Goal: Task Accomplishment & Management: Manage account settings

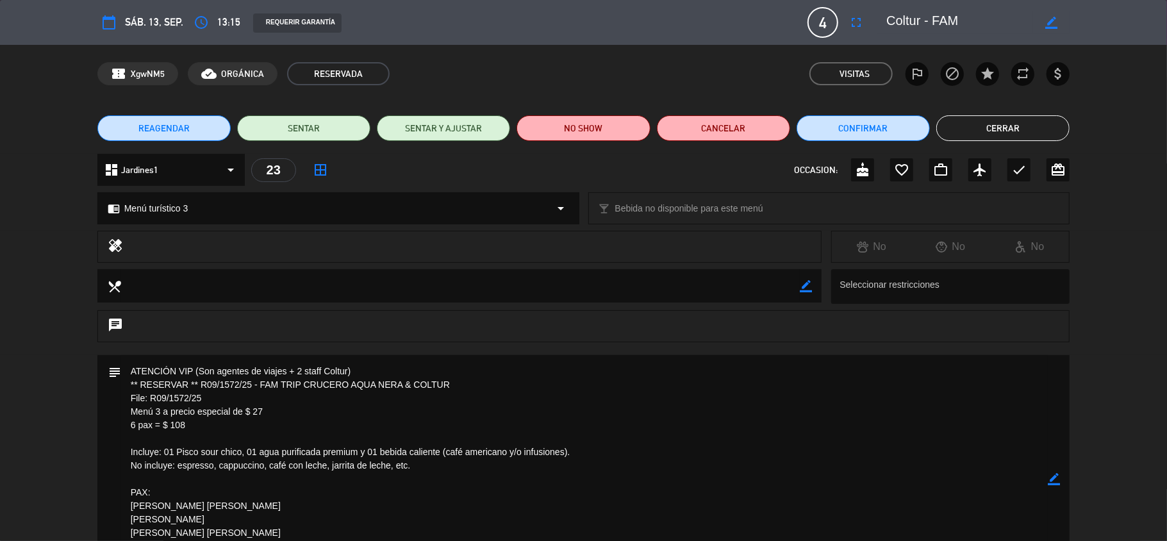
scroll to position [170, 0]
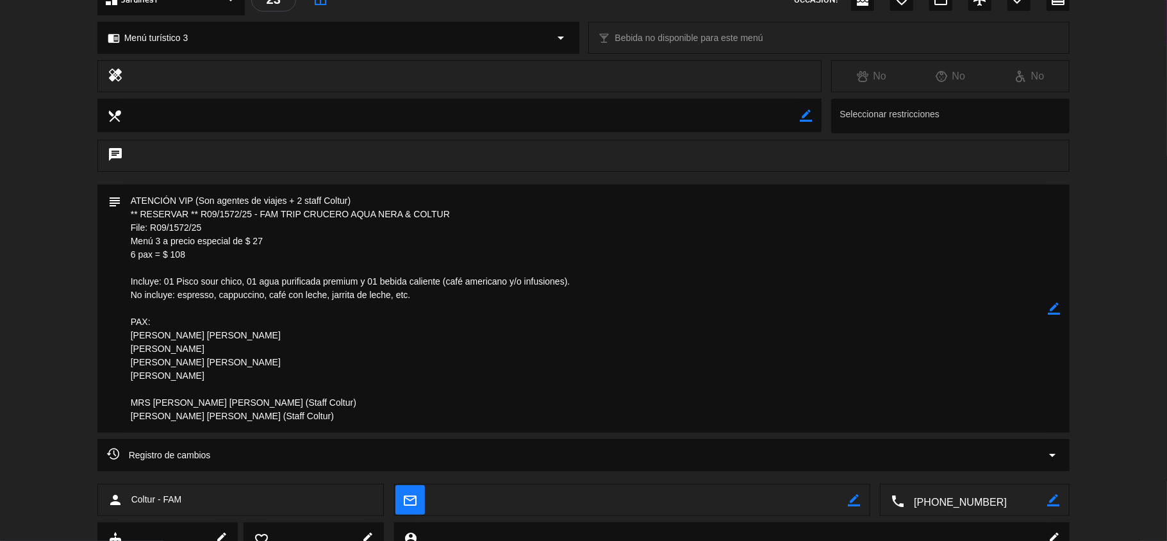
click at [63, 397] on div "subject border_color" at bounding box center [583, 311] width 1167 height 254
click at [46, 265] on div "subject border_color" at bounding box center [583, 311] width 1167 height 254
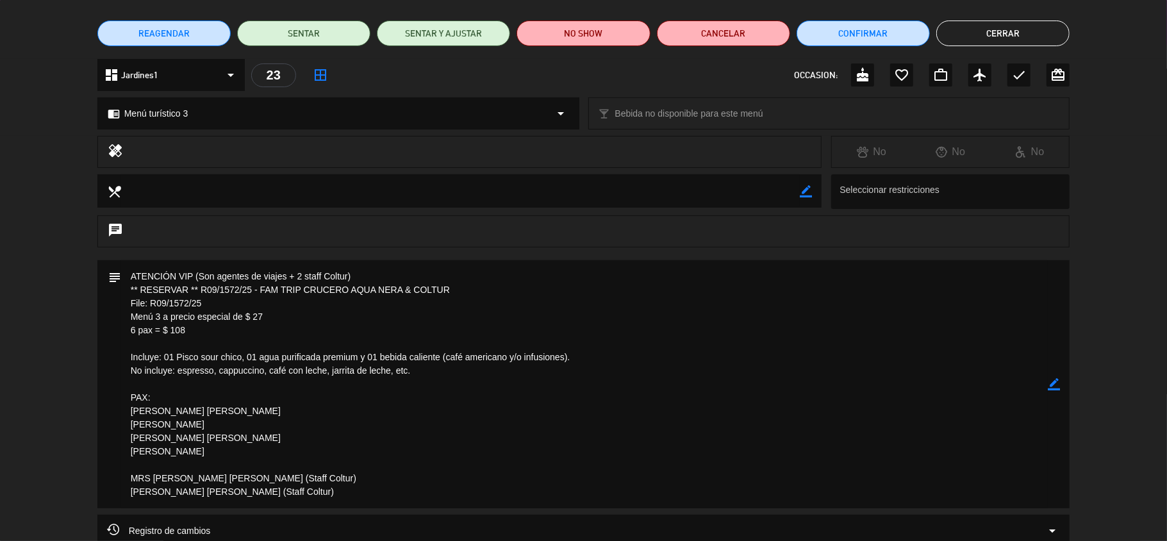
scroll to position [0, 0]
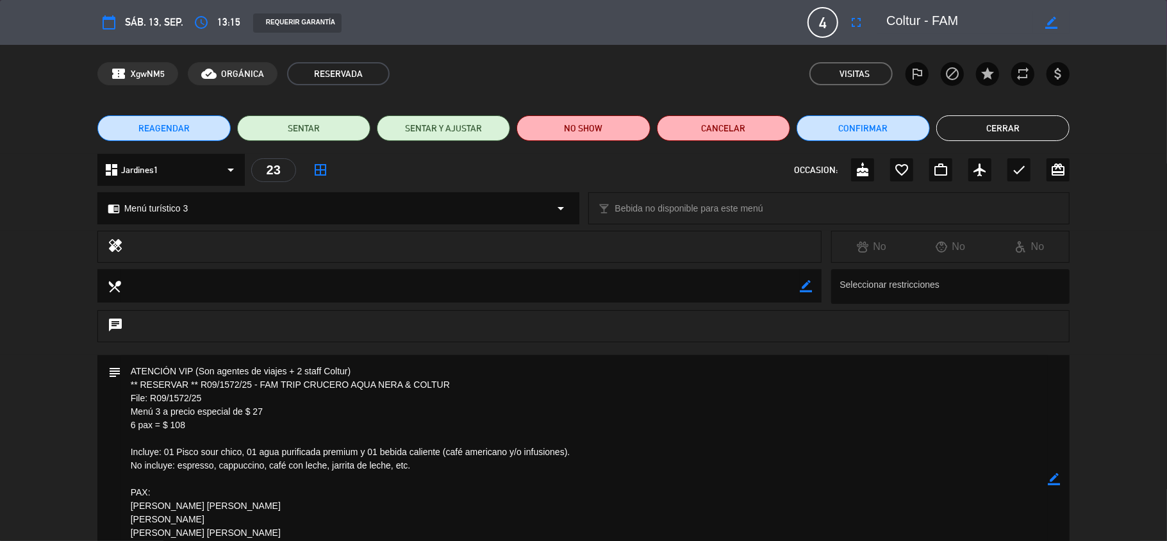
click at [982, 126] on button "Cerrar" at bounding box center [1002, 128] width 133 height 26
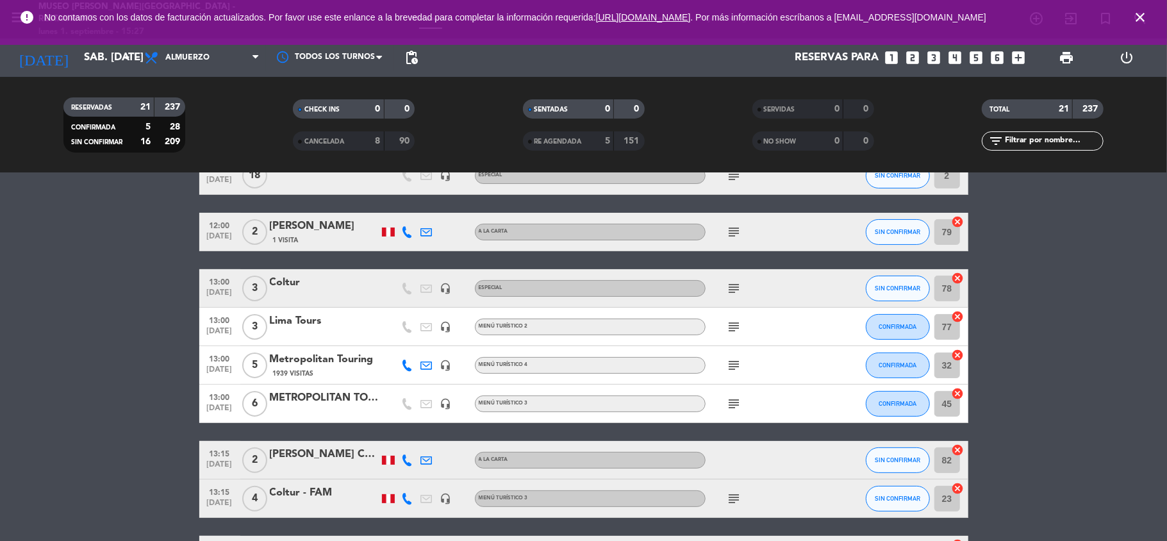
click at [1136, 15] on icon "close" at bounding box center [1139, 17] width 15 height 15
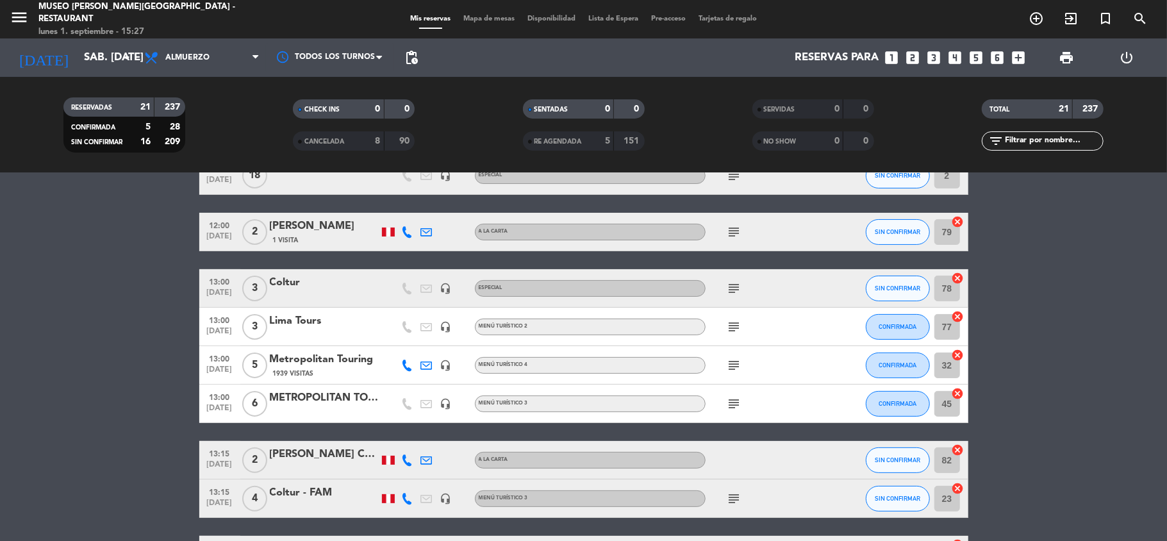
click at [88, 51] on input "sáb. [DATE]" at bounding box center [147, 57] width 138 height 25
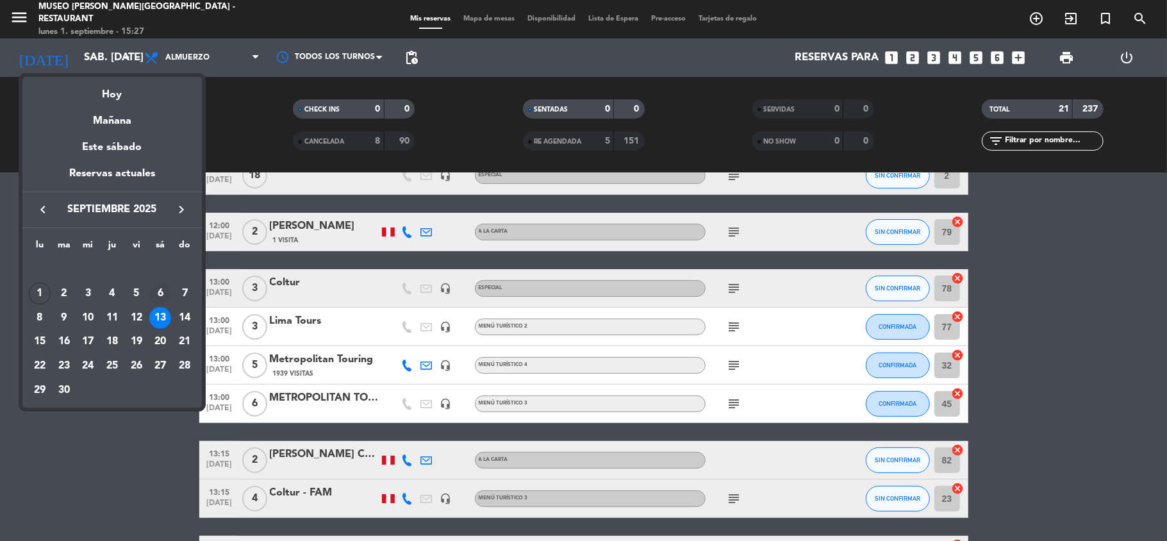
click at [154, 293] on div "6" at bounding box center [160, 294] width 22 height 22
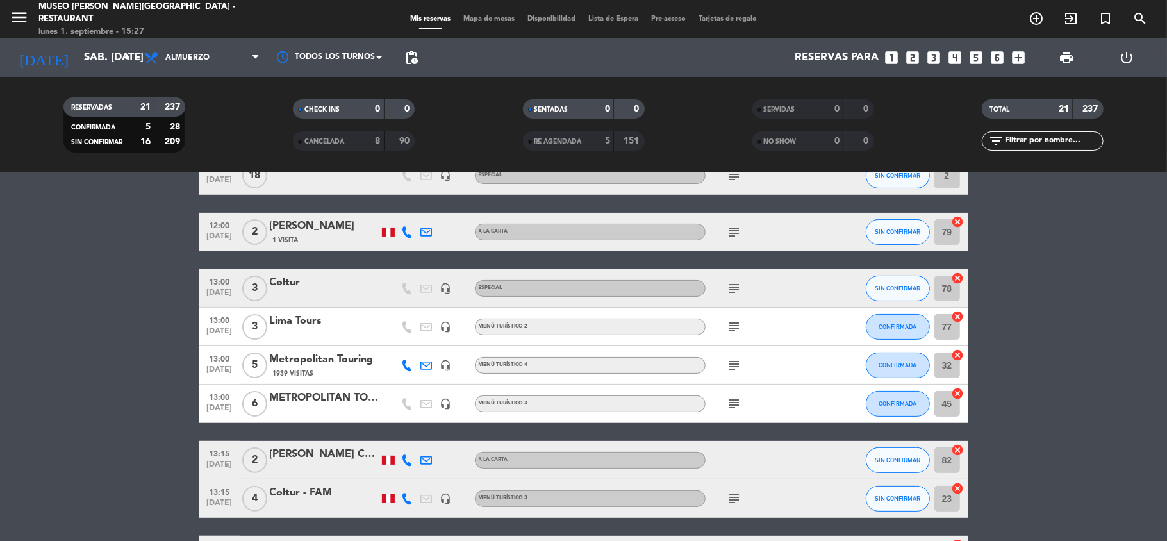
type input "[DATE]"
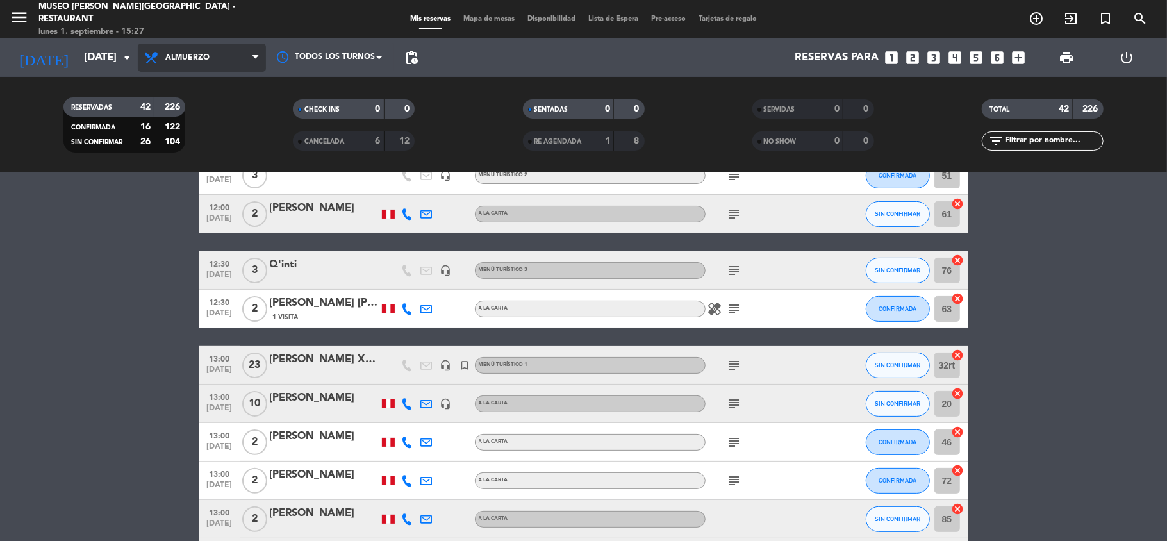
click at [186, 62] on span "Almuerzo" at bounding box center [202, 58] width 128 height 28
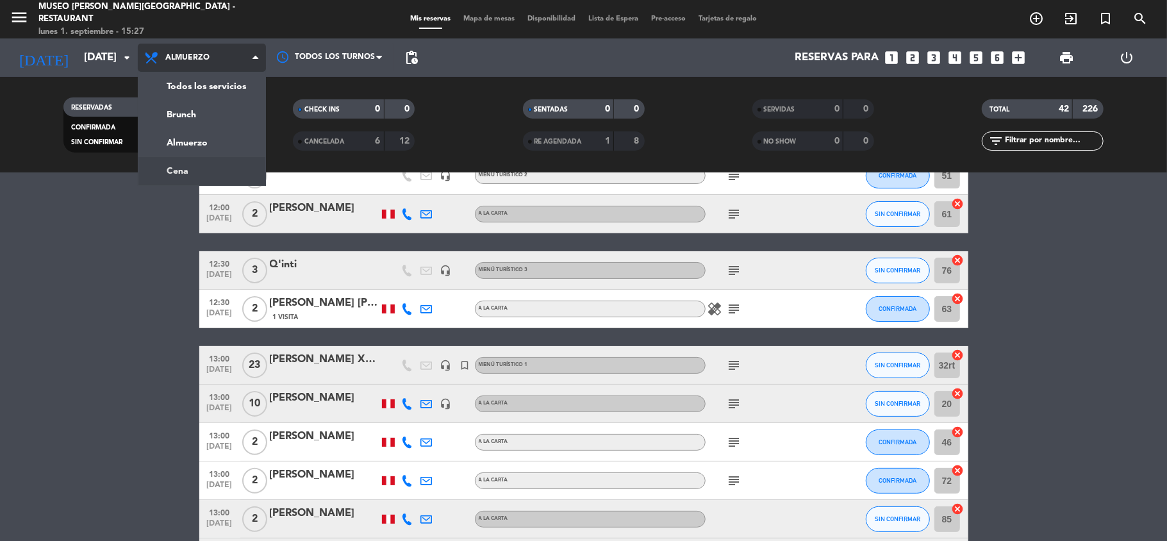
click at [176, 172] on div "menu [GEOGRAPHIC_DATA][PERSON_NAME] - Restaurant [DATE] 1. septiembre - 15:27 M…" at bounding box center [583, 86] width 1167 height 173
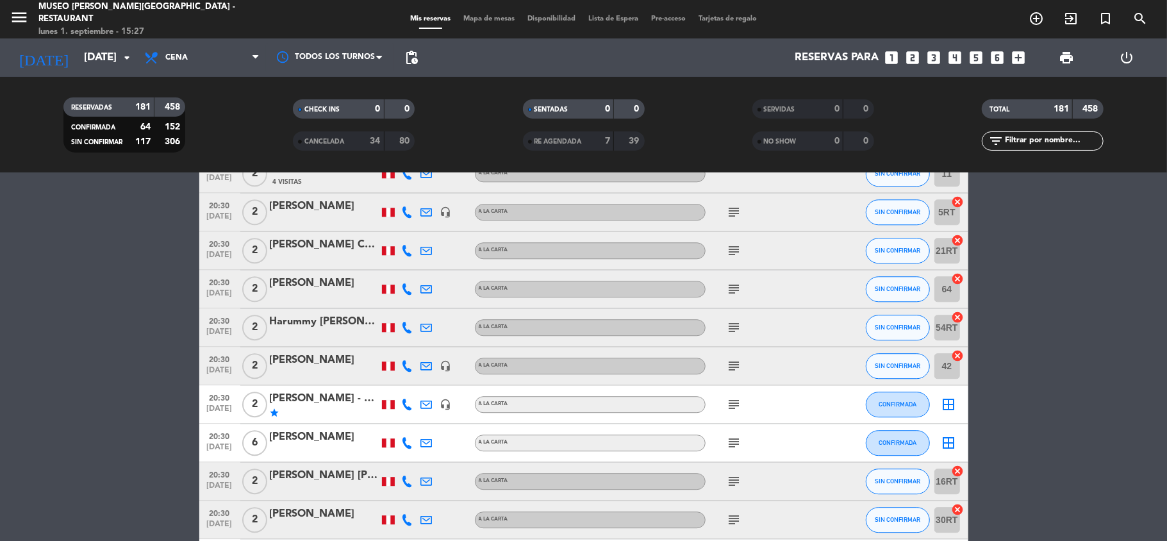
scroll to position [6064, 0]
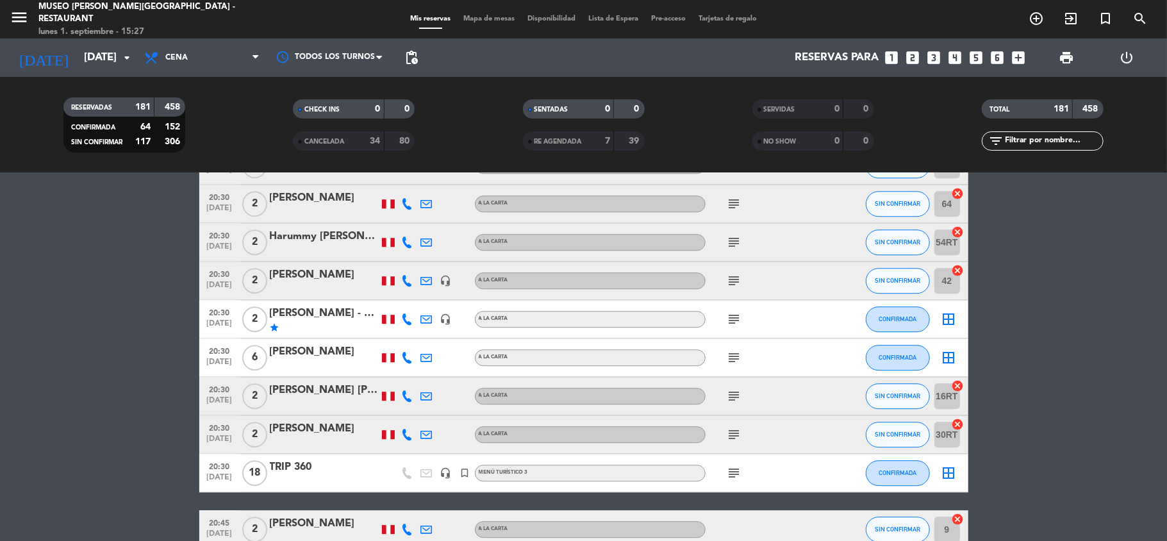
click at [313, 465] on div "TRIP 360" at bounding box center [324, 467] width 109 height 17
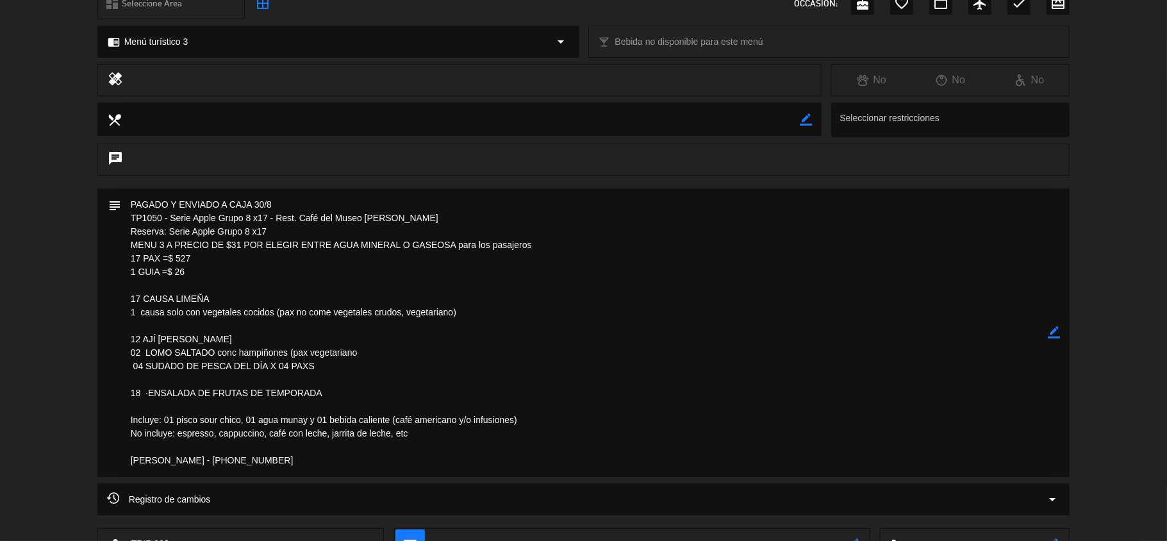
scroll to position [170, 0]
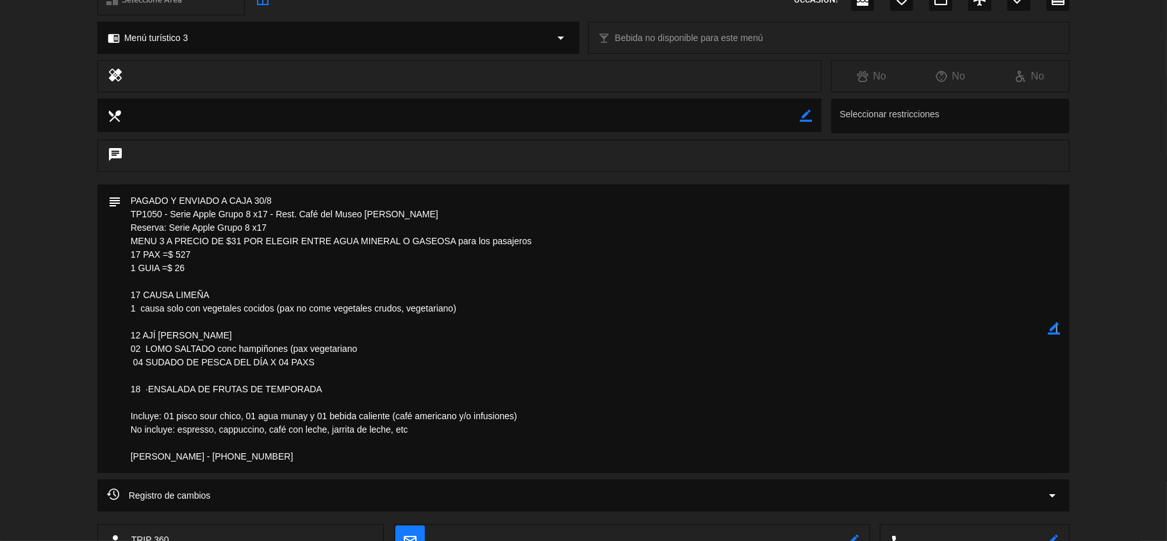
drag, startPoint x: 1056, startPoint y: 328, endPoint x: 1049, endPoint y: 324, distance: 7.5
click at [1054, 328] on icon "border_color" at bounding box center [1053, 328] width 12 height 12
click at [136, 364] on textarea at bounding box center [584, 328] width 927 height 288
click at [151, 388] on textarea at bounding box center [584, 328] width 927 height 288
click at [126, 303] on textarea at bounding box center [584, 328] width 927 height 288
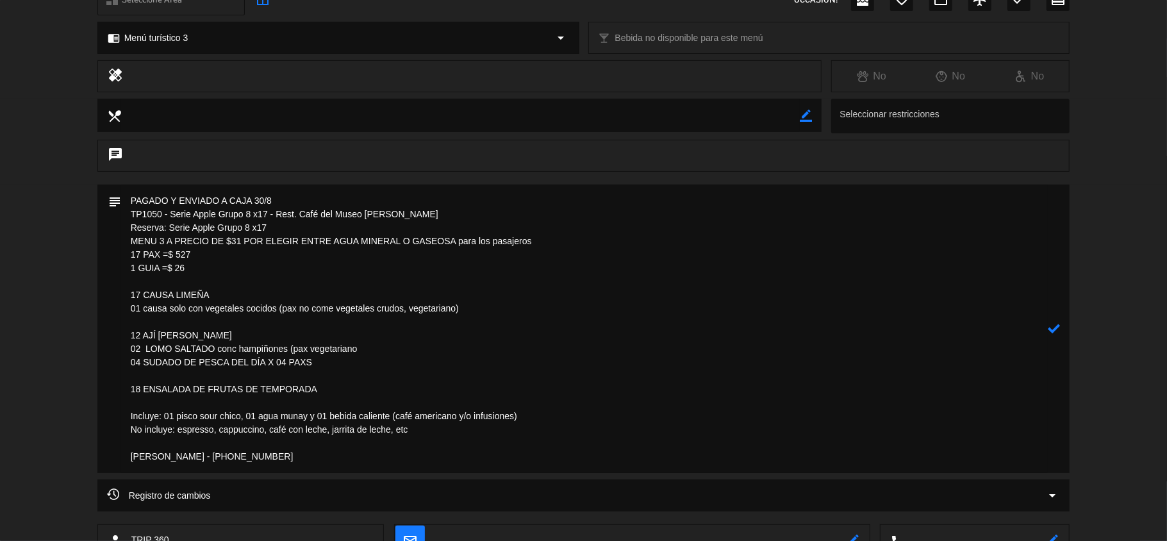
click at [229, 347] on textarea at bounding box center [584, 328] width 927 height 288
drag, startPoint x: 172, startPoint y: 350, endPoint x: 144, endPoint y: 347, distance: 28.4
click at [144, 347] on textarea at bounding box center [584, 328] width 927 height 288
drag, startPoint x: 404, startPoint y: 350, endPoint x: 208, endPoint y: 344, distance: 195.5
click at [208, 344] on textarea at bounding box center [584, 328] width 927 height 288
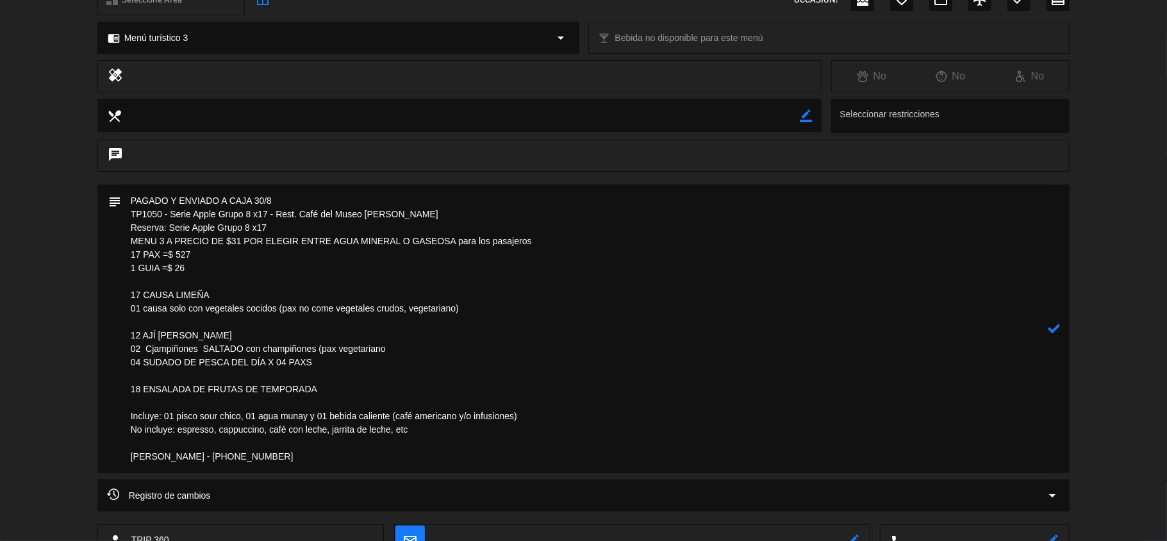
click at [324, 368] on textarea at bounding box center [584, 328] width 927 height 288
drag, startPoint x: 318, startPoint y: 349, endPoint x: 201, endPoint y: 345, distance: 117.3
click at [201, 345] on textarea at bounding box center [584, 328] width 927 height 288
click at [154, 351] on textarea at bounding box center [584, 328] width 927 height 288
click at [1051, 327] on icon at bounding box center [1053, 328] width 12 height 12
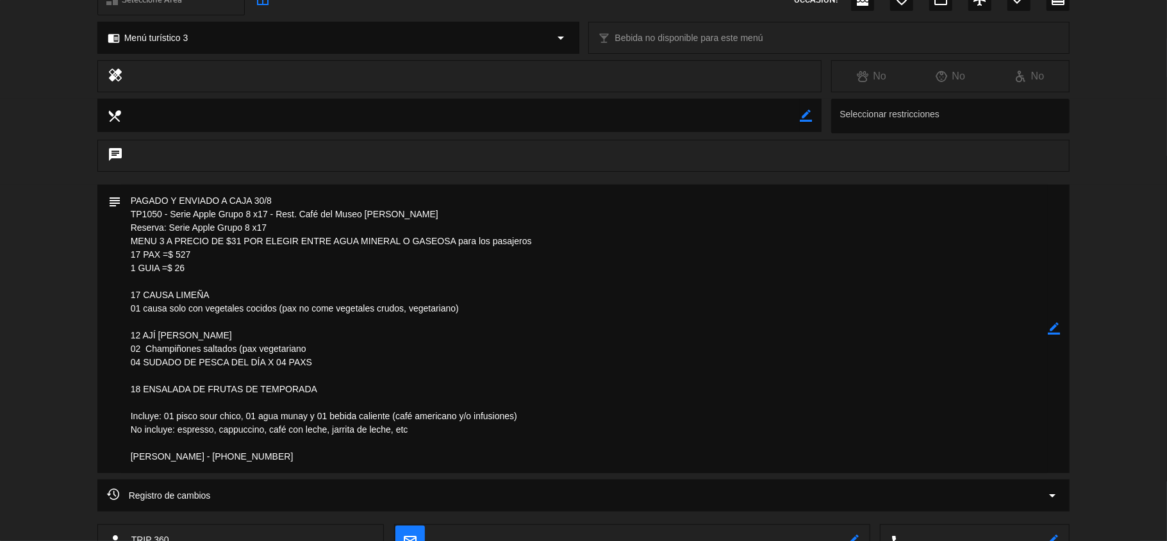
click at [404, 368] on textarea at bounding box center [584, 328] width 927 height 288
click at [1054, 327] on icon "border_color" at bounding box center [1053, 328] width 12 height 12
click at [267, 359] on textarea at bounding box center [584, 328] width 927 height 288
drag, startPoint x: 324, startPoint y: 361, endPoint x: 277, endPoint y: 367, distance: 47.1
click at [269, 359] on textarea at bounding box center [584, 328] width 927 height 288
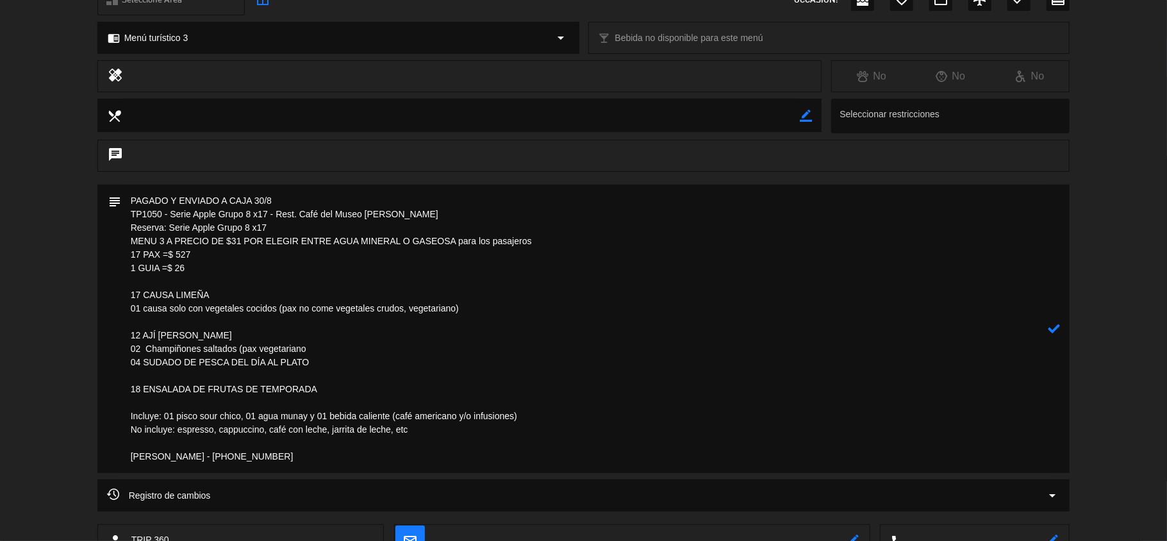
type textarea "PAGADO Y ENVIADO A CAJA 30/8 TP1050 - Serie Apple Grupo 8 x17 - Rest. Café del …"
click at [1054, 326] on icon at bounding box center [1053, 328] width 12 height 12
click at [0, 0] on div at bounding box center [0, 0] width 0 height 0
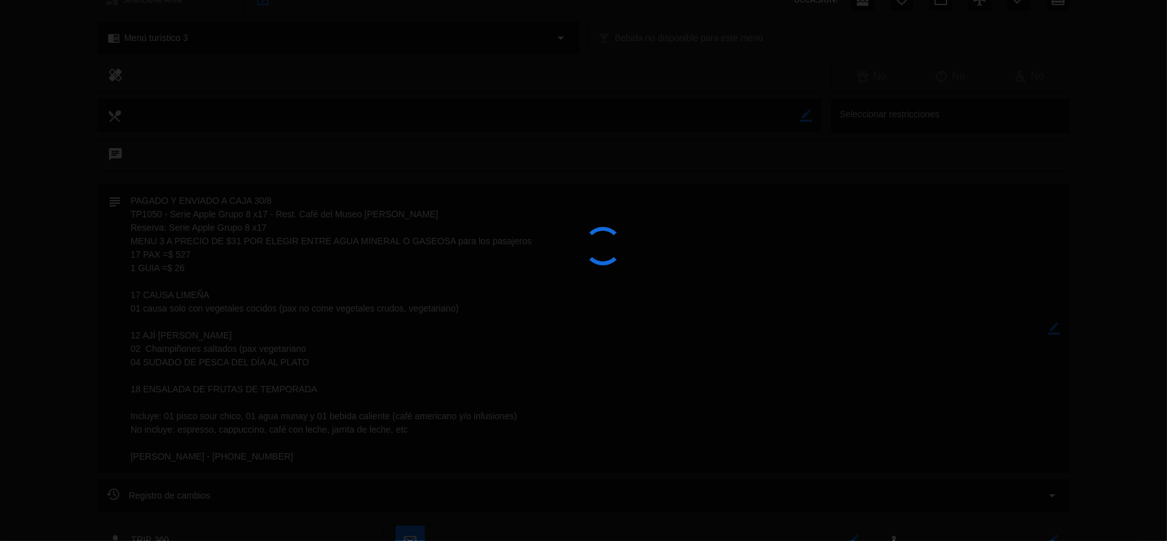
click at [1054, 326] on div at bounding box center [583, 270] width 1167 height 541
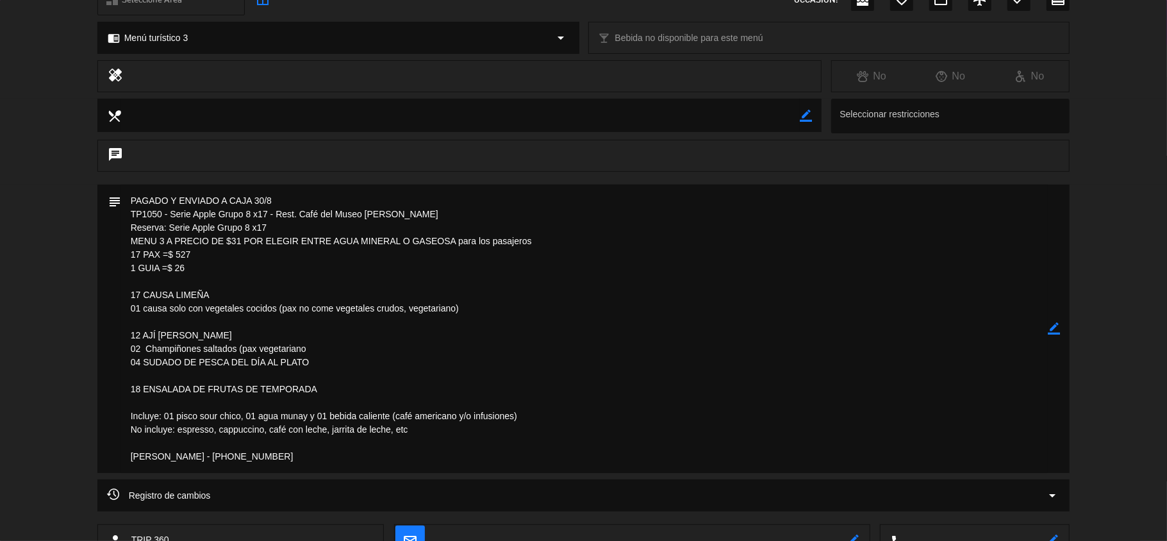
click at [1048, 324] on icon "border_color" at bounding box center [1053, 328] width 12 height 12
click at [1048, 324] on icon at bounding box center [1053, 328] width 12 height 12
click at [0, 0] on div at bounding box center [0, 0] width 0 height 0
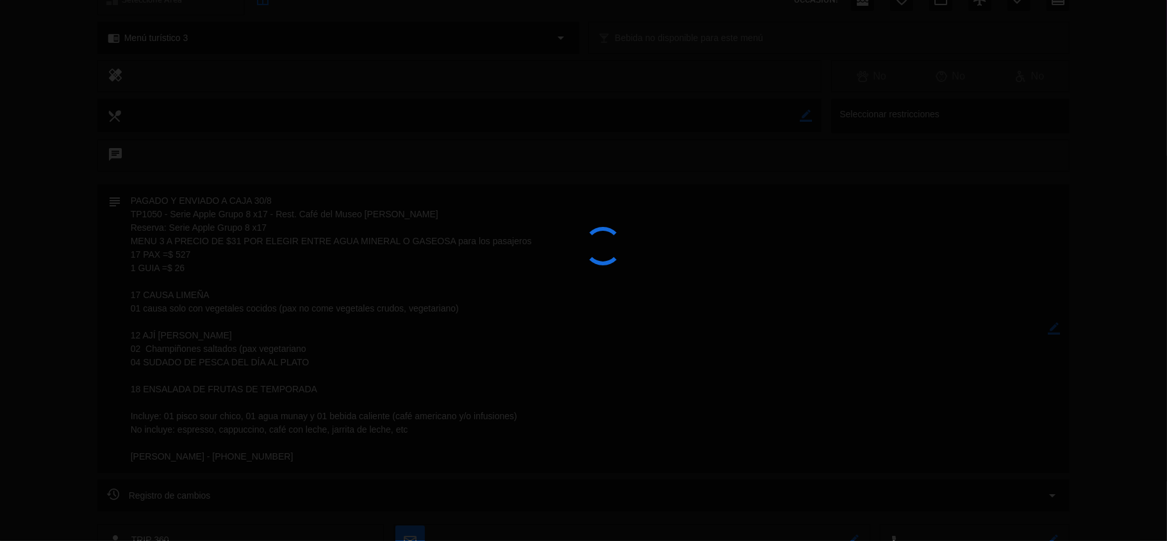
click at [1048, 325] on div at bounding box center [583, 270] width 1167 height 541
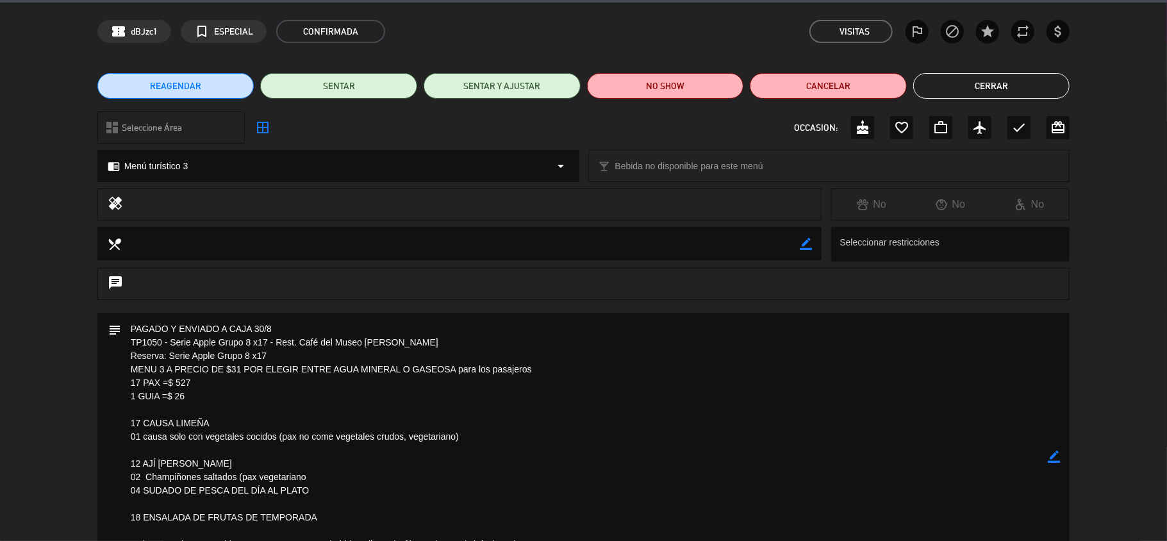
scroll to position [0, 0]
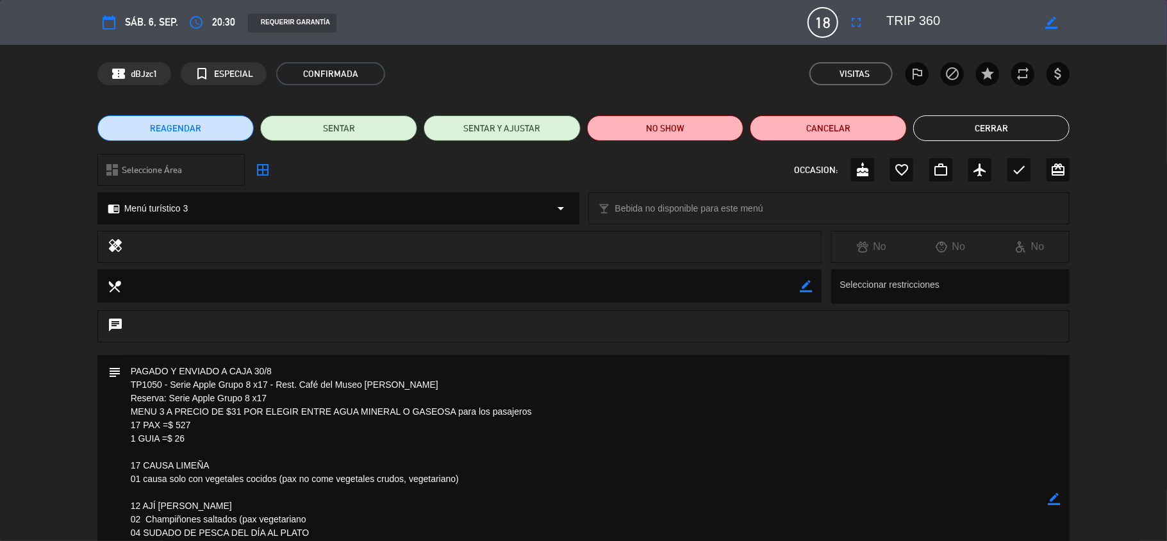
click at [971, 126] on button "Cerrar" at bounding box center [991, 128] width 157 height 26
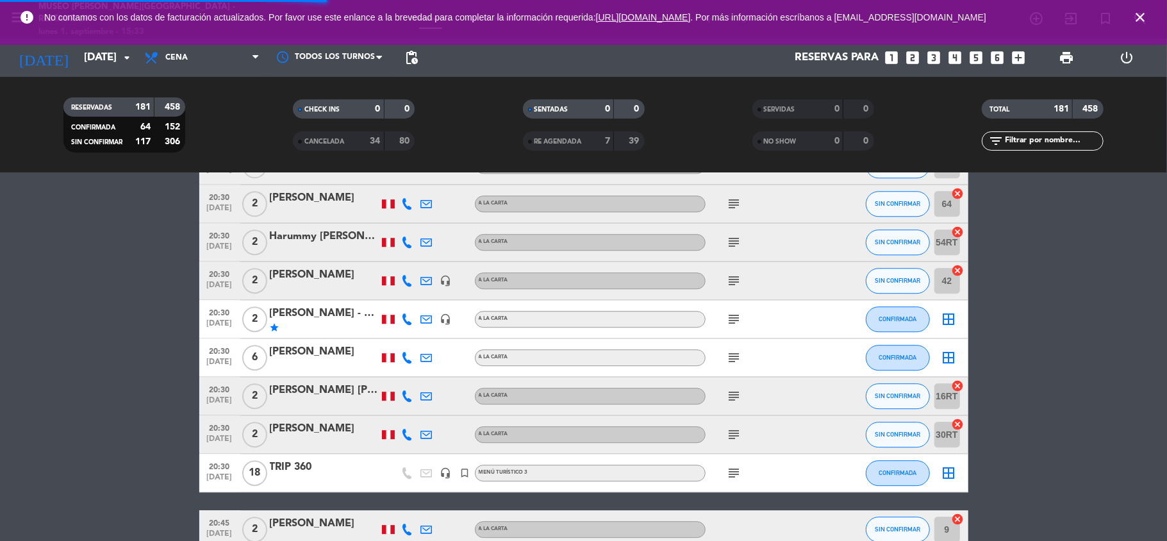
click at [1143, 16] on icon "close" at bounding box center [1139, 17] width 15 height 15
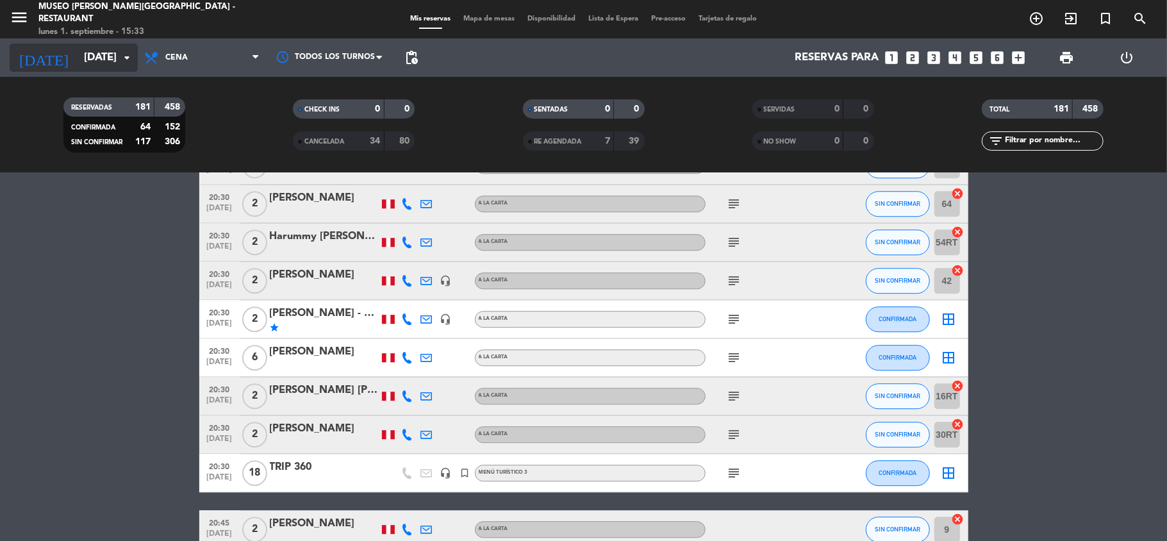
click at [78, 61] on input "[DATE]" at bounding box center [147, 57] width 138 height 25
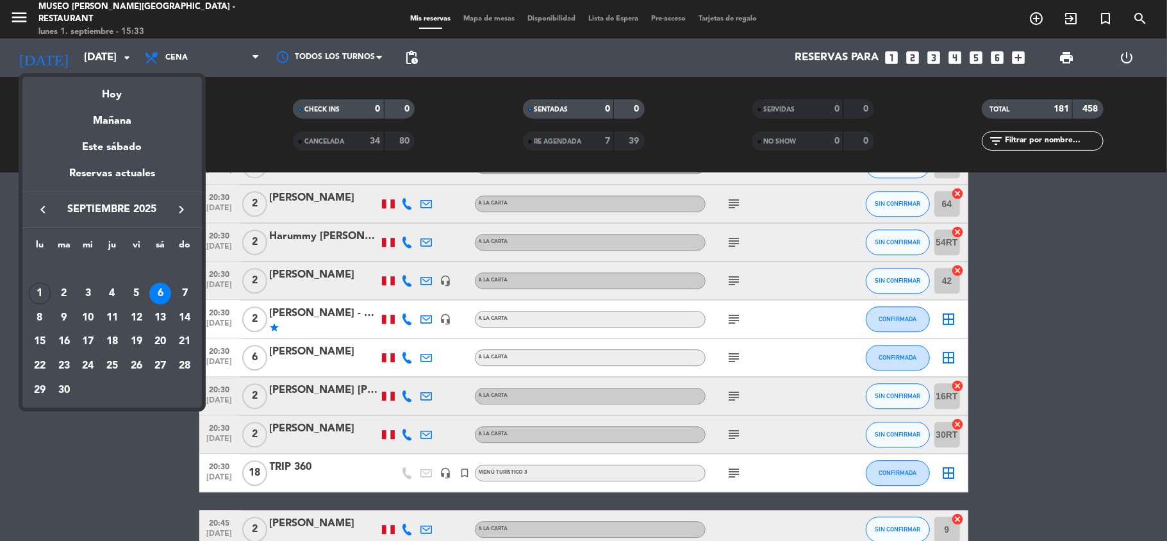
click at [177, 213] on icon "keyboard_arrow_right" at bounding box center [181, 209] width 15 height 15
click at [188, 206] on icon "keyboard_arrow_right" at bounding box center [181, 209] width 15 height 15
click at [1040, 354] on div at bounding box center [583, 270] width 1167 height 541
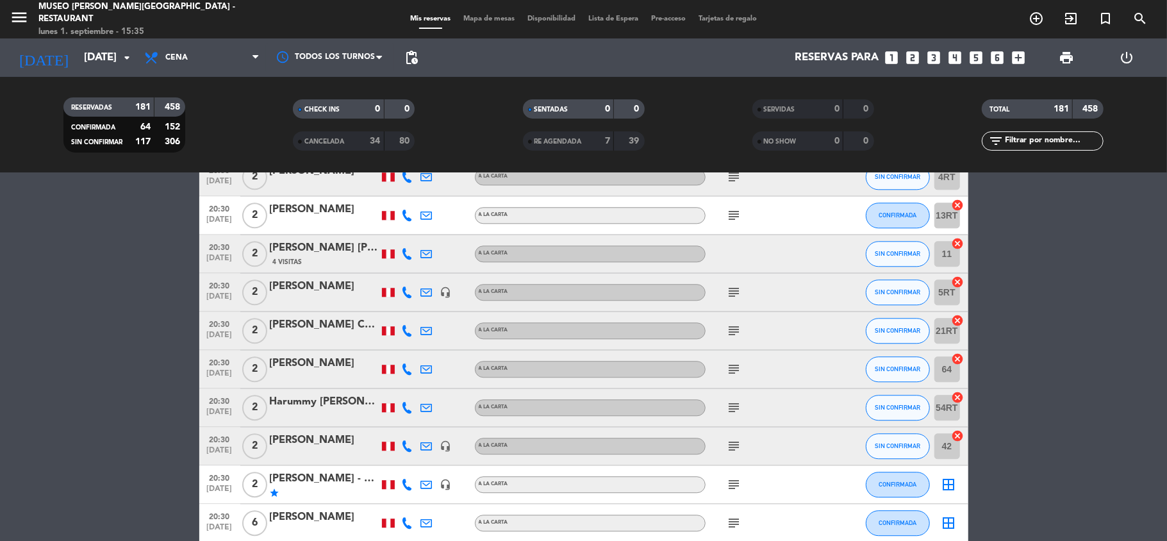
scroll to position [5894, 0]
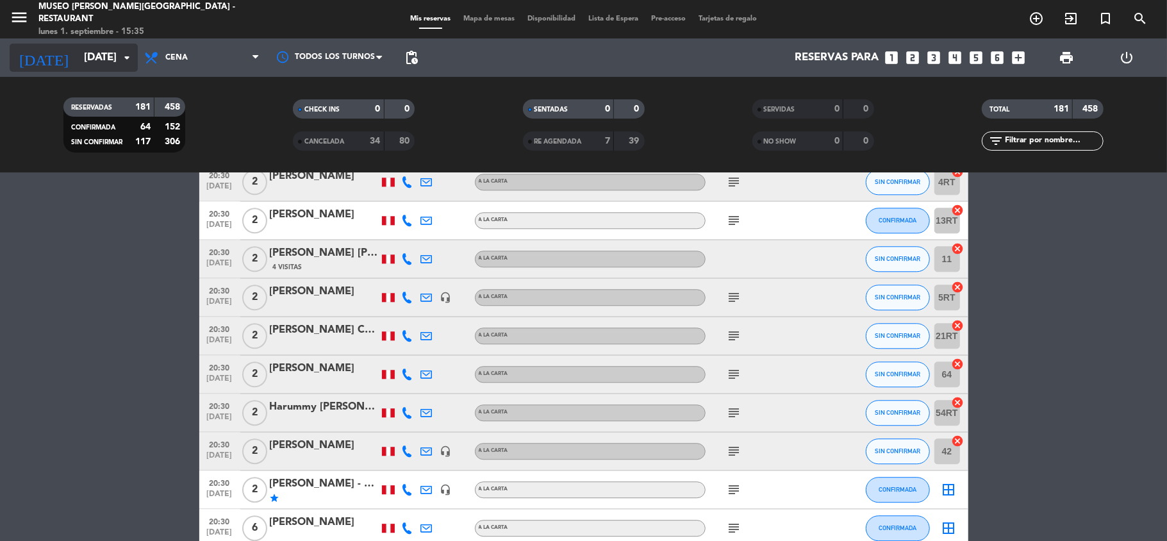
click at [78, 53] on input "[DATE]" at bounding box center [147, 57] width 138 height 25
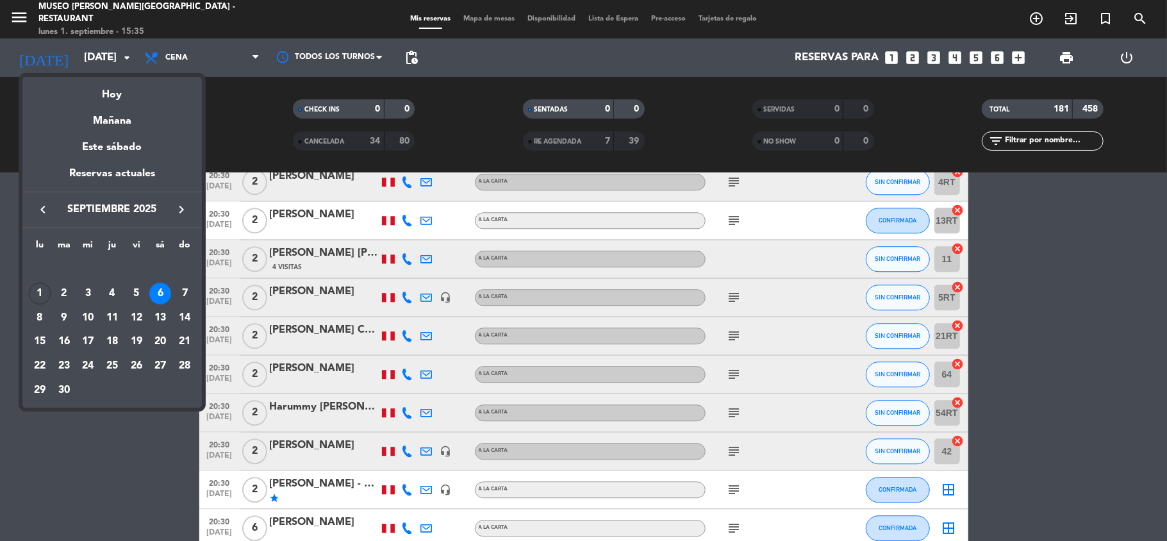
click at [180, 208] on icon "keyboard_arrow_right" at bounding box center [181, 209] width 15 height 15
click at [179, 208] on icon "keyboard_arrow_right" at bounding box center [181, 209] width 15 height 15
click at [159, 293] on div "6" at bounding box center [160, 294] width 22 height 22
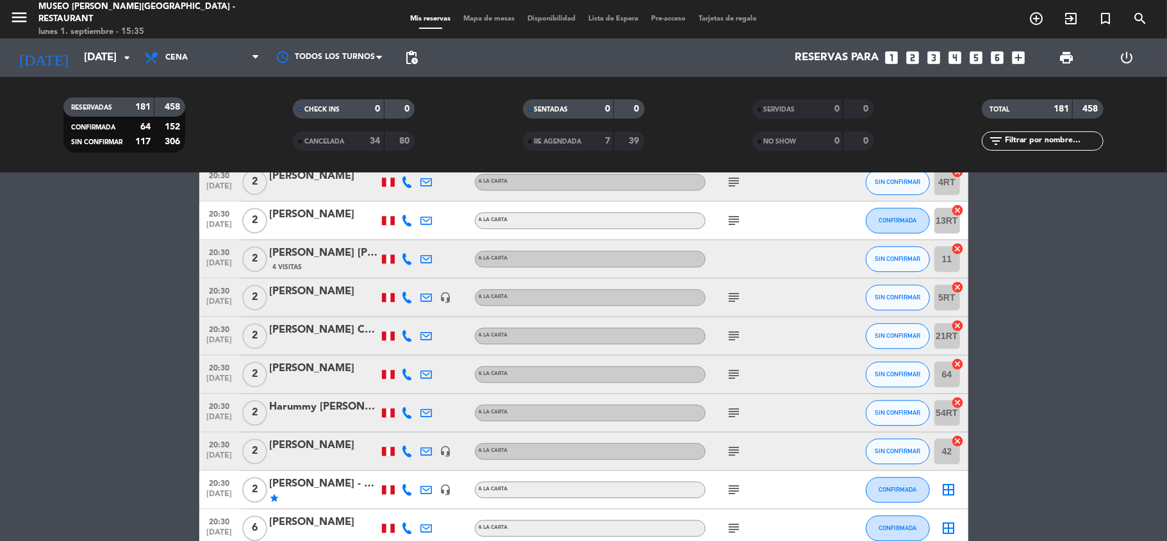
type input "sáb. 6 dic."
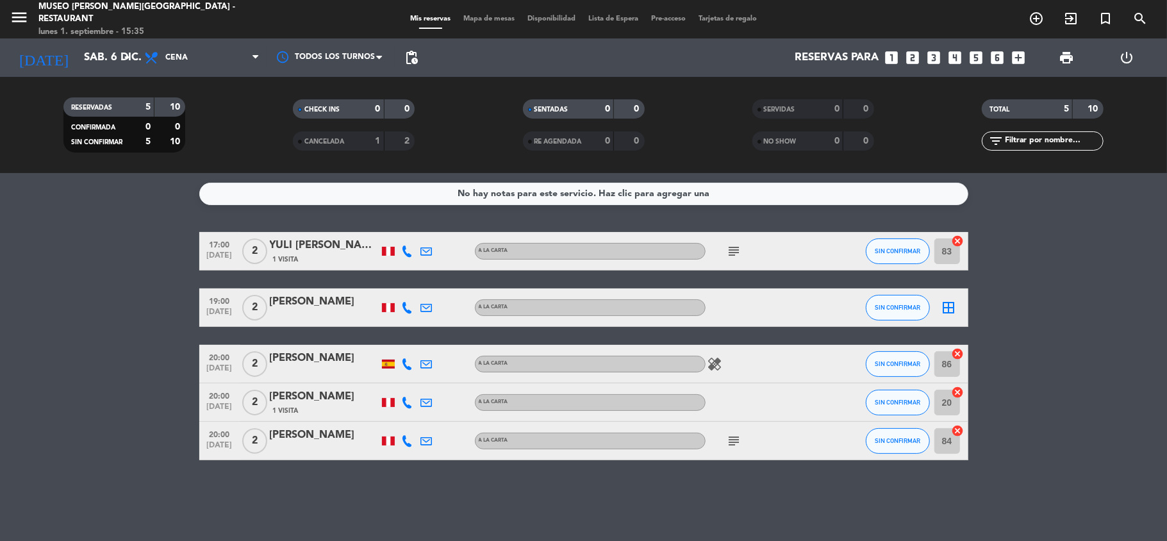
scroll to position [0, 0]
click at [217, 46] on span "Cena" at bounding box center [202, 58] width 128 height 28
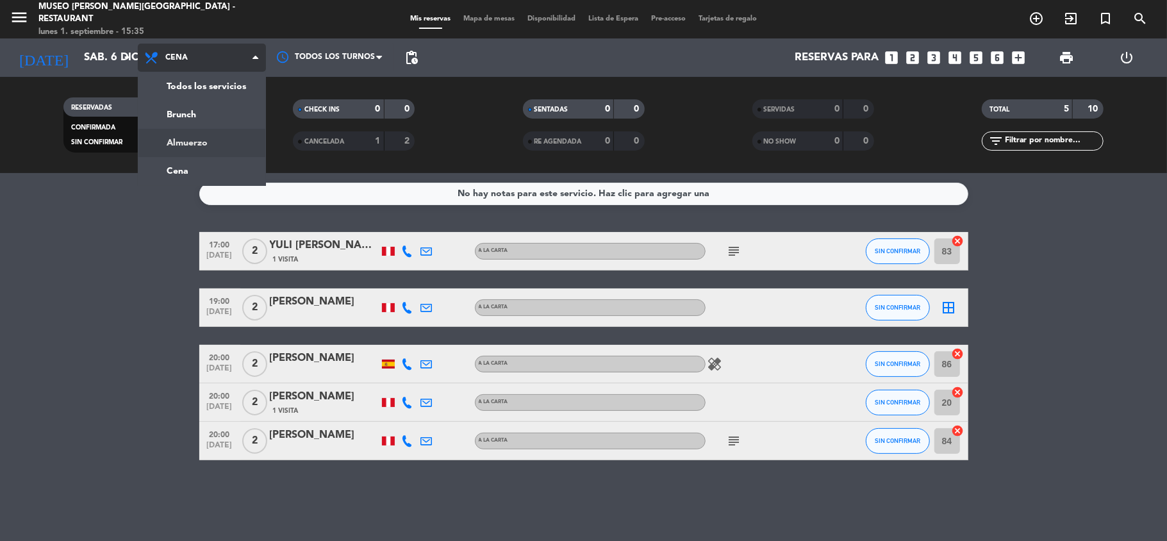
click at [214, 136] on div "menu [GEOGRAPHIC_DATA][PERSON_NAME] - Restaurant [DATE] 1. septiembre - 15:35 M…" at bounding box center [583, 86] width 1167 height 173
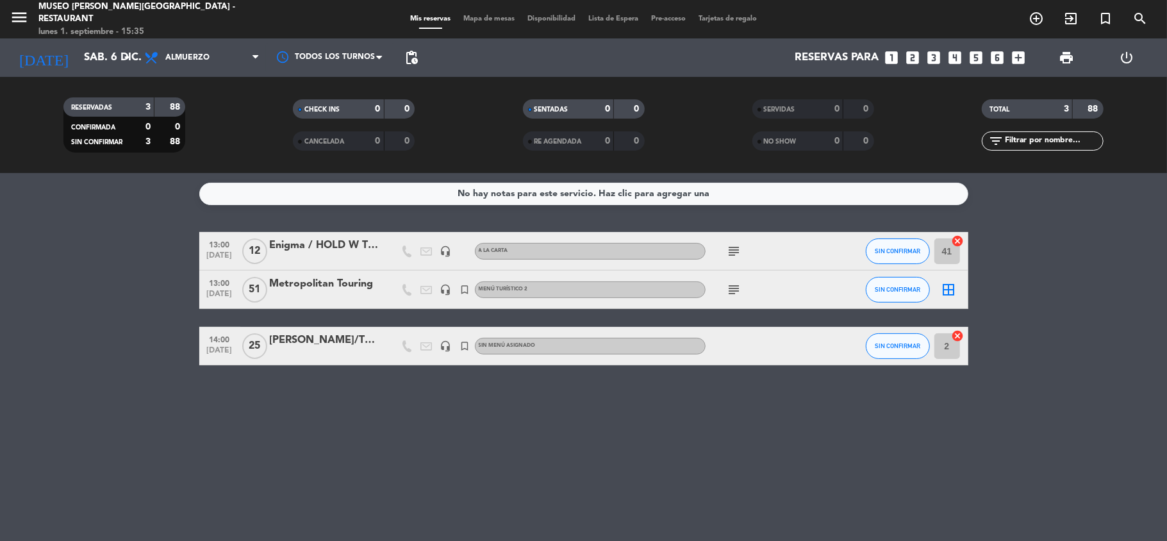
click at [326, 244] on div "Enigma / HOLD W TRAVEL GROUP" at bounding box center [324, 245] width 109 height 17
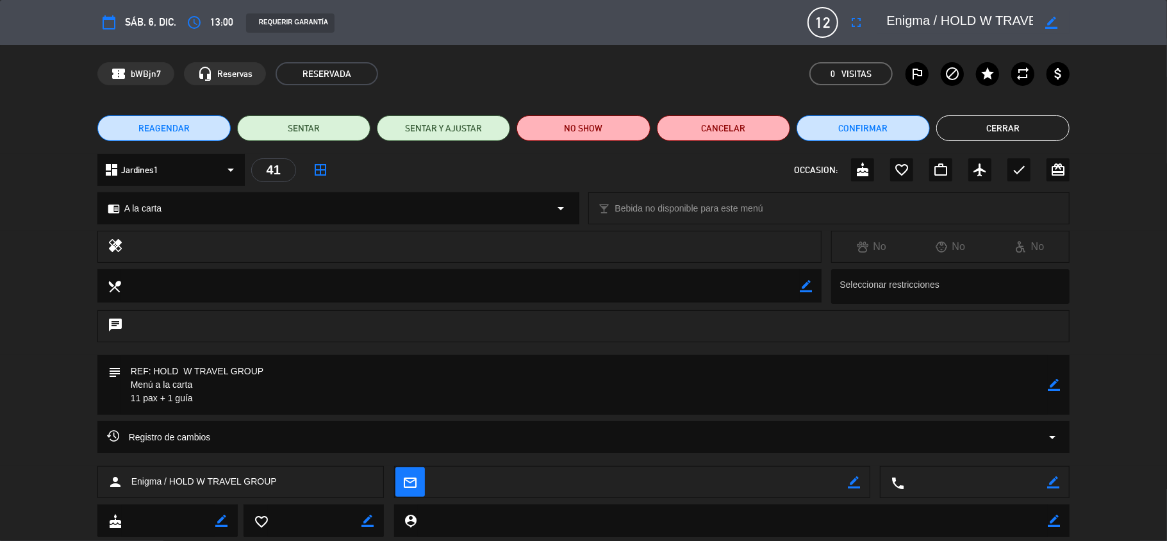
click at [1049, 24] on icon "border_color" at bounding box center [1051, 23] width 12 height 12
click at [901, 19] on textarea at bounding box center [959, 22] width 147 height 23
drag, startPoint x: 944, startPoint y: 19, endPoint x: 867, endPoint y: 22, distance: 76.9
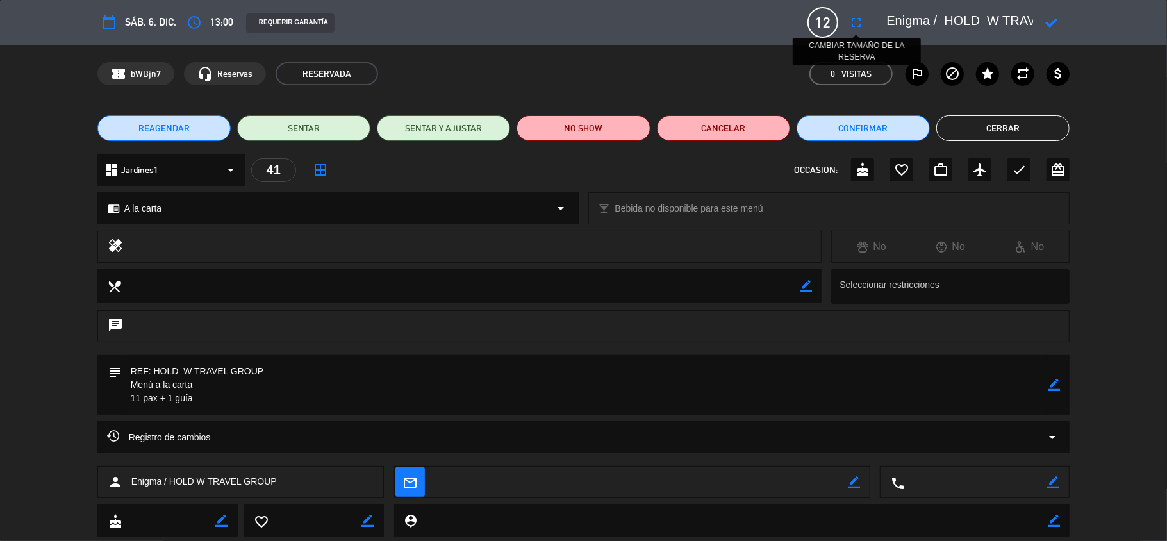
click at [867, 22] on div "calendar_today sáb. 6, dic. access_time 13:00 REQUERIR GARANTÍA 12 Enigma / HOL…" at bounding box center [583, 22] width 972 height 31
type textarea "HOLD W TRAVEL GROUP"
click at [1056, 20] on icon at bounding box center [1051, 23] width 12 height 12
click at [1054, 382] on icon "border_color" at bounding box center [1053, 385] width 12 height 12
click at [129, 377] on textarea at bounding box center [584, 385] width 927 height 60
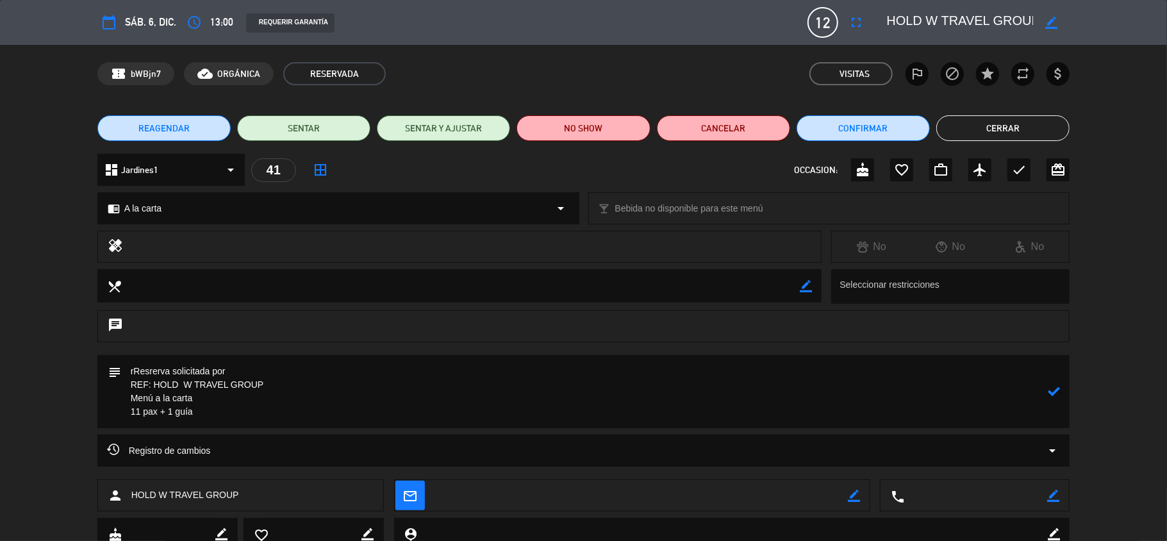
click at [133, 372] on textarea at bounding box center [584, 391] width 927 height 73
drag, startPoint x: 168, startPoint y: 369, endPoint x: 146, endPoint y: 370, distance: 21.8
click at [146, 370] on textarea at bounding box center [584, 391] width 927 height 73
click at [244, 365] on textarea at bounding box center [584, 391] width 927 height 73
type textarea "Reserva solicitada por Enigma REF: HOLD W TRAVEL GROUP Menú a la carta 11 pax +…"
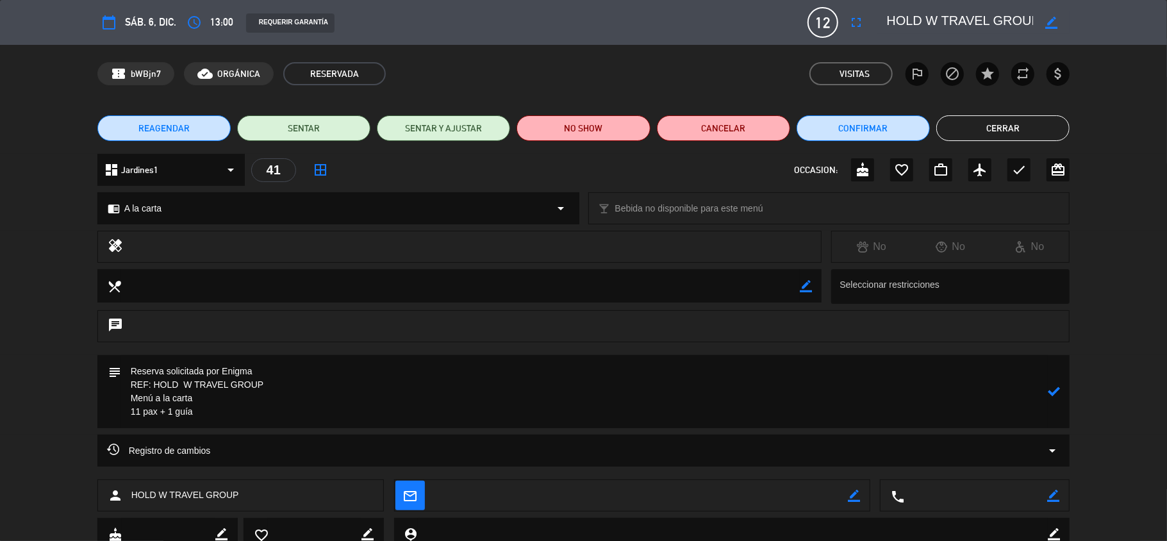
click at [1056, 392] on icon at bounding box center [1053, 391] width 12 height 12
click at [1056, 389] on icon "border_color" at bounding box center [1053, 391] width 12 height 12
click at [1056, 390] on icon at bounding box center [1053, 391] width 12 height 12
click at [1052, 392] on icon "border_color" at bounding box center [1053, 391] width 12 height 12
click at [1052, 392] on icon at bounding box center [1053, 391] width 12 height 12
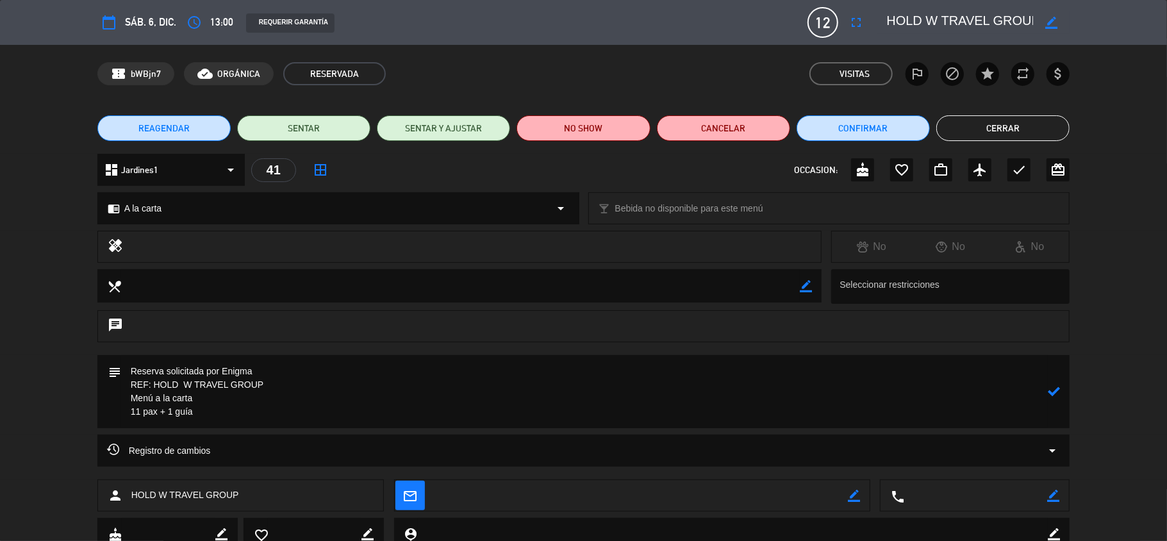
click at [0, 0] on div at bounding box center [0, 0] width 0 height 0
click at [977, 124] on button "Cerrar" at bounding box center [1002, 128] width 133 height 26
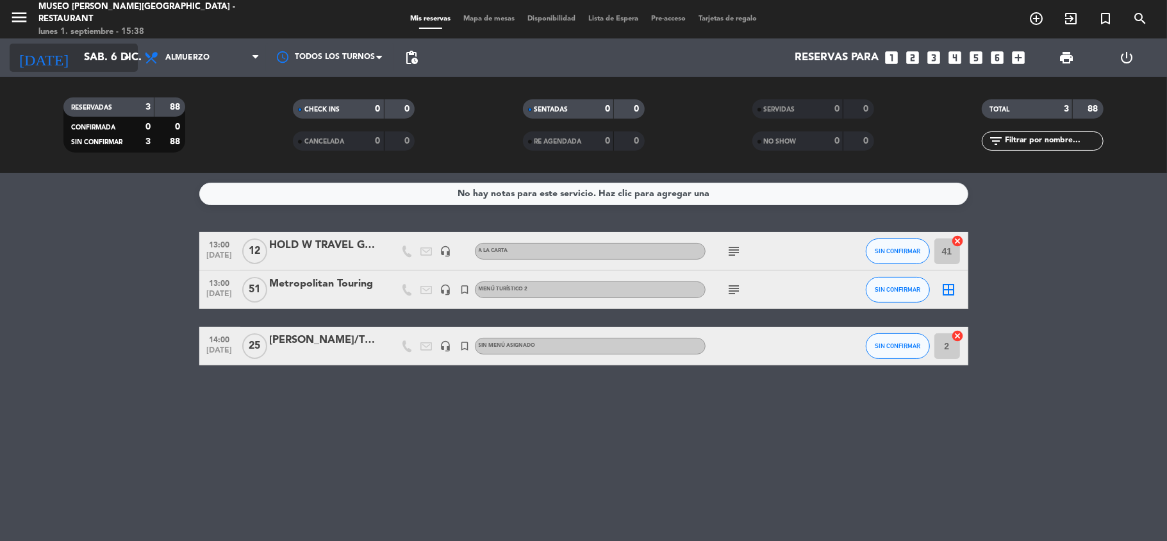
click at [78, 68] on input "sáb. 6 dic." at bounding box center [147, 57] width 138 height 25
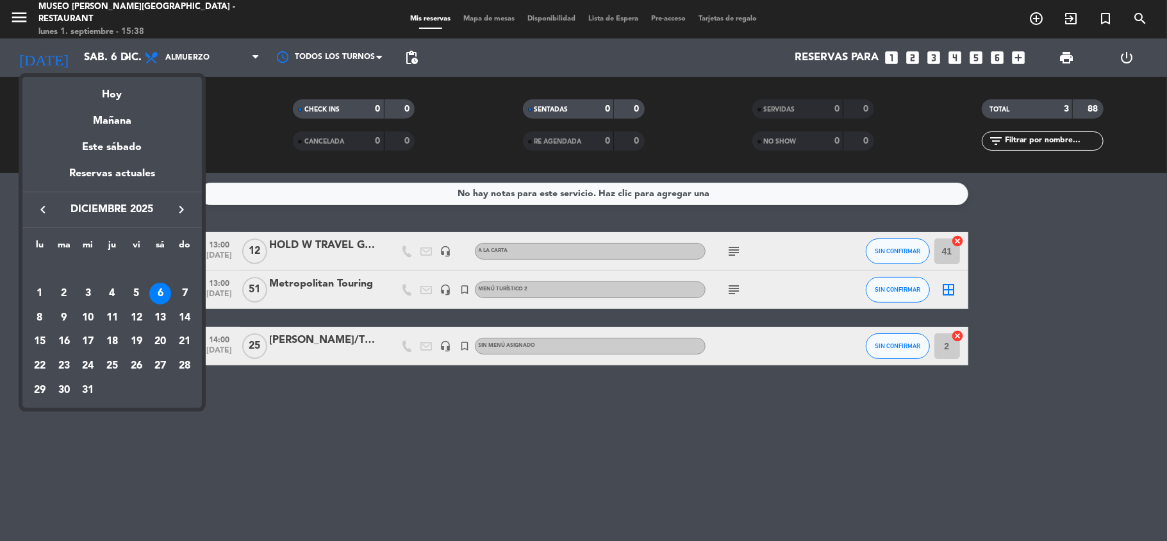
click at [49, 215] on icon "keyboard_arrow_left" at bounding box center [42, 209] width 15 height 15
click at [46, 215] on icon "keyboard_arrow_left" at bounding box center [42, 209] width 15 height 15
click at [118, 295] on div "2" at bounding box center [112, 294] width 22 height 22
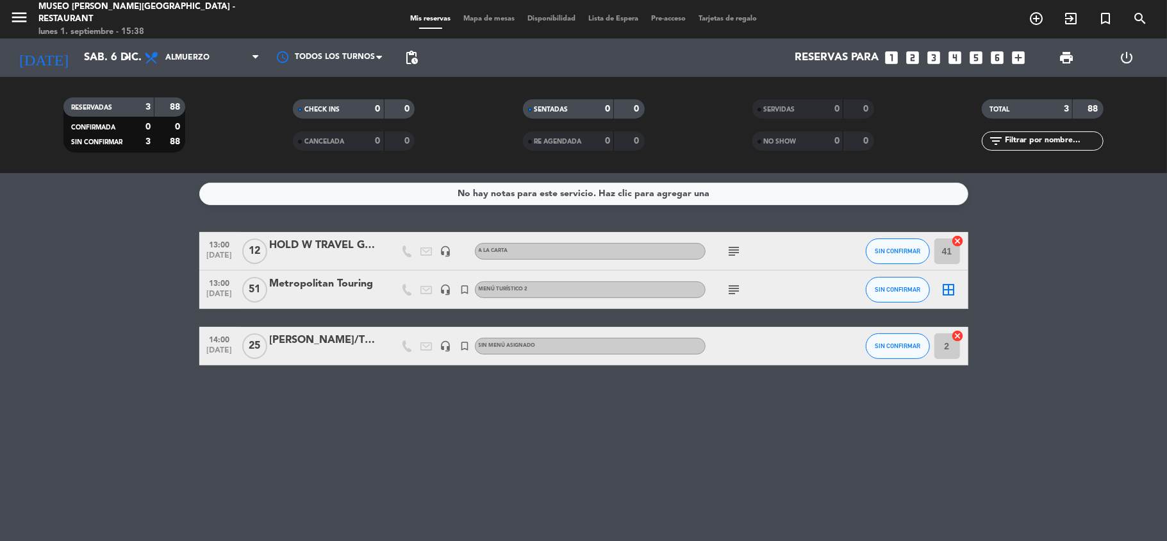
type input "[DEMOGRAPHIC_DATA][DATE]"
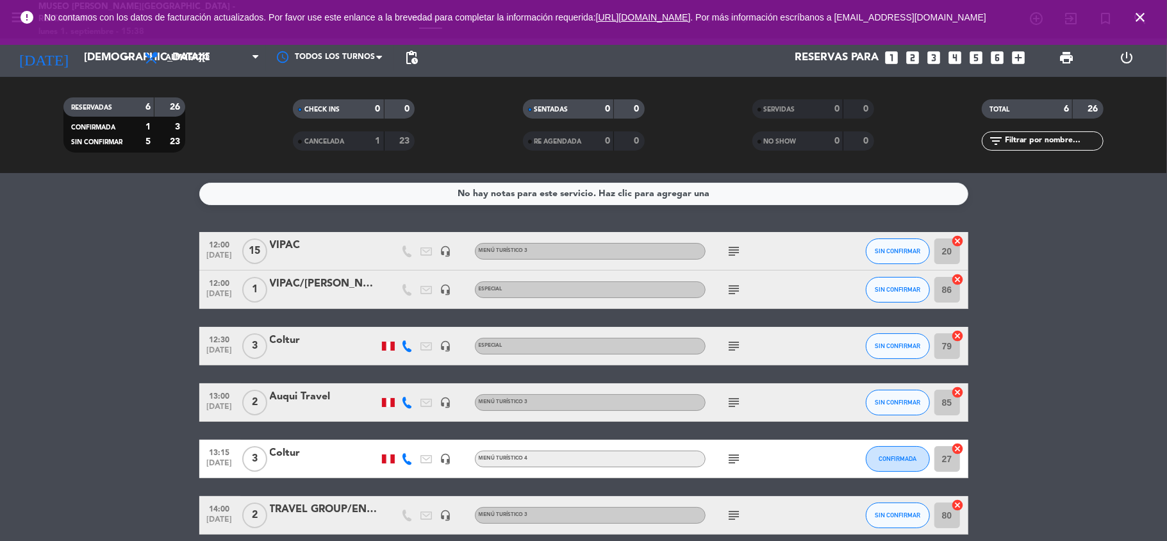
click at [1140, 13] on icon "close" at bounding box center [1139, 17] width 15 height 15
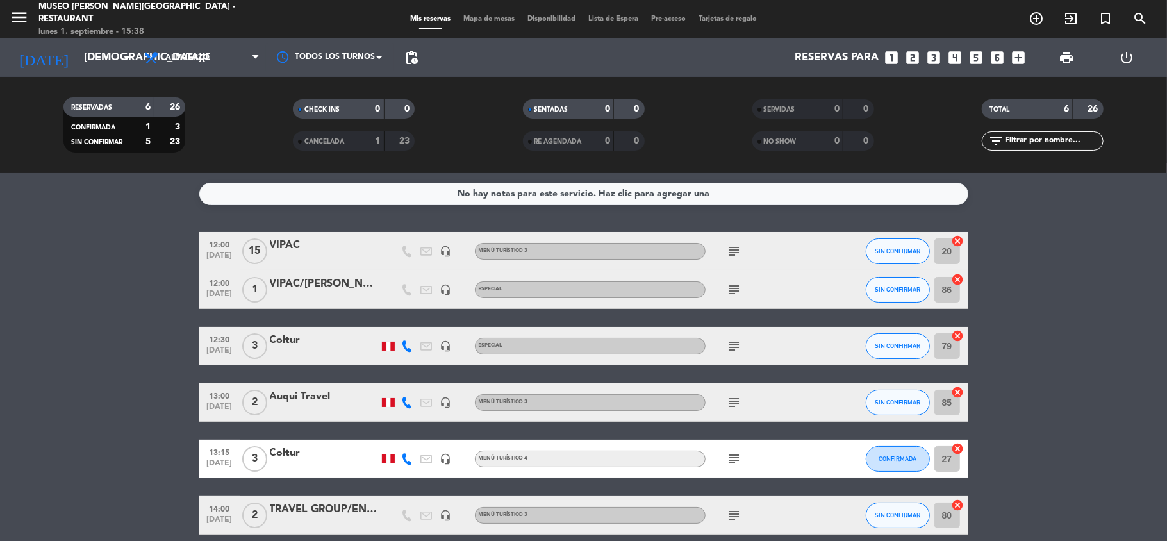
drag, startPoint x: 1090, startPoint y: 280, endPoint x: 1089, endPoint y: 288, distance: 7.7
click at [1089, 288] on bookings-row "12:00 [DATE] VIPAC headset_mic Menú turístico 3 subject SIN CONFIRMAR 20 cancel…" at bounding box center [583, 383] width 1167 height 302
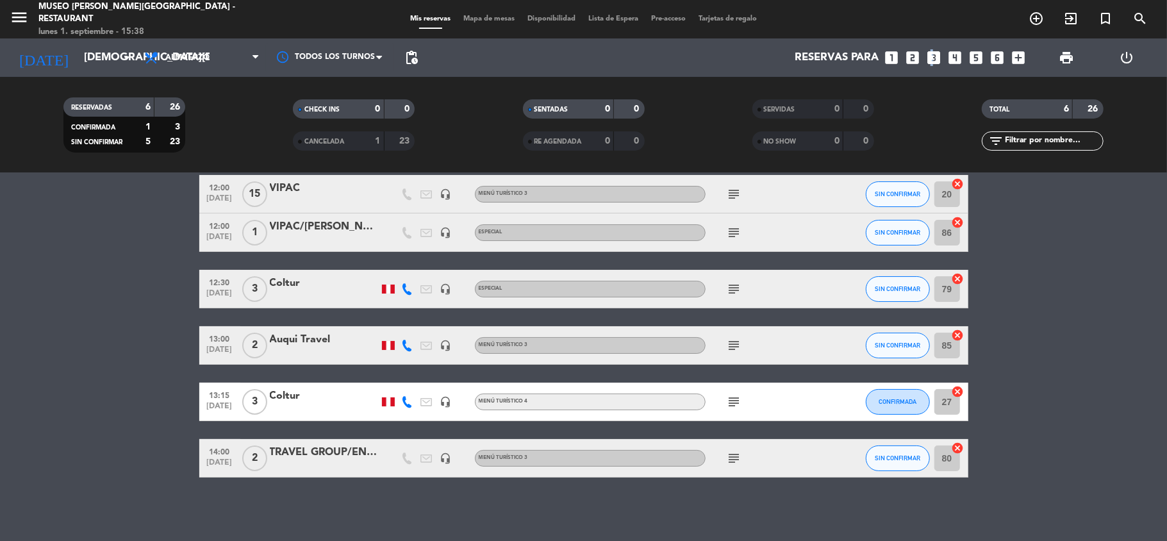
click at [929, 65] on icon "looks_3" at bounding box center [934, 57] width 17 height 17
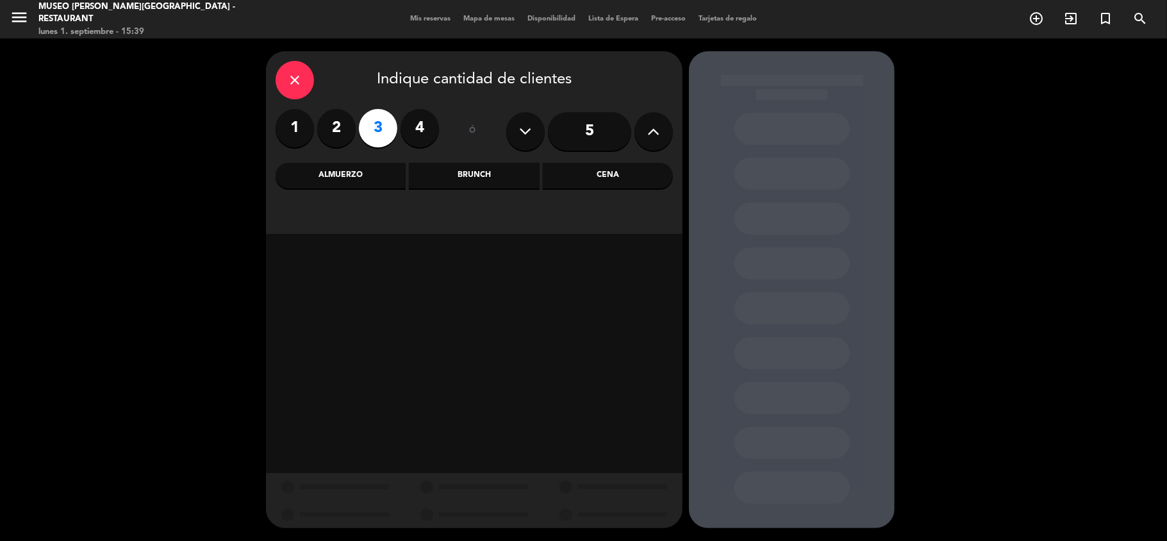
click at [344, 172] on div "Almuerzo" at bounding box center [340, 176] width 130 height 26
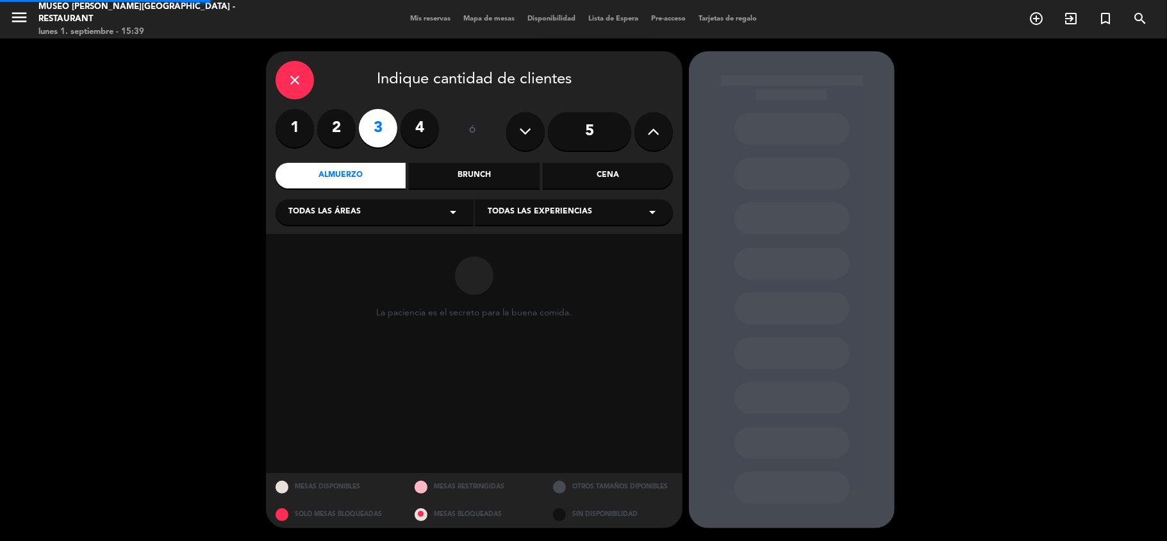
drag, startPoint x: 342, startPoint y: 195, endPoint x: 341, endPoint y: 214, distance: 18.6
click at [345, 208] on span "Todas las áreas" at bounding box center [324, 212] width 72 height 13
click at [314, 258] on div "Jardines1" at bounding box center [374, 262] width 172 height 13
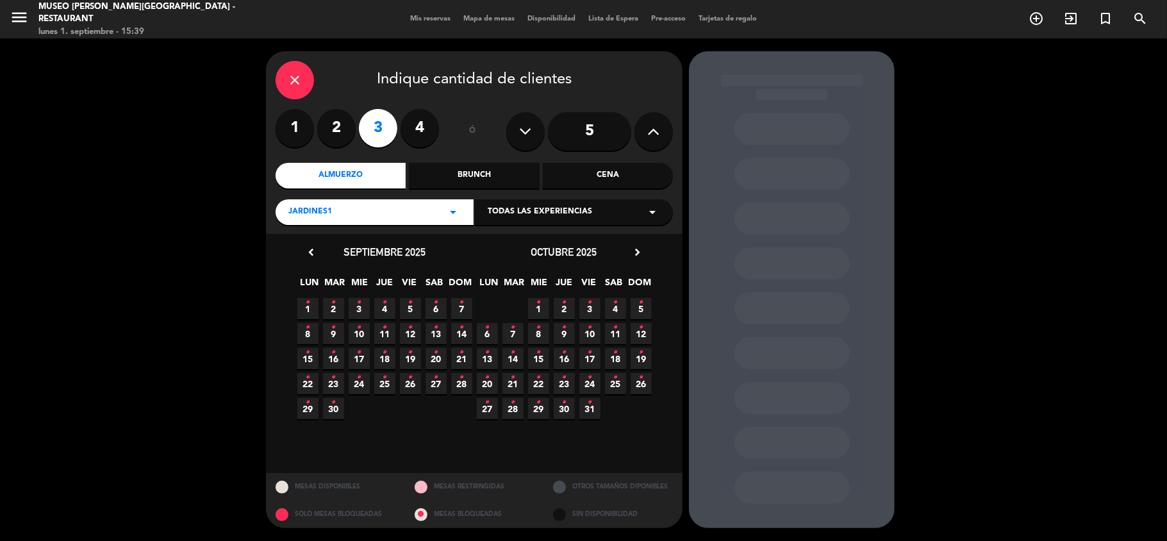
click at [564, 306] on icon "•" at bounding box center [564, 302] width 4 height 20
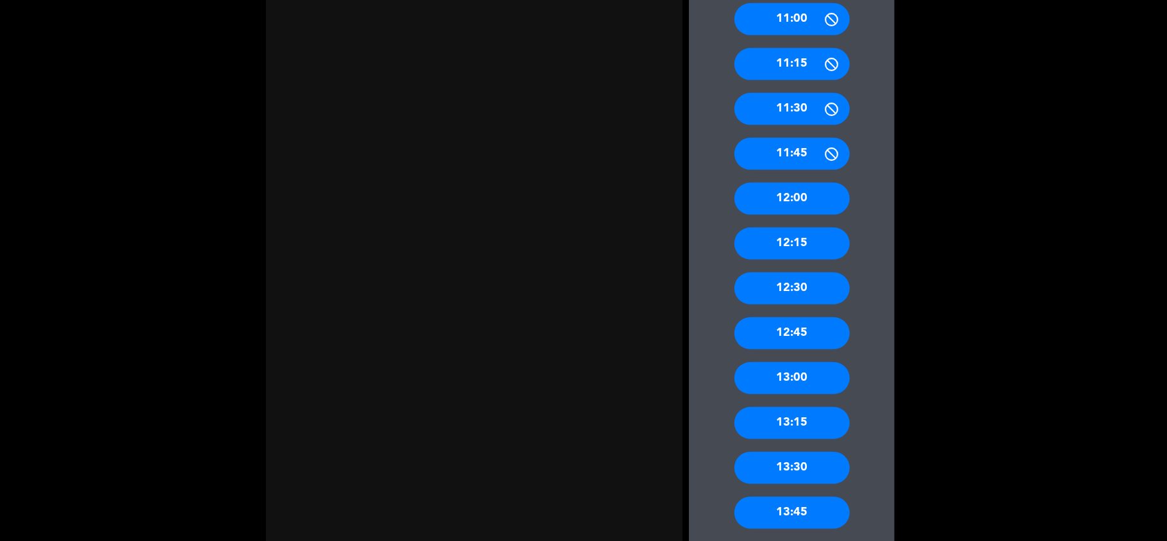
scroll to position [598, 0]
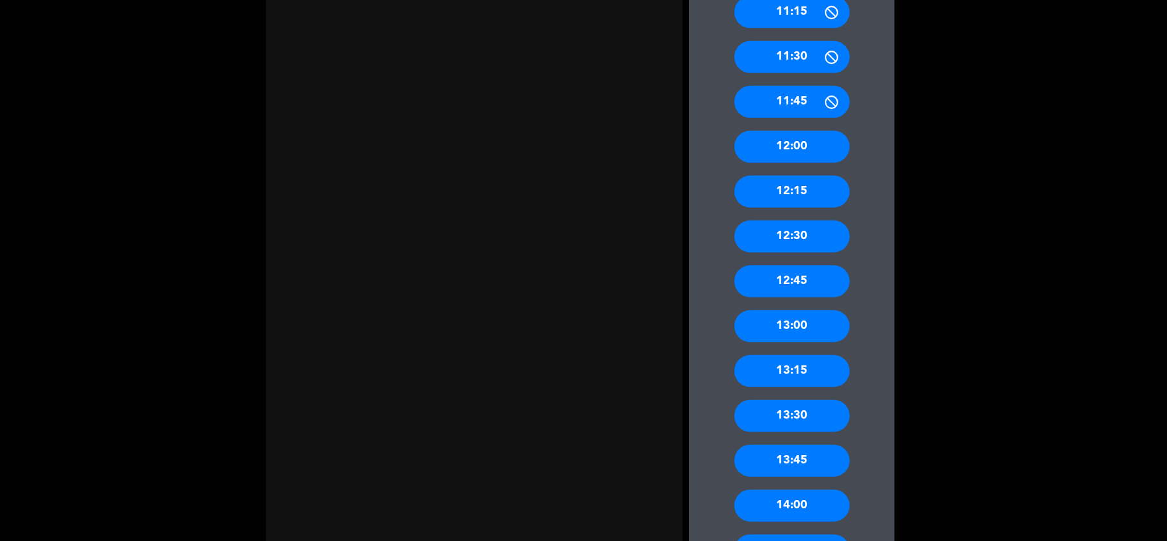
click at [821, 405] on div "13:30" at bounding box center [791, 416] width 115 height 32
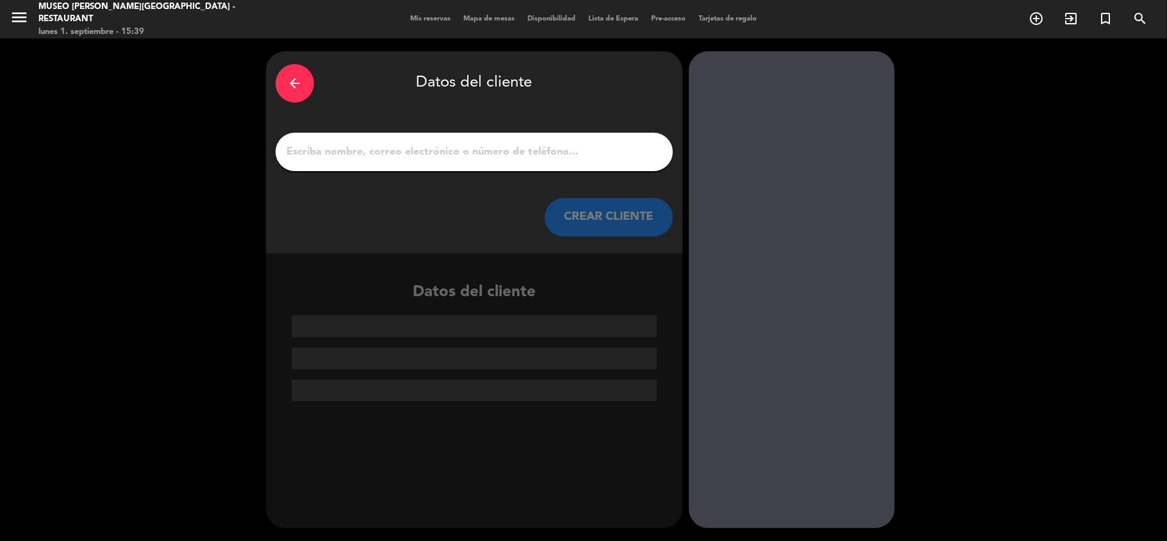
scroll to position [0, 0]
click at [342, 149] on input "1" at bounding box center [474, 152] width 378 height 18
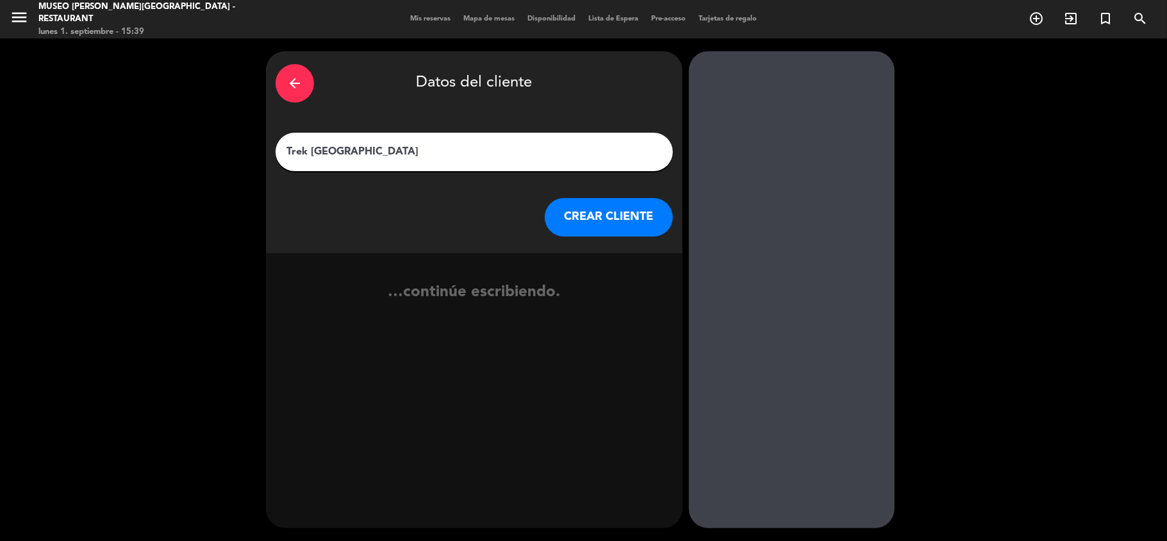
type input "Trek [GEOGRAPHIC_DATA]"
click at [608, 229] on button "CREAR CLIENTE" at bounding box center [609, 217] width 128 height 38
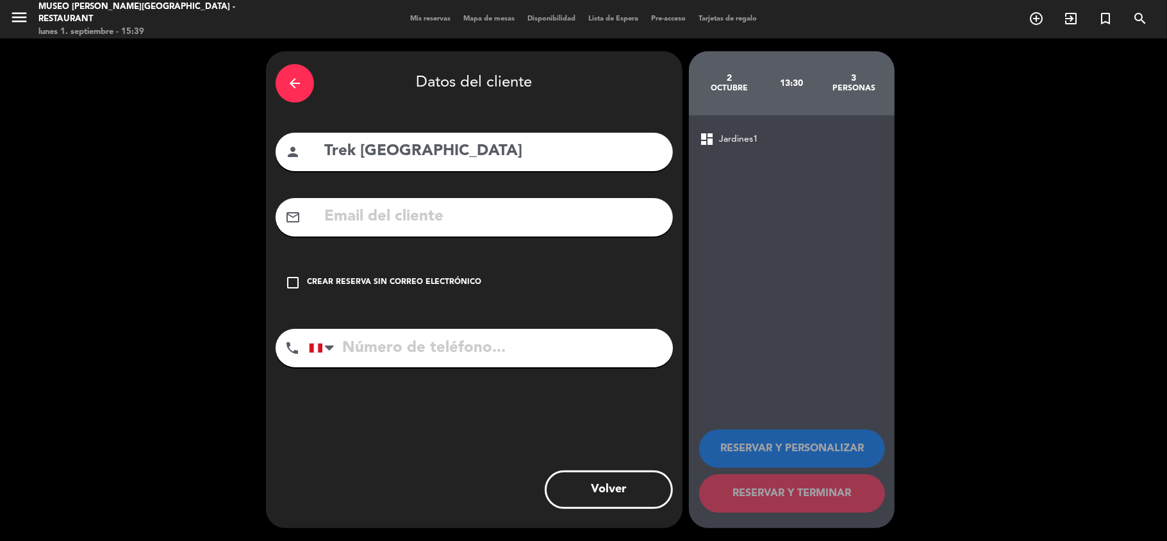
click at [383, 280] on div "Crear reserva sin correo electrónico" at bounding box center [394, 282] width 174 height 13
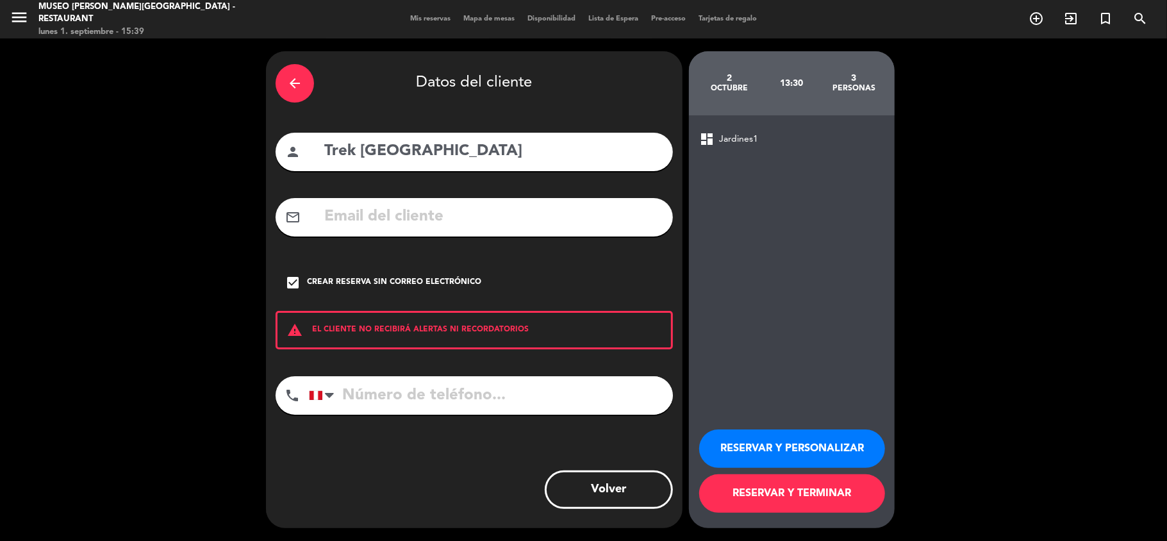
click at [767, 495] on button "RESERVAR Y TERMINAR" at bounding box center [792, 493] width 186 height 38
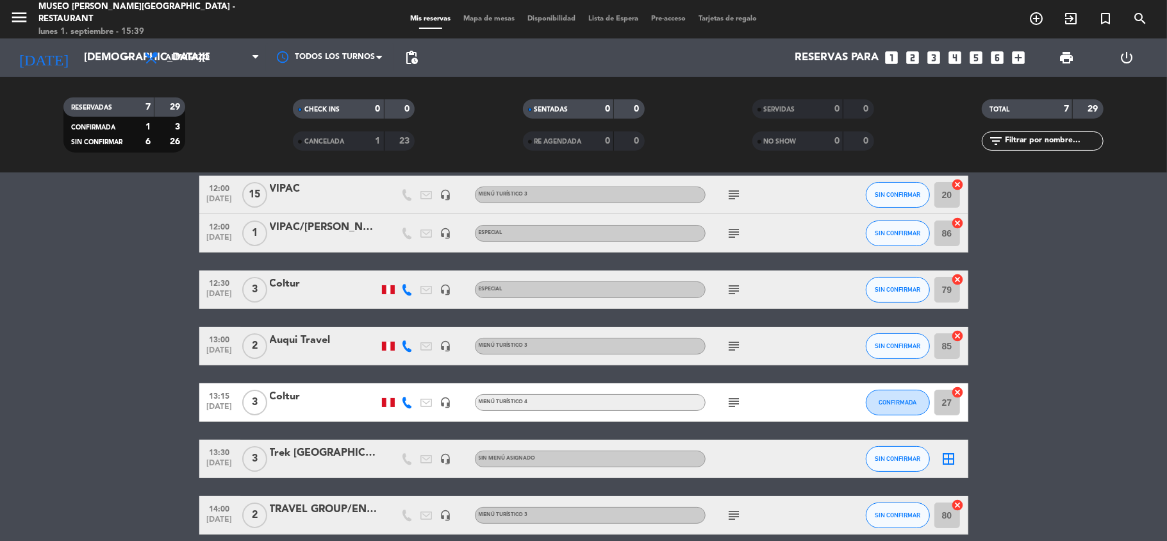
scroll to position [85, 0]
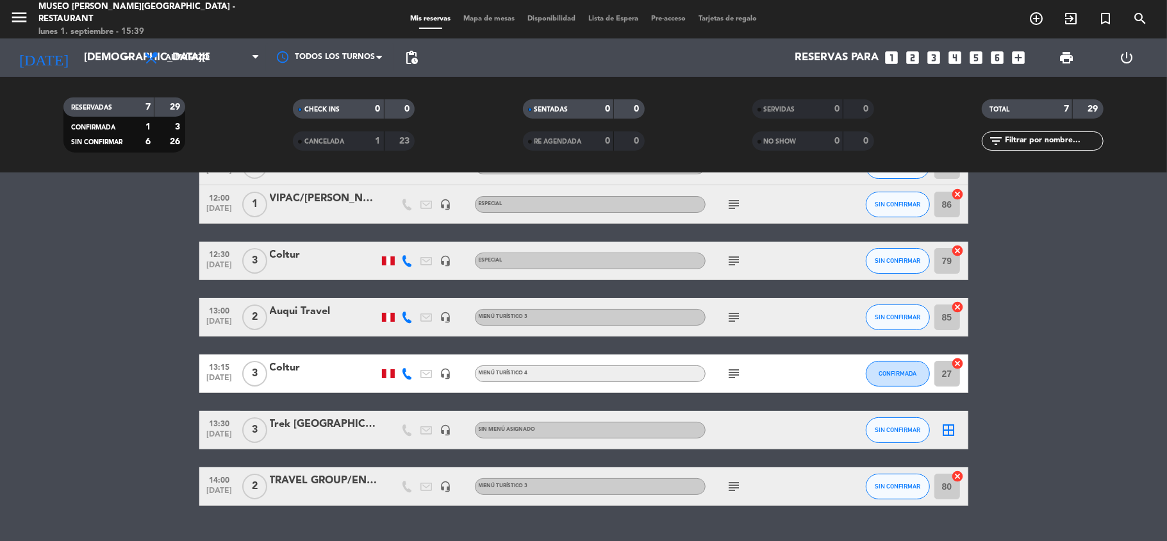
click at [298, 423] on div "Trek [GEOGRAPHIC_DATA]" at bounding box center [324, 424] width 109 height 17
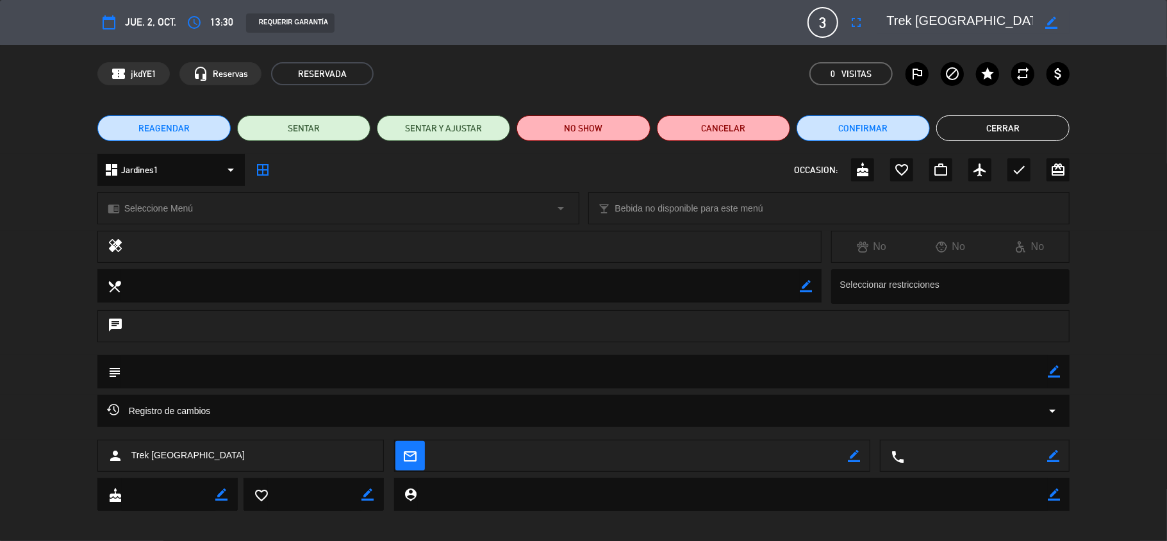
click at [1056, 366] on icon "border_color" at bounding box center [1053, 371] width 12 height 12
click at [1036, 370] on textarea at bounding box center [584, 371] width 927 height 33
paste textarea "REF: RESERVA FILE [DATE] CUSTOM LIMA"
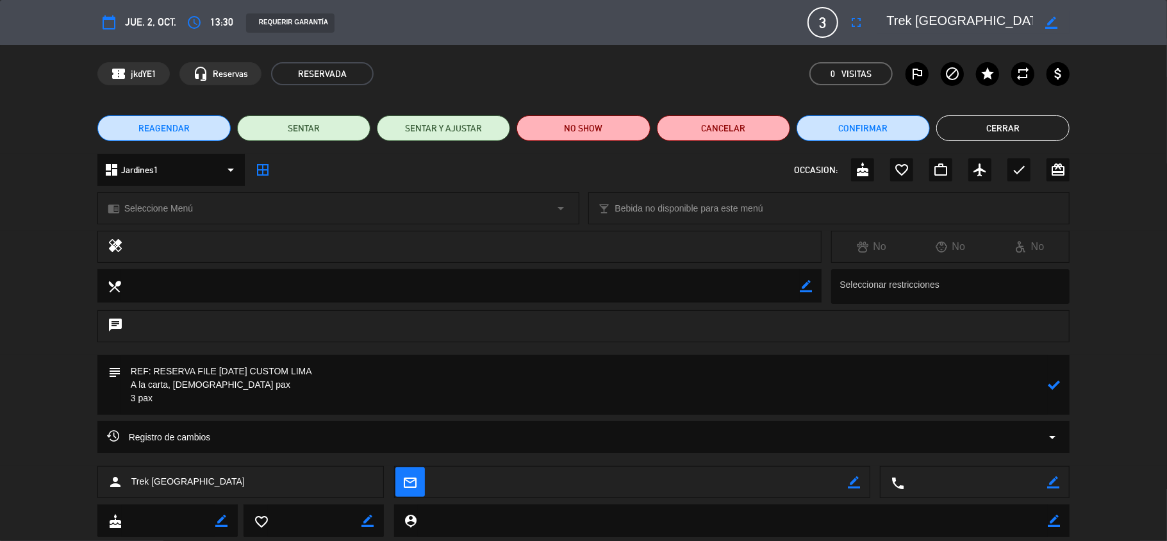
type textarea "REF: RESERVA FILE [DATE] CUSTOM LIMA A la carta, [DEMOGRAPHIC_DATA] pax 3 pax"
click at [1054, 383] on icon at bounding box center [1053, 385] width 12 height 12
click at [187, 214] on span "Seleccione Menú" at bounding box center [158, 208] width 69 height 15
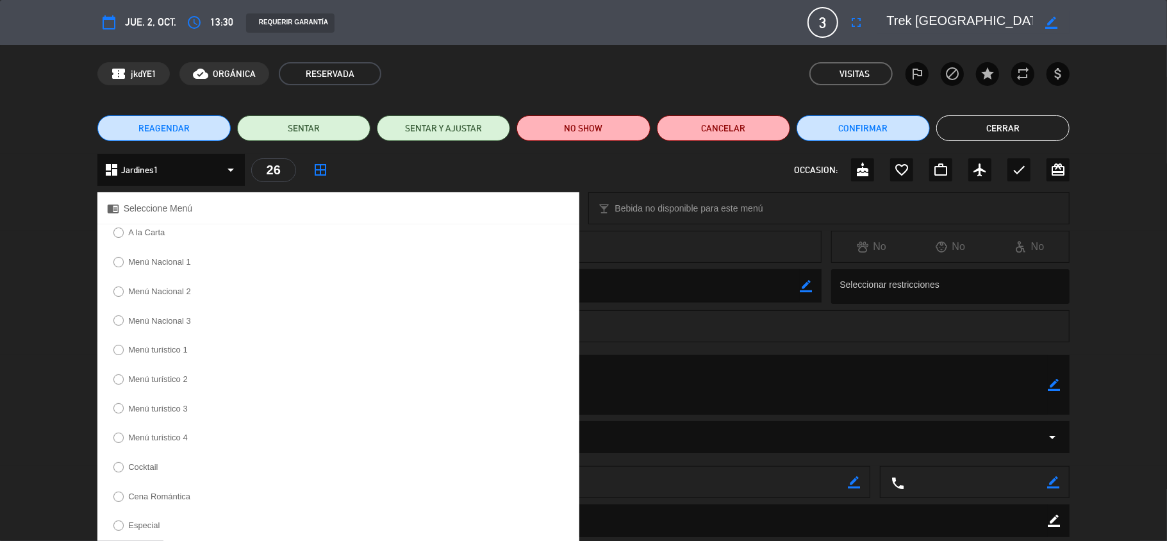
click at [163, 231] on label "A la Carta" at bounding box center [146, 232] width 37 height 8
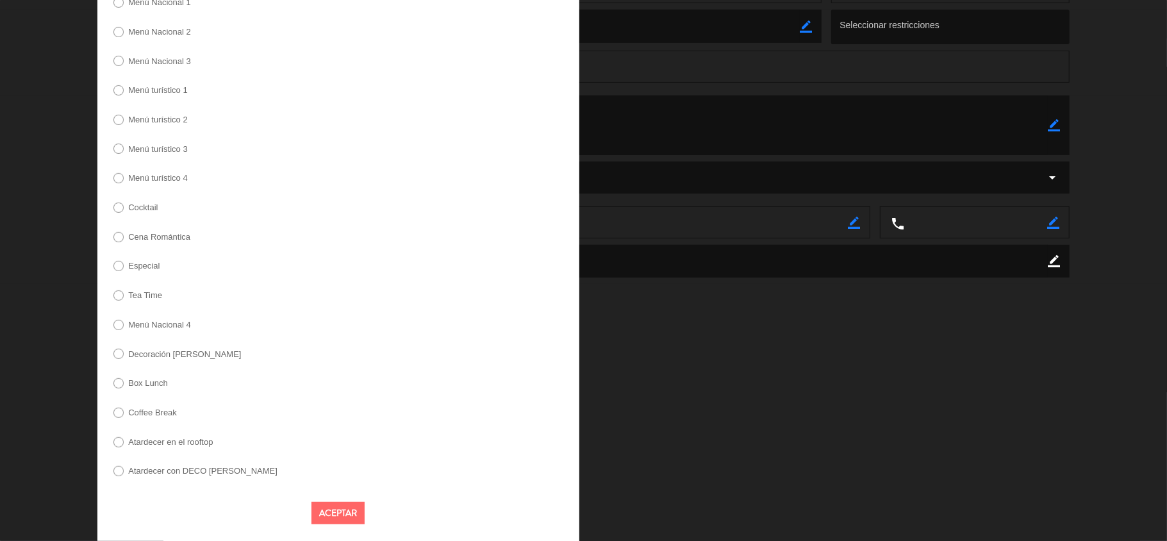
scroll to position [264, 0]
click at [325, 505] on button "Aceptar" at bounding box center [337, 511] width 53 height 22
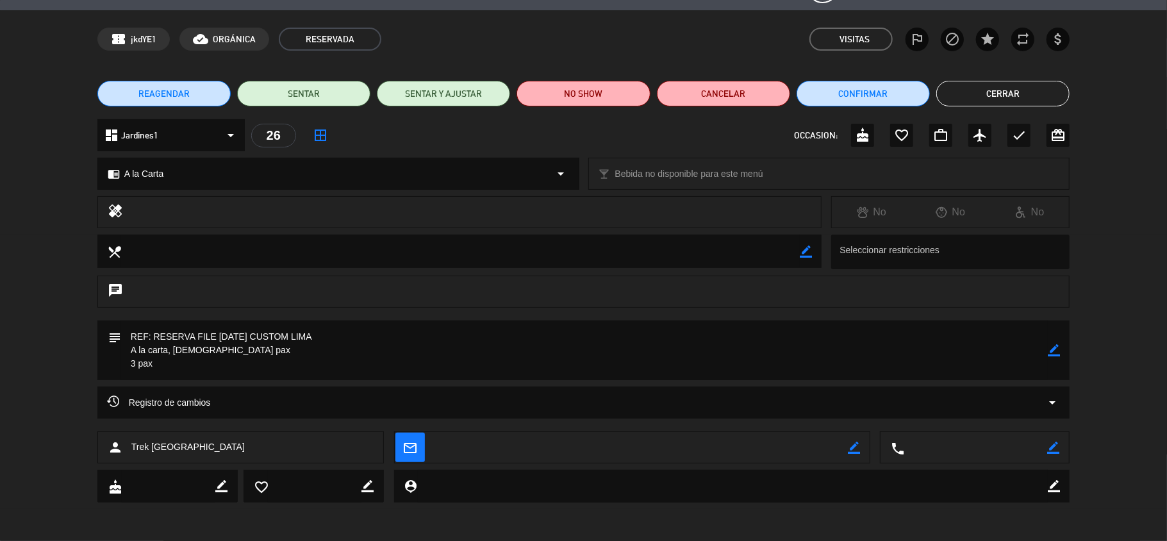
scroll to position [34, 0]
click at [1052, 351] on icon "border_color" at bounding box center [1053, 351] width 12 height 12
click at [1052, 351] on icon at bounding box center [1053, 351] width 12 height 12
click at [0, 0] on div at bounding box center [0, 0] width 0 height 0
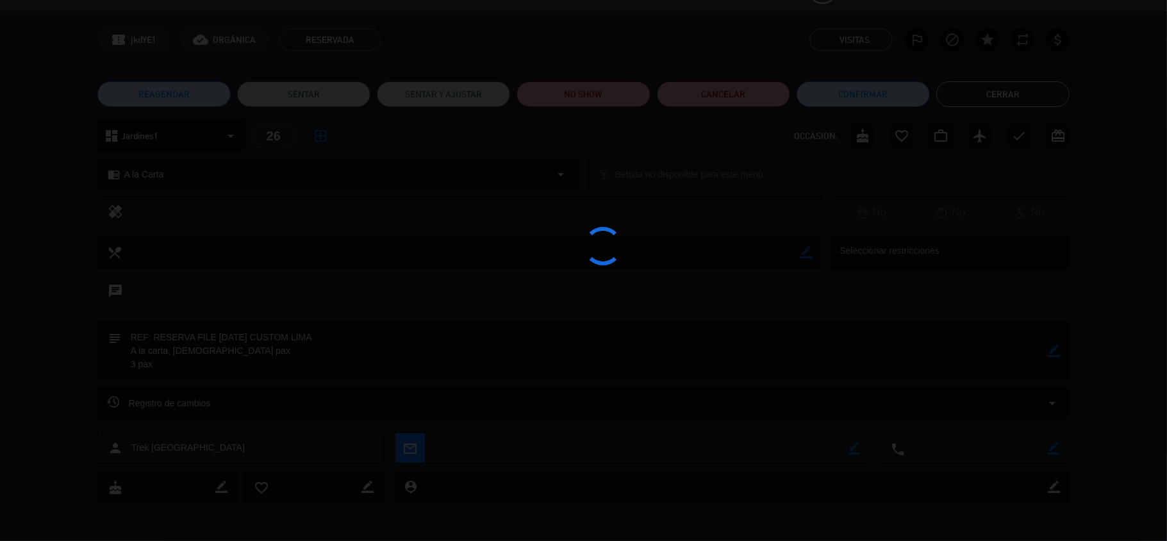
click at [1052, 351] on div at bounding box center [583, 270] width 1167 height 541
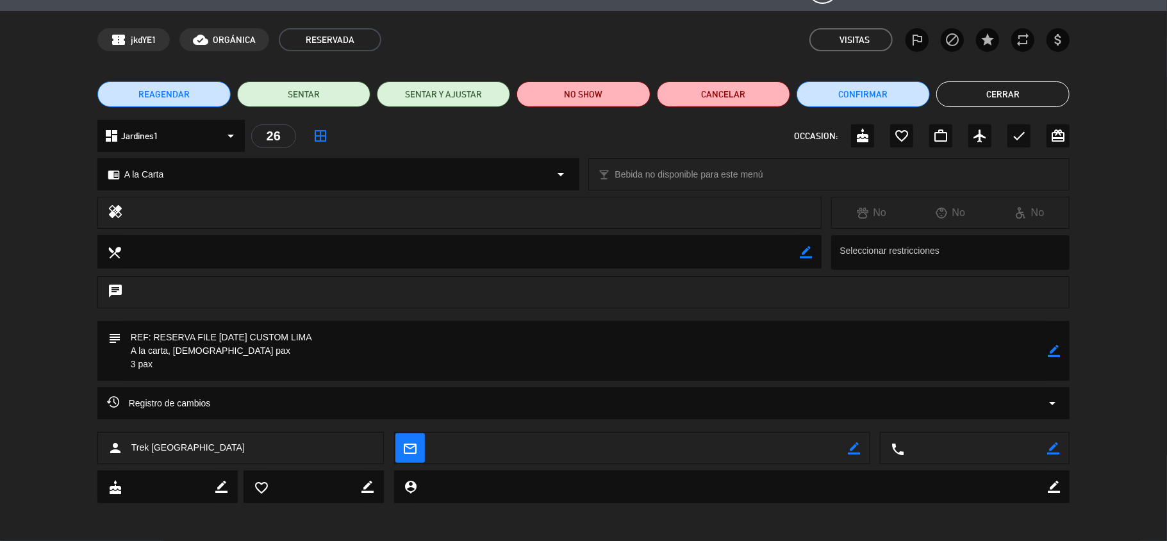
click at [981, 100] on button "Cerrar" at bounding box center [1002, 94] width 133 height 26
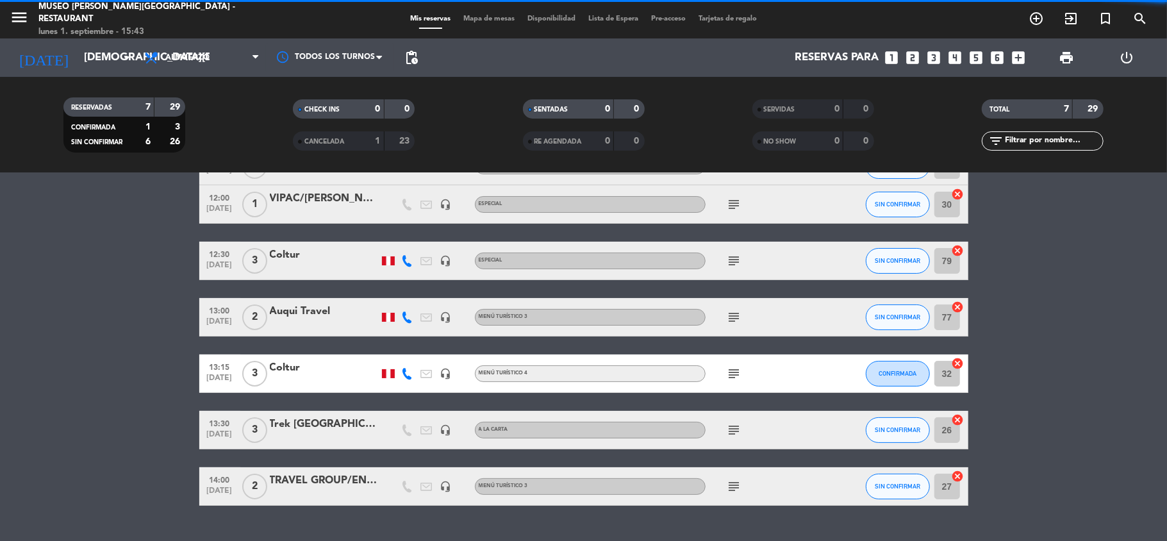
click at [1070, 219] on bookings-row "12:00 [DATE] VIPAC headset_mic Menú turístico 3 subject SIN CONFIRMAR 20 cancel…" at bounding box center [583, 326] width 1167 height 359
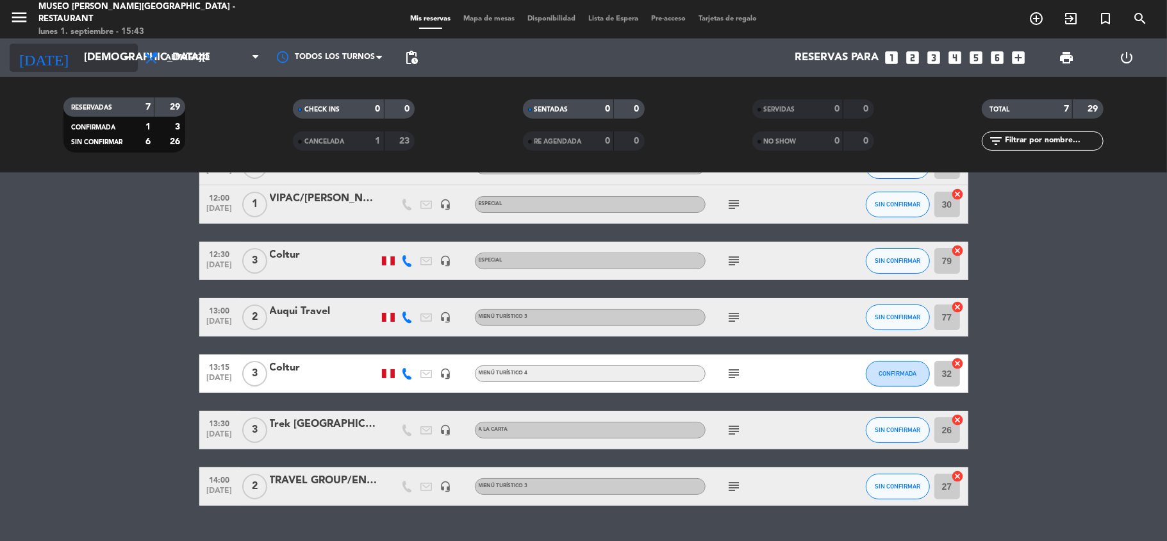
click at [86, 52] on input "[DEMOGRAPHIC_DATA][DATE]" at bounding box center [147, 57] width 138 height 25
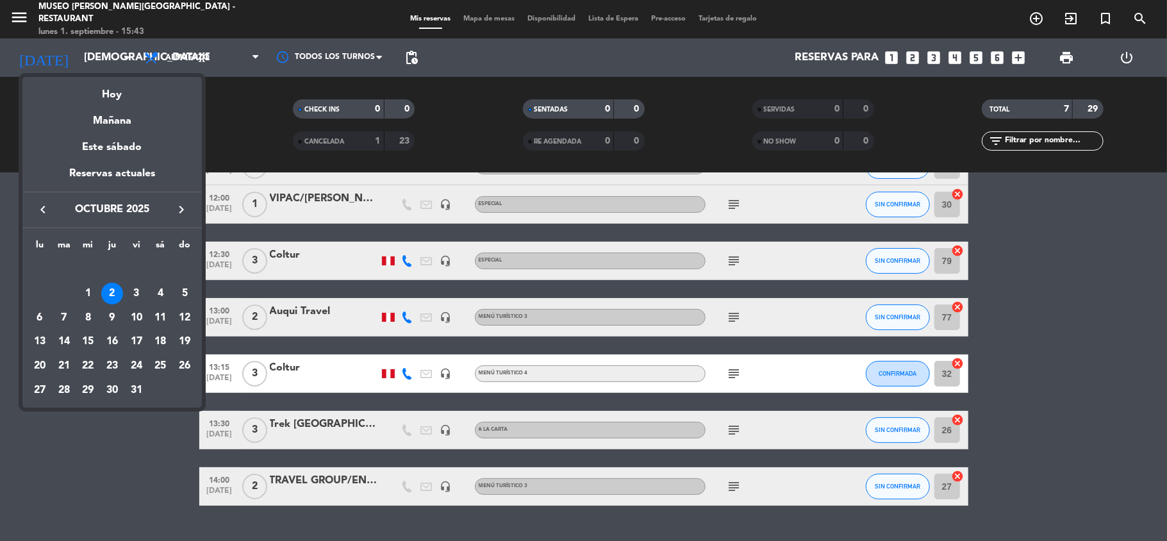
click at [38, 208] on icon "keyboard_arrow_left" at bounding box center [42, 209] width 15 height 15
click at [168, 346] on div "20" at bounding box center [160, 342] width 22 height 22
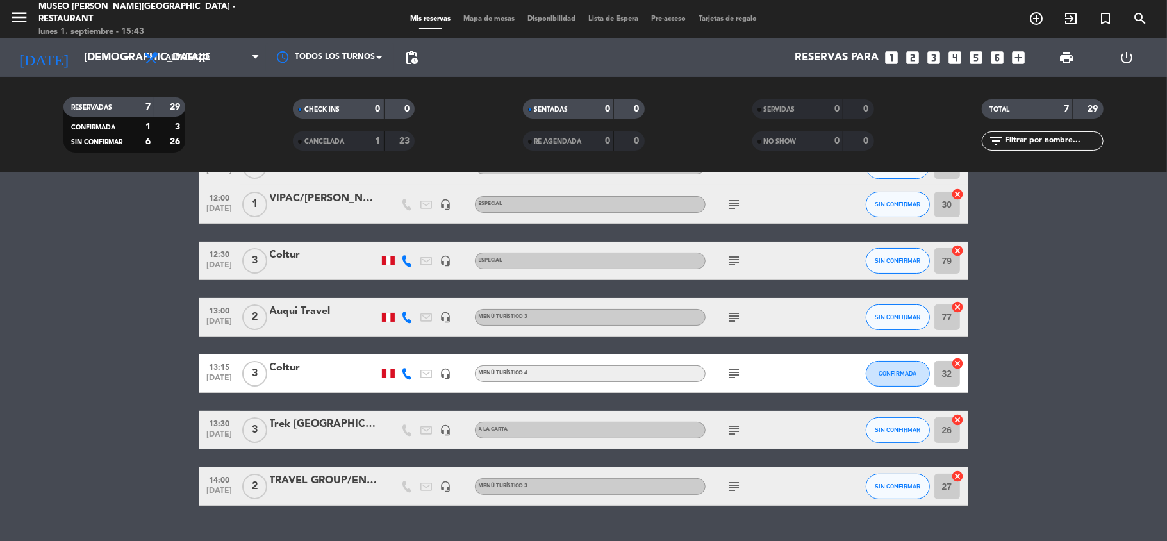
type input "sáb. [DATE]"
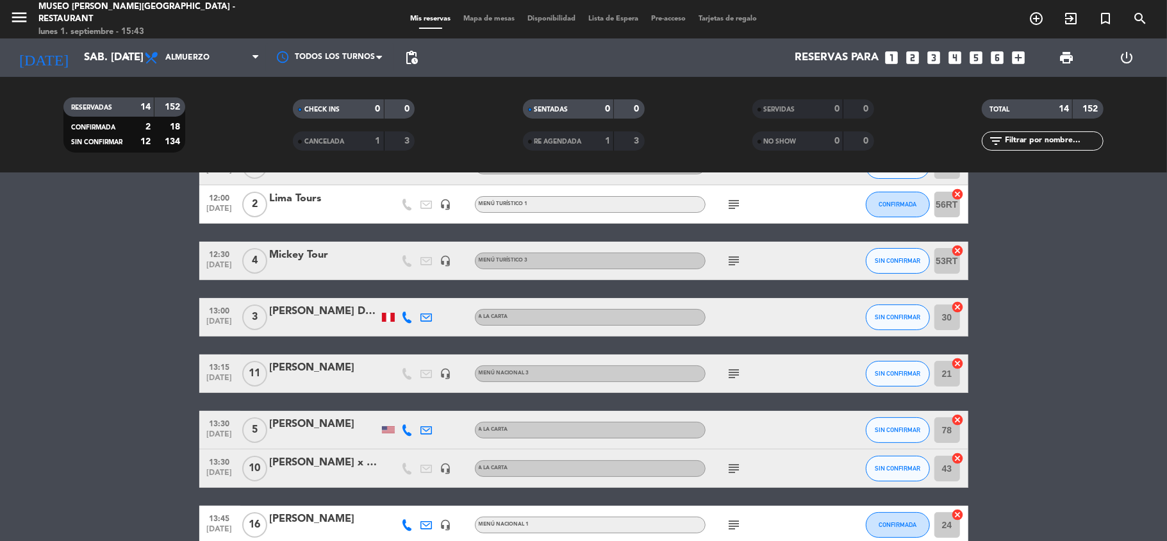
scroll to position [170, 0]
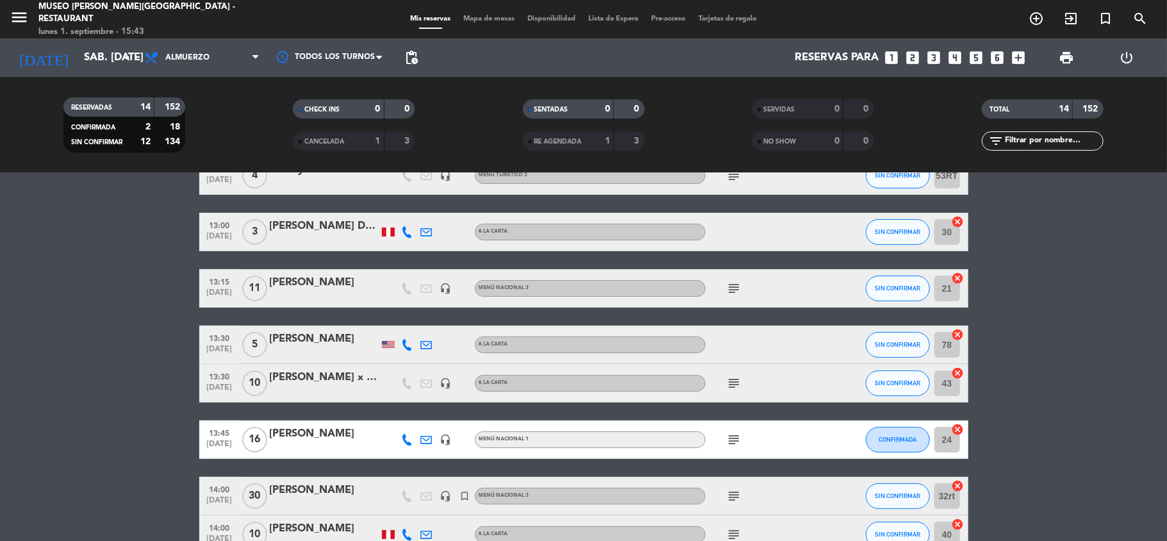
click at [322, 377] on div "[PERSON_NAME] x 10/[PERSON_NAME]" at bounding box center [324, 377] width 109 height 17
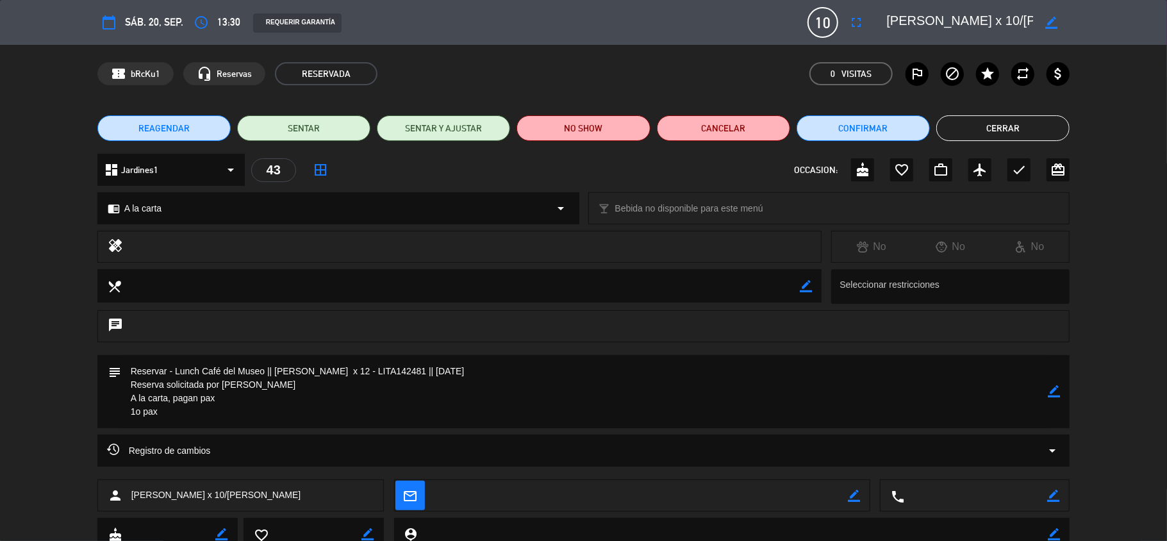
click at [47, 351] on div "chat" at bounding box center [583, 332] width 1167 height 45
click at [152, 133] on span "REAGENDAR" at bounding box center [163, 128] width 51 height 13
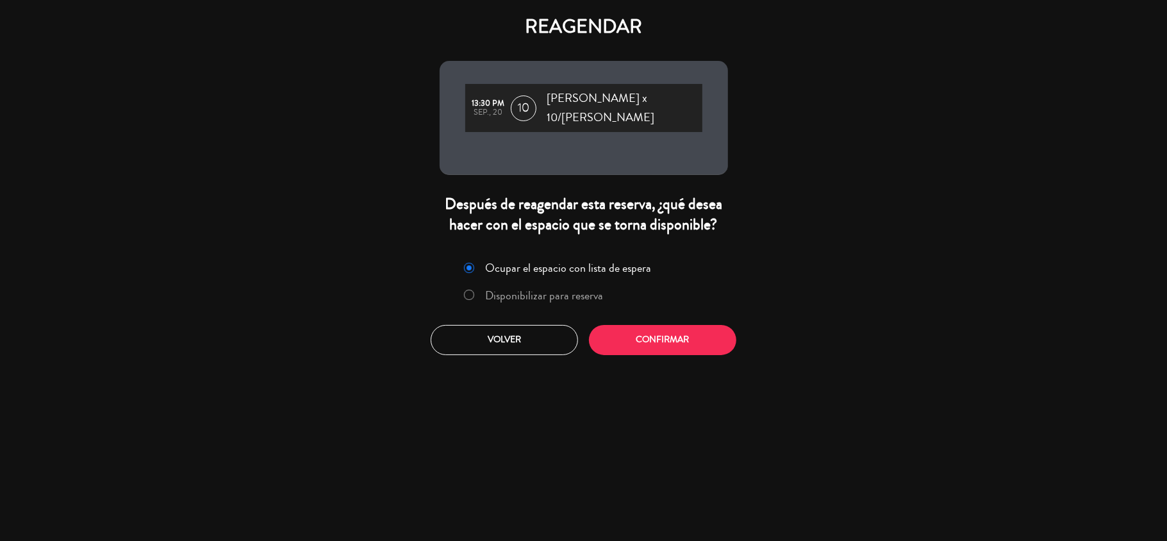
click at [511, 290] on label "Disponibilizar para reserva" at bounding box center [544, 296] width 118 height 12
click at [632, 343] on button "Confirmar" at bounding box center [662, 340] width 147 height 30
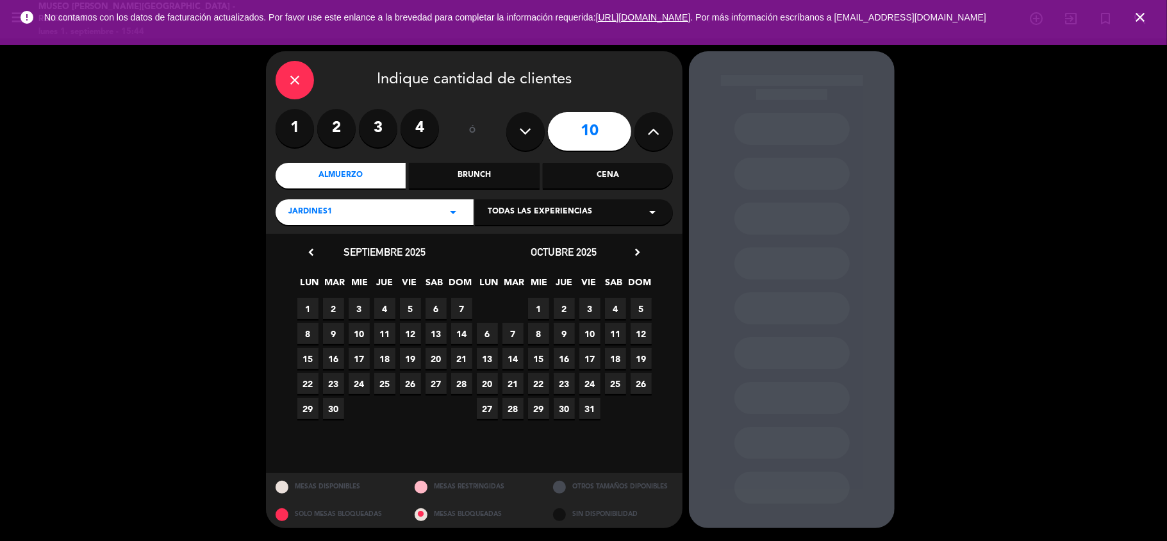
click at [308, 386] on span "22" at bounding box center [307, 383] width 21 height 21
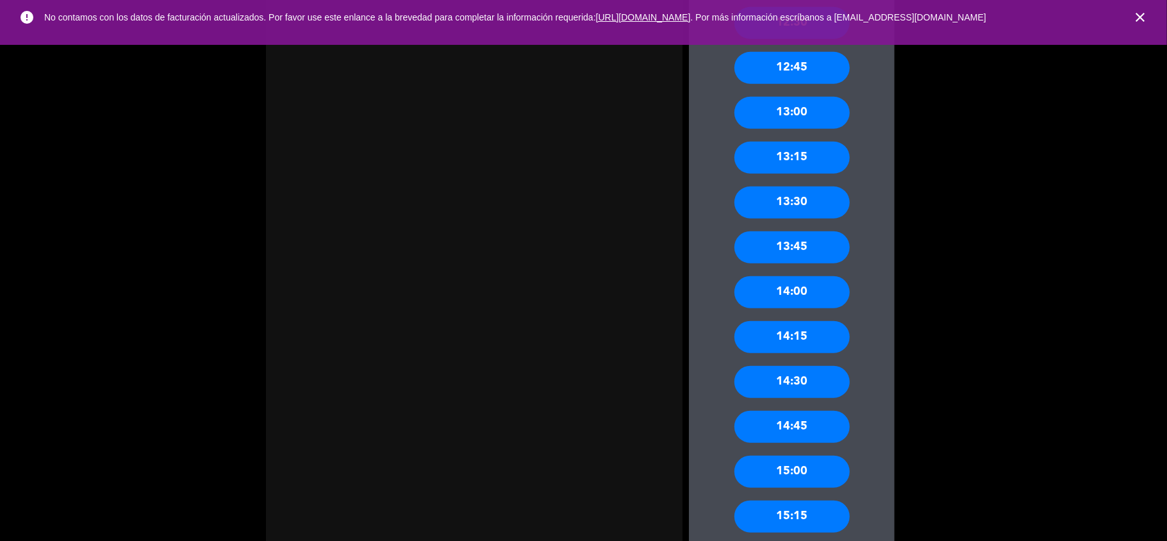
scroll to position [769, 0]
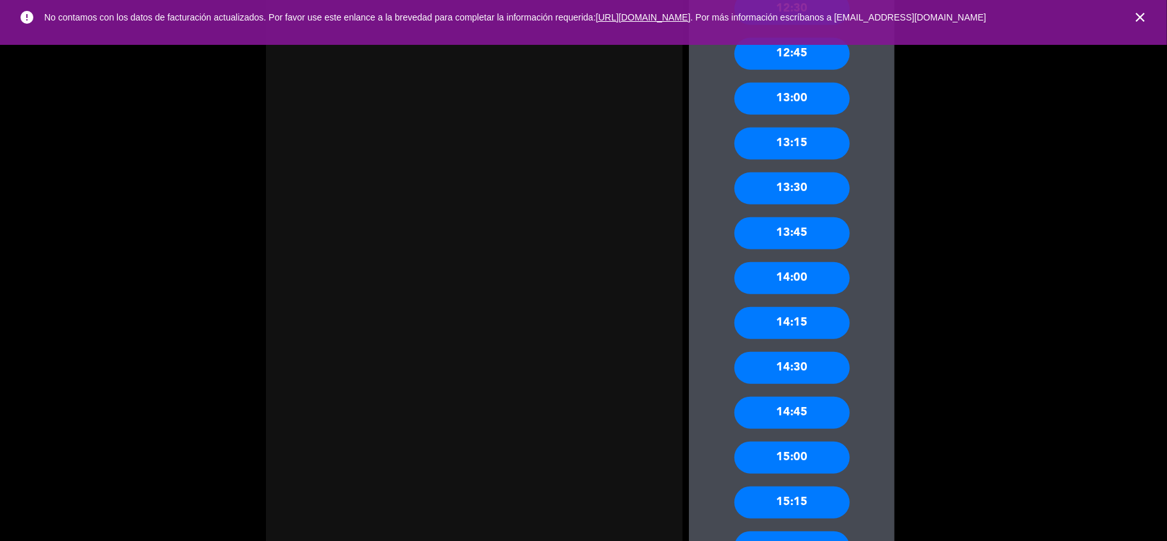
click at [815, 185] on div "13:30" at bounding box center [791, 188] width 115 height 32
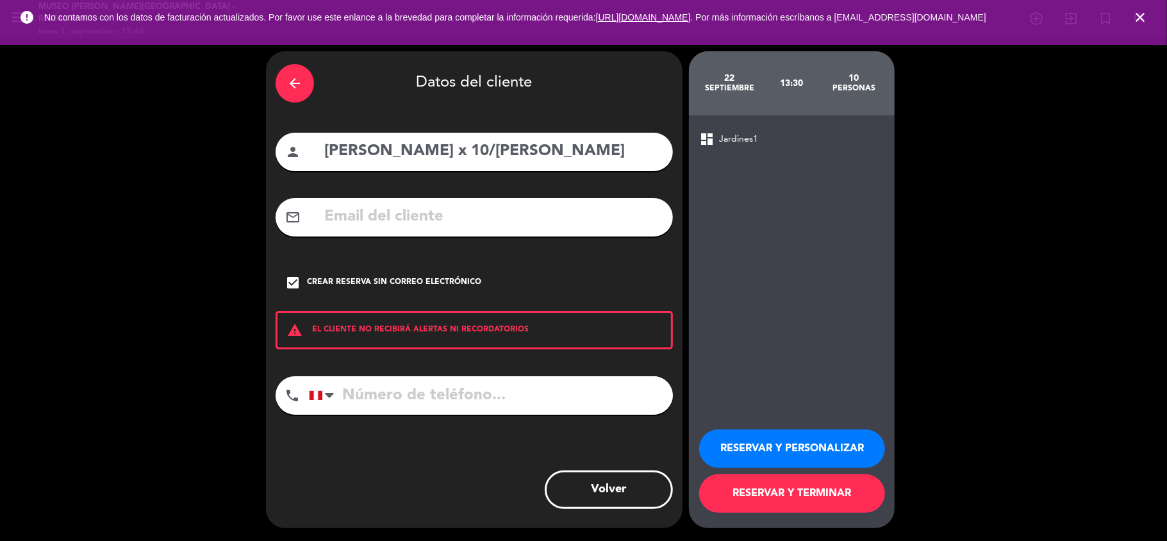
click at [1138, 16] on icon "close" at bounding box center [1139, 17] width 15 height 15
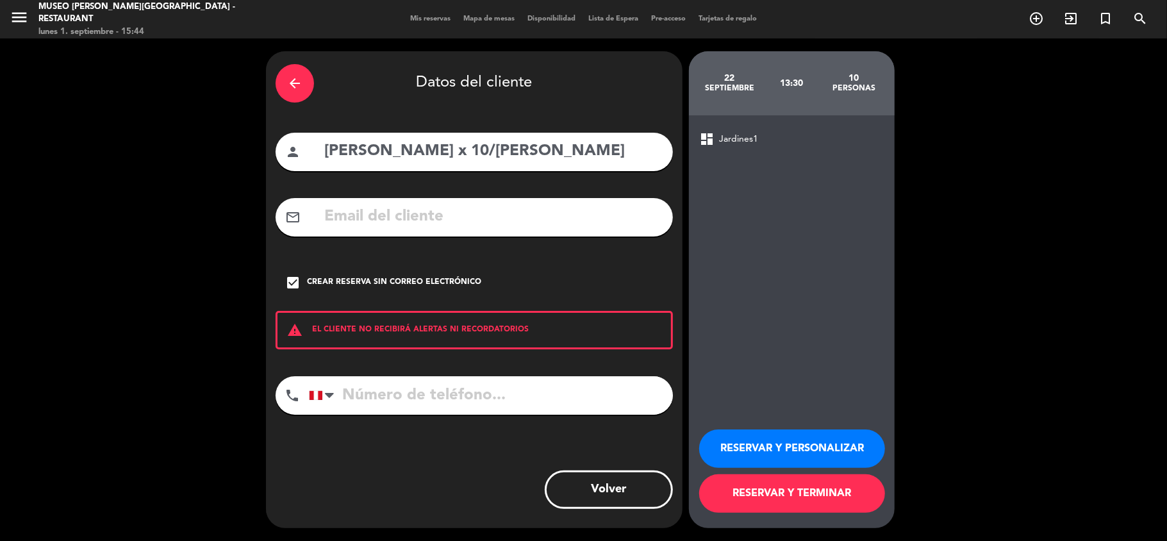
click at [779, 493] on button "RESERVAR Y TERMINAR" at bounding box center [792, 493] width 186 height 38
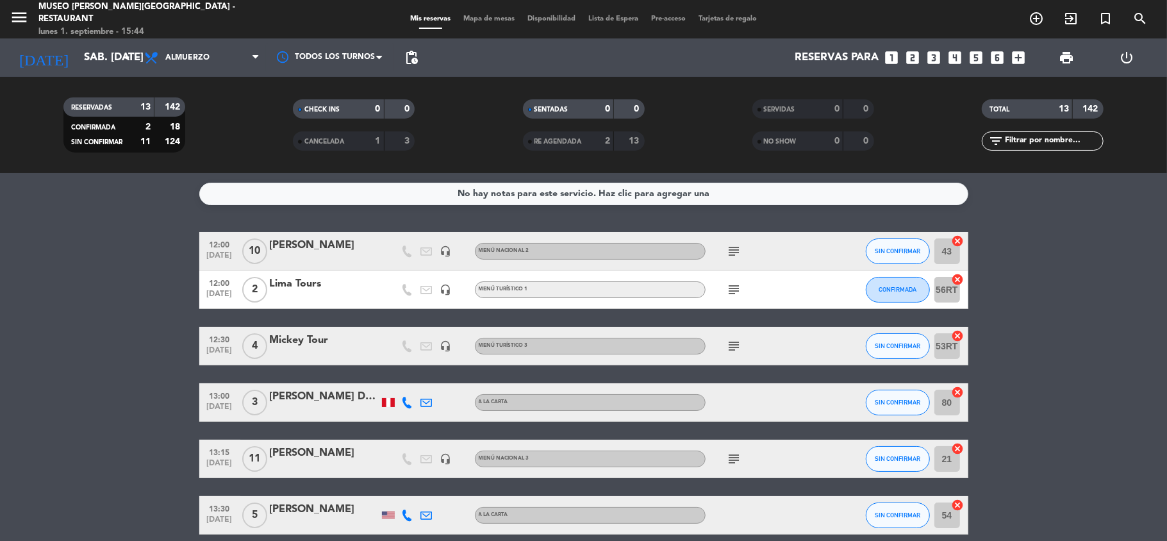
click at [91, 52] on input "sáb. [DATE]" at bounding box center [147, 57] width 138 height 25
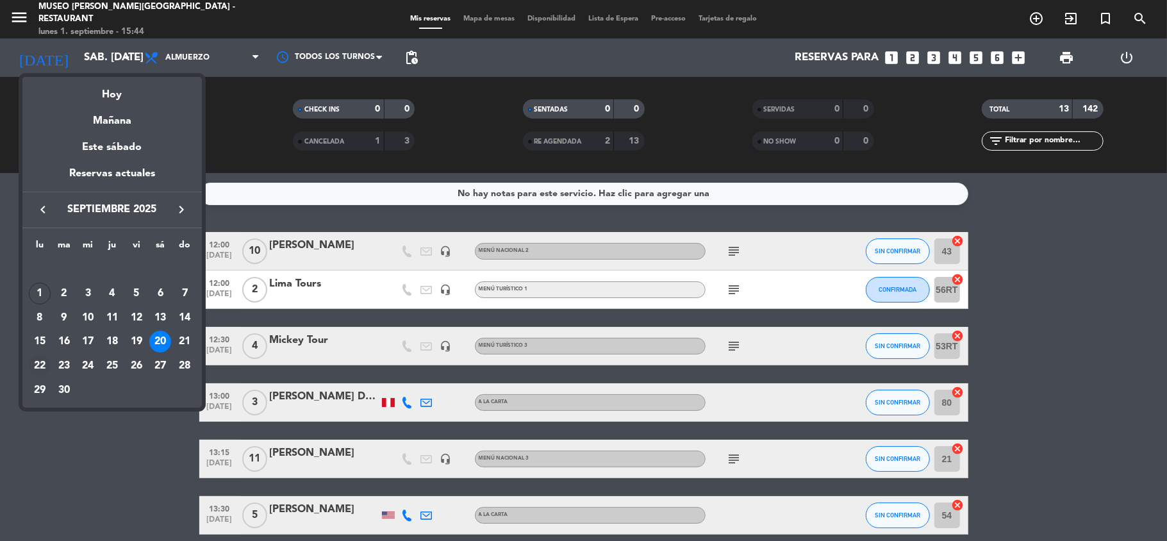
click at [39, 365] on div "22" at bounding box center [40, 366] width 22 height 22
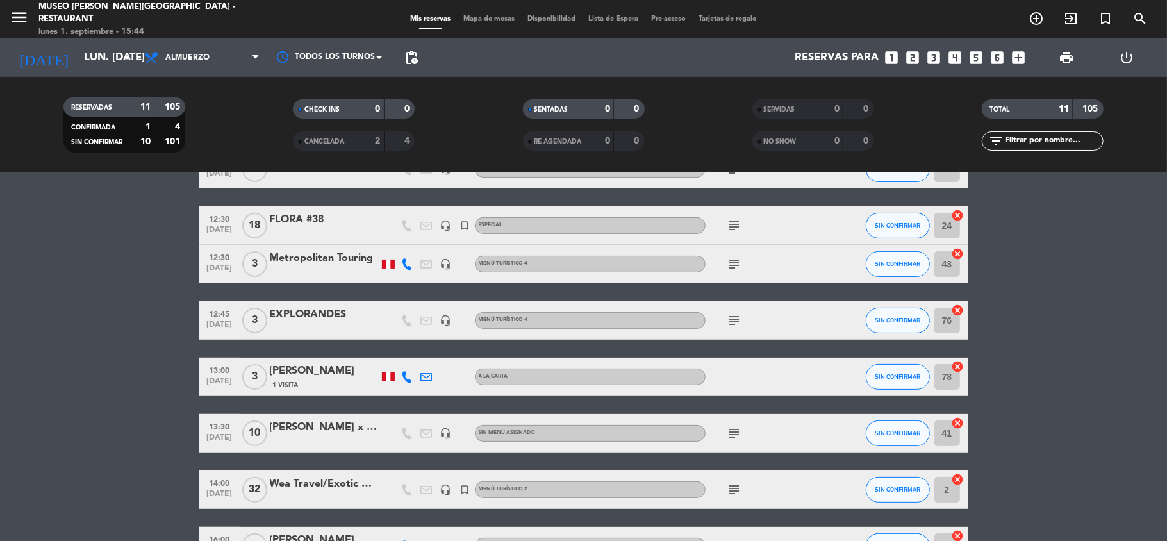
scroll to position [303, 0]
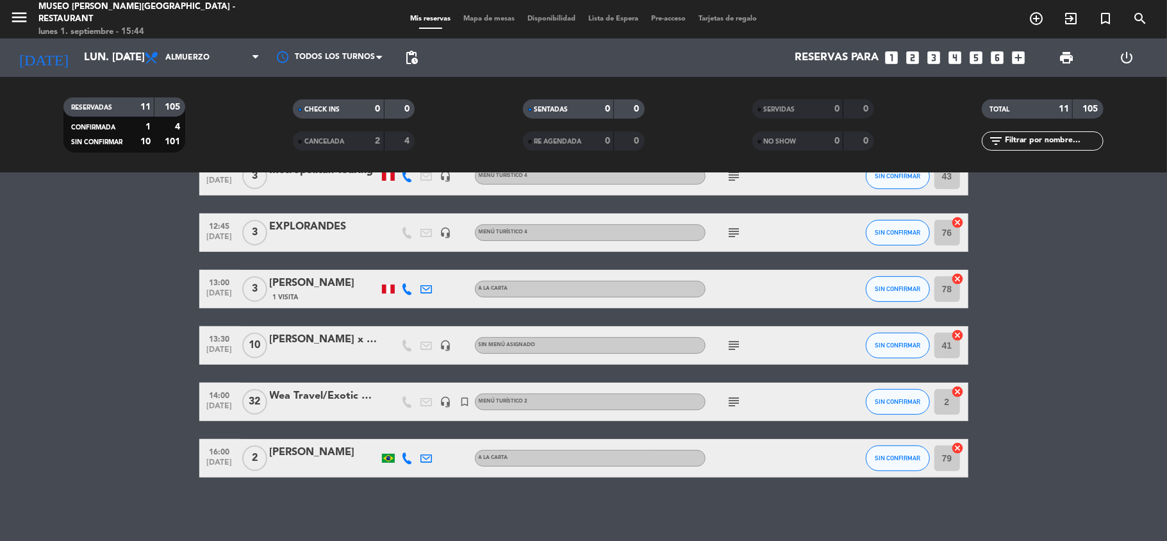
click at [342, 342] on div "[PERSON_NAME] x 10/[PERSON_NAME]" at bounding box center [324, 339] width 109 height 17
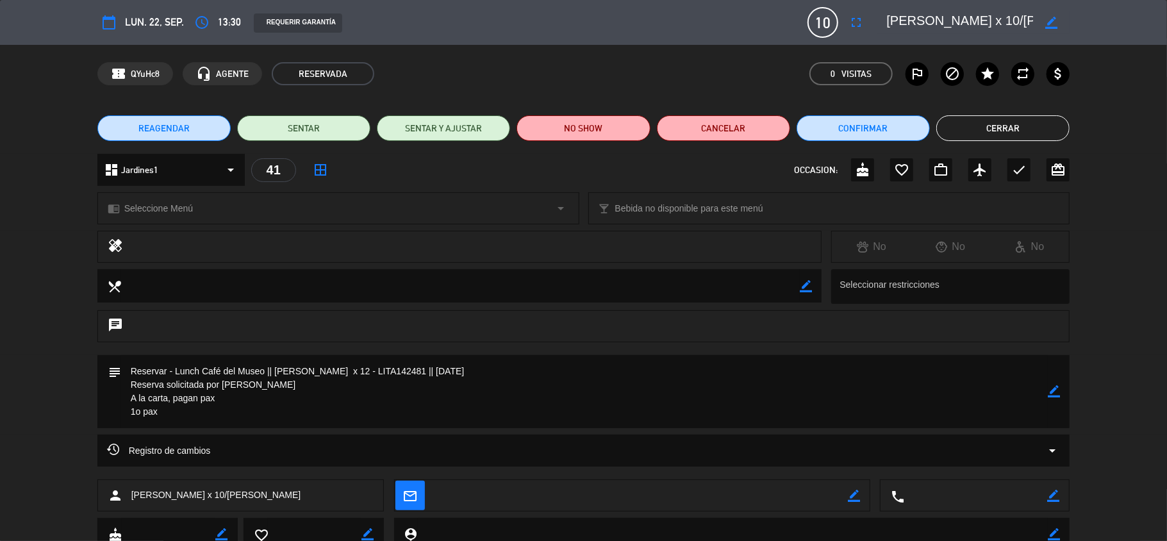
click at [224, 201] on div "chrome_reader_mode Seleccione Menú arrow_drop_down" at bounding box center [338, 208] width 480 height 31
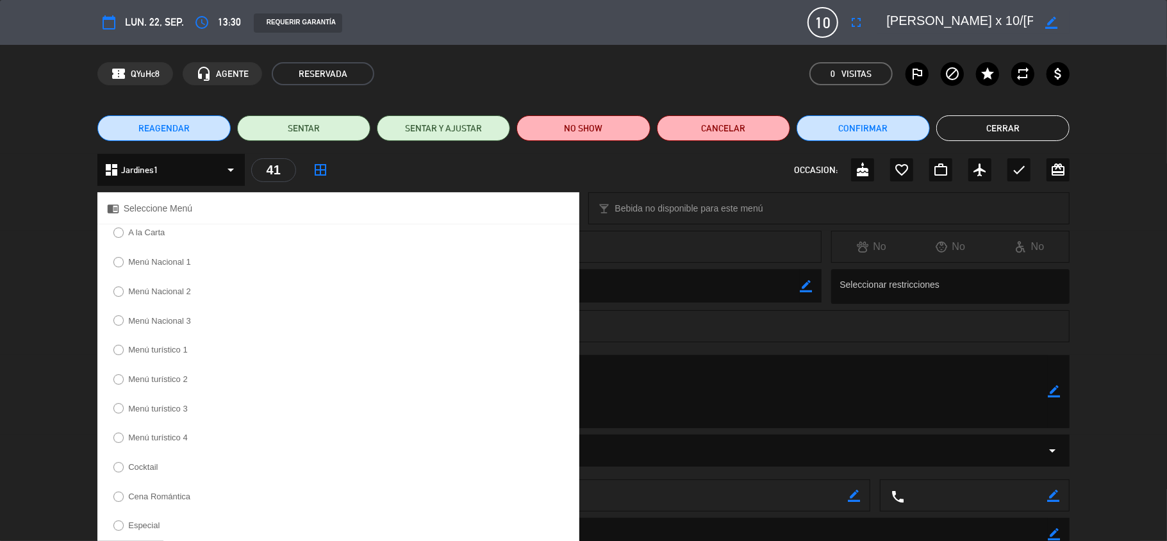
click at [154, 234] on label "A la Carta" at bounding box center [146, 232] width 37 height 8
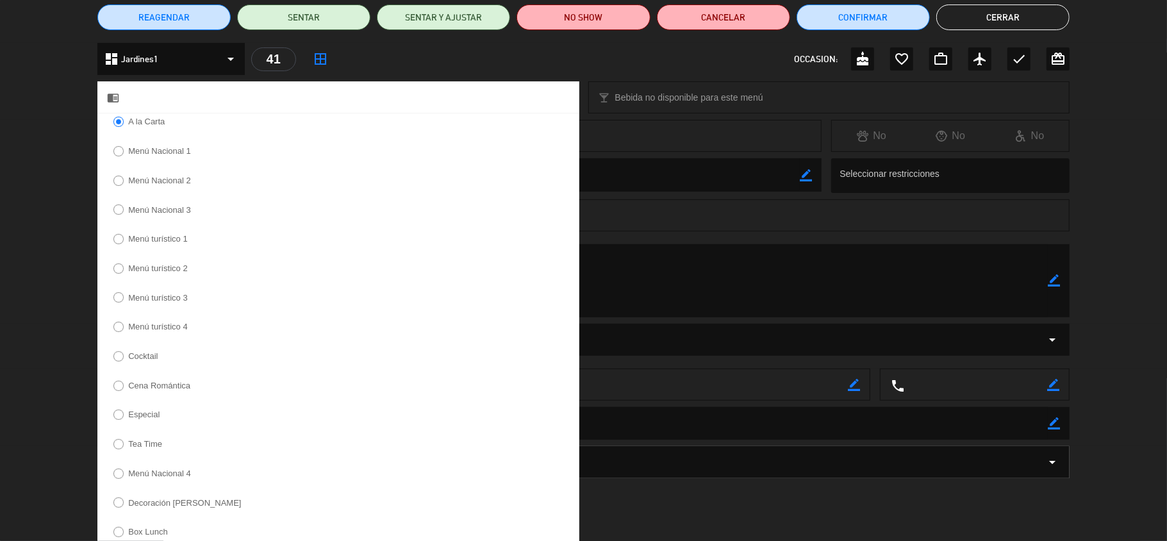
scroll to position [264, 0]
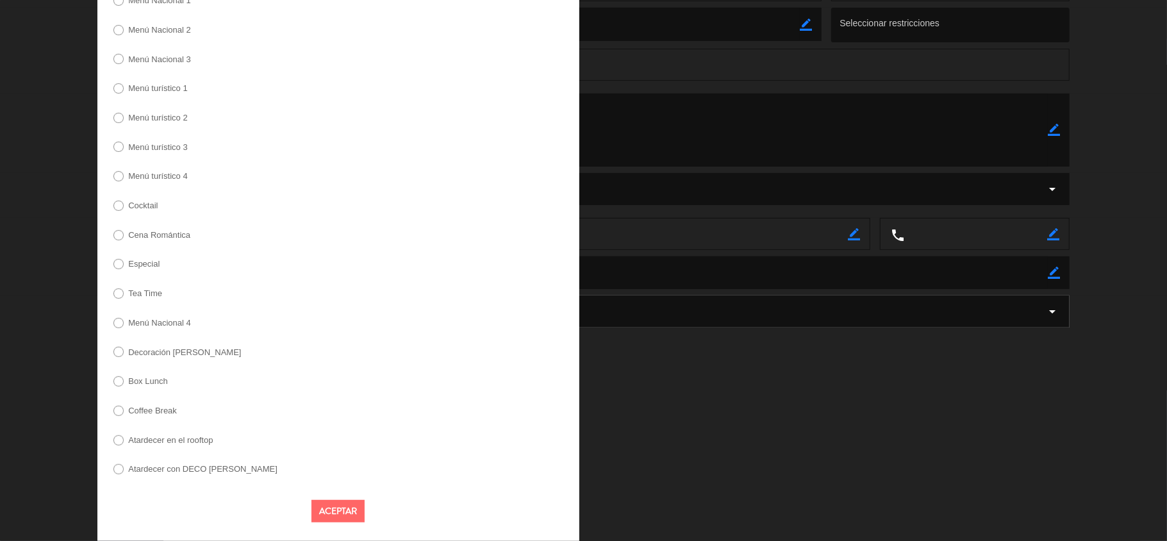
click at [344, 508] on button "Aceptar" at bounding box center [337, 511] width 53 height 22
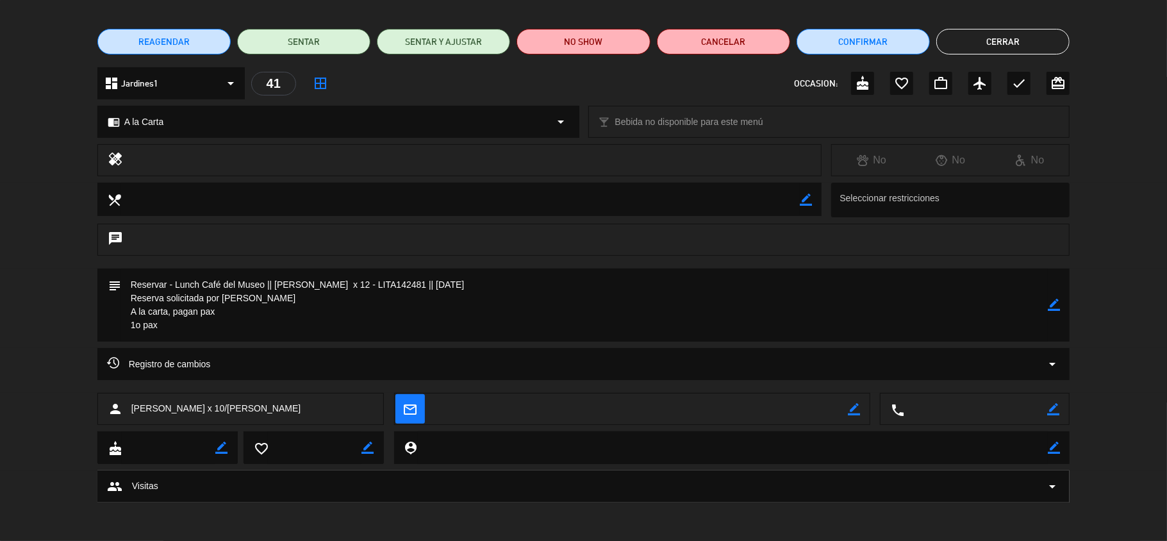
scroll to position [86, 0]
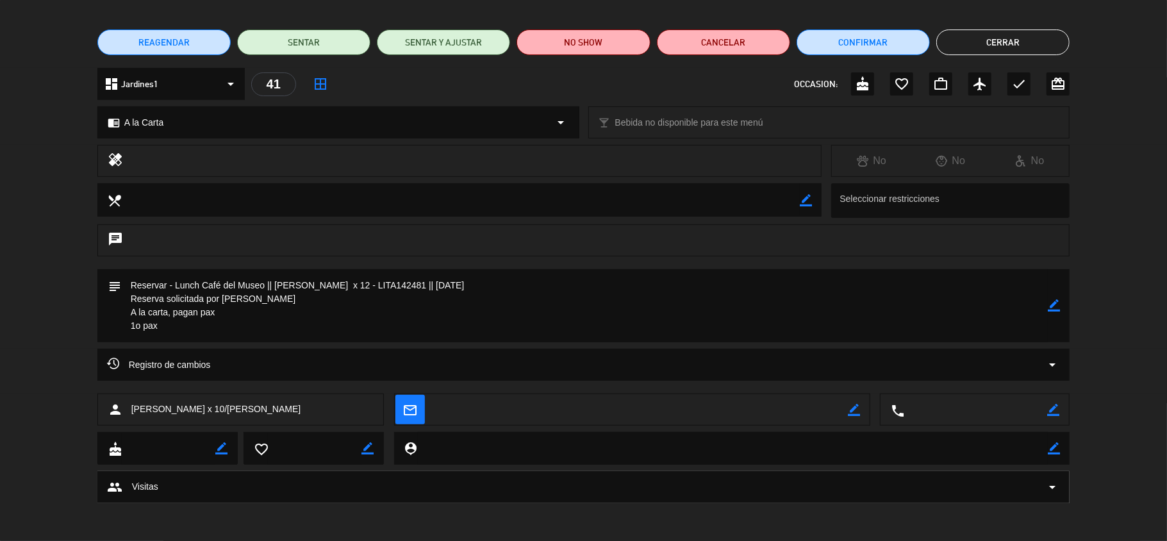
click at [1057, 305] on icon "border_color" at bounding box center [1053, 305] width 12 height 12
click at [1057, 305] on icon at bounding box center [1053, 305] width 12 height 12
click at [0, 0] on div at bounding box center [0, 0] width 0 height 0
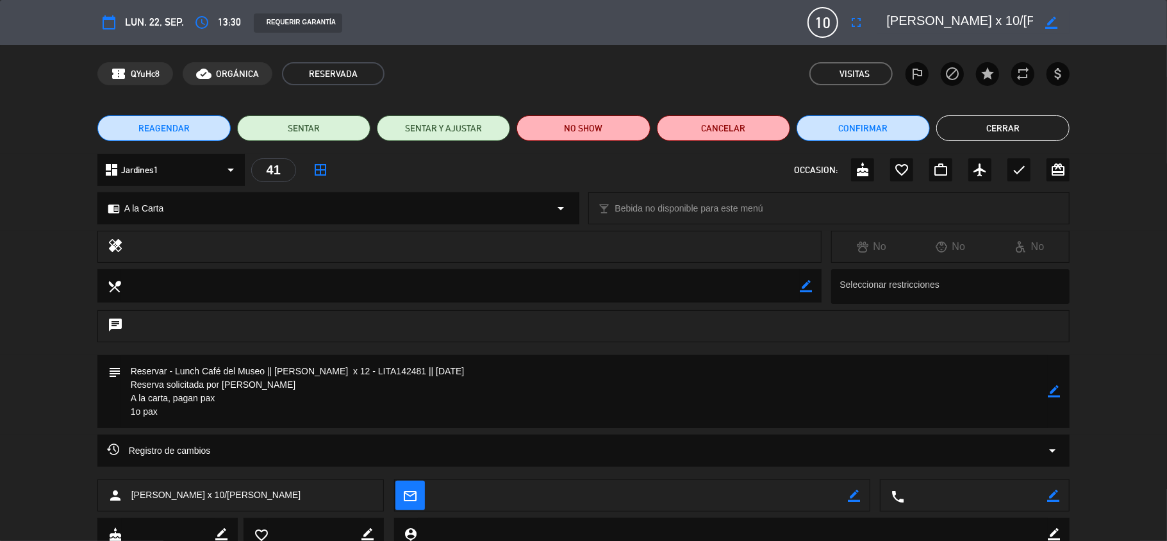
click at [981, 117] on button "Cerrar" at bounding box center [1002, 128] width 133 height 26
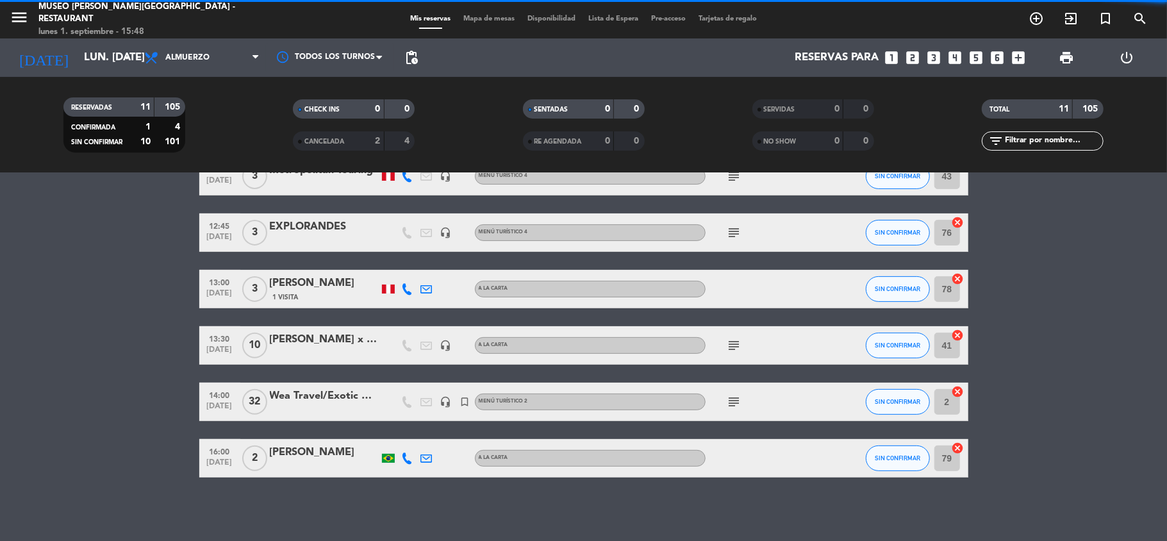
click at [1085, 275] on bookings-row "11:30 [DATE] 4 CONDOR TRAVEL headset_mic Especial subject CONFIRMADA 54 cancel …" at bounding box center [583, 203] width 1167 height 548
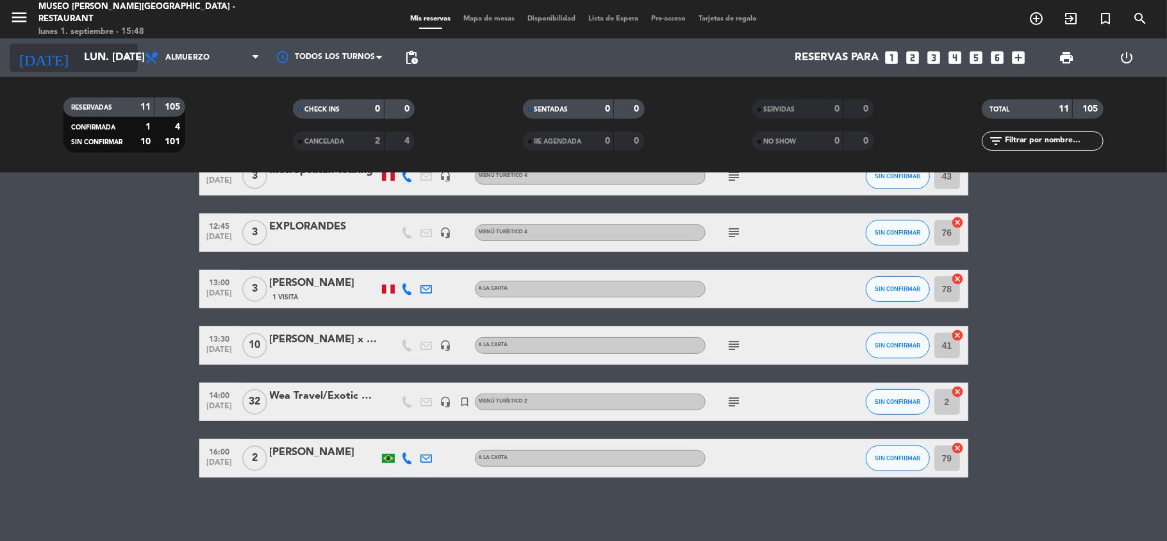
click at [104, 61] on input "lun. [DATE]" at bounding box center [147, 57] width 138 height 25
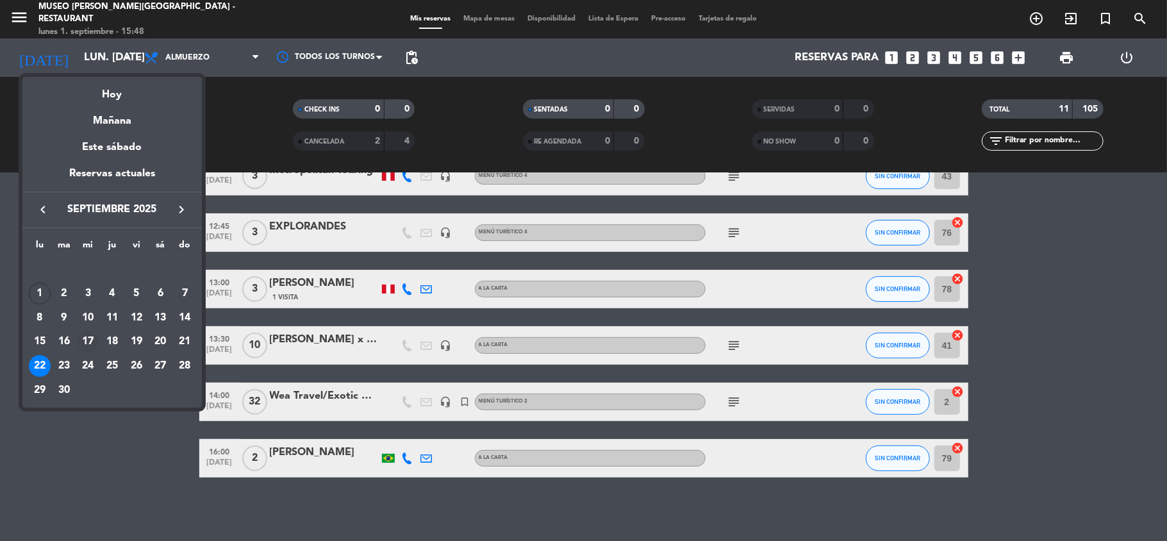
click at [90, 343] on div "17" at bounding box center [88, 342] width 22 height 22
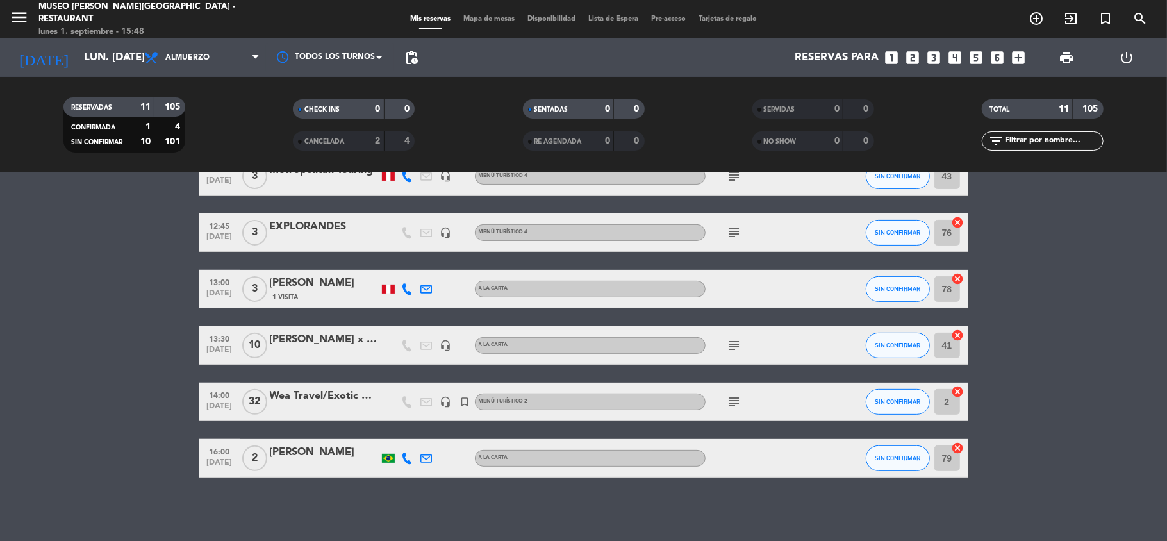
type input "mié. [DATE]"
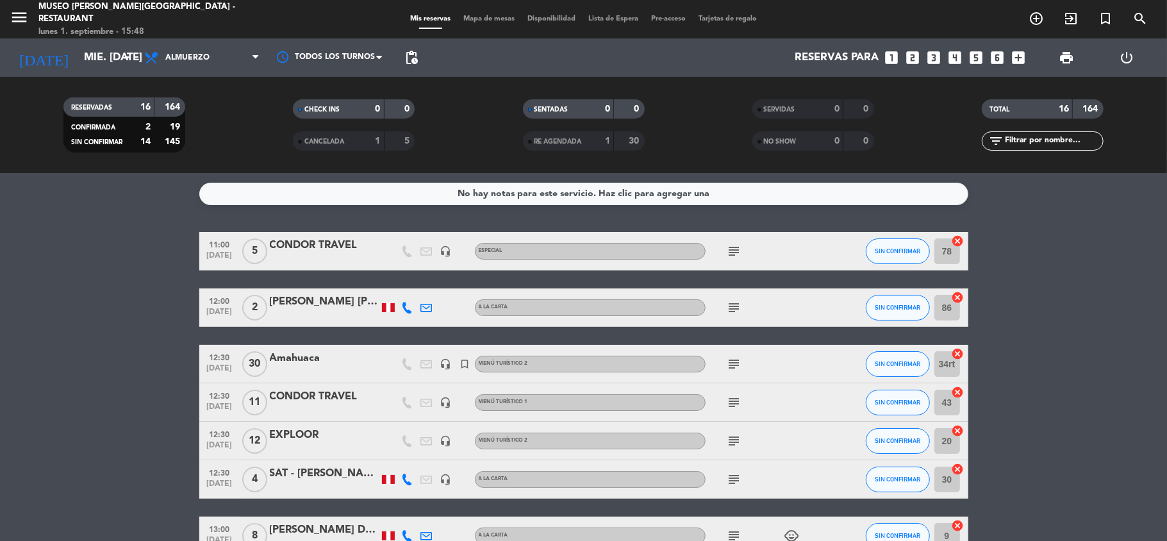
click at [1011, 140] on input "text" at bounding box center [1052, 141] width 99 height 14
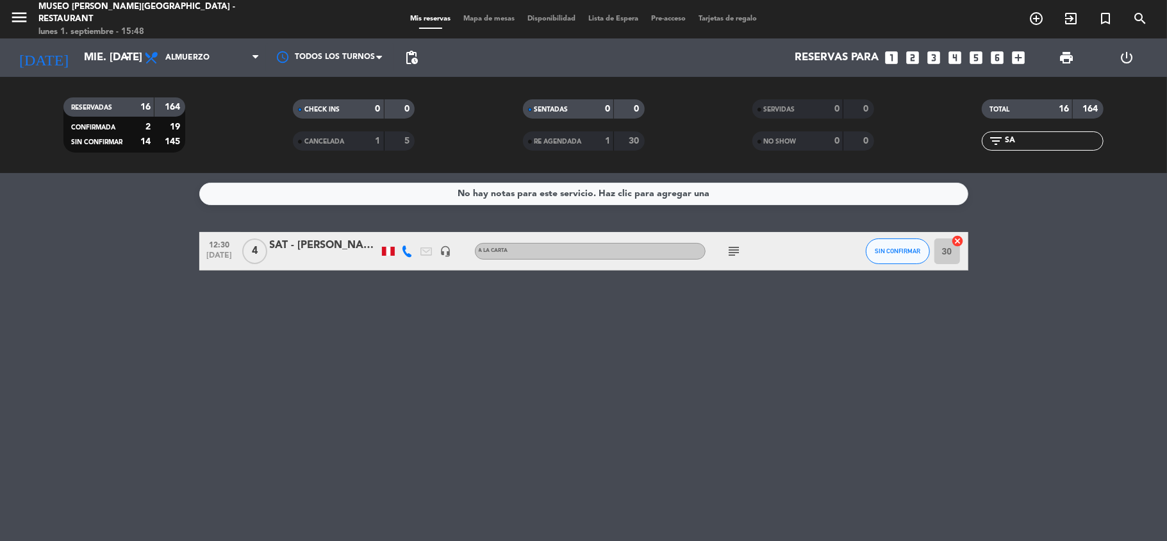
type input "S"
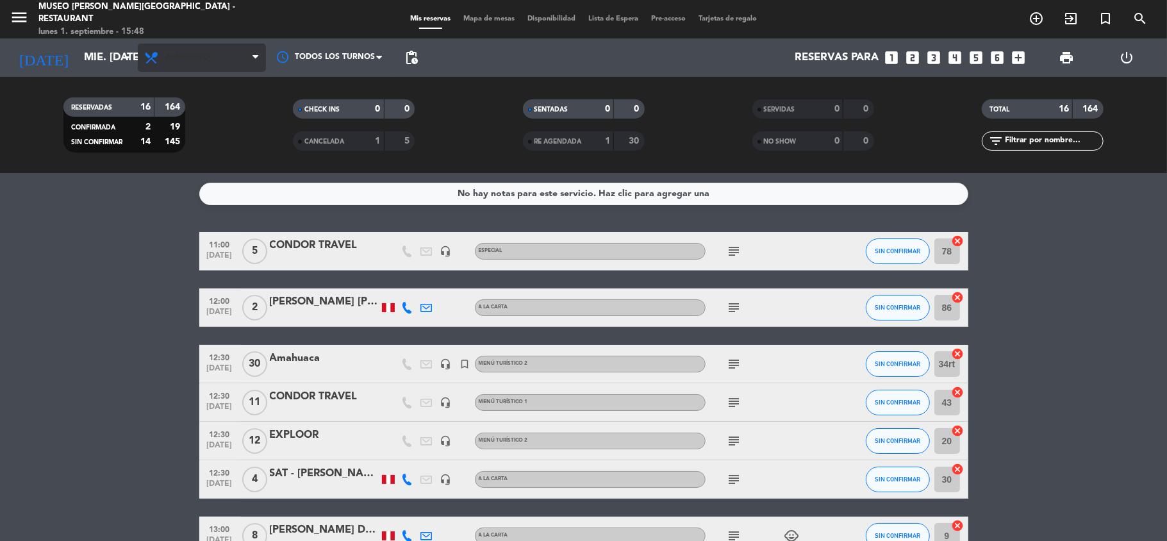
click at [206, 65] on span "Almuerzo" at bounding box center [202, 58] width 128 height 28
click at [195, 165] on div "menu [GEOGRAPHIC_DATA] - Restaurant lunes 1. septiembre - 15:48 Mis reservas Ma…" at bounding box center [583, 86] width 1167 height 173
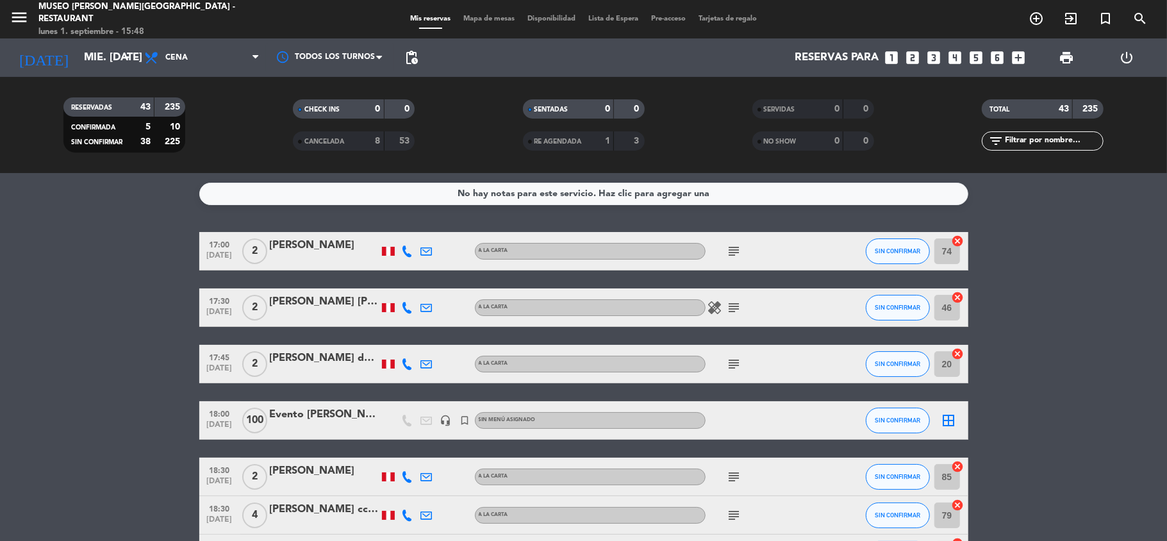
click at [445, 418] on icon "headset_mic" at bounding box center [446, 420] width 12 height 12
drag, startPoint x: 997, startPoint y: 441, endPoint x: 728, endPoint y: 432, distance: 268.6
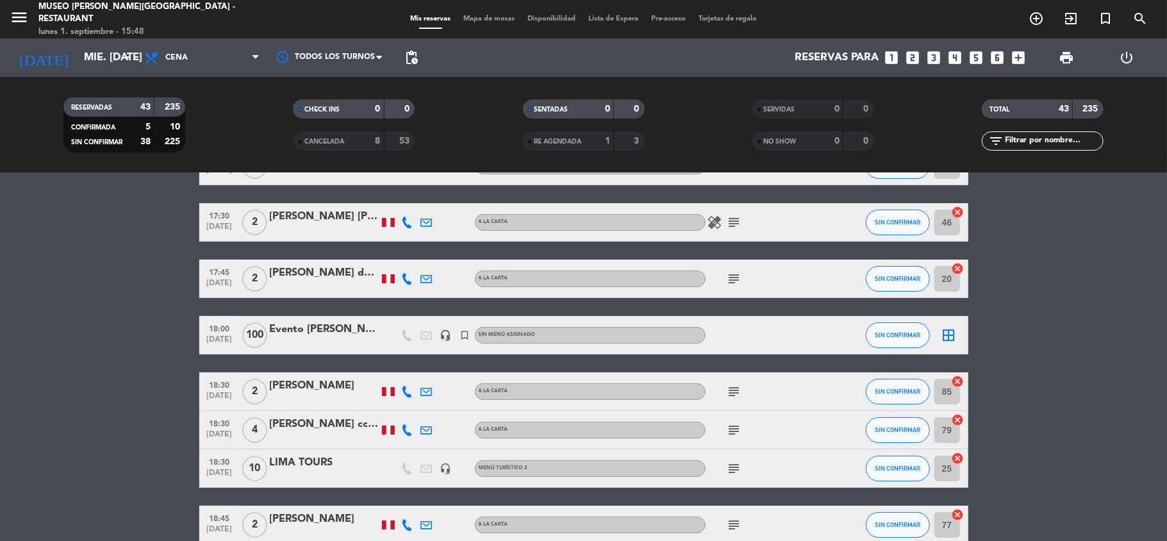
click at [442, 331] on icon "headset_mic" at bounding box center [446, 335] width 12 height 12
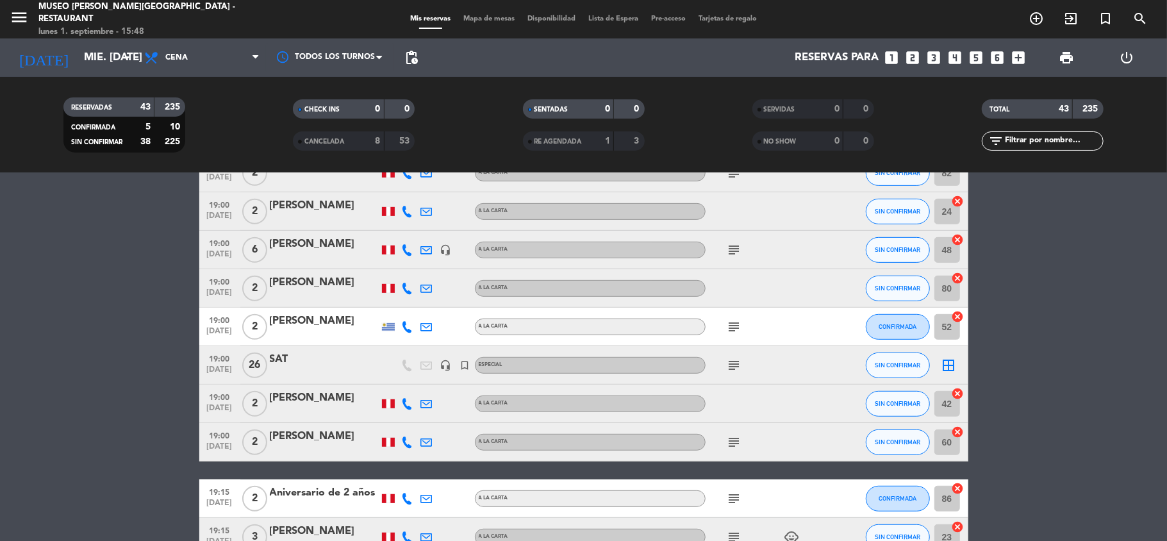
scroll to position [598, 0]
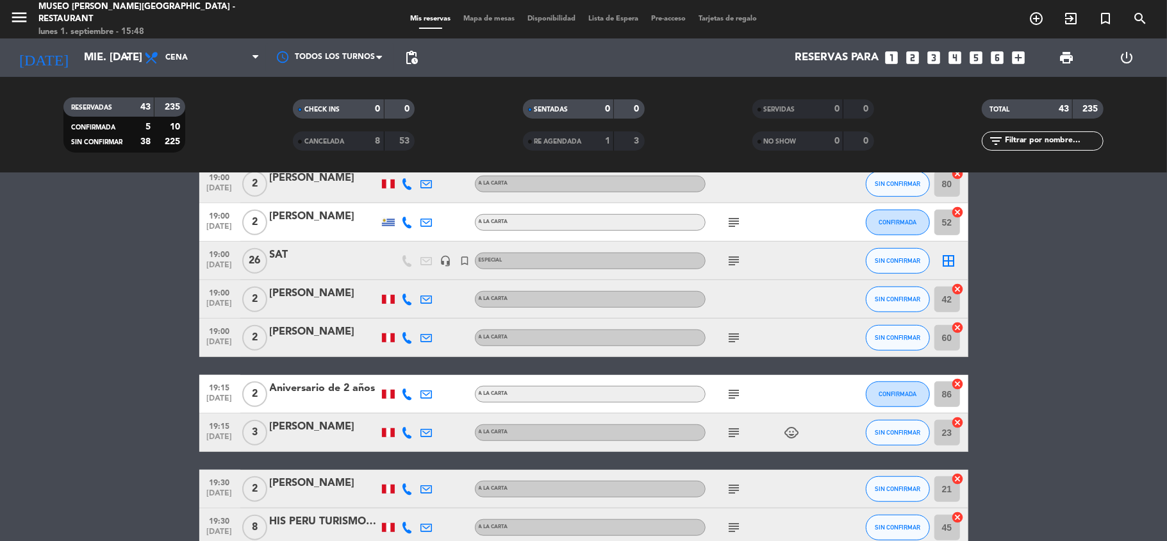
click at [281, 245] on div "19:00 [DATE] SAT headset_mic turned_in_not Especial subject SIN CONFIRMAR borde…" at bounding box center [583, 261] width 769 height 38
click at [290, 254] on div "SAT" at bounding box center [324, 255] width 109 height 17
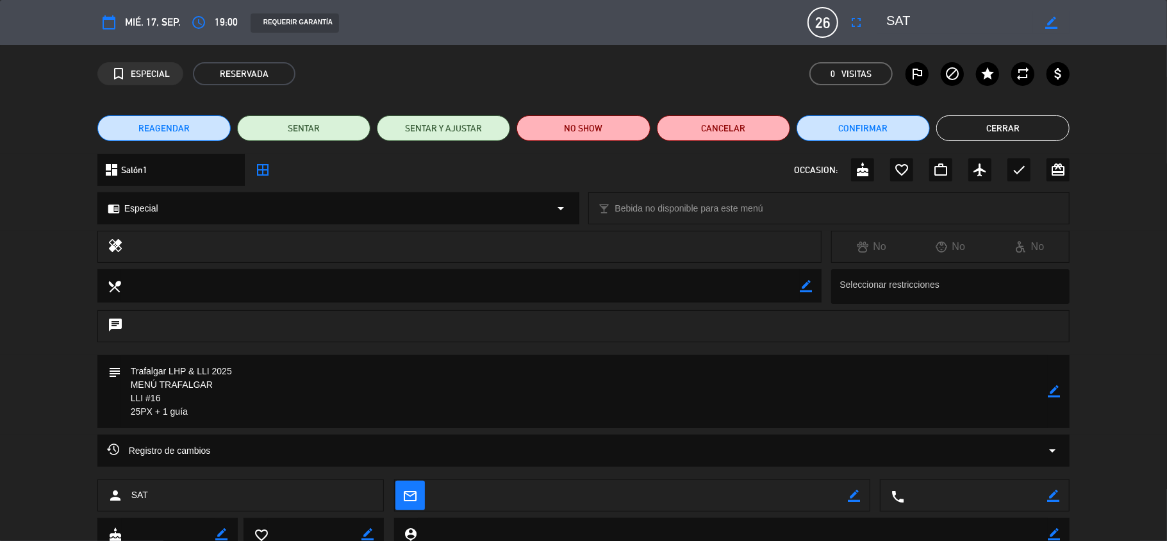
click at [1053, 393] on icon "border_color" at bounding box center [1053, 391] width 12 height 12
drag, startPoint x: 213, startPoint y: 416, endPoint x: 13, endPoint y: 352, distance: 210.5
click at [13, 352] on div "calendar_today mié. 17, sep. access_time 19:00 REQUERIR GARANTÍA 26 SAT fullscr…" at bounding box center [583, 270] width 1167 height 541
paste textarea "VOUCHER RR 17638/16 - LLI#16"
click at [161, 400] on textarea at bounding box center [584, 391] width 927 height 73
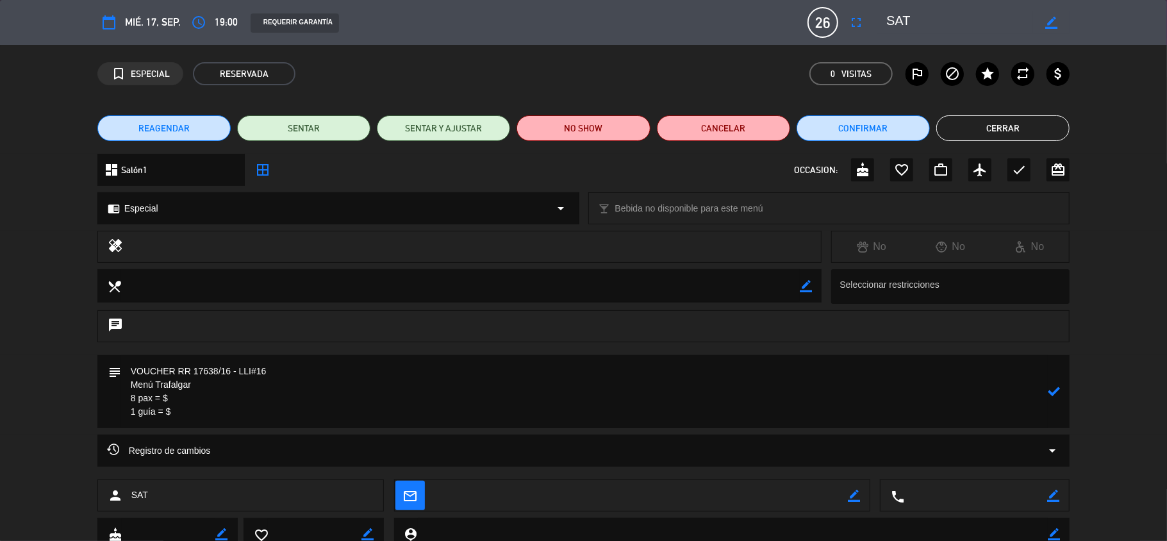
click at [209, 423] on textarea at bounding box center [584, 391] width 927 height 73
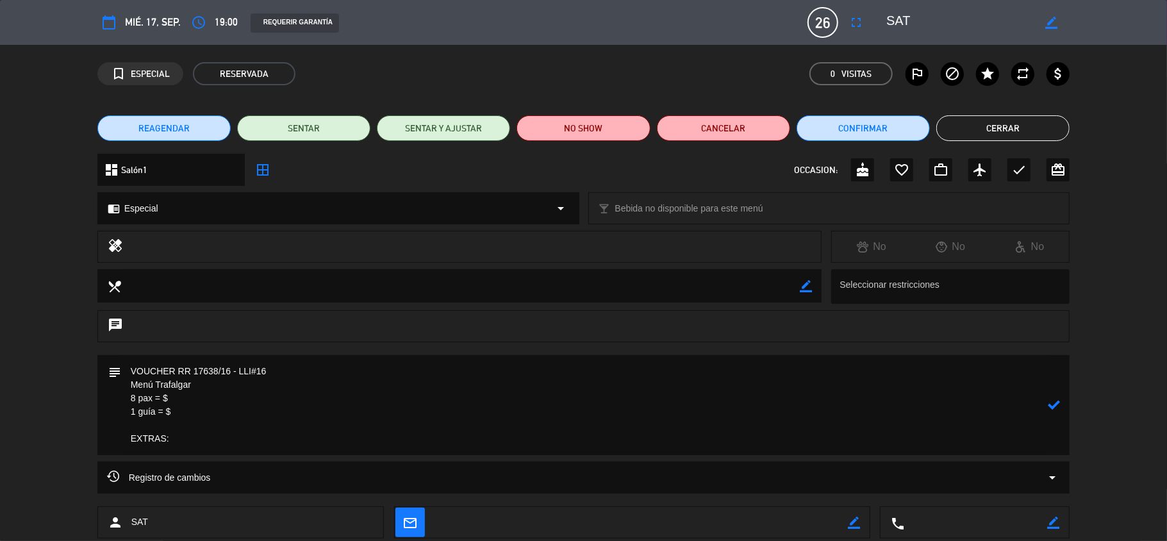
paste textarea "glass of pisco sour, 2 beers or 2 glasses of wine or 2 soft drinks."
click at [251, 439] on textarea at bounding box center [584, 405] width 927 height 100
drag, startPoint x: 442, startPoint y: 444, endPoint x: 104, endPoint y: 444, distance: 338.2
click at [104, 444] on div "subject" at bounding box center [583, 405] width 972 height 100
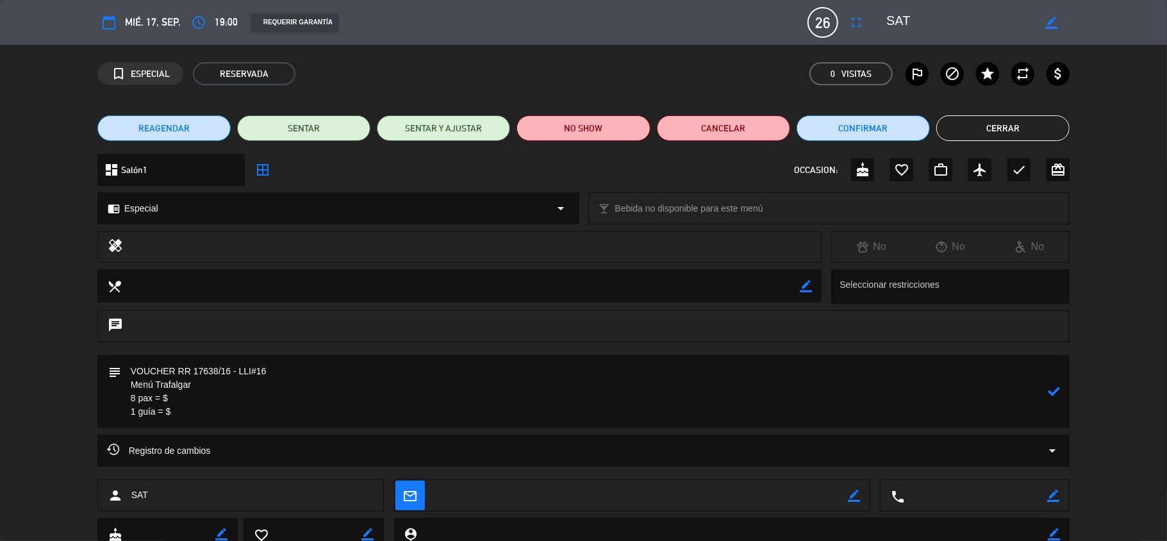
click at [293, 377] on textarea at bounding box center [584, 391] width 927 height 73
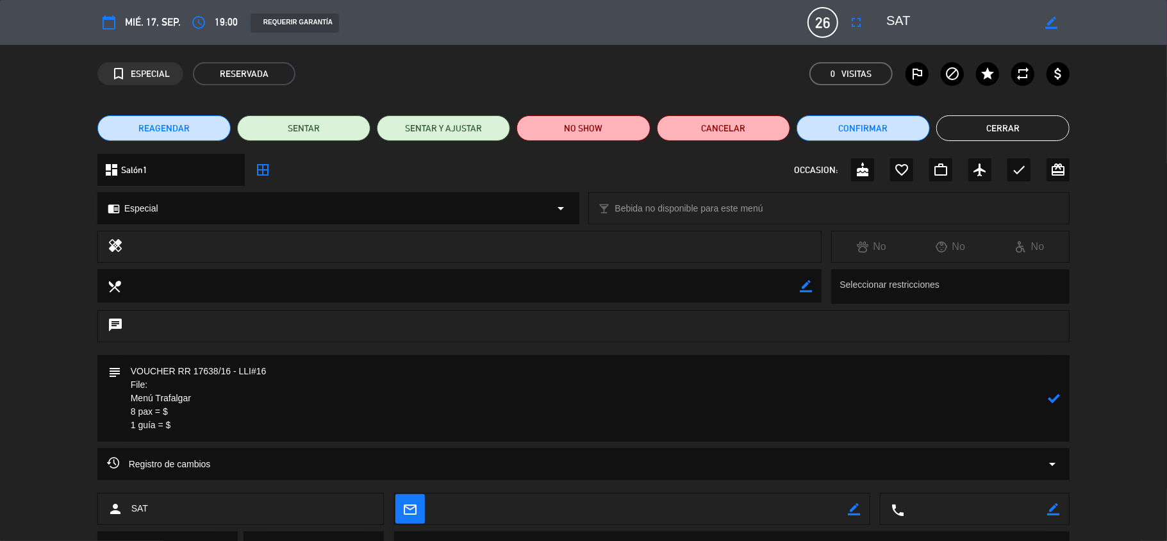
paste textarea "17638/16-ADI-PE"
click at [1054, 397] on icon at bounding box center [1053, 398] width 12 height 12
click at [324, 411] on textarea at bounding box center [584, 398] width 927 height 86
click at [1059, 397] on icon "border_color" at bounding box center [1053, 398] width 12 height 12
click at [191, 414] on textarea at bounding box center [584, 398] width 927 height 86
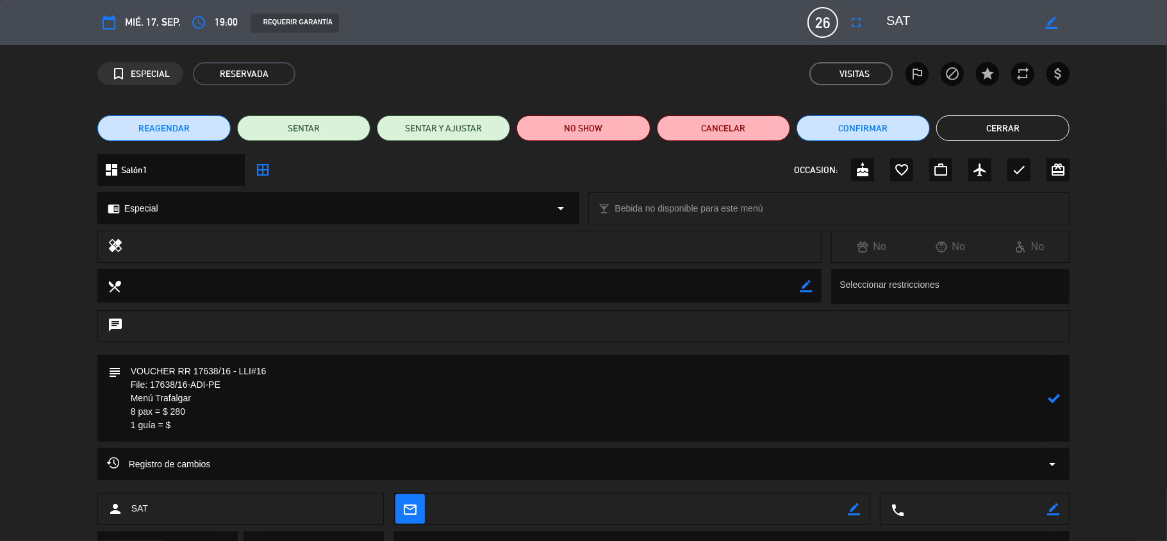
click at [187, 423] on textarea at bounding box center [584, 398] width 927 height 86
type textarea "VOUCHER RR 17638/16 - LLI#16 File: 17638/16-ADI-PE Menú Trafalgar 8 pax = $ 280…"
click at [1059, 397] on icon at bounding box center [1053, 398] width 12 height 12
click at [1120, 334] on div "chat" at bounding box center [583, 332] width 1167 height 45
click at [1061, 398] on div "subject border_color" at bounding box center [583, 398] width 972 height 86
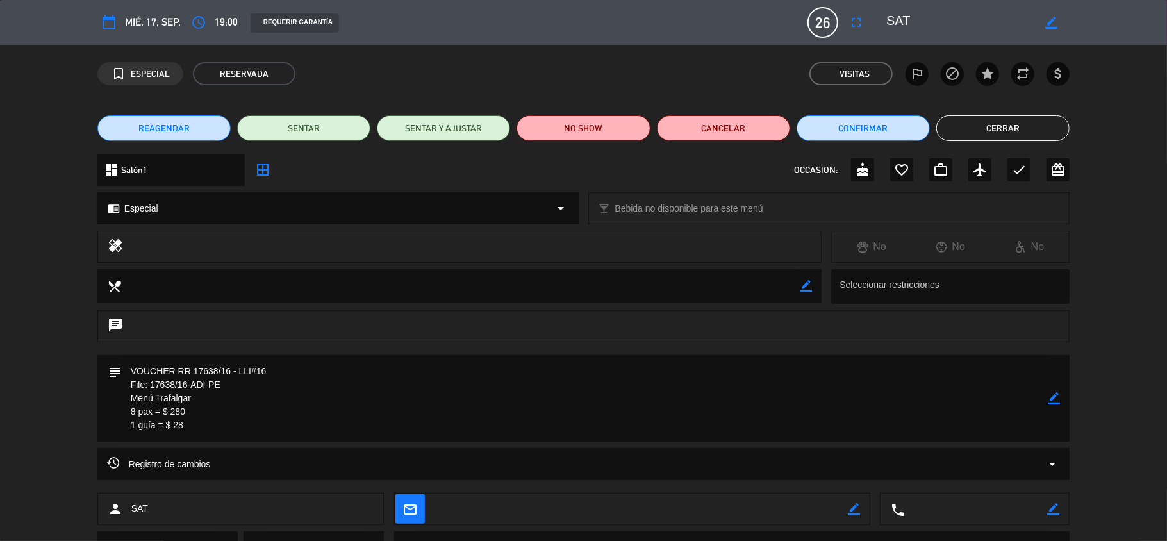
click at [1060, 398] on div "subject border_color" at bounding box center [583, 398] width 972 height 86
click at [1059, 398] on div "subject border_color" at bounding box center [583, 398] width 972 height 86
click at [1057, 398] on icon "border_color" at bounding box center [1053, 398] width 12 height 12
click at [1057, 398] on icon at bounding box center [1053, 398] width 12 height 12
click at [976, 129] on button "Cerrar" at bounding box center [1002, 128] width 133 height 26
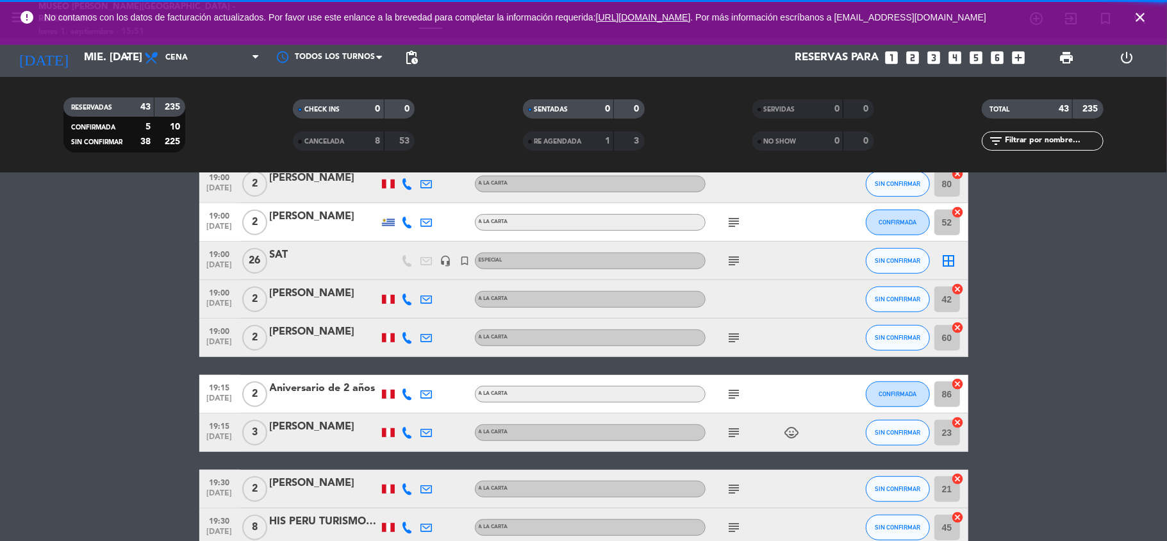
click at [1142, 13] on icon "close" at bounding box center [1139, 17] width 15 height 15
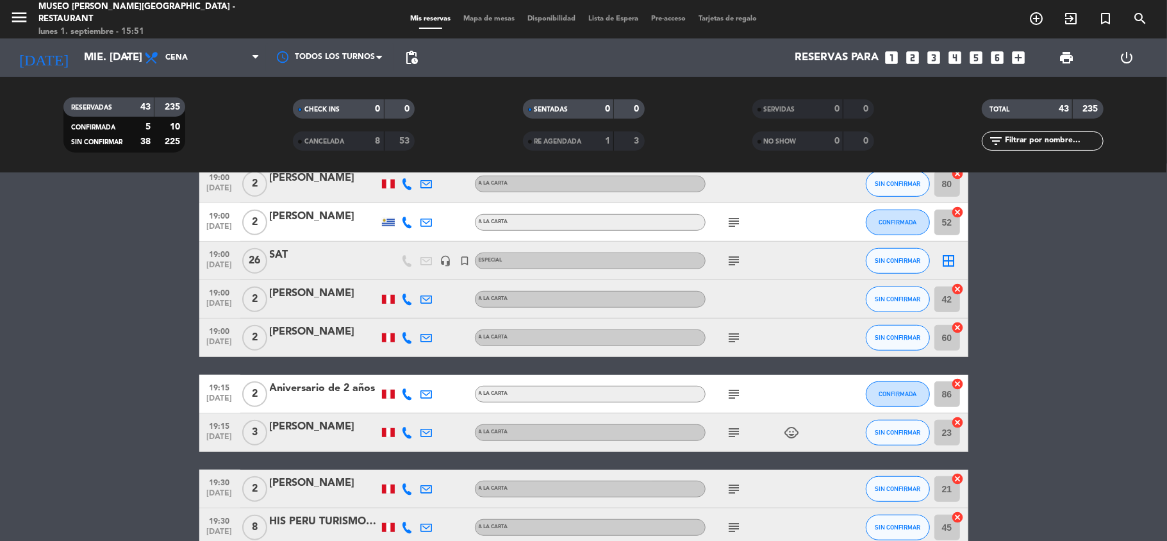
click at [82, 59] on input "mié. [DATE]" at bounding box center [147, 57] width 138 height 25
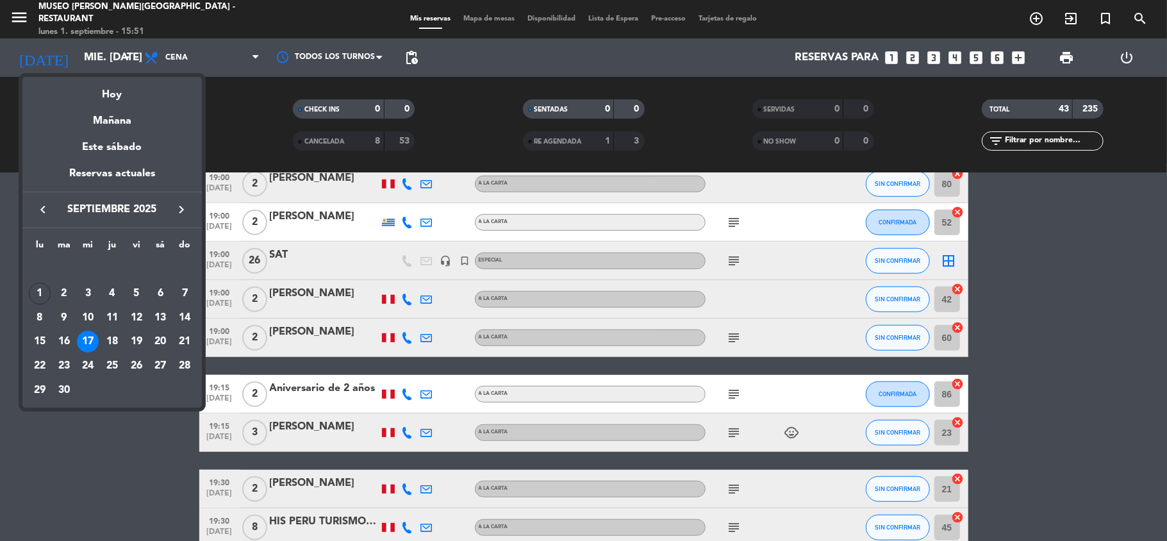
click at [143, 345] on div "19" at bounding box center [137, 342] width 22 height 22
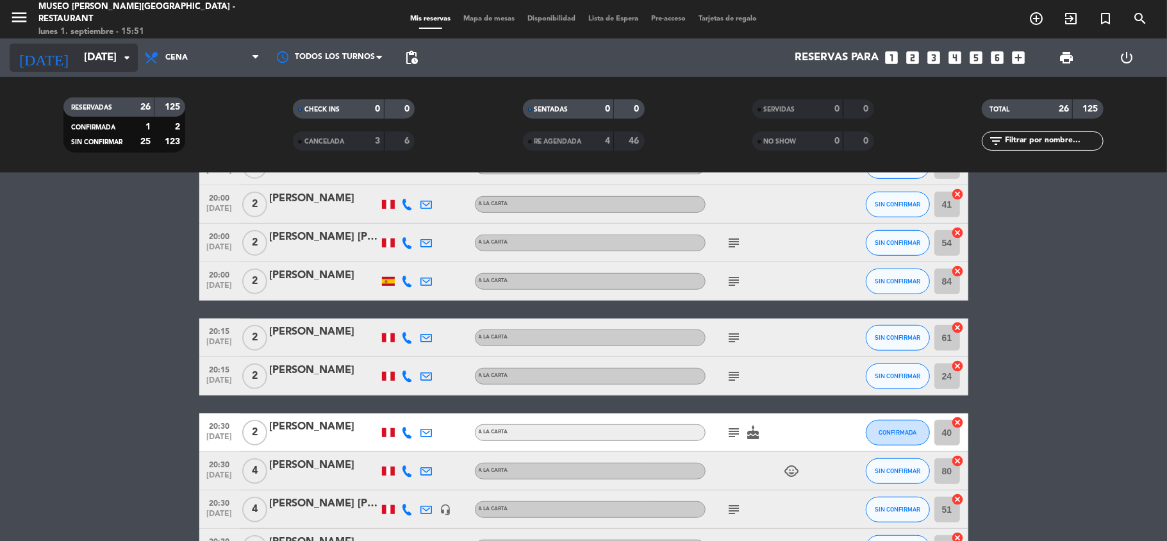
click at [103, 60] on input "[DATE]" at bounding box center [147, 57] width 138 height 25
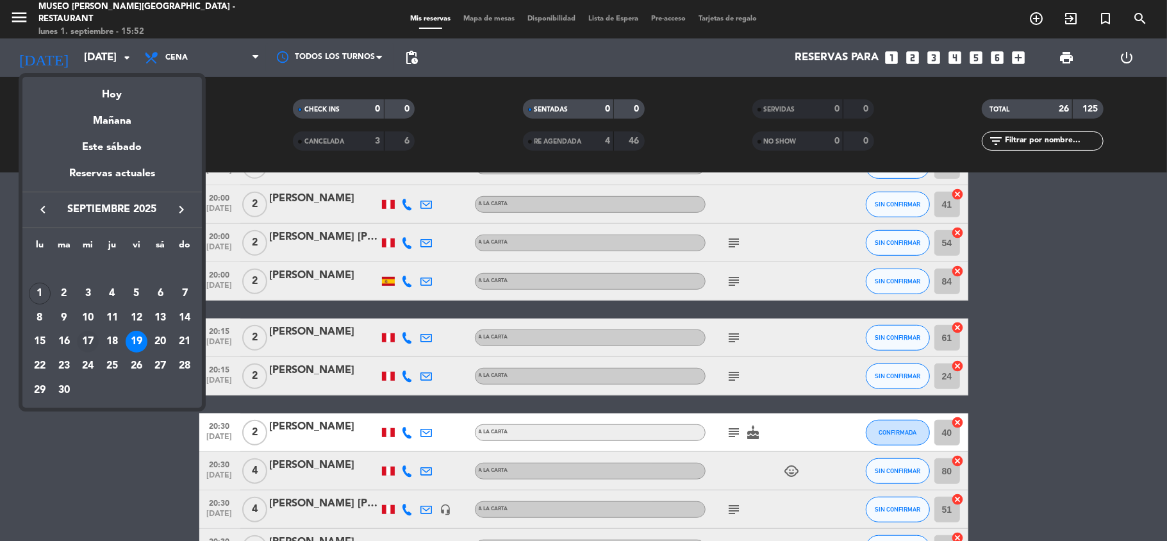
click at [88, 347] on div "17" at bounding box center [88, 342] width 22 height 22
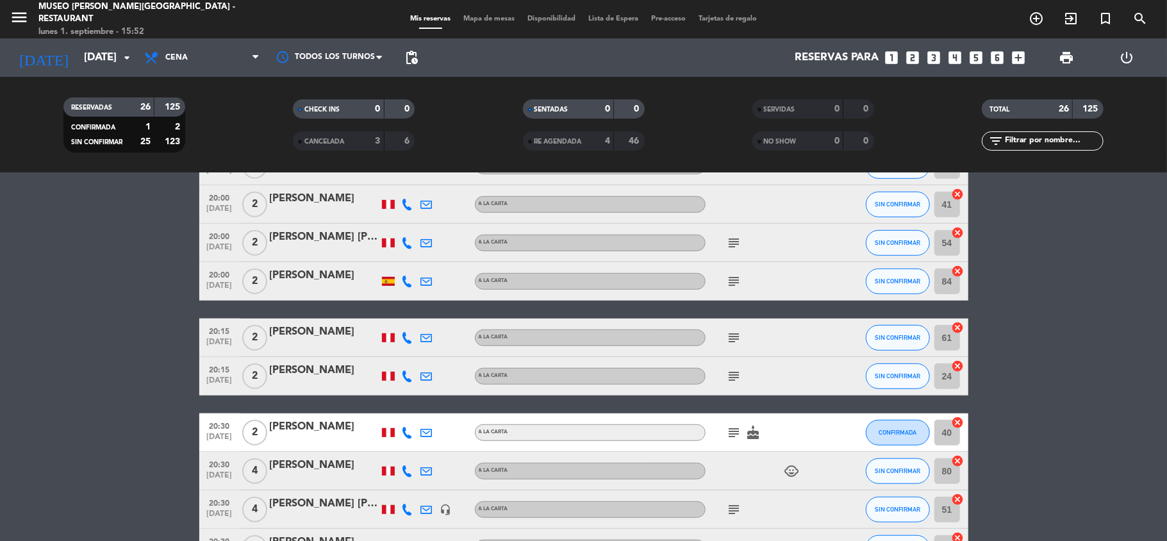
type input "mié. [DATE]"
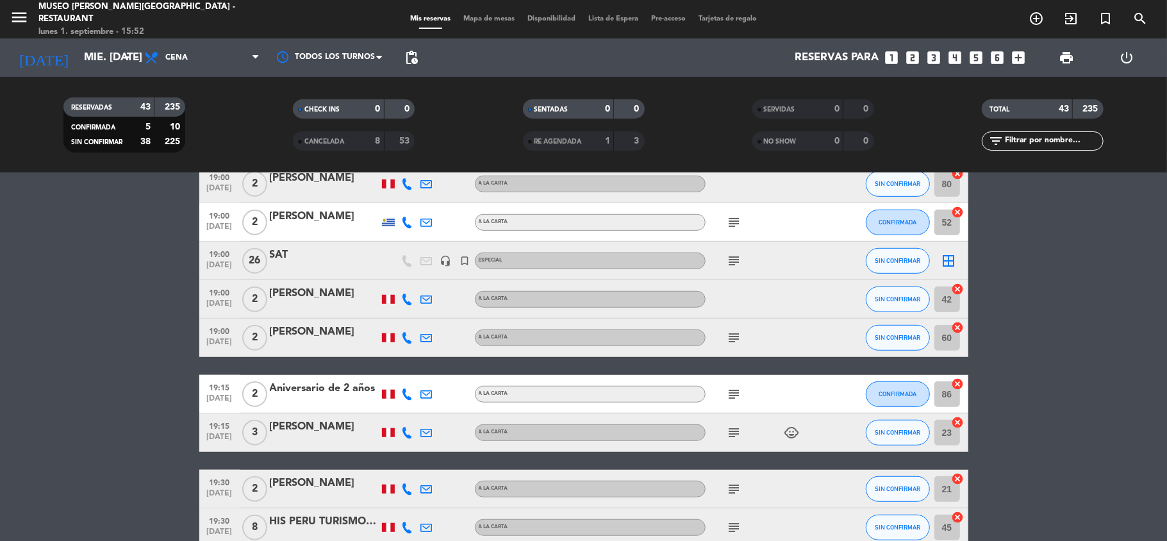
click at [274, 250] on div "SAT" at bounding box center [324, 255] width 109 height 17
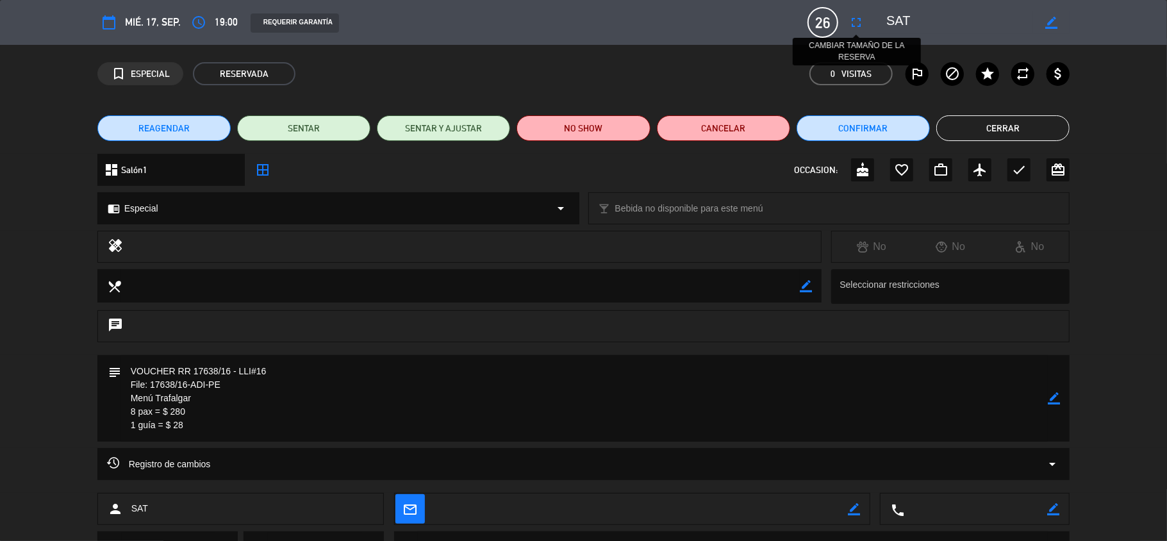
click at [853, 19] on icon "fullscreen" at bounding box center [855, 22] width 15 height 15
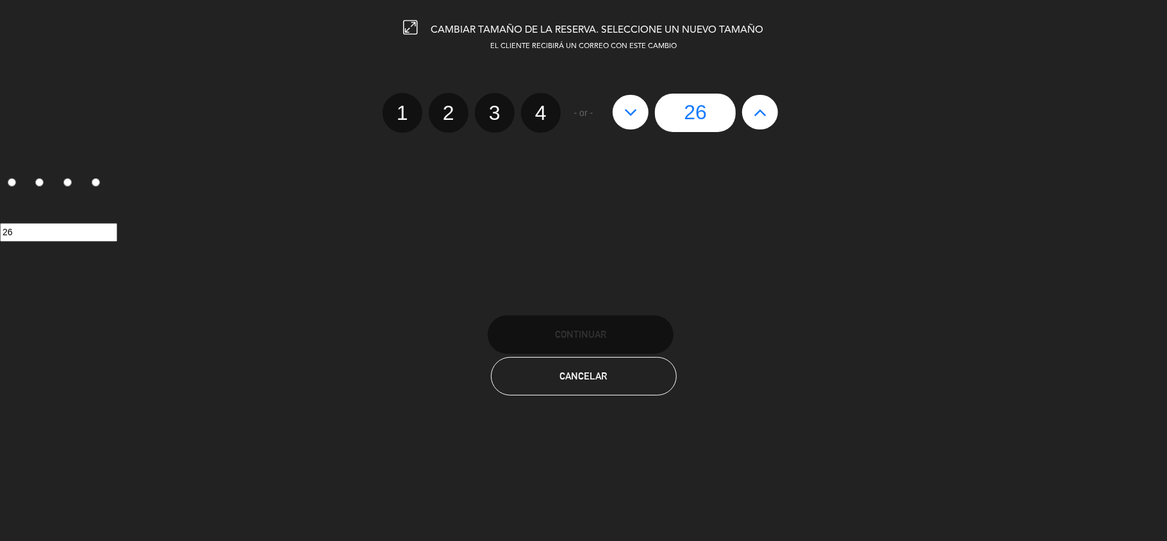
click at [549, 119] on label "4" at bounding box center [541, 113] width 40 height 40
click at [543, 106] on input "4" at bounding box center [539, 101] width 8 height 8
radio input "true"
radio input "false"
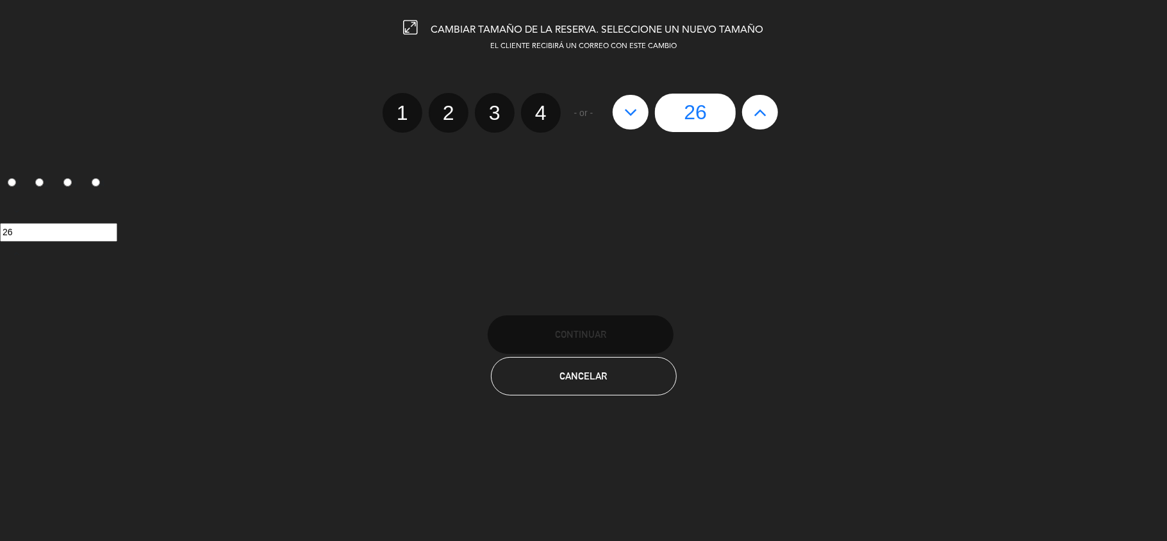
radio input "false"
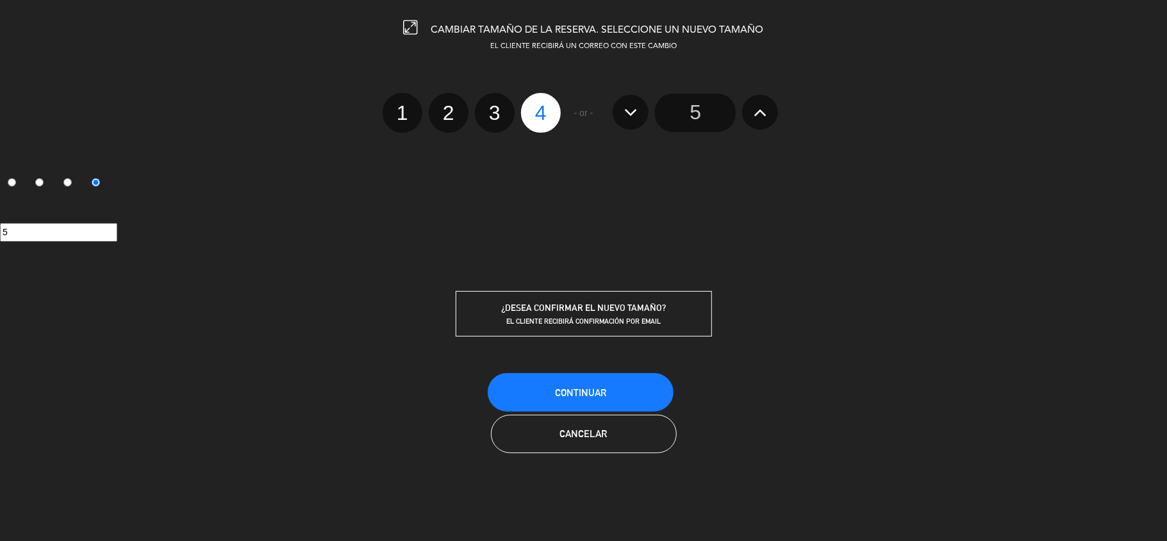
click at [754, 118] on icon at bounding box center [759, 112] width 13 height 20
radio input "false"
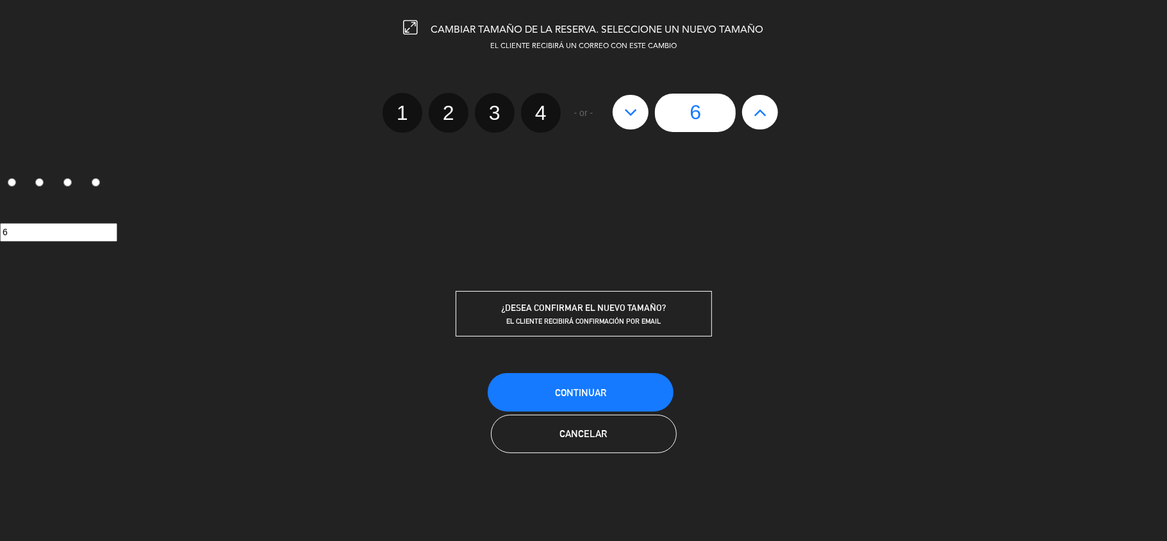
click at [754, 117] on icon at bounding box center [759, 112] width 13 height 20
type input "7"
click at [754, 117] on icon at bounding box center [759, 112] width 13 height 20
type input "8"
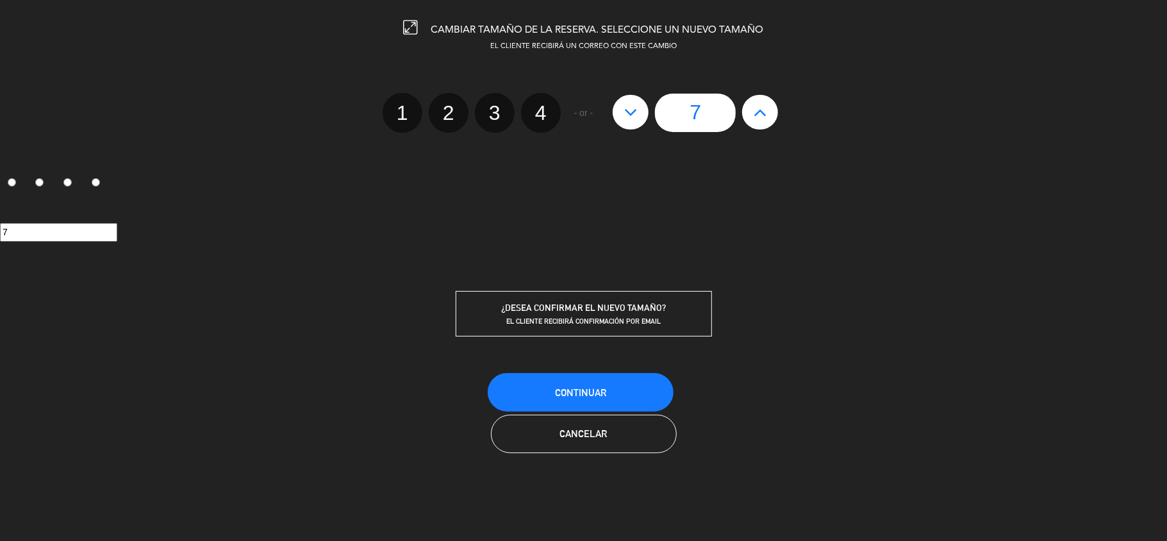
type input "8"
click at [755, 119] on icon at bounding box center [759, 112] width 13 height 20
type input "9"
click at [577, 392] on span "Continuar" at bounding box center [580, 392] width 51 height 11
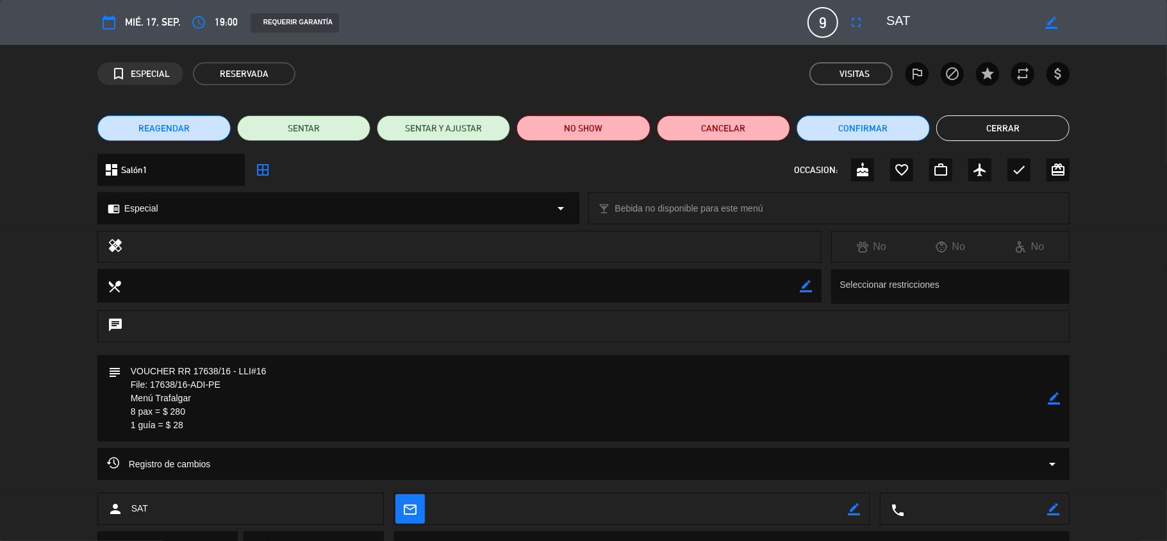
click at [992, 129] on button "Cerrar" at bounding box center [1002, 128] width 133 height 26
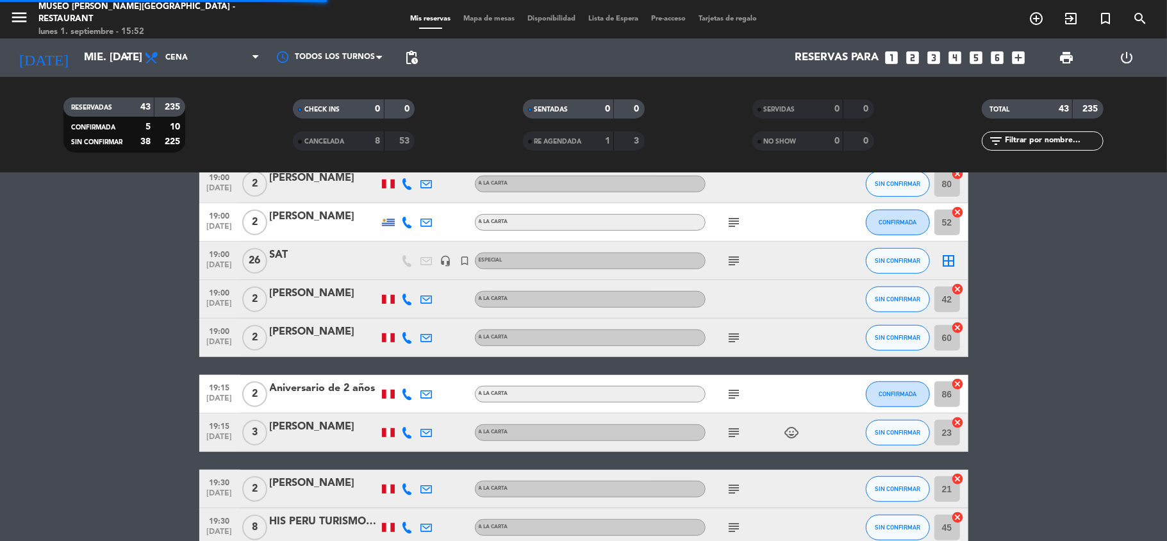
click at [479, 18] on span "Mapa de mesas" at bounding box center [489, 18] width 64 height 7
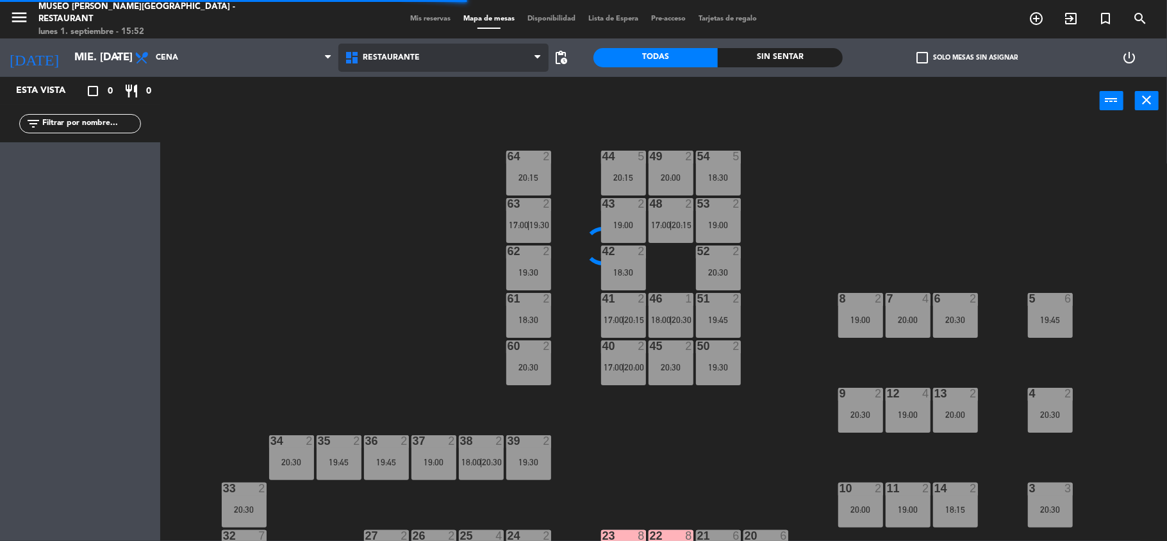
click at [443, 60] on span "Restaurante" at bounding box center [443, 58] width 210 height 28
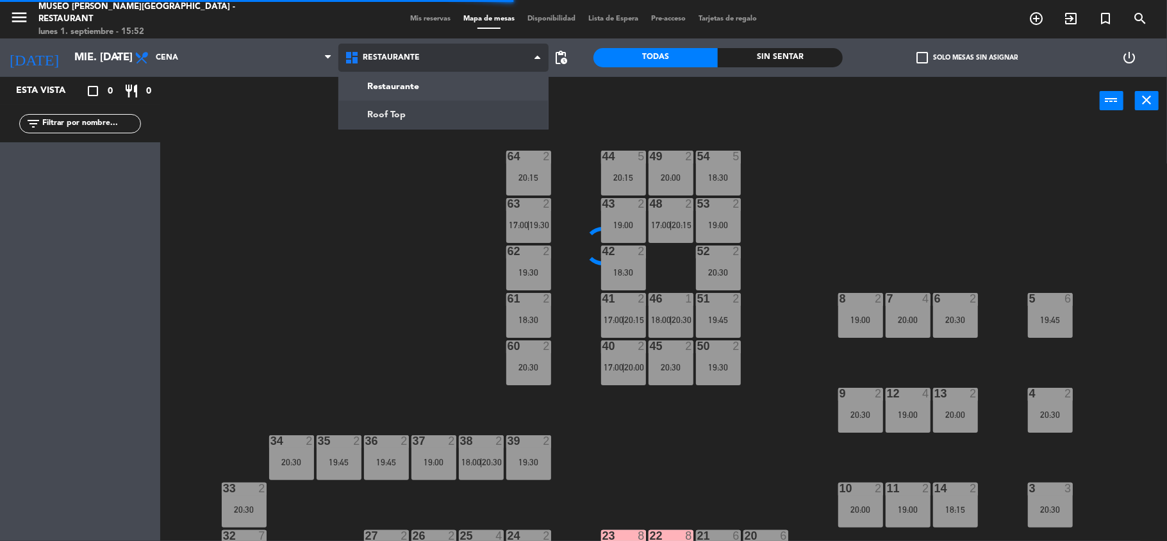
click at [410, 111] on ng-component "menu [GEOGRAPHIC_DATA] - Restaurant lunes 1. septiembre - 15:52 Mis reservas Ma…" at bounding box center [583, 271] width 1167 height 543
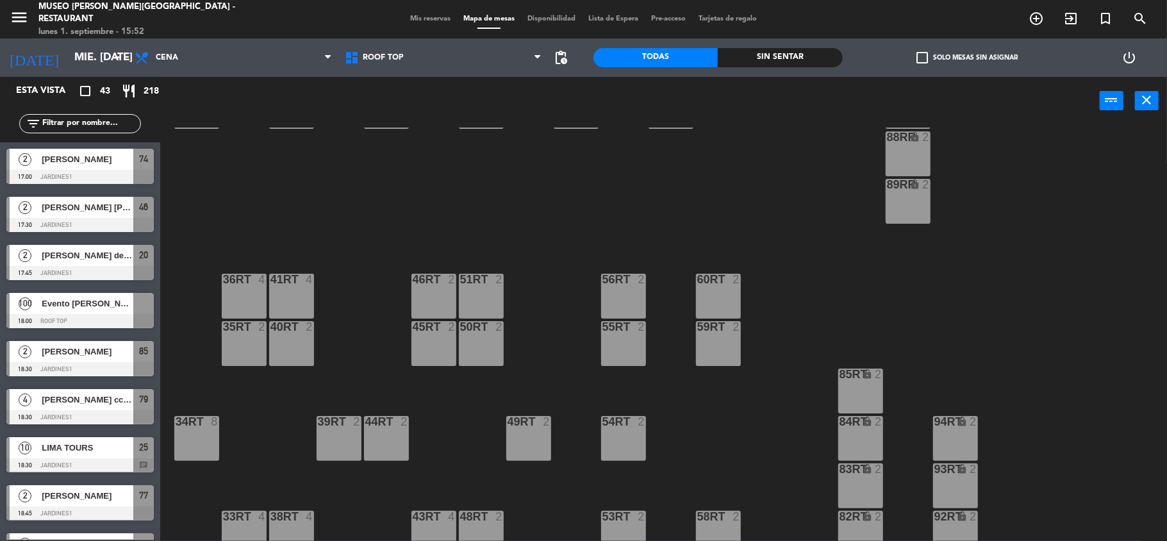
scroll to position [552, 0]
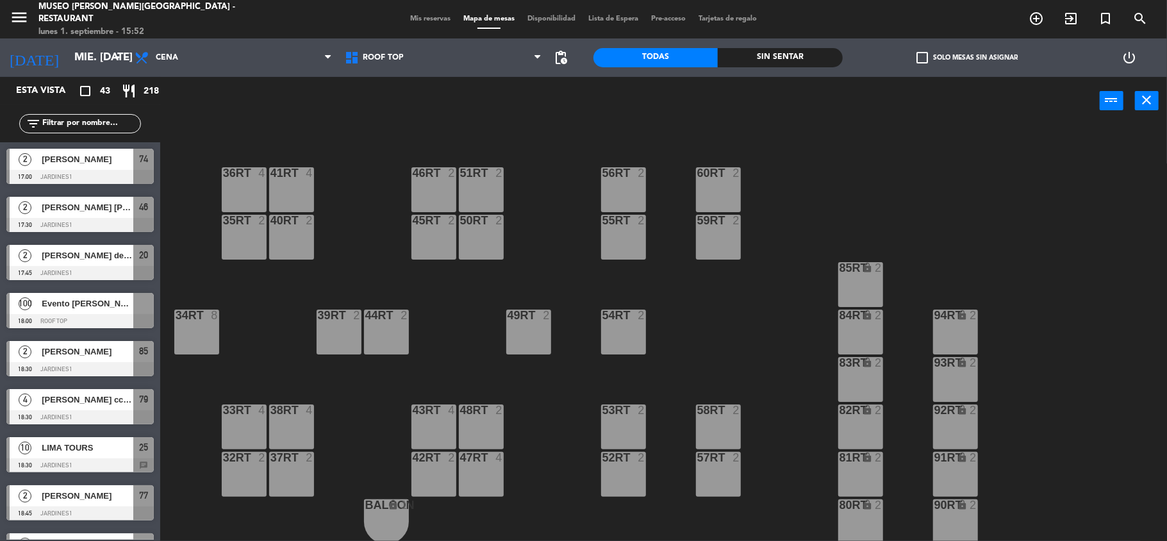
click at [69, 122] on input "text" at bounding box center [90, 124] width 99 height 14
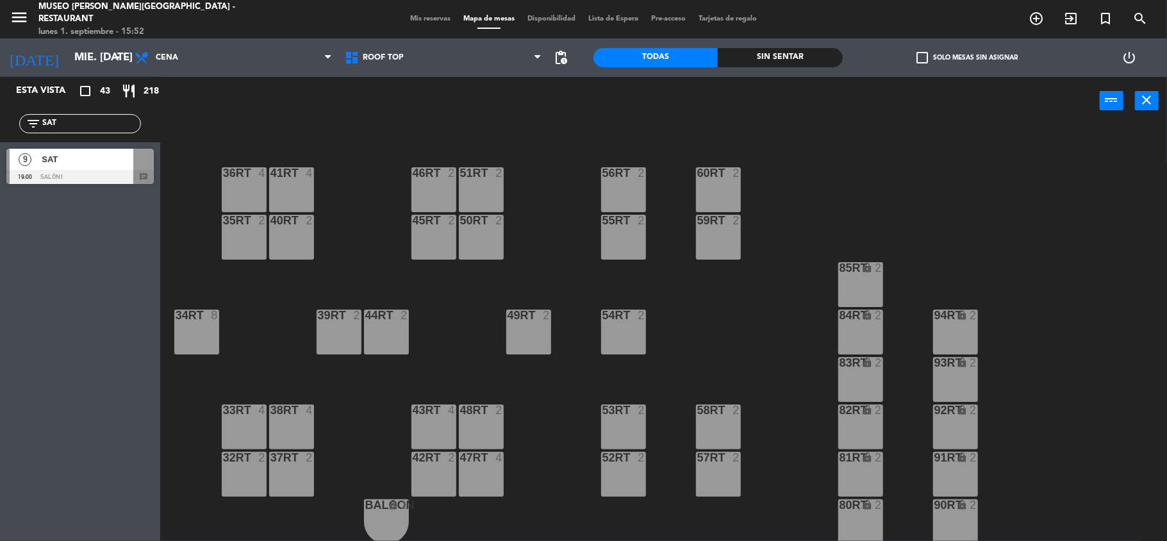
type input "SAT"
click at [45, 164] on div "9 SAT 19:00 Salón1 chat" at bounding box center [80, 166] width 160 height 48
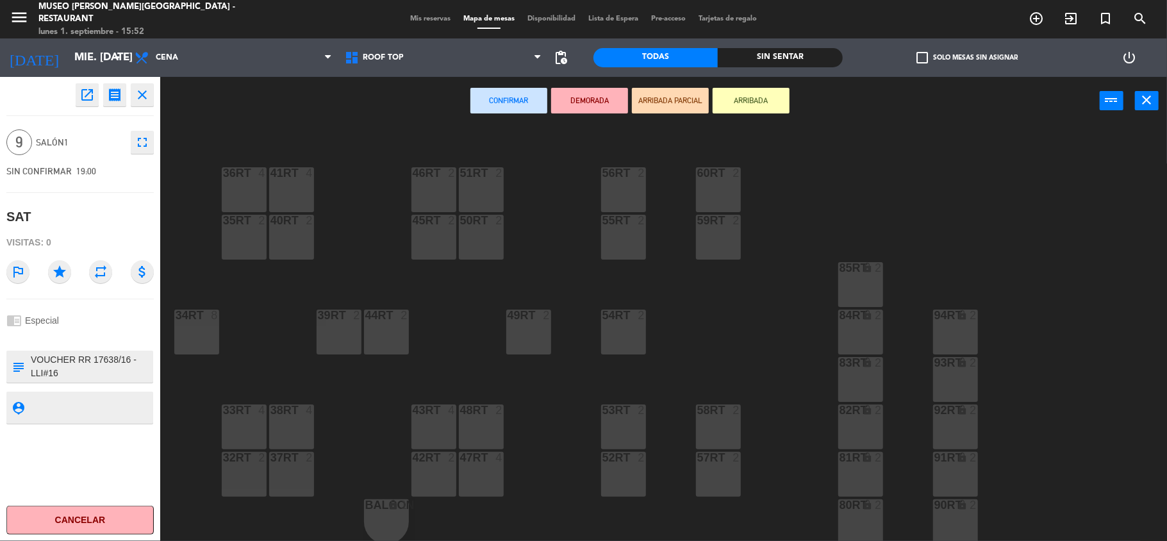
drag, startPoint x: 434, startPoint y: 187, endPoint x: 434, endPoint y: 224, distance: 37.2
click at [434, 190] on div "46RT 2" at bounding box center [433, 189] width 45 height 45
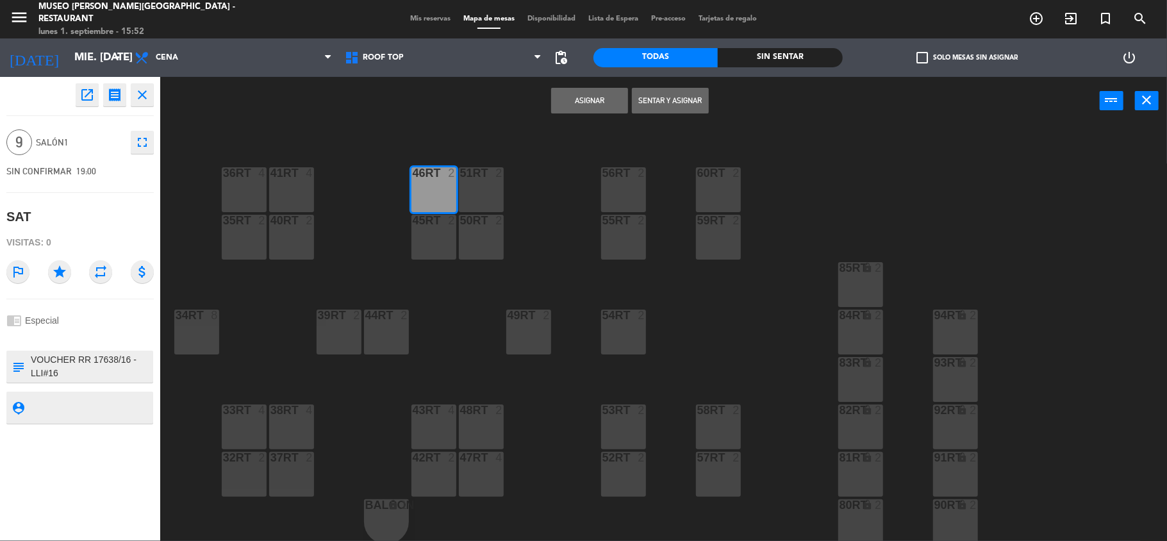
click at [434, 226] on div "45RT 2" at bounding box center [433, 237] width 45 height 45
drag, startPoint x: 462, startPoint y: 229, endPoint x: 460, endPoint y: 202, distance: 26.3
click at [463, 229] on div "50RT 2" at bounding box center [481, 237] width 45 height 45
click at [459, 183] on div "51RT 2" at bounding box center [481, 189] width 45 height 45
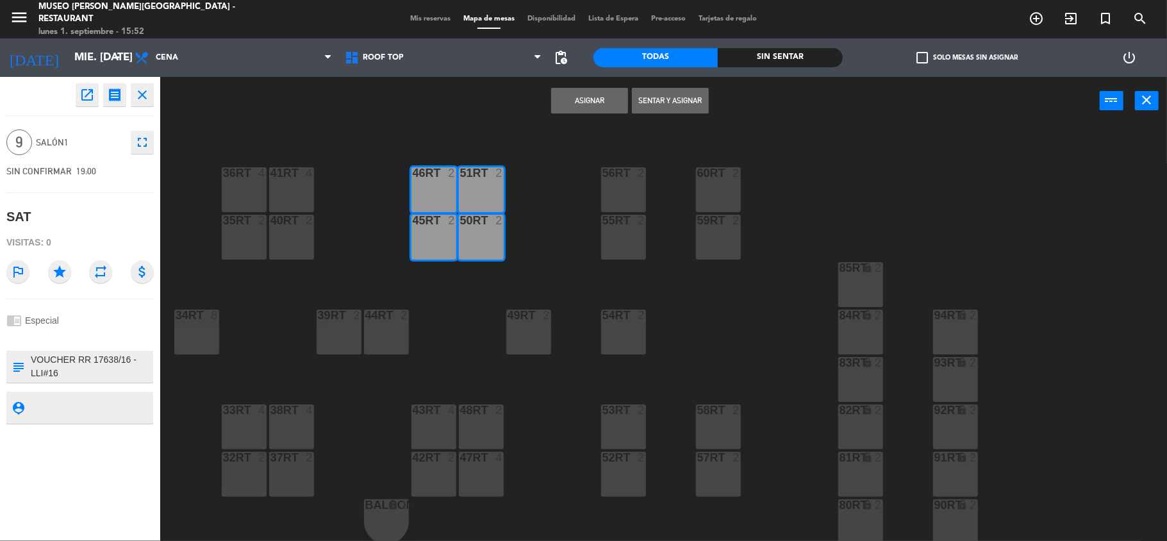
click at [593, 88] on button "Asignar" at bounding box center [589, 101] width 77 height 26
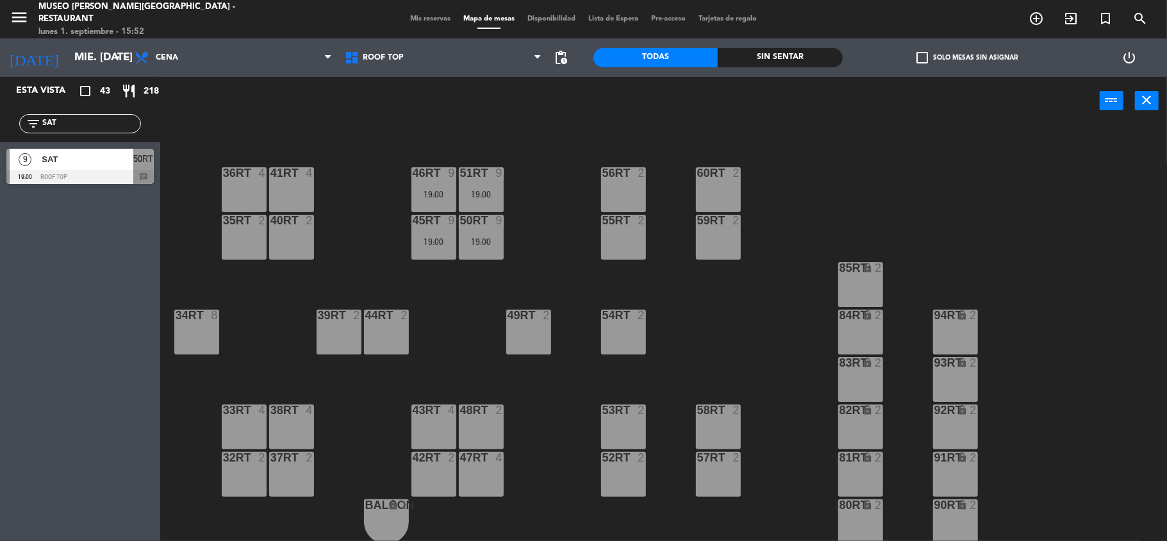
click at [898, 209] on div "18RT 4 16RT 4 28RT 2 80RR lock 2 27RT 5 7RT 5 S1RT lock 2 17RT 5 81RR lock 2 29…" at bounding box center [669, 335] width 995 height 416
click at [88, 54] on input "mié. [DATE]" at bounding box center [137, 57] width 138 height 25
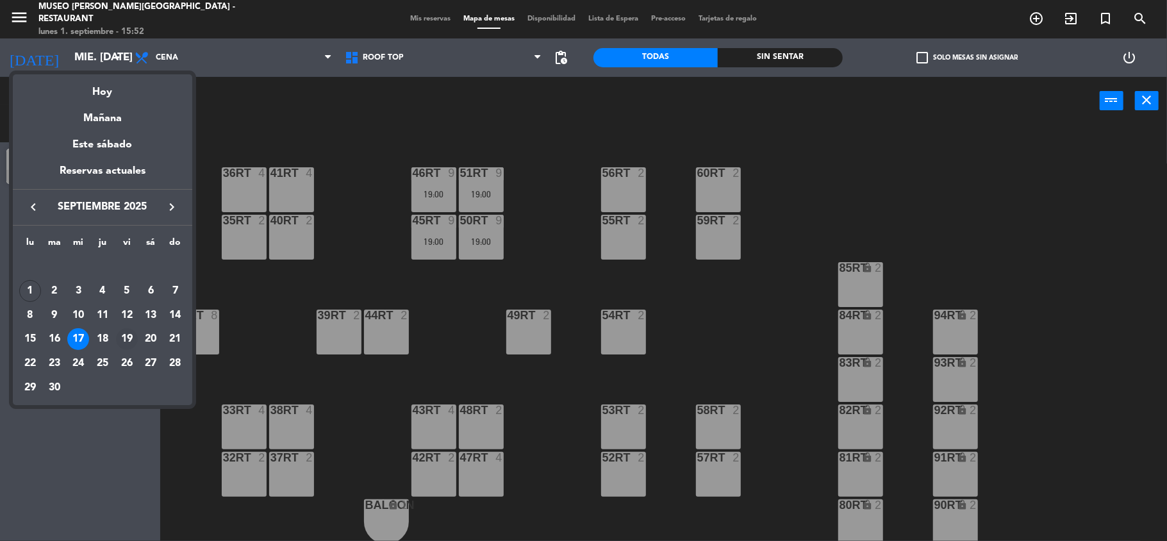
click at [126, 342] on div "19" at bounding box center [127, 339] width 22 height 22
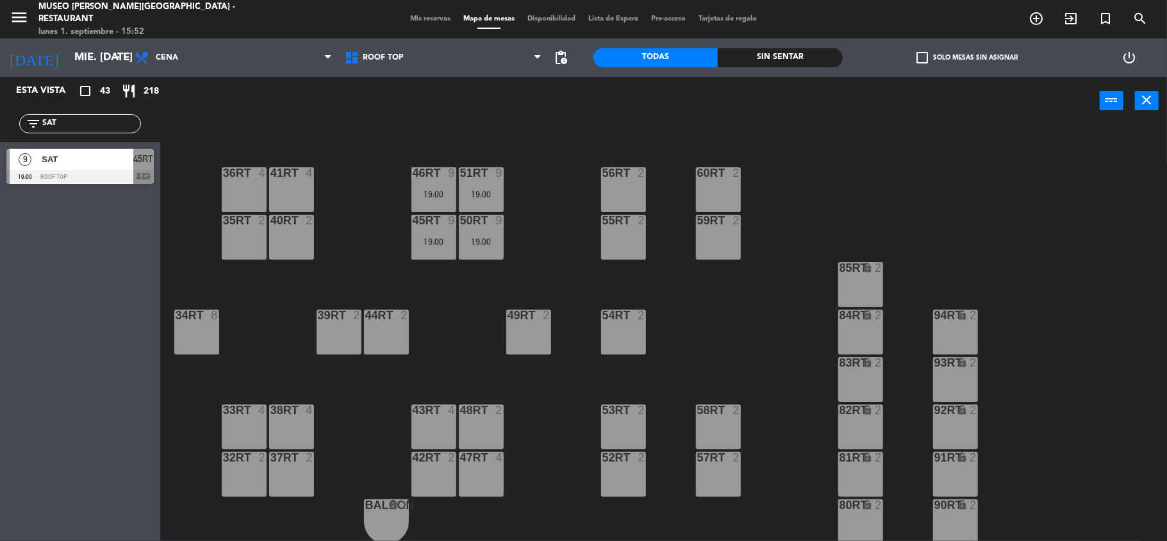
type input "[DATE]"
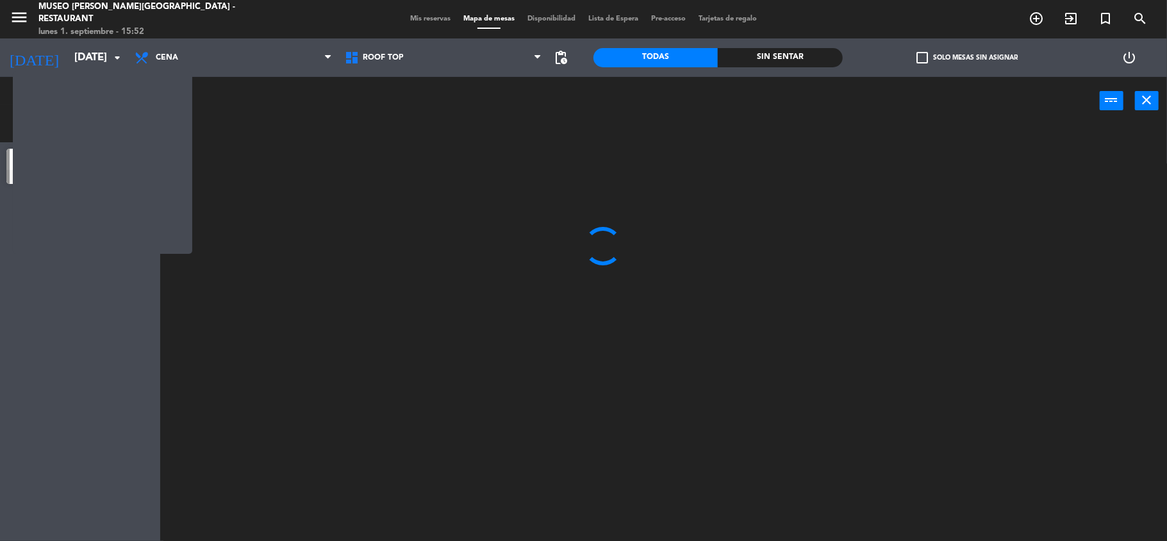
scroll to position [0, 0]
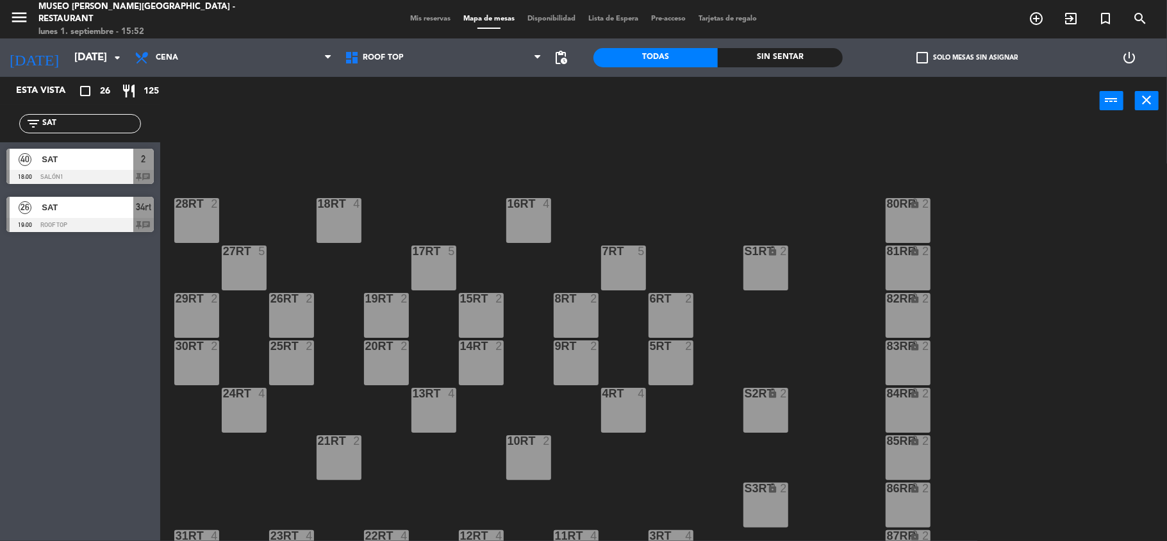
click at [423, 17] on span "Mis reservas" at bounding box center [430, 18] width 53 height 7
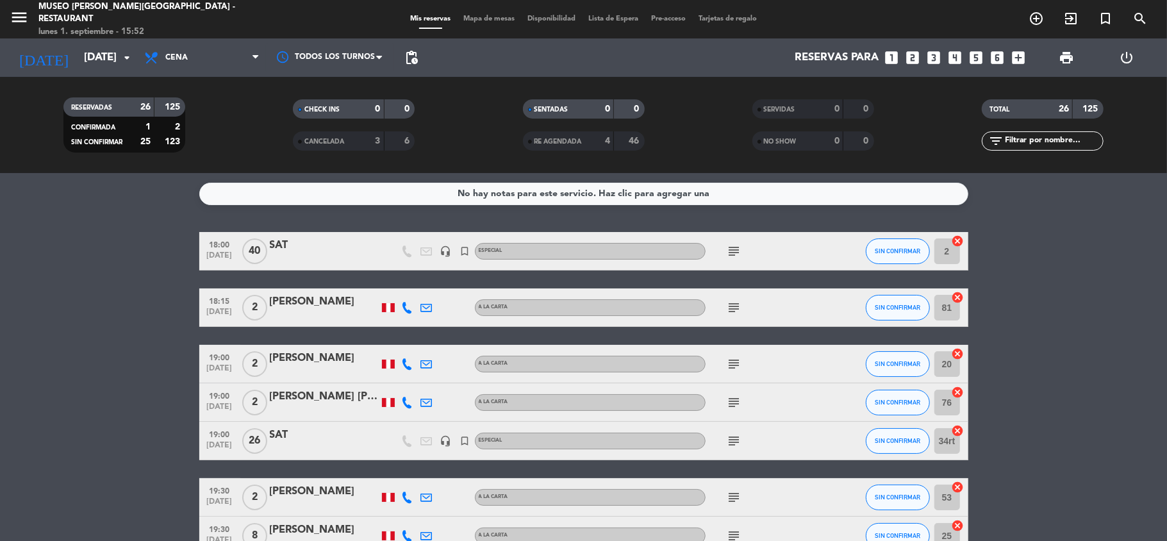
click at [735, 438] on icon "subject" at bounding box center [733, 440] width 15 height 15
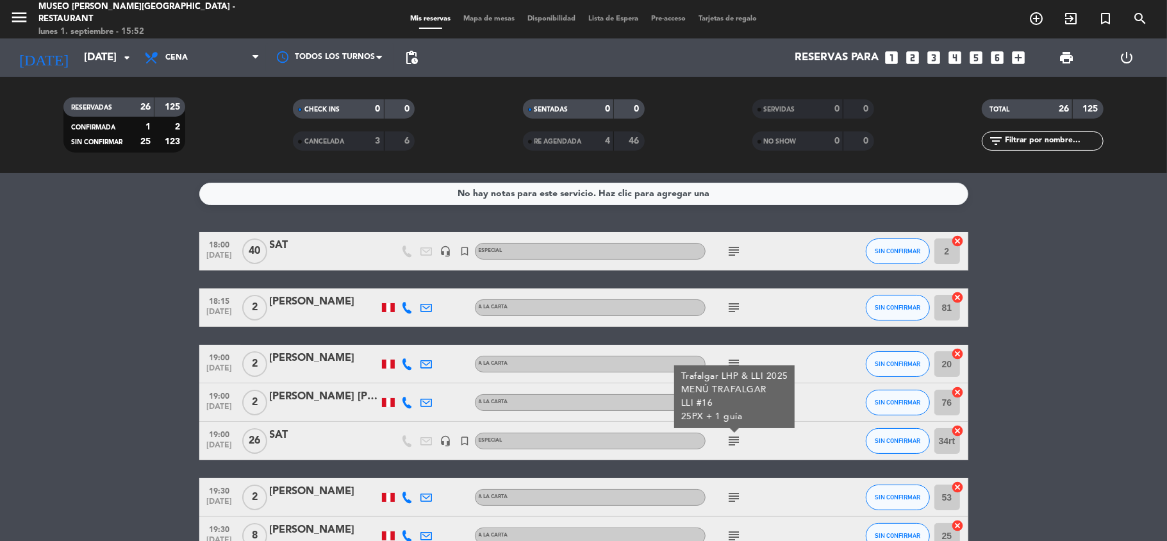
click at [277, 437] on div "SAT" at bounding box center [324, 435] width 109 height 17
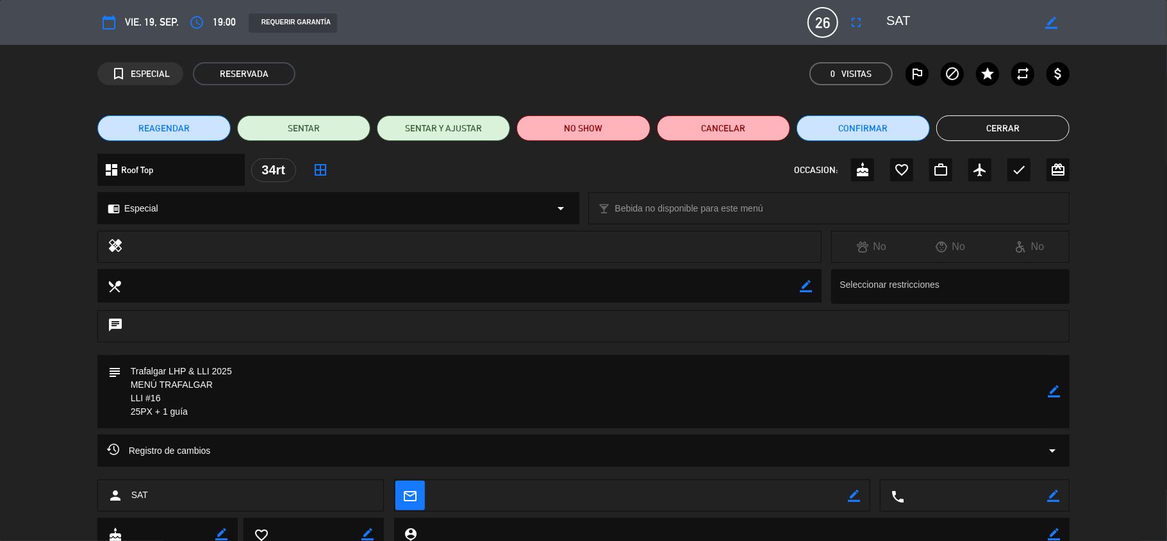
click at [1051, 392] on icon "border_color" at bounding box center [1053, 391] width 12 height 12
drag, startPoint x: 236, startPoint y: 421, endPoint x: 5, endPoint y: 347, distance: 242.3
click at [12, 360] on div "subject" at bounding box center [583, 394] width 1167 height 79
paste textarea "VOUCHER RR 17638/16 - LLI#16 - 08I25A"
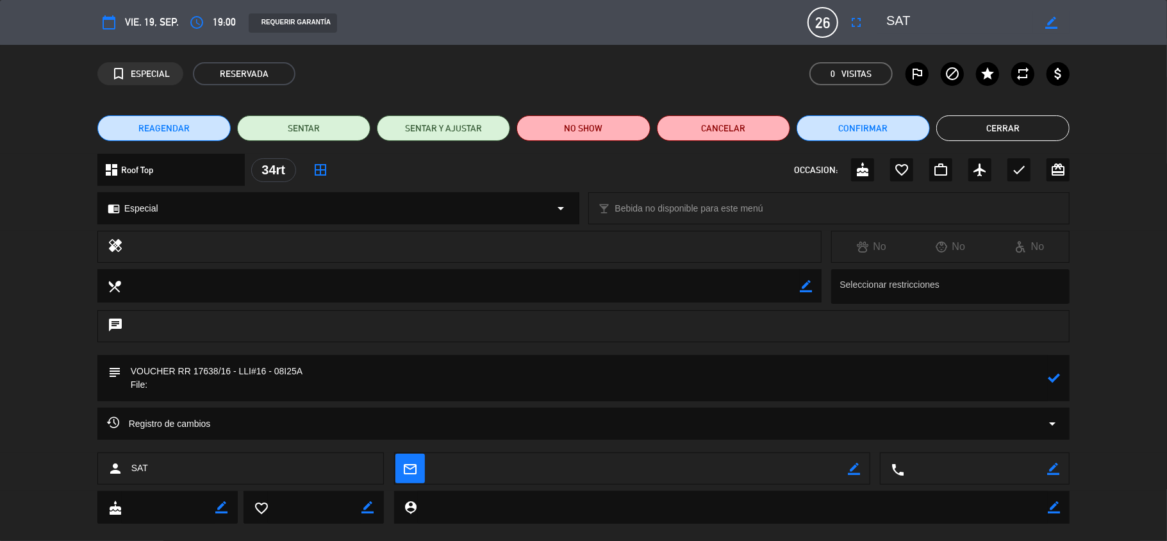
paste textarea "17638/16"
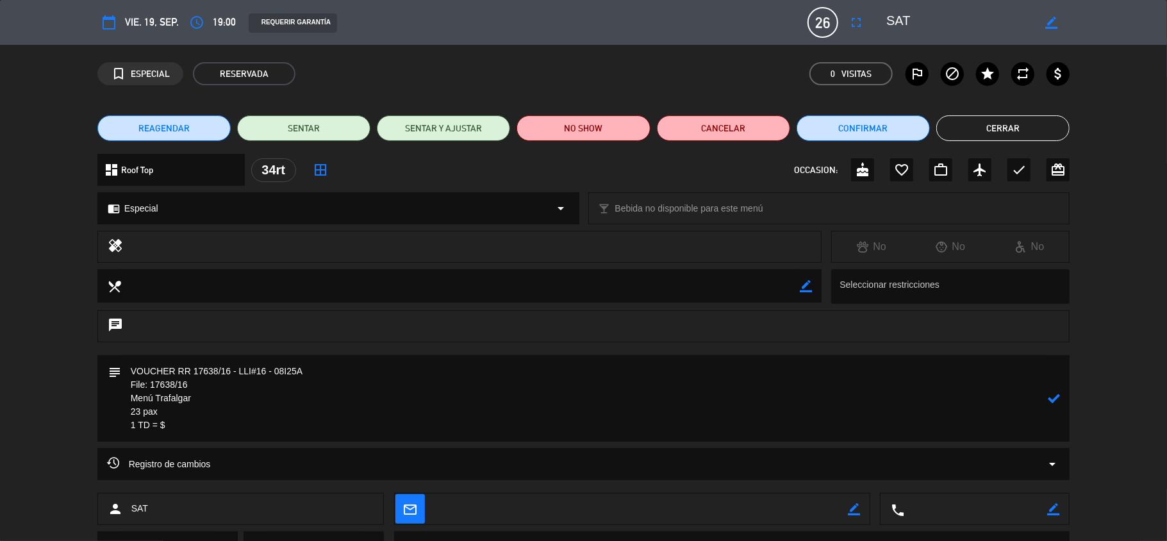
click at [170, 411] on textarea at bounding box center [584, 398] width 927 height 86
click at [179, 434] on textarea at bounding box center [584, 398] width 927 height 86
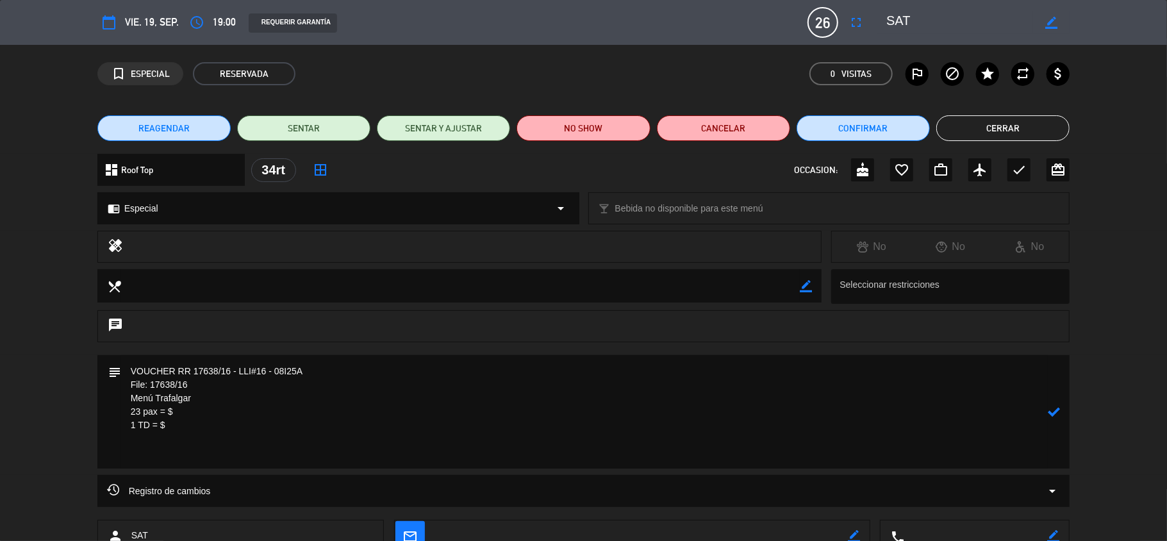
paste textarea "TD : [PERSON_NAME] – 952 328 104"
click at [1054, 408] on icon at bounding box center [1053, 412] width 12 height 12
click at [1124, 336] on div "chat" at bounding box center [583, 332] width 1167 height 45
drag, startPoint x: 263, startPoint y: 418, endPoint x: 273, endPoint y: 418, distance: 10.2
click at [263, 418] on textarea at bounding box center [584, 411] width 927 height 113
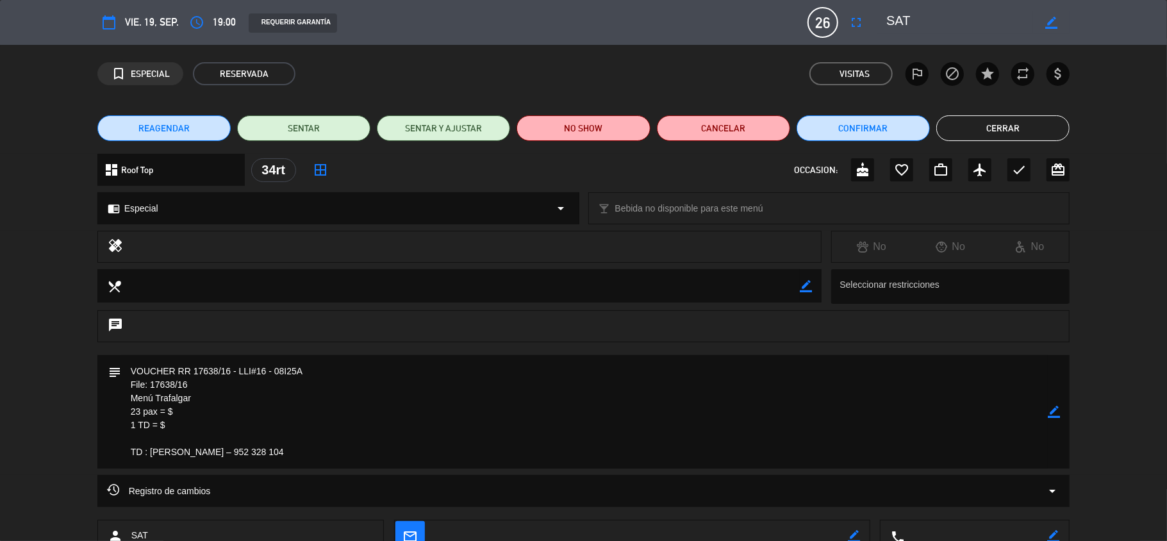
click at [1051, 410] on icon "border_color" at bounding box center [1053, 412] width 12 height 12
click at [210, 411] on textarea at bounding box center [584, 411] width 927 height 113
click at [202, 429] on textarea at bounding box center [584, 411] width 927 height 113
type textarea "VOUCHER RR 17638/16 - LLI#16 - 08I25A File: 17638/16 Menú Trafalgar 23 pax = $ …"
click at [1121, 431] on div "subject" at bounding box center [583, 415] width 1167 height 120
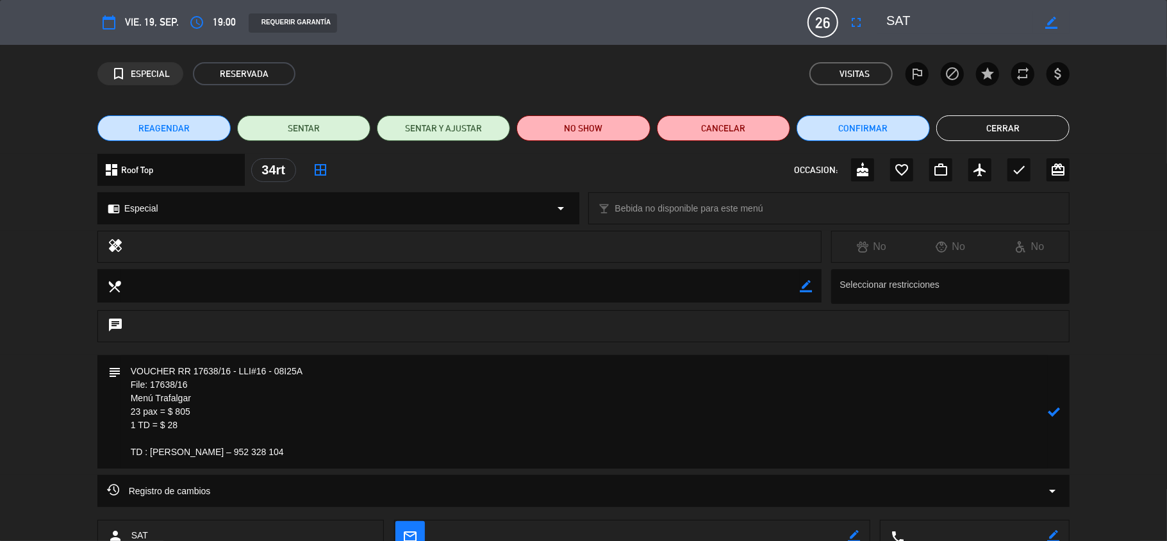
click at [203, 410] on textarea at bounding box center [584, 411] width 927 height 113
drag, startPoint x: 188, startPoint y: 429, endPoint x: 123, endPoint y: 390, distance: 75.3
click at [123, 390] on textarea at bounding box center [584, 411] width 927 height 113
click at [585, 423] on textarea at bounding box center [584, 411] width 927 height 113
click at [1058, 413] on icon at bounding box center [1053, 412] width 12 height 12
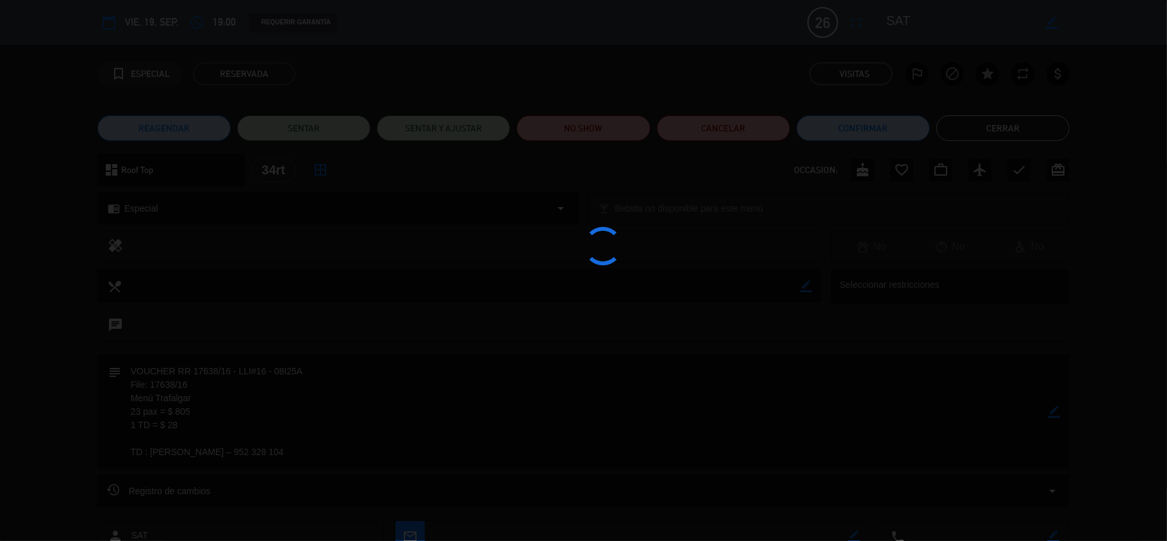
click at [1052, 411] on div at bounding box center [583, 270] width 1167 height 541
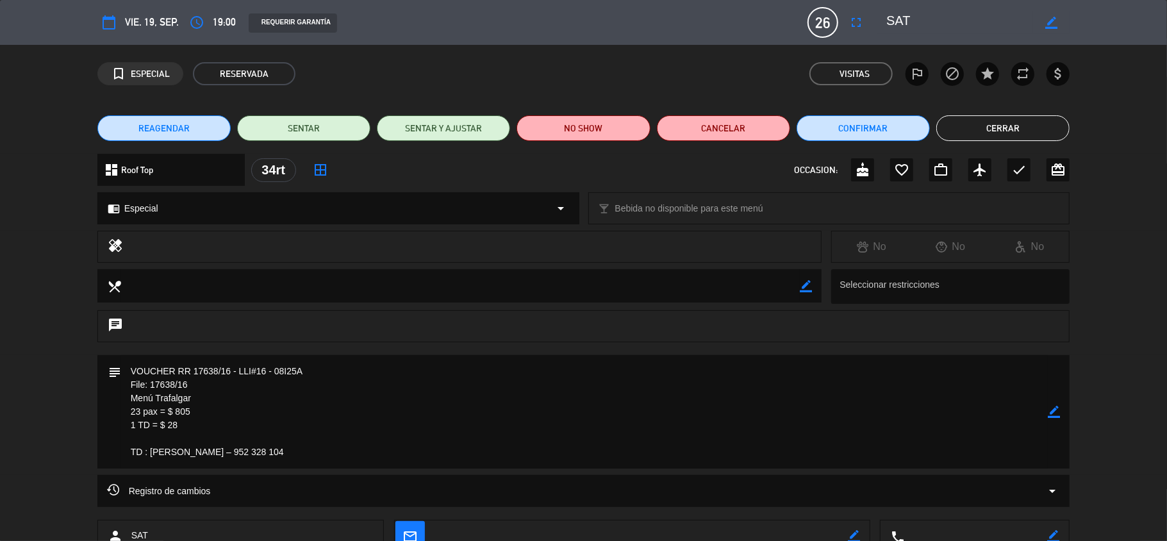
click at [1017, 123] on button "Cerrar" at bounding box center [1002, 128] width 133 height 26
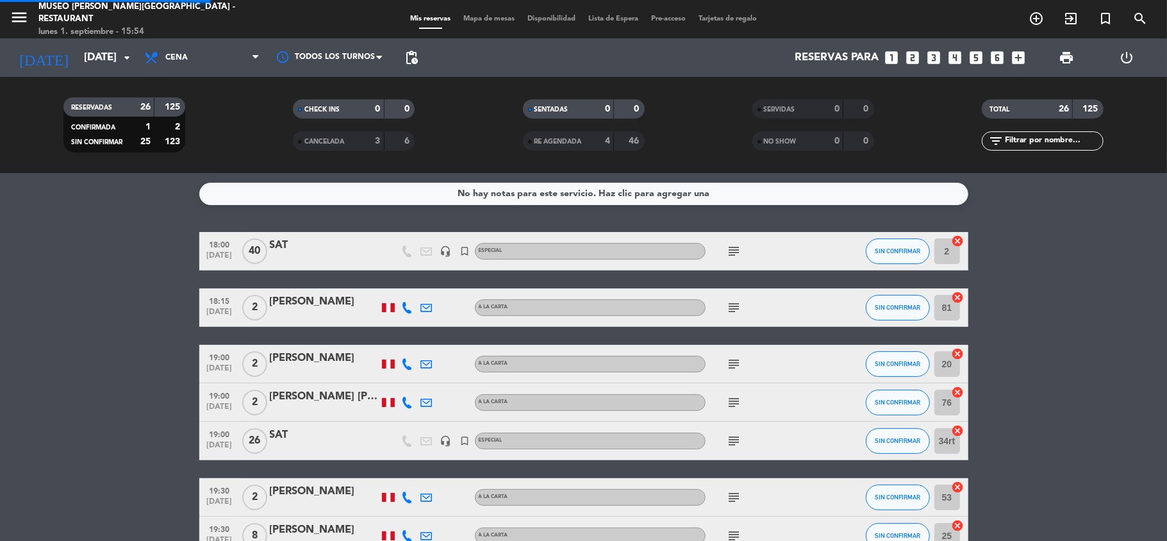
click at [1062, 219] on div "No hay notas para este servicio. Haz clic para agregar una 18:00 [DATE] SAT hea…" at bounding box center [583, 357] width 1167 height 368
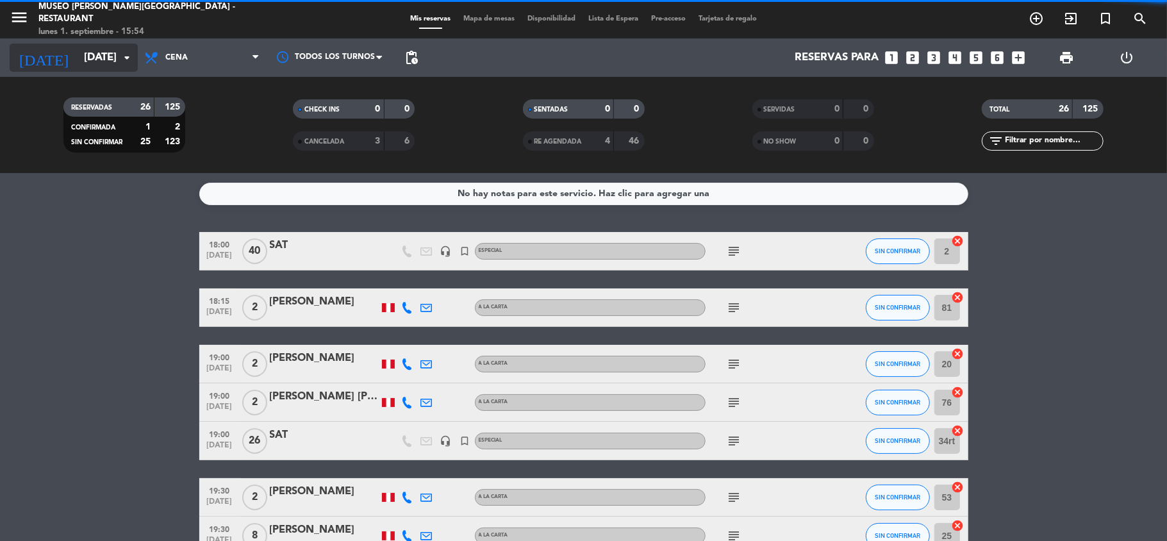
click at [86, 59] on input "[DATE]" at bounding box center [147, 57] width 138 height 25
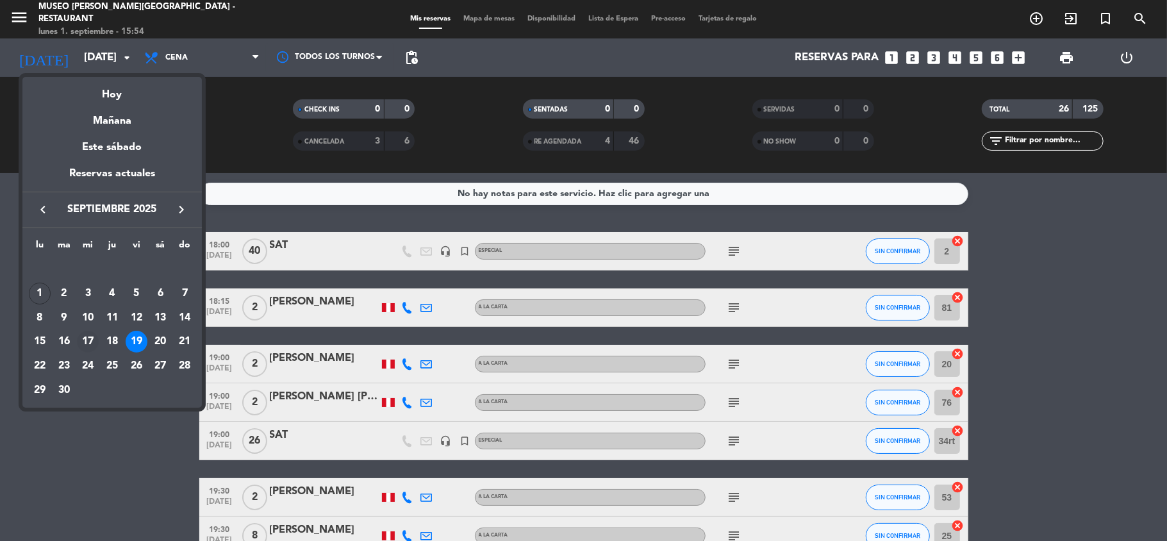
click at [85, 338] on div "17" at bounding box center [88, 342] width 22 height 22
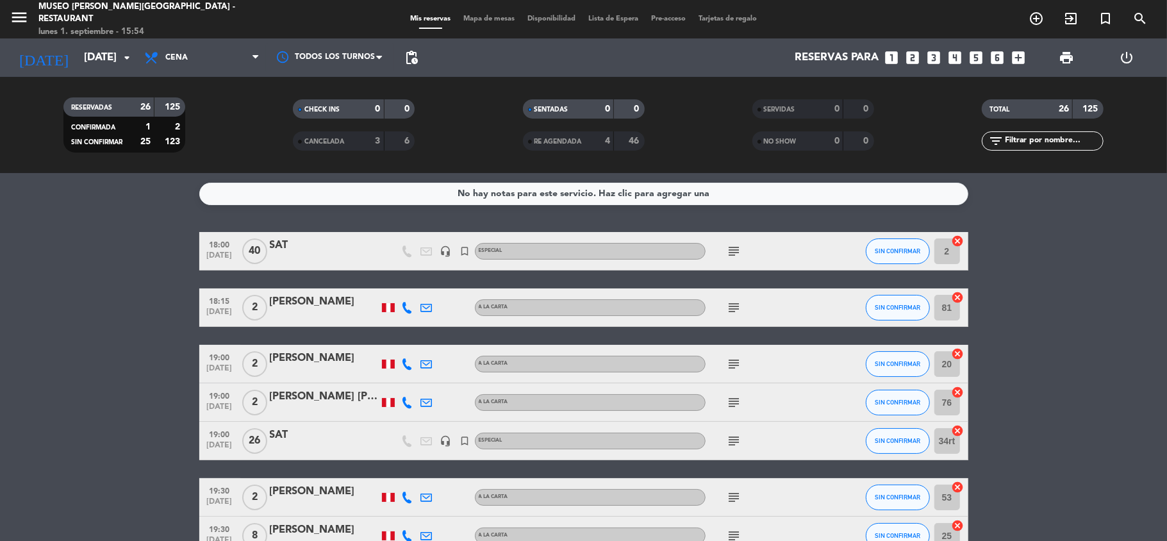
type input "mié. [DATE]"
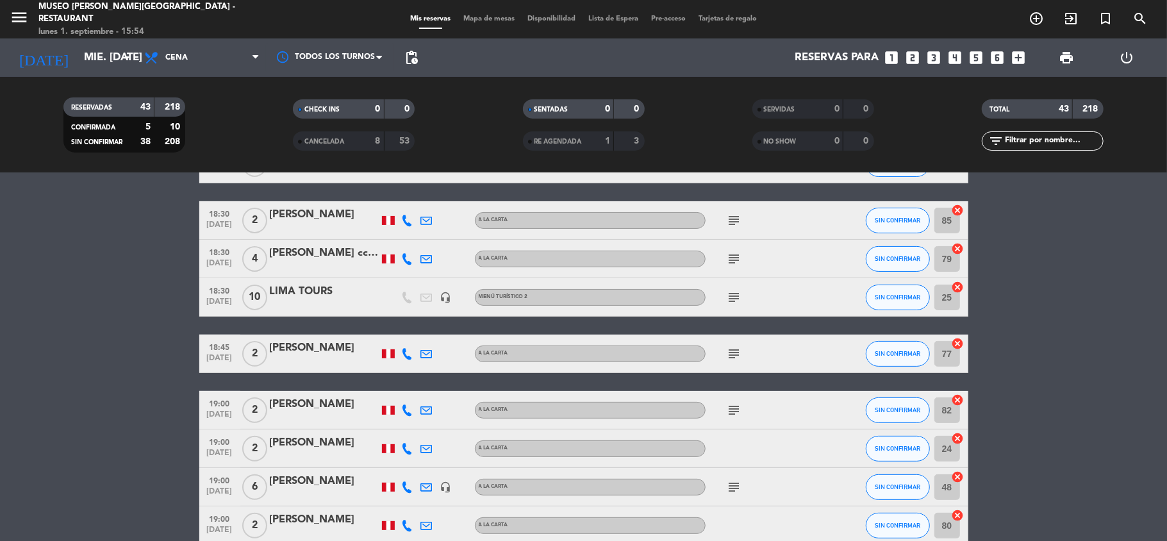
scroll to position [341, 0]
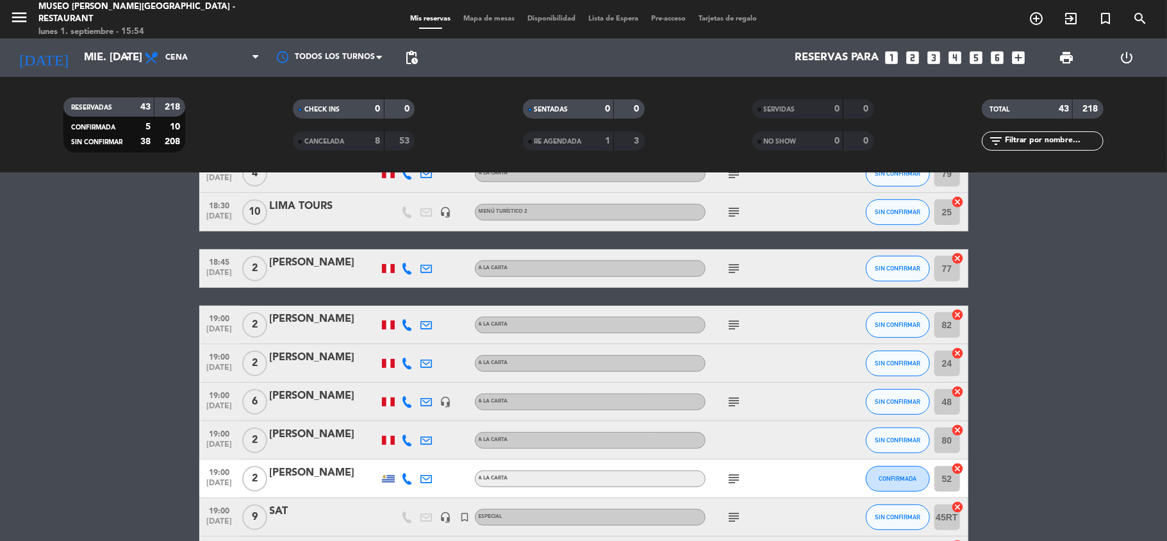
click at [286, 514] on div "SAT" at bounding box center [324, 511] width 109 height 17
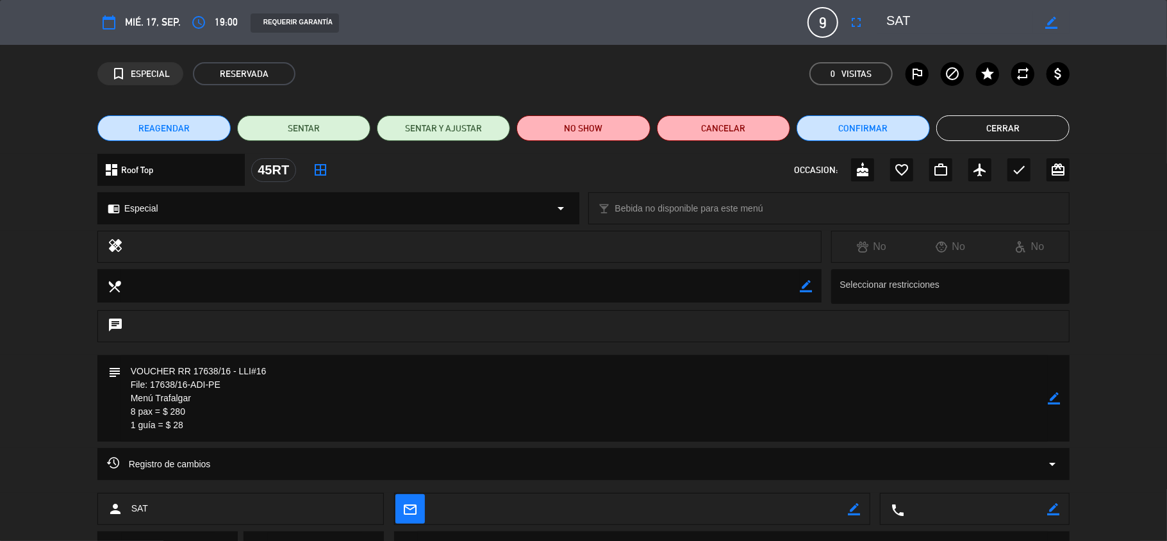
drag, startPoint x: 191, startPoint y: 428, endPoint x: 111, endPoint y: 382, distance: 91.5
click at [111, 382] on div "subject border_color" at bounding box center [583, 398] width 972 height 86
click at [45, 361] on div "subject border_color" at bounding box center [583, 401] width 1167 height 93
click at [1053, 395] on icon "border_color" at bounding box center [1053, 398] width 12 height 12
click at [1053, 395] on icon at bounding box center [1053, 398] width 12 height 12
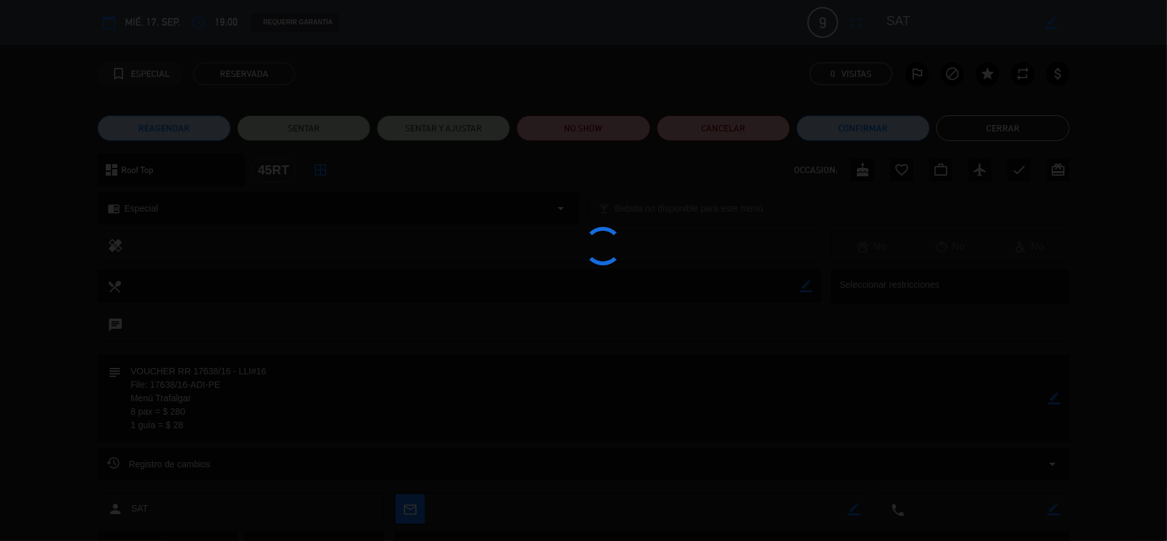
click at [1053, 395] on div at bounding box center [583, 270] width 1167 height 541
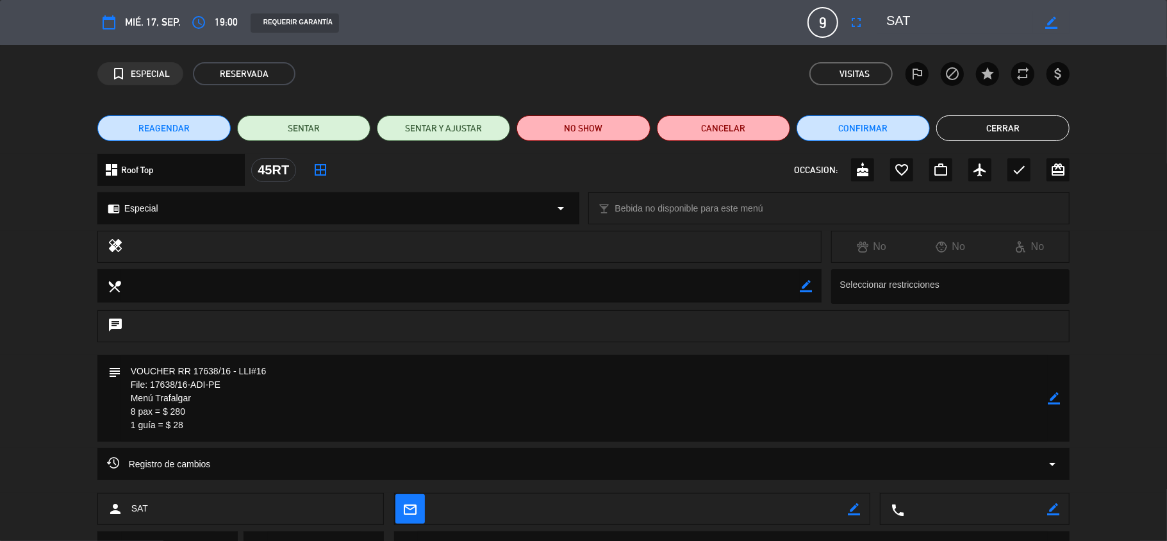
click at [1054, 395] on icon "border_color" at bounding box center [1053, 398] width 12 height 12
click at [1056, 395] on icon at bounding box center [1053, 398] width 12 height 12
click at [1049, 397] on icon "border_color" at bounding box center [1053, 398] width 12 height 12
click at [283, 428] on textarea at bounding box center [584, 398] width 927 height 86
click at [277, 434] on textarea at bounding box center [584, 398] width 927 height 86
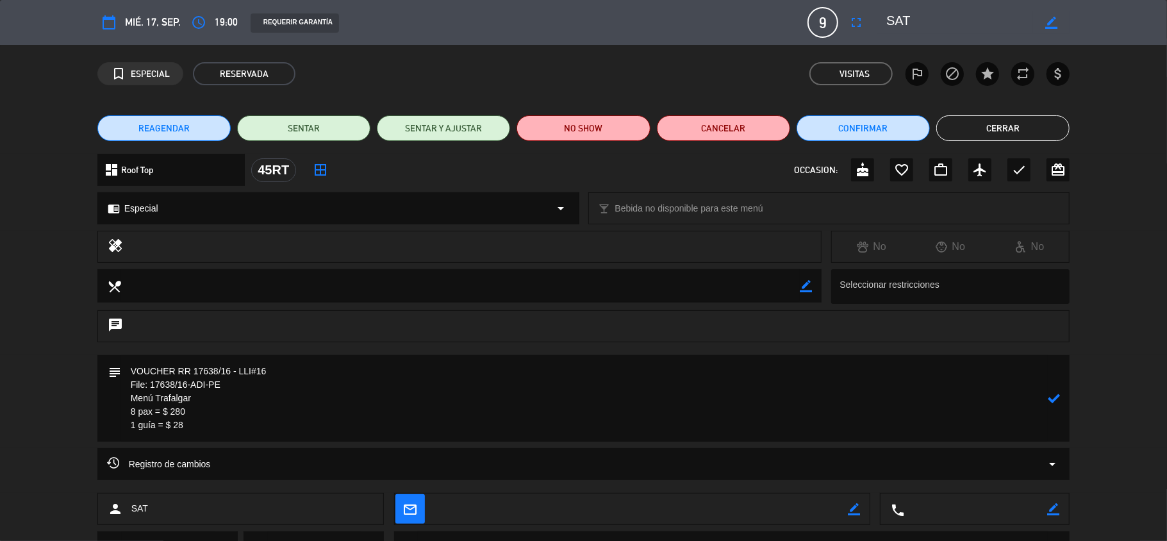
click at [272, 439] on textarea at bounding box center [584, 398] width 927 height 86
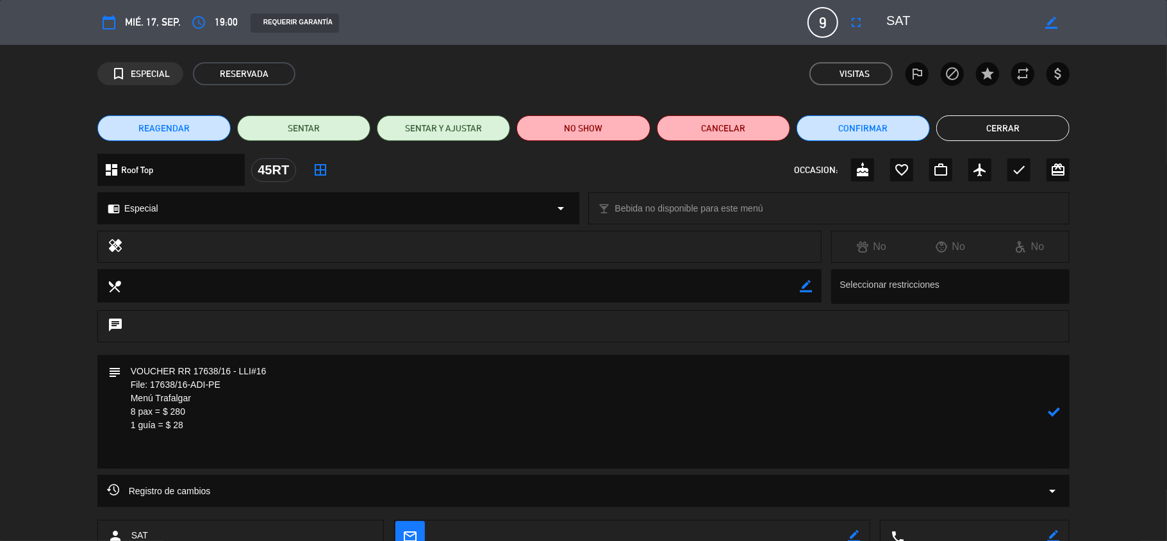
paste textarea "[PERSON_NAME], [PERSON_NAME] I do not like overly spicy foods."
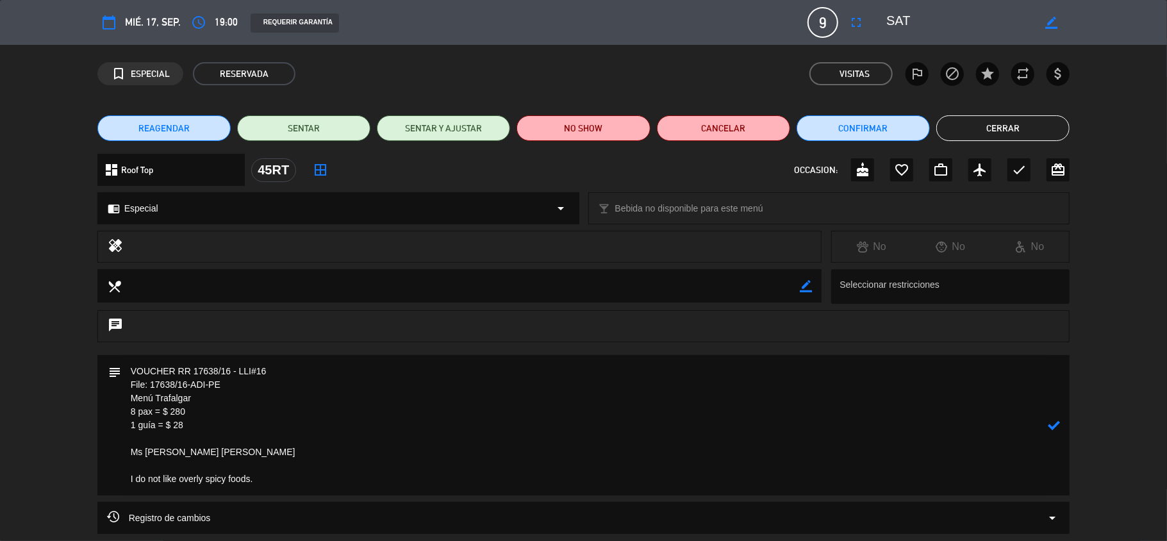
click at [123, 448] on textarea at bounding box center [584, 425] width 927 height 140
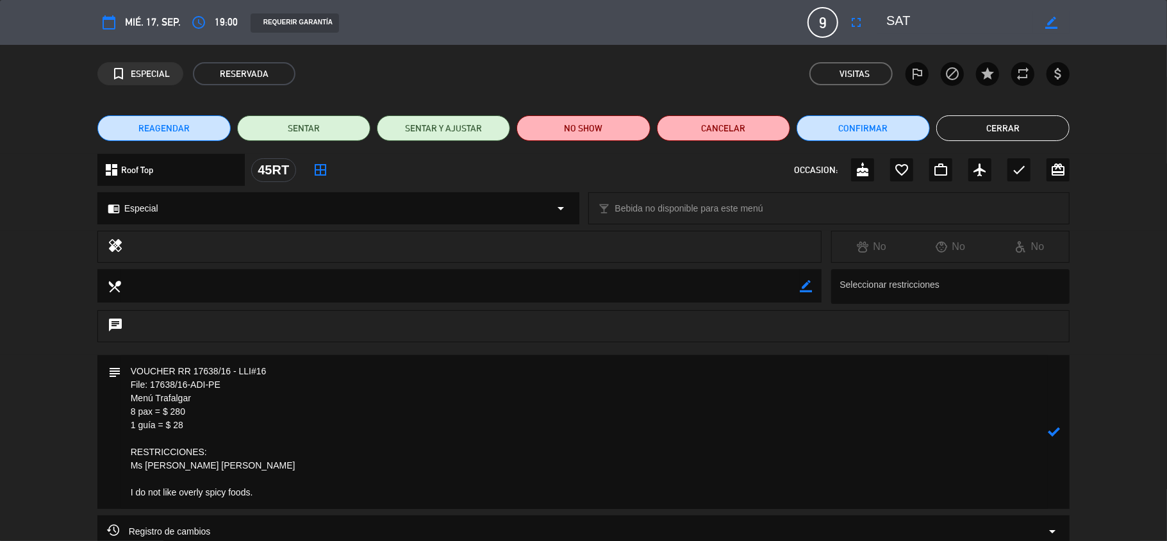
click at [122, 492] on textarea at bounding box center [584, 432] width 927 height 154
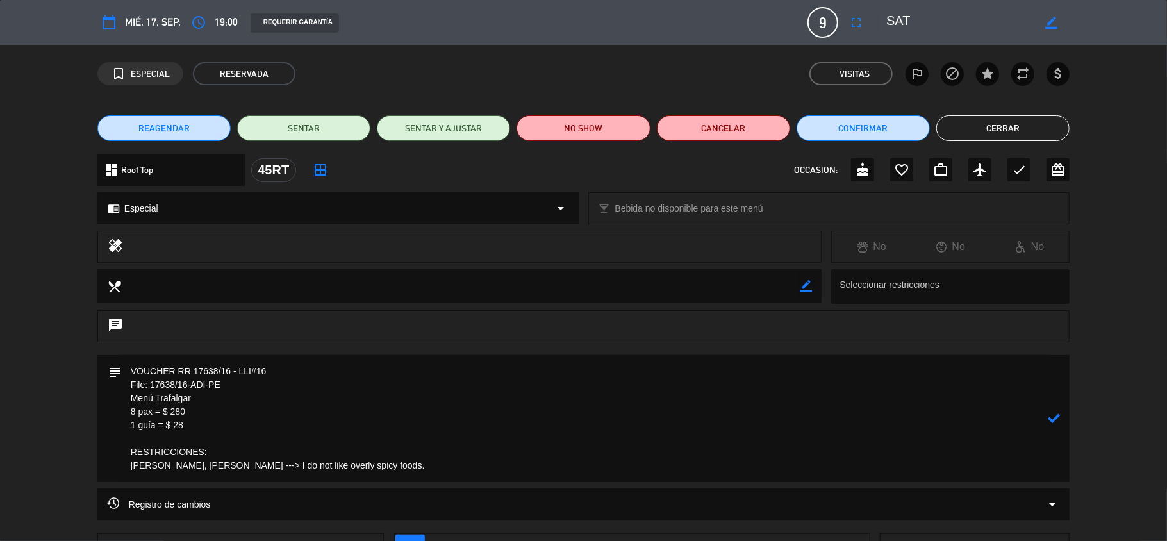
type textarea "VOUCHER RR 17638/16 - LLI#16 File: 17638/16-ADI-PE Menú Trafalgar 8 pax = $ 280…"
click at [1067, 336] on div "chat" at bounding box center [583, 326] width 972 height 32
click at [1059, 419] on icon at bounding box center [1053, 418] width 12 height 12
click at [0, 0] on div at bounding box center [0, 0] width 0 height 0
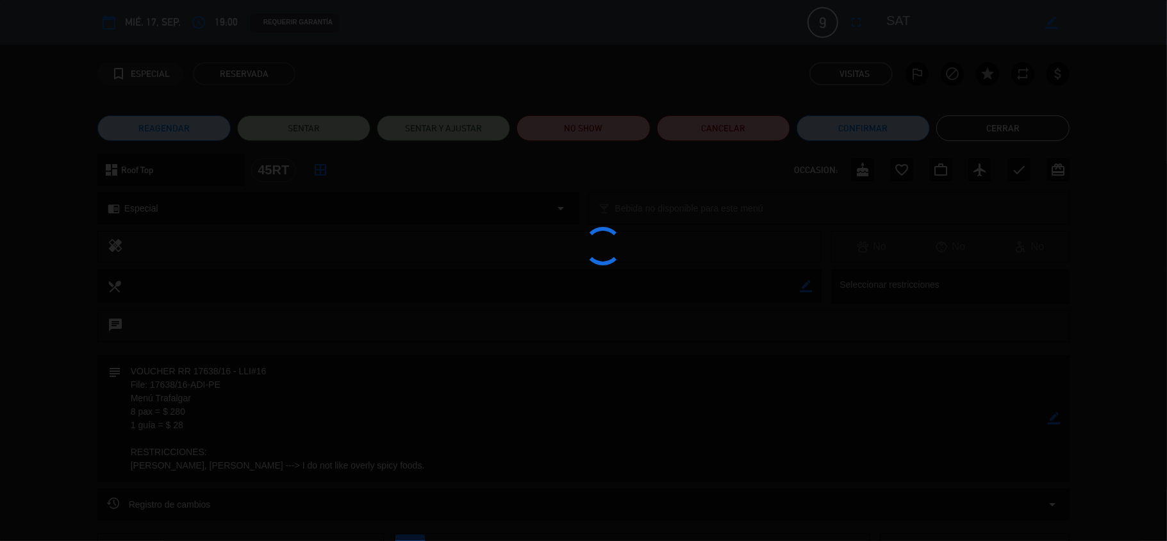
click at [1057, 419] on div at bounding box center [583, 270] width 1167 height 541
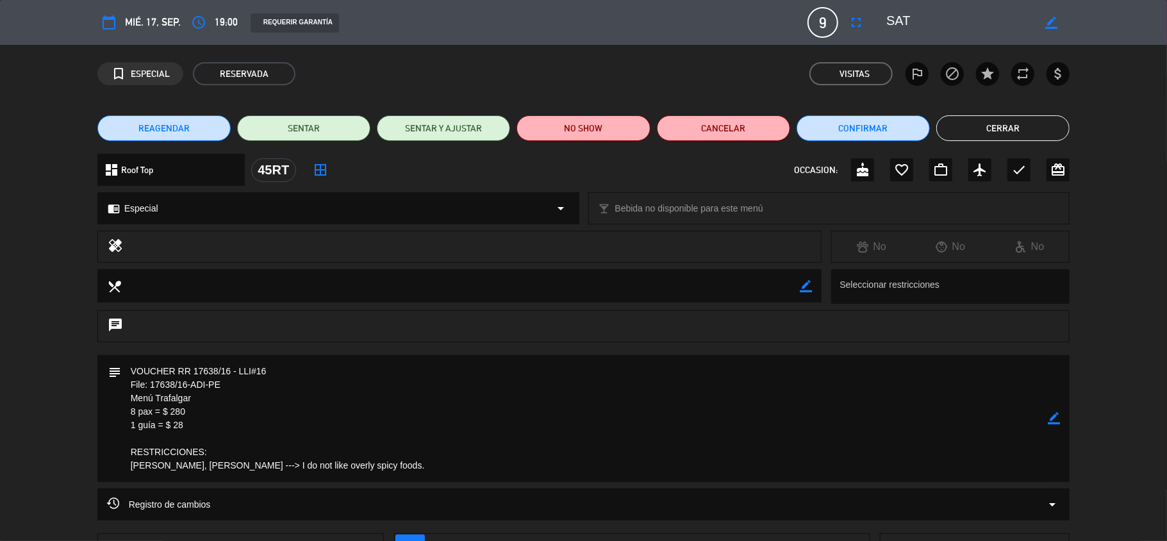
click at [1051, 416] on icon "border_color" at bounding box center [1053, 418] width 12 height 12
click at [1051, 416] on icon at bounding box center [1053, 418] width 12 height 12
click at [0, 0] on div at bounding box center [0, 0] width 0 height 0
click at [1003, 126] on button "Cerrar" at bounding box center [1002, 128] width 133 height 26
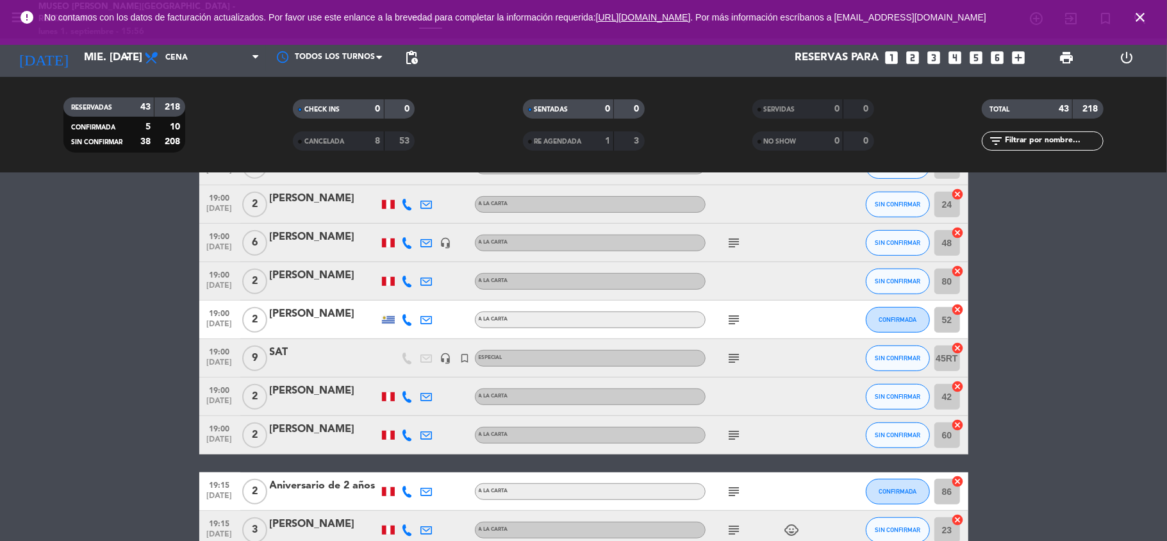
scroll to position [512, 0]
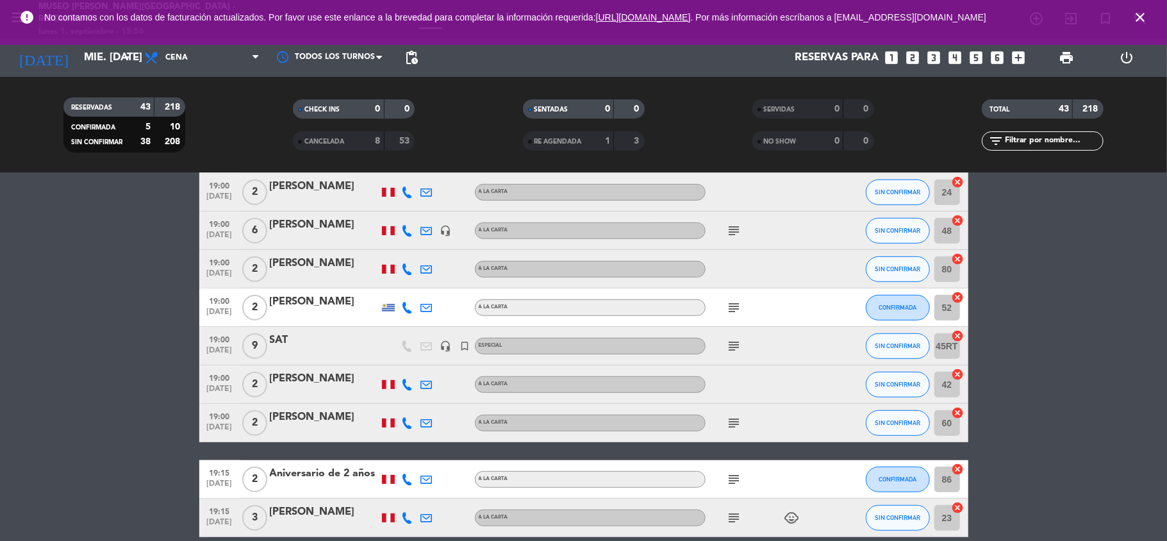
click at [277, 339] on div "SAT" at bounding box center [324, 340] width 109 height 17
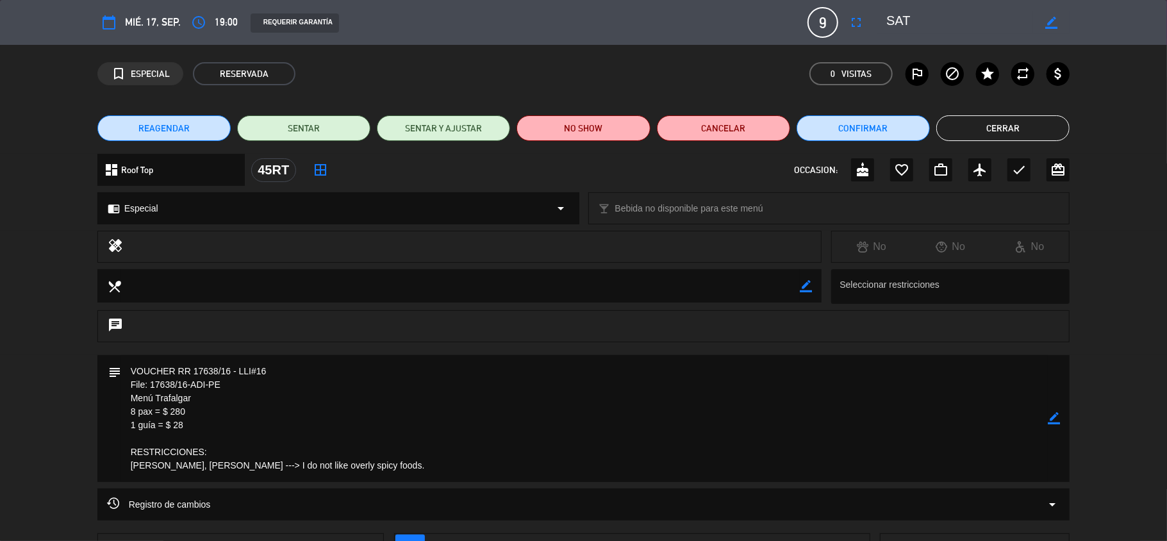
click at [969, 132] on button "Cerrar" at bounding box center [1002, 128] width 133 height 26
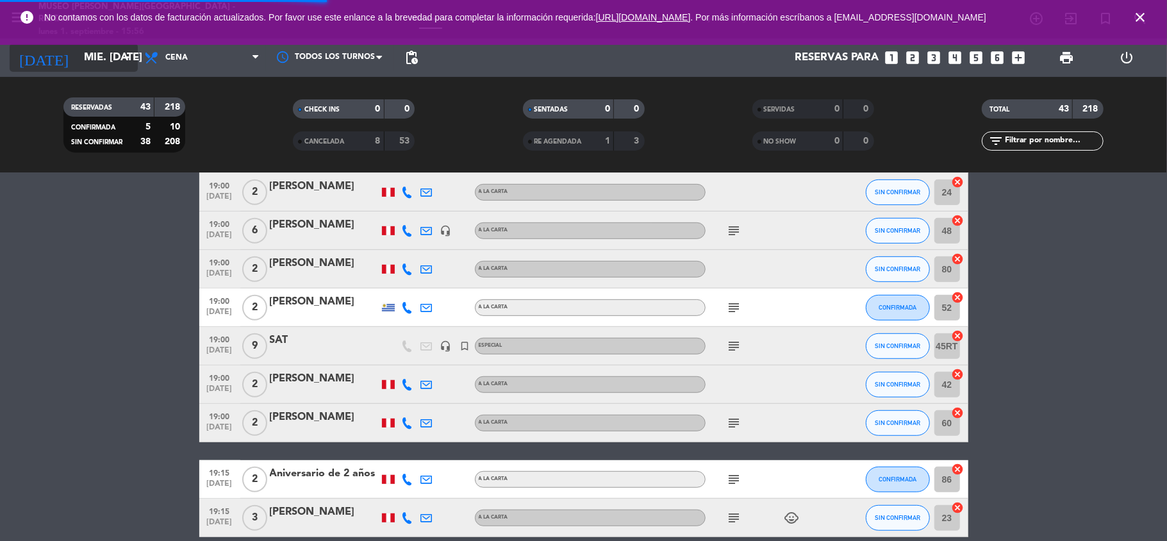
click at [110, 62] on input "mié. [DATE]" at bounding box center [147, 57] width 138 height 25
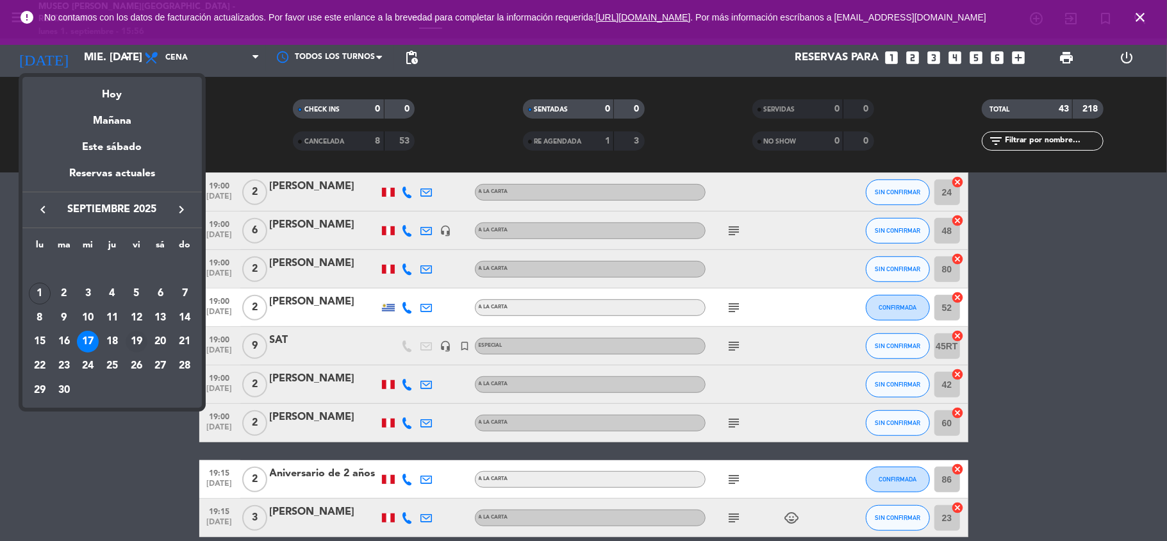
click at [137, 347] on div "19" at bounding box center [137, 342] width 22 height 22
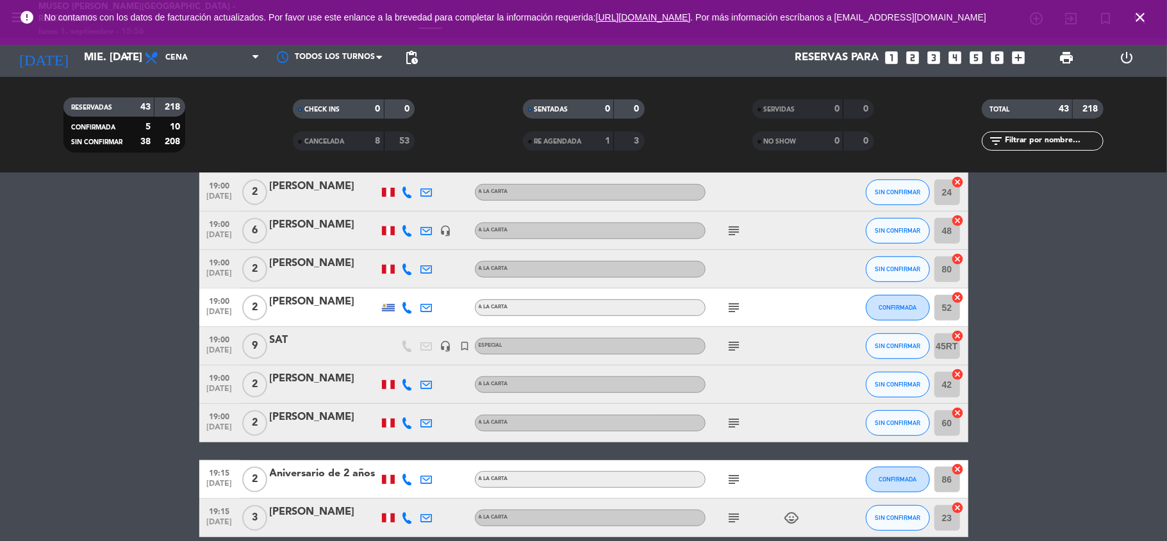
type input "[DATE]"
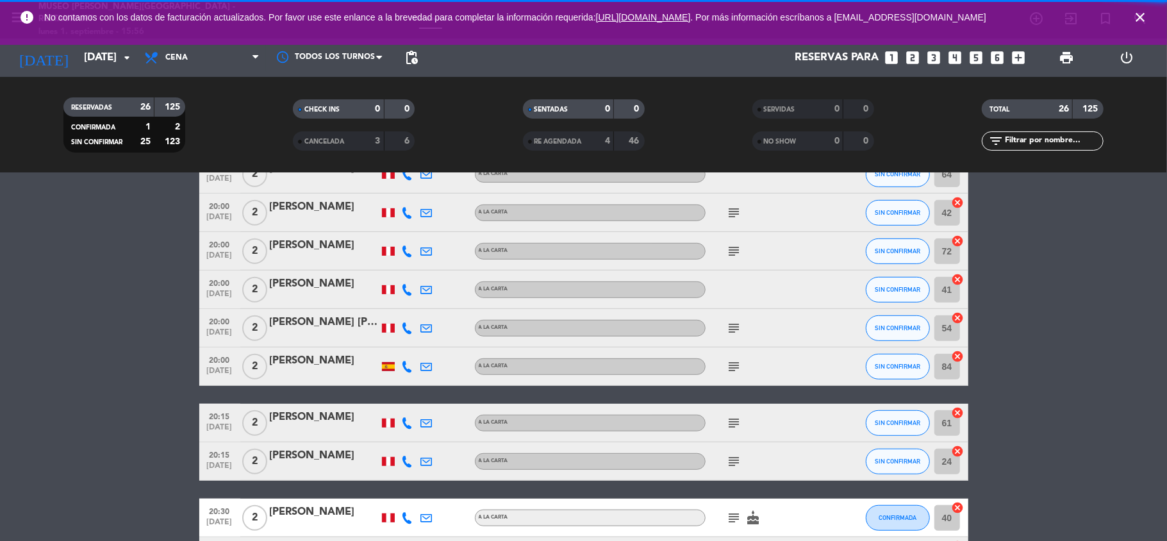
click at [1141, 15] on icon "close" at bounding box center [1139, 17] width 15 height 15
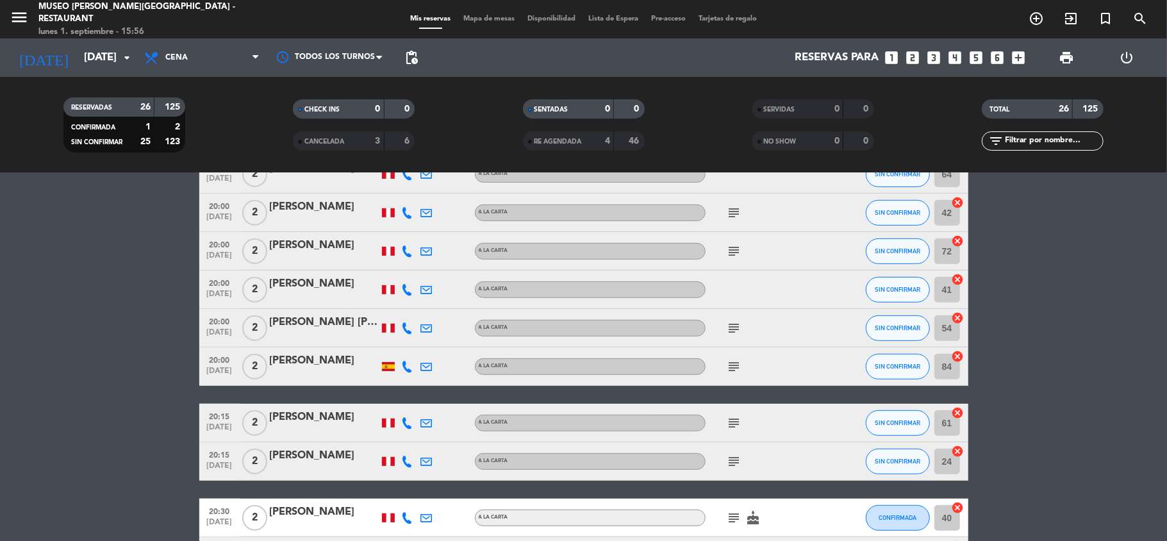
click at [1133, 239] on bookings-row "18:00 [DATE] SAT headset_mic turned_in_not Especial subject SIN CONFIRMAR 2 can…" at bounding box center [583, 299] width 1167 height 1161
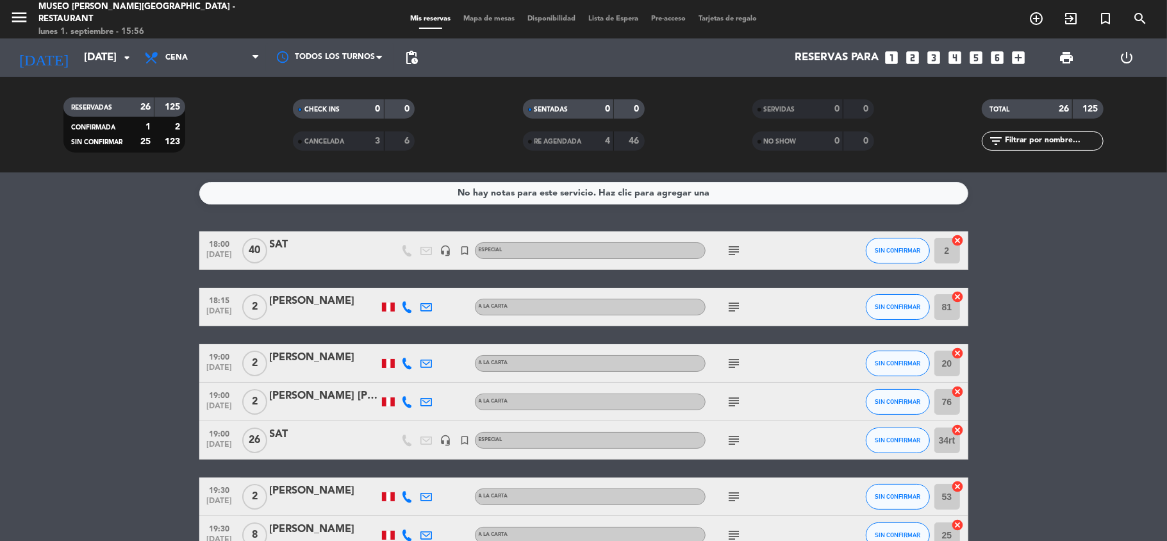
scroll to position [0, 0]
click at [278, 434] on div "SAT" at bounding box center [324, 435] width 109 height 17
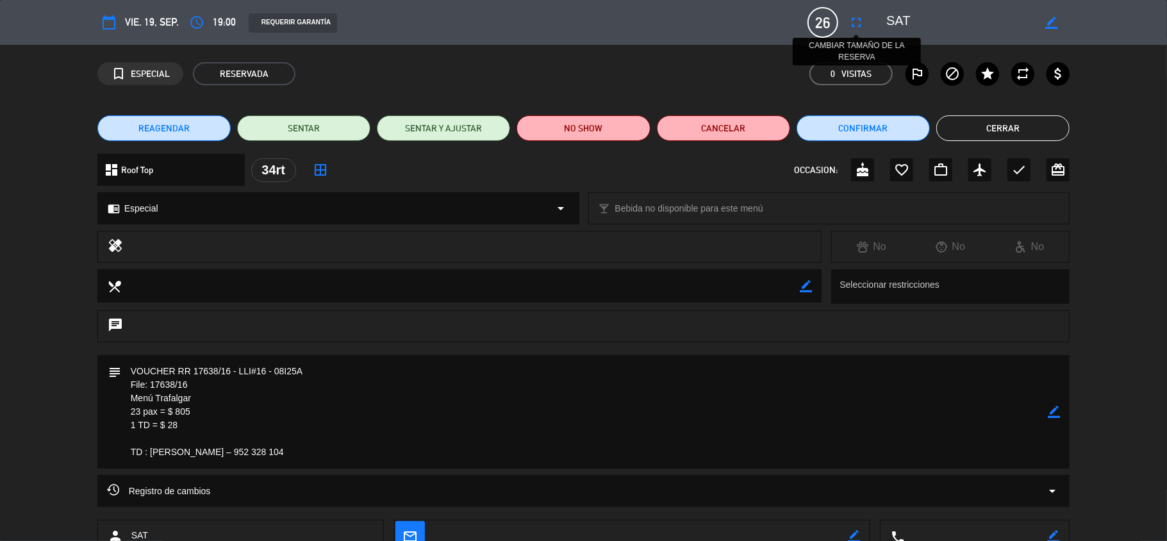
click at [854, 26] on icon "fullscreen" at bounding box center [855, 22] width 15 height 15
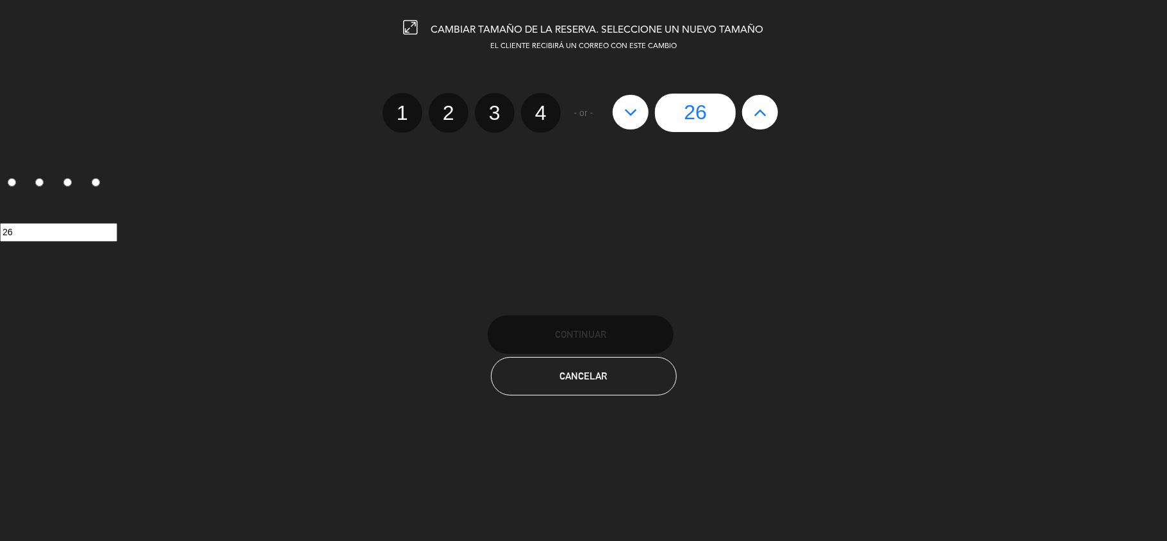
click at [623, 114] on button at bounding box center [630, 112] width 36 height 35
type input "25"
click at [623, 114] on button at bounding box center [630, 112] width 36 height 35
type input "24"
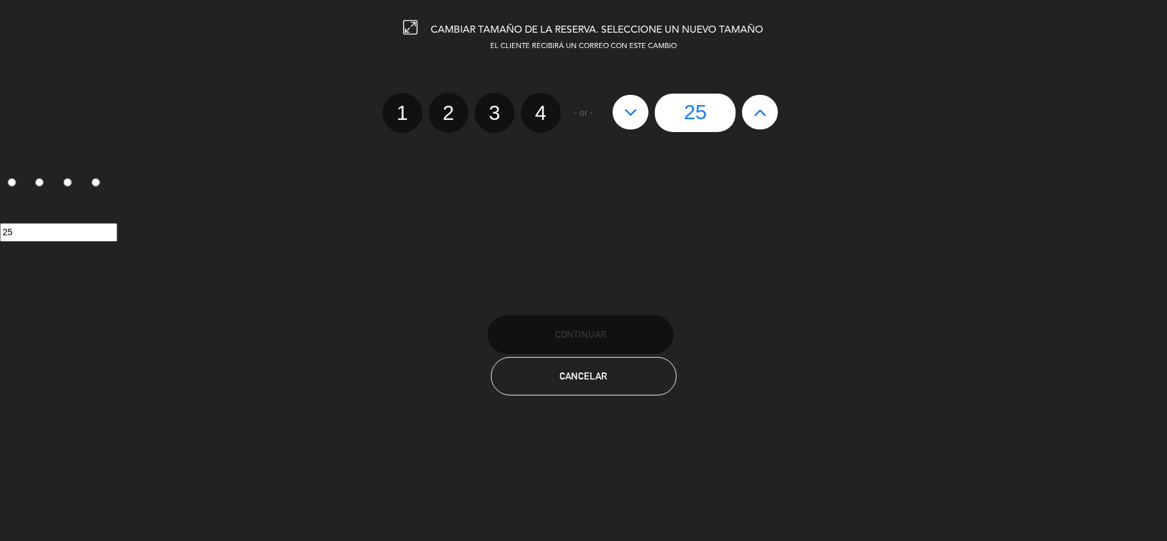
type input "24"
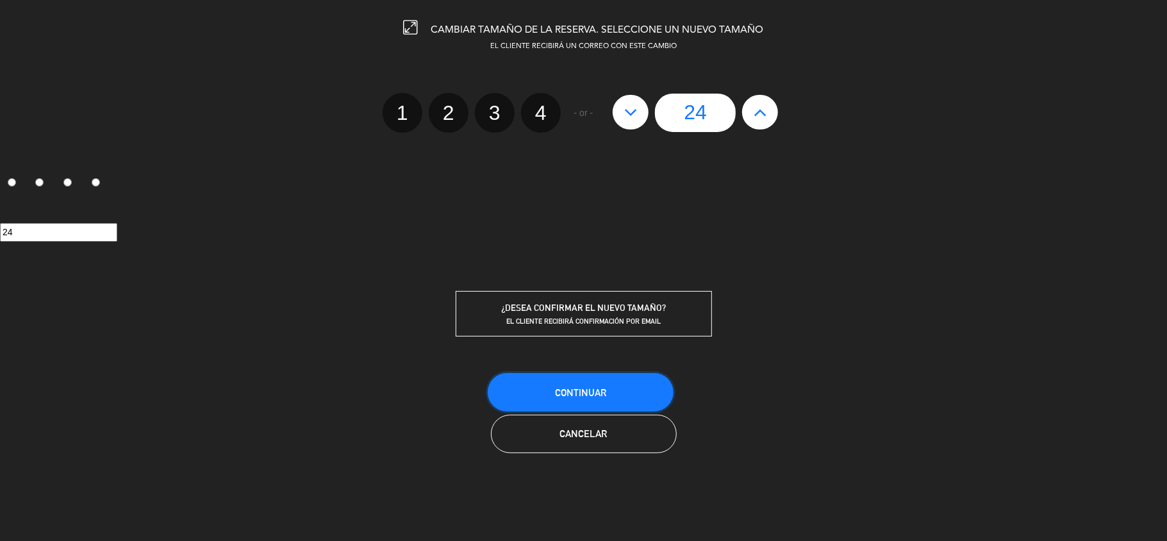
click at [590, 393] on span "Continuar" at bounding box center [580, 392] width 51 height 11
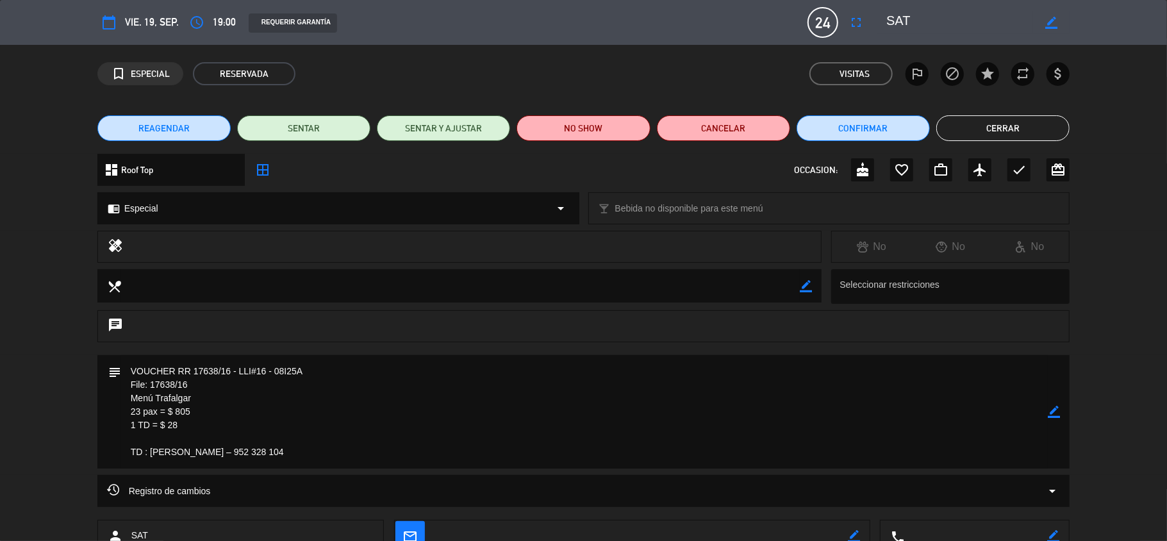
click at [1051, 410] on icon "border_color" at bounding box center [1053, 412] width 12 height 12
click at [368, 457] on textarea at bounding box center [584, 411] width 927 height 113
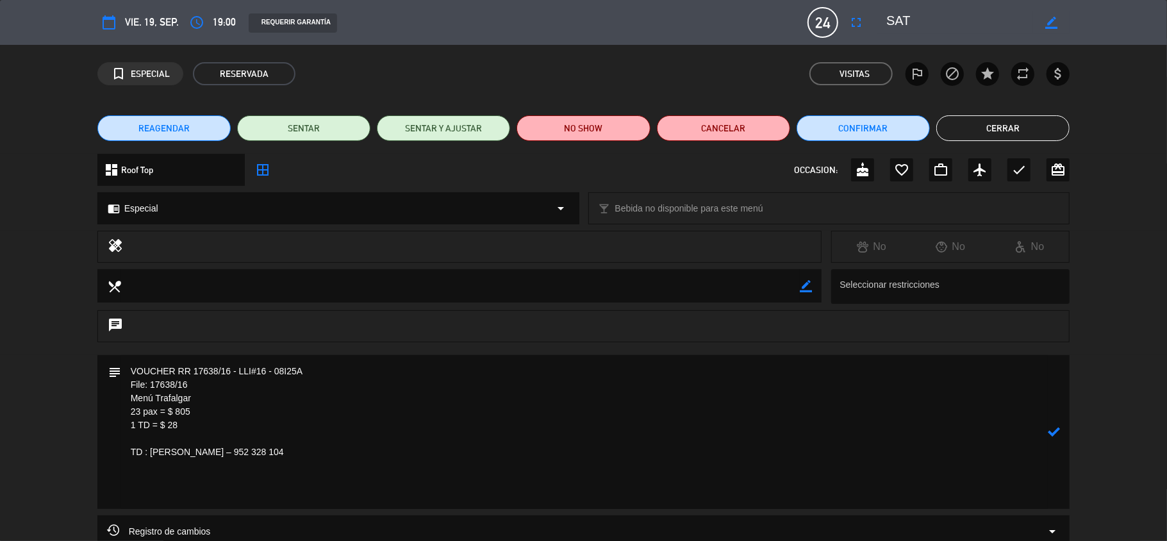
paste textarea "[PERSON_NAME], [PERSON_NAME] RQ Twin Beds;Am not a vegetarian. But prefer my ve…"
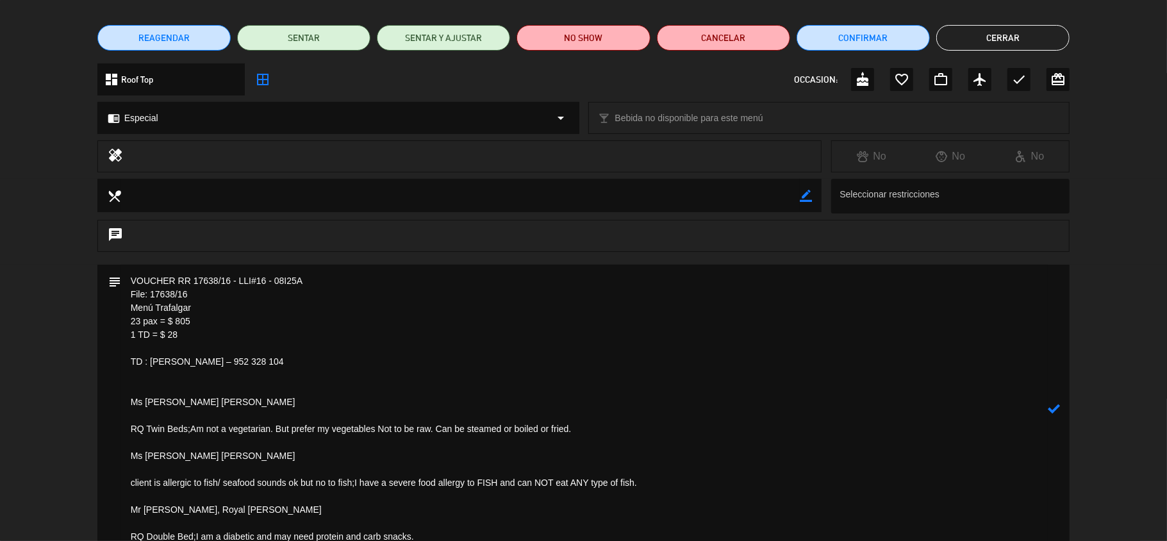
click at [192, 388] on textarea at bounding box center [584, 409] width 927 height 288
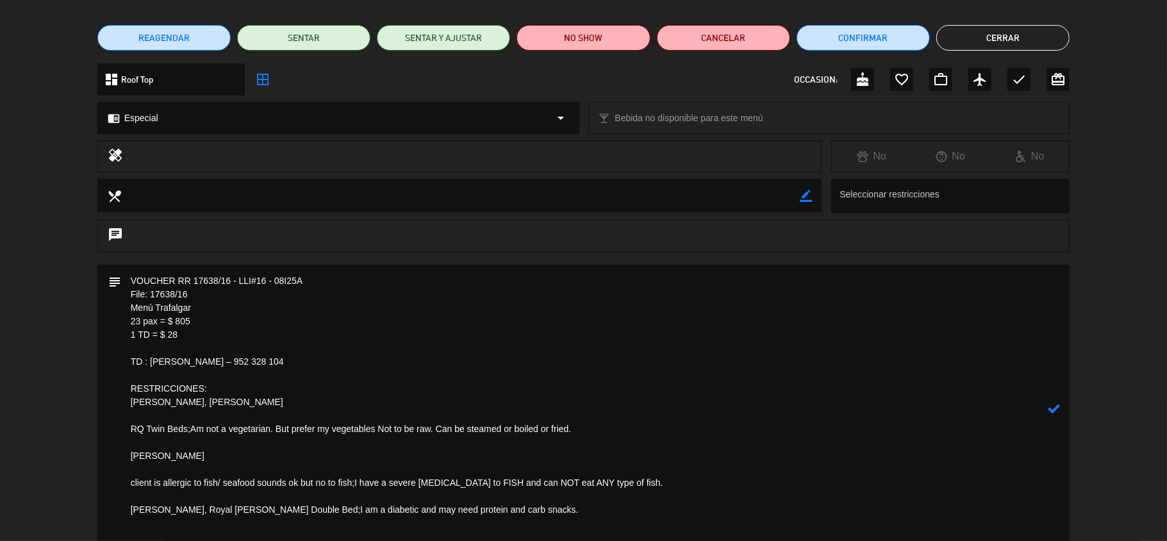
click at [124, 429] on textarea at bounding box center [584, 409] width 927 height 288
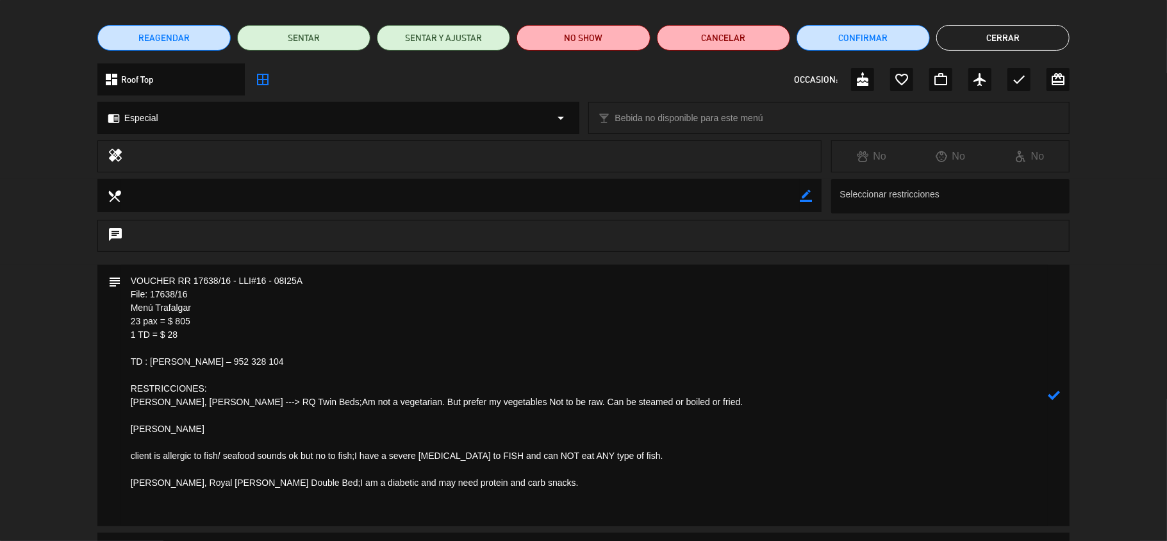
drag, startPoint x: 354, startPoint y: 400, endPoint x: 259, endPoint y: 403, distance: 94.9
click at [259, 403] on textarea at bounding box center [584, 395] width 927 height 261
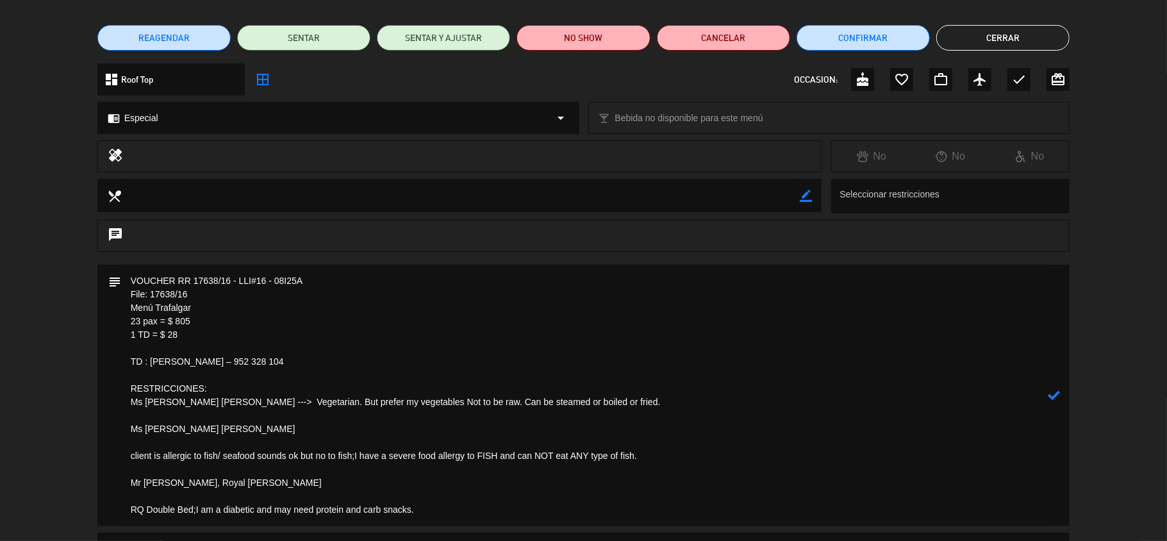
click at [121, 424] on textarea at bounding box center [584, 395] width 927 height 261
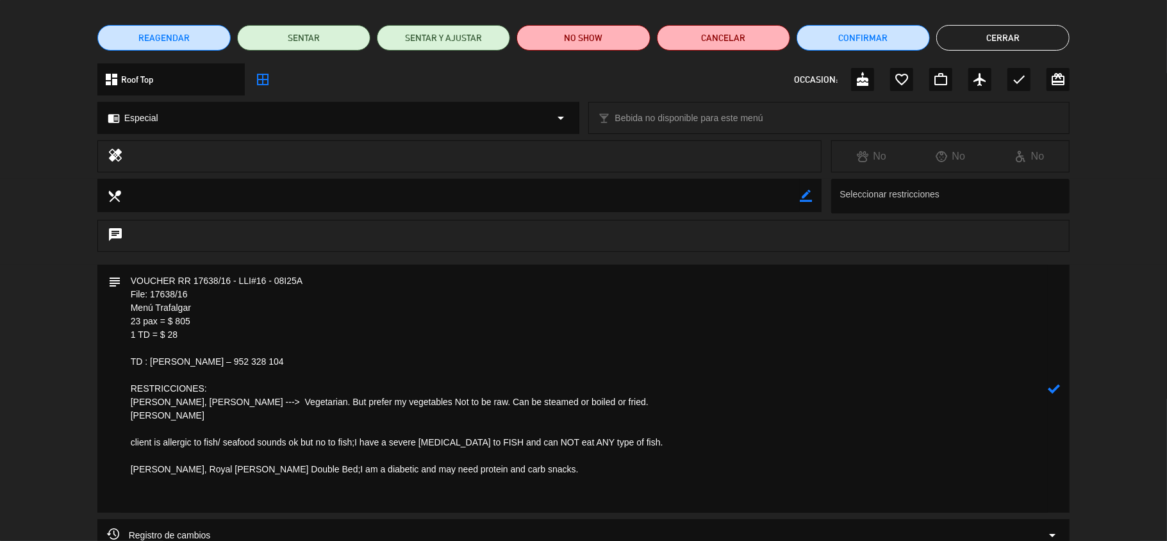
click at [129, 438] on textarea at bounding box center [584, 389] width 927 height 248
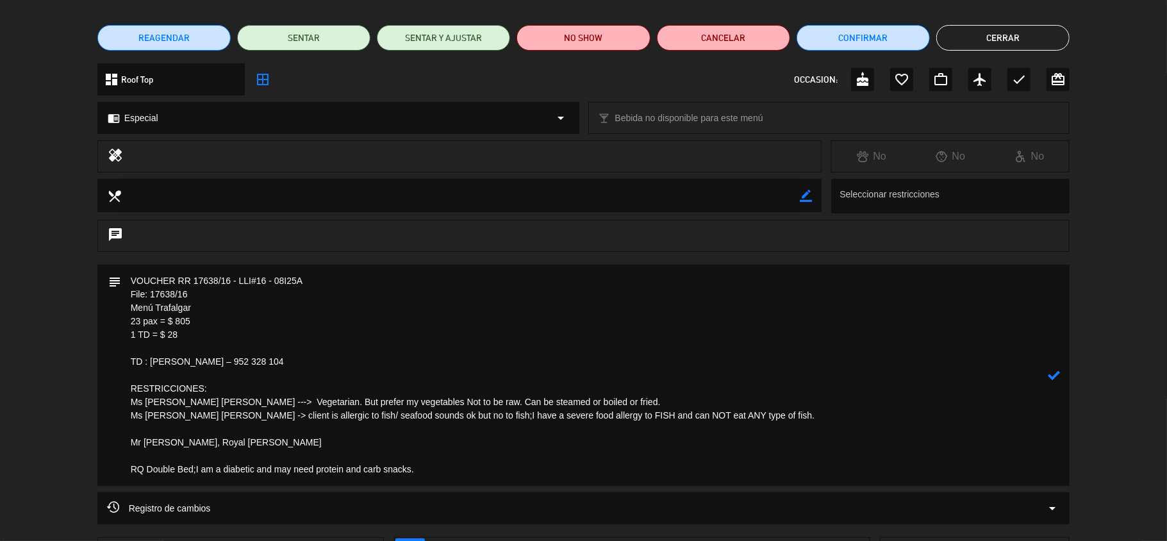
click at [247, 416] on textarea at bounding box center [584, 375] width 927 height 221
click at [119, 442] on div "subject" at bounding box center [114, 375] width 14 height 221
click at [128, 441] on textarea at bounding box center [584, 375] width 927 height 221
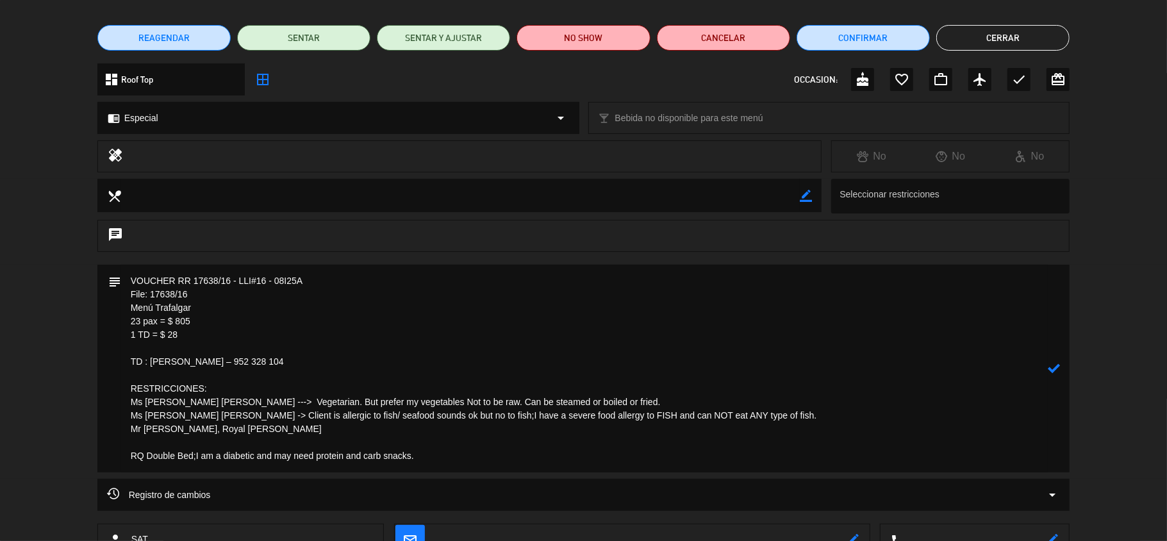
click at [123, 457] on textarea at bounding box center [584, 369] width 927 height 208
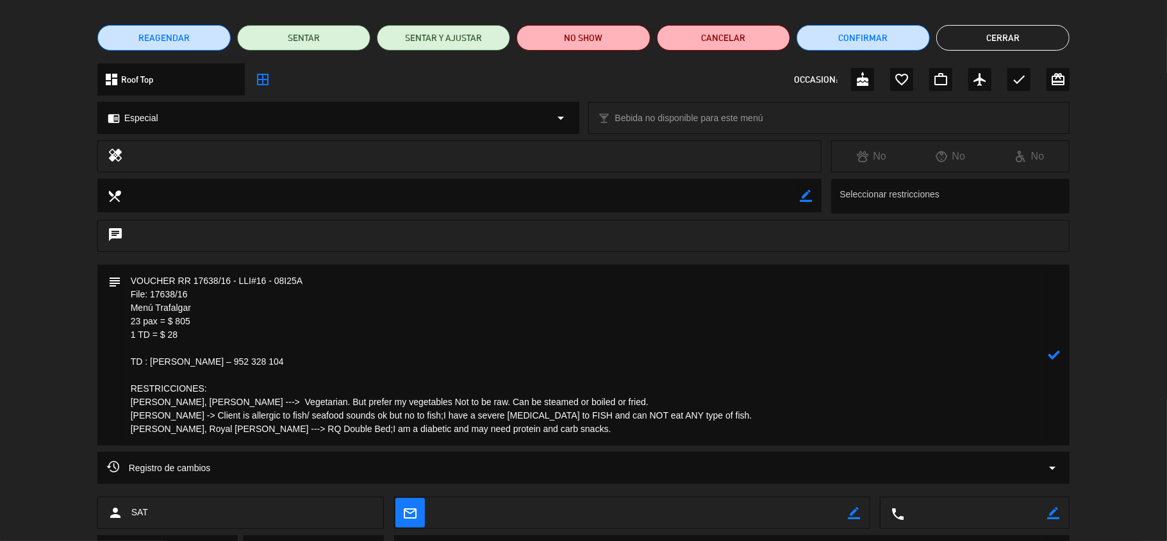
drag, startPoint x: 319, startPoint y: 431, endPoint x: 252, endPoint y: 434, distance: 66.7
click at [252, 434] on textarea at bounding box center [584, 355] width 927 height 181
click at [490, 439] on textarea at bounding box center [584, 355] width 927 height 181
drag, startPoint x: 495, startPoint y: 436, endPoint x: 252, endPoint y: 433, distance: 242.8
click at [252, 433] on textarea at bounding box center [584, 355] width 927 height 181
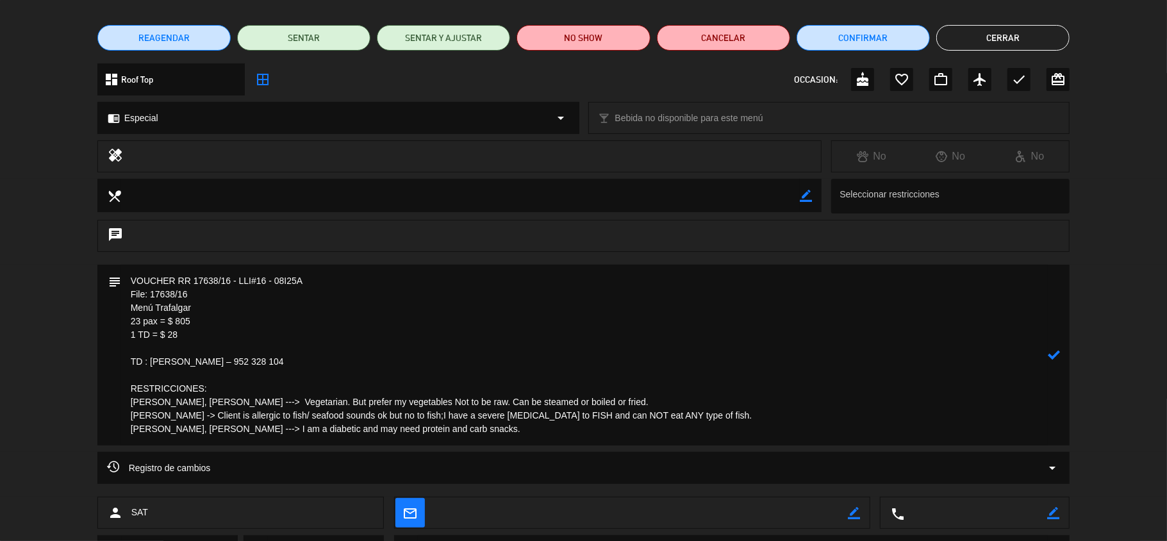
click at [575, 439] on textarea at bounding box center [584, 355] width 927 height 181
drag, startPoint x: 488, startPoint y: 430, endPoint x: 110, endPoint y: 386, distance: 380.0
click at [110, 386] on div "subject" at bounding box center [583, 355] width 972 height 181
type textarea "VOUCHER RR 17638/16 - LLI#16 - 08I25A File: 17638/16 Menú Trafalgar 23 pax = $ …"
click at [1053, 354] on icon at bounding box center [1053, 354] width 12 height 12
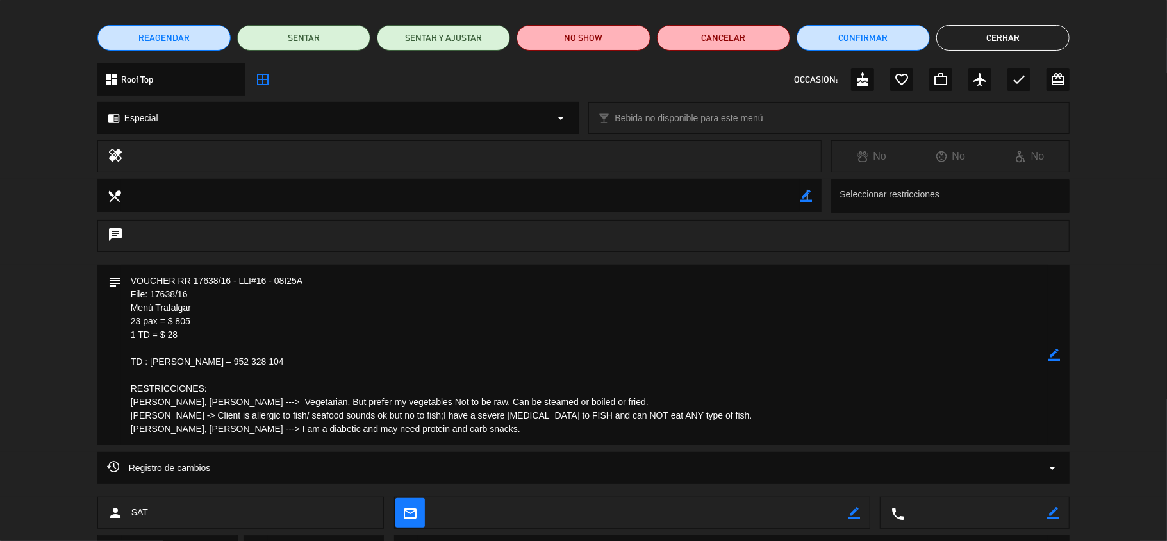
click at [807, 196] on icon "border_color" at bounding box center [805, 196] width 12 height 12
click at [641, 200] on textarea at bounding box center [460, 195] width 679 height 33
paste textarea "RESTRICCIONES: [PERSON_NAME], [PERSON_NAME] ---> Vegetarian. But prefer my vege…"
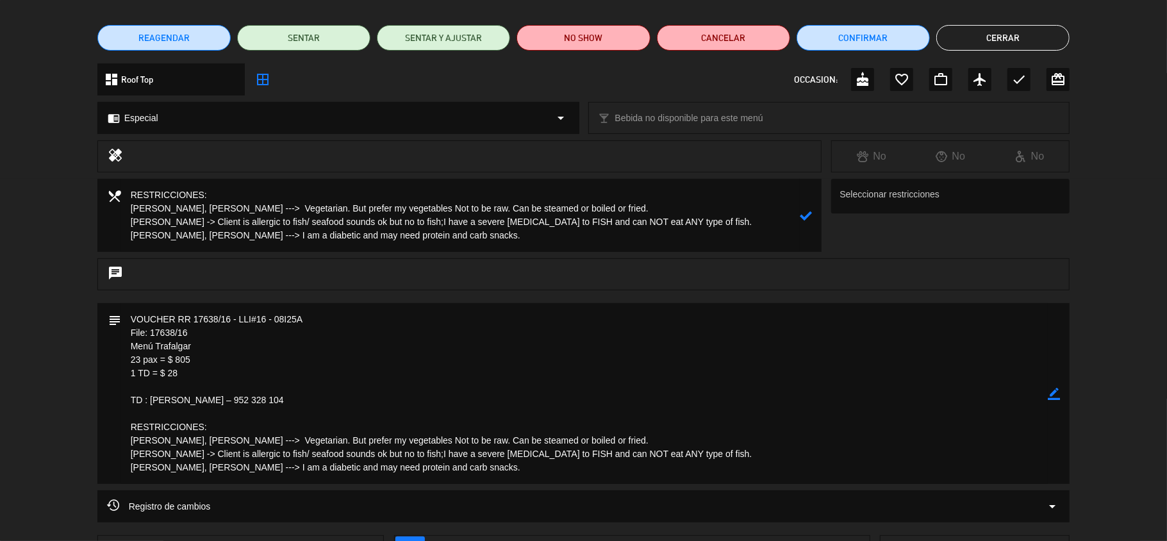
type textarea "RESTRICCIONES: [PERSON_NAME], [PERSON_NAME] ---> Vegetarian. But prefer my vege…"
click at [805, 210] on icon at bounding box center [805, 215] width 12 height 12
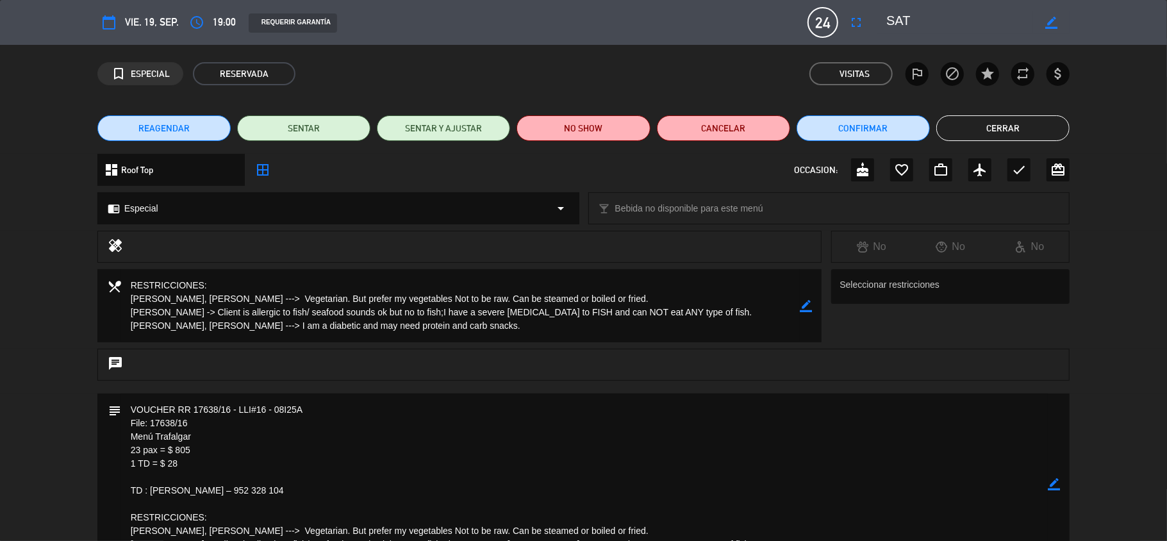
scroll to position [170, 0]
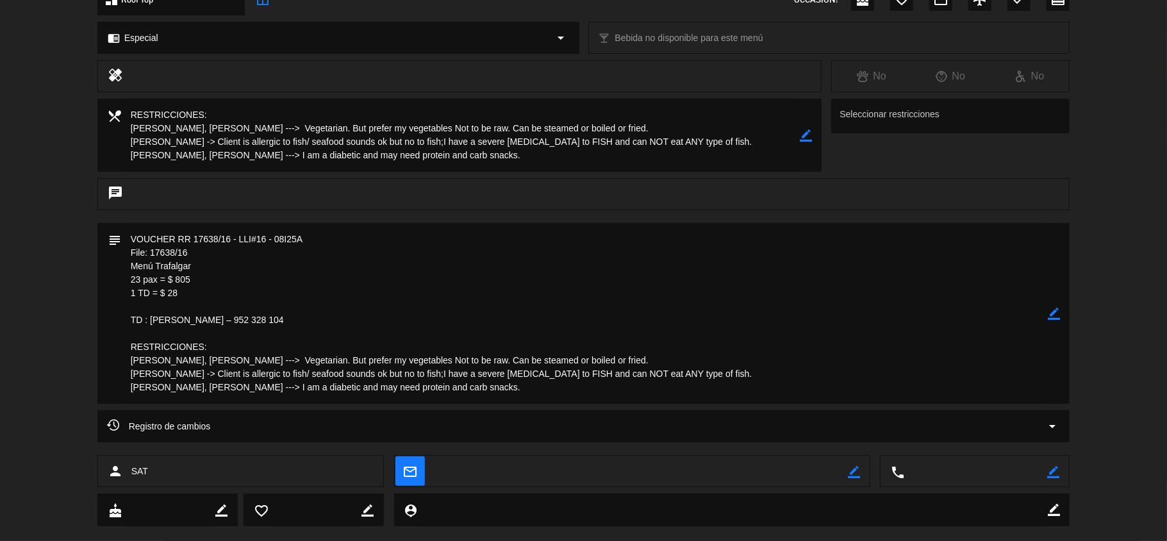
click at [1051, 313] on icon "border_color" at bounding box center [1053, 313] width 12 height 12
click at [313, 364] on textarea at bounding box center [584, 313] width 927 height 181
drag, startPoint x: 304, startPoint y: 360, endPoint x: 266, endPoint y: 359, distance: 37.2
click at [266, 359] on textarea at bounding box center [584, 313] width 927 height 181
paste textarea "Am not a v"
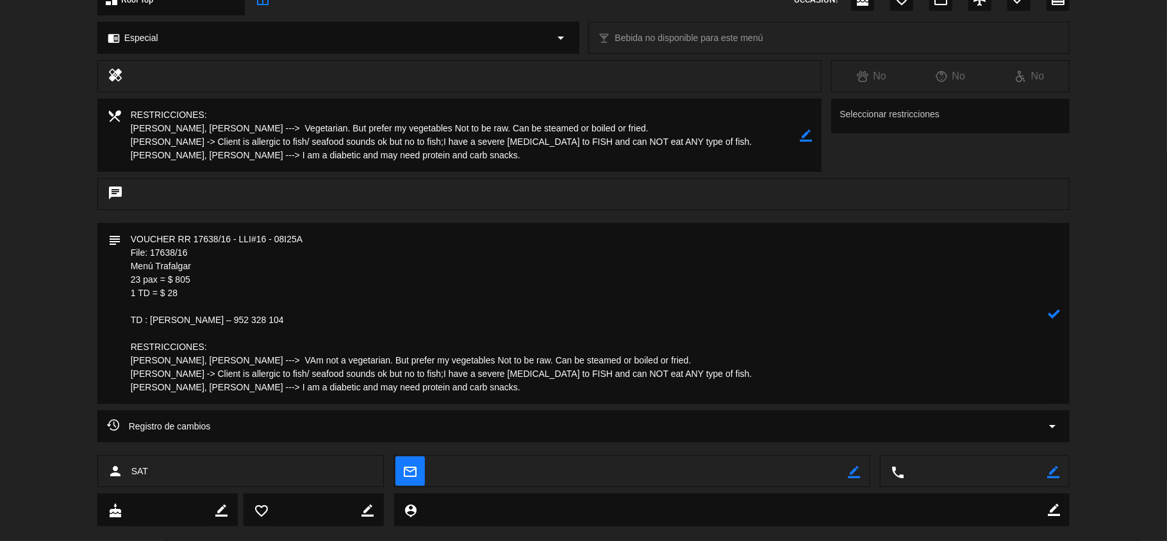
click at [266, 363] on textarea at bounding box center [584, 313] width 927 height 181
type textarea "VOUCHER RR 17638/16 - LLI#16 - 08I25A File: 17638/16 Menú Trafalgar 23 pax = $ …"
click at [1053, 311] on icon at bounding box center [1053, 313] width 12 height 12
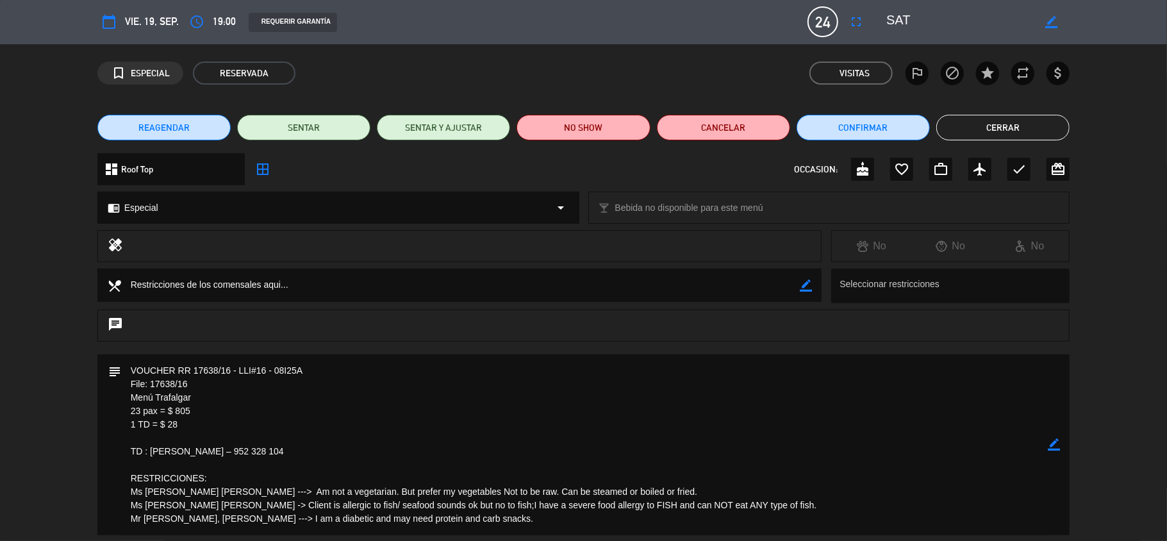
scroll to position [0, 0]
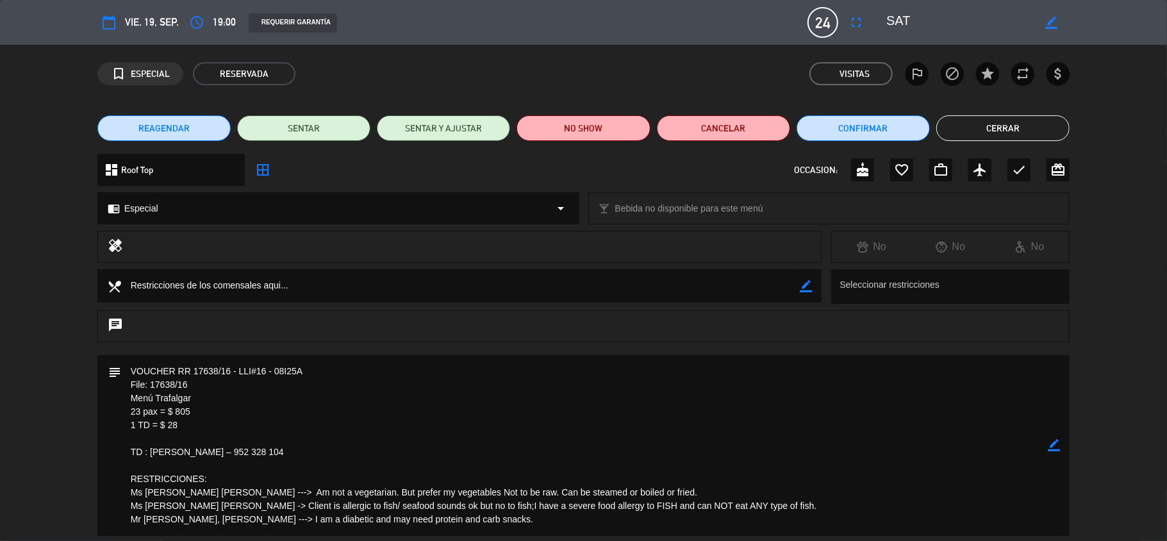
click at [963, 122] on button "Cerrar" at bounding box center [1002, 128] width 133 height 26
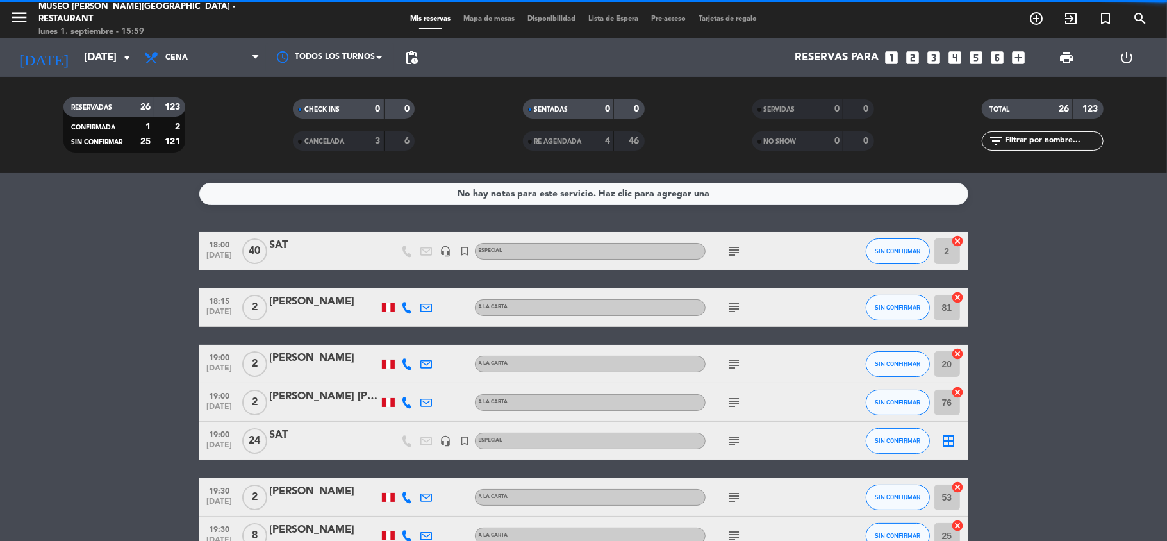
click at [280, 433] on div "SAT" at bounding box center [324, 435] width 109 height 17
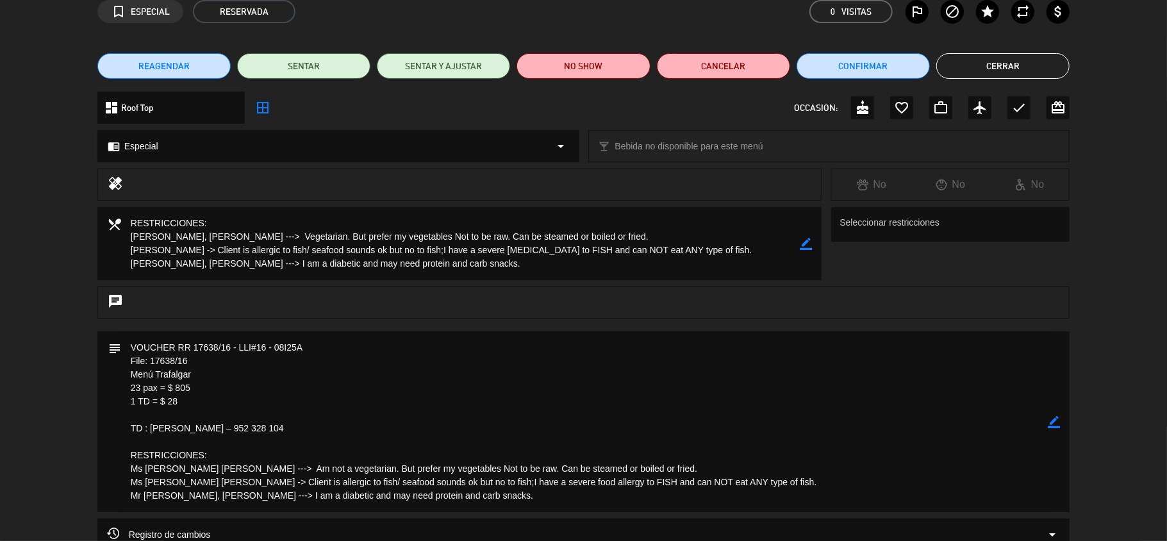
scroll to position [193, 0]
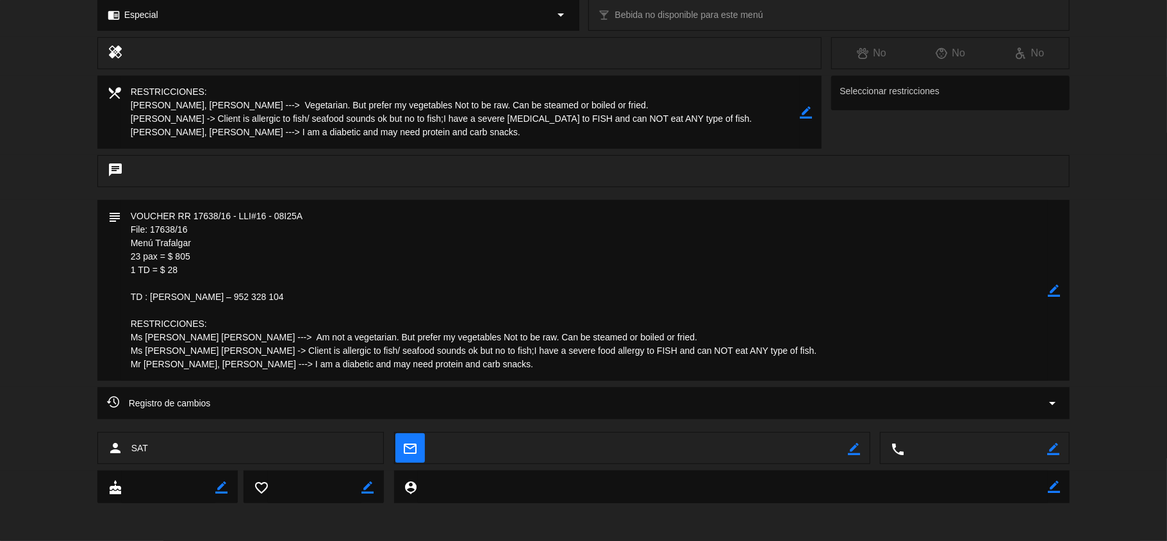
drag, startPoint x: 488, startPoint y: 362, endPoint x: 111, endPoint y: 318, distance: 379.9
click at [111, 318] on div "subject border_color" at bounding box center [583, 290] width 972 height 181
click at [805, 111] on icon "border_color" at bounding box center [805, 112] width 12 height 12
drag, startPoint x: 492, startPoint y: 131, endPoint x: 0, endPoint y: 67, distance: 496.1
click at [0, 67] on div "calendar_today vie. 19, sep. access_time 19:00 REQUERIR GARANTÍA 24 SAT fullscr…" at bounding box center [583, 270] width 1167 height 541
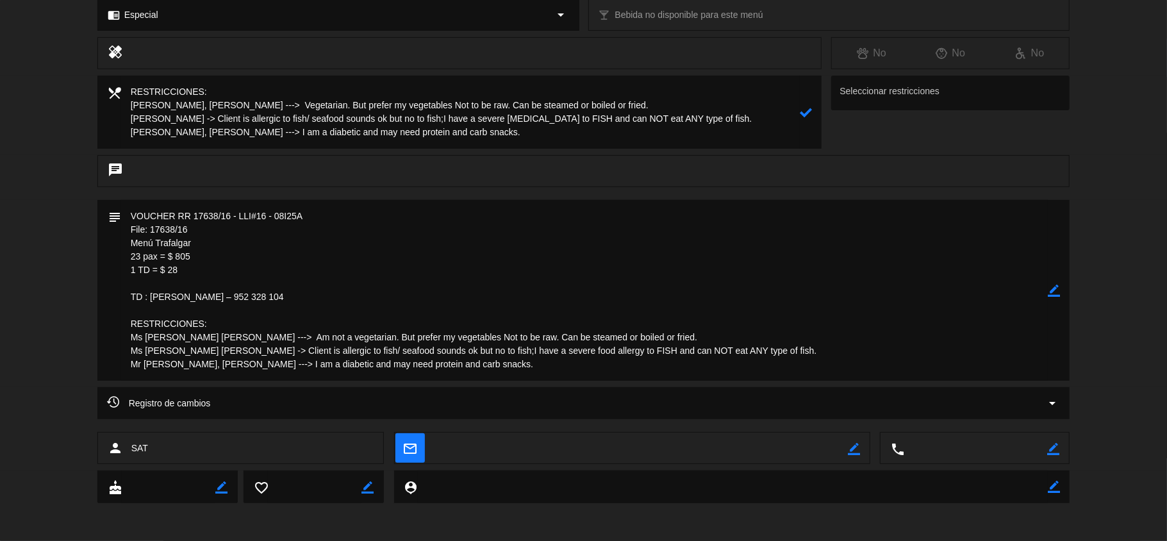
paste textarea "Am not a v"
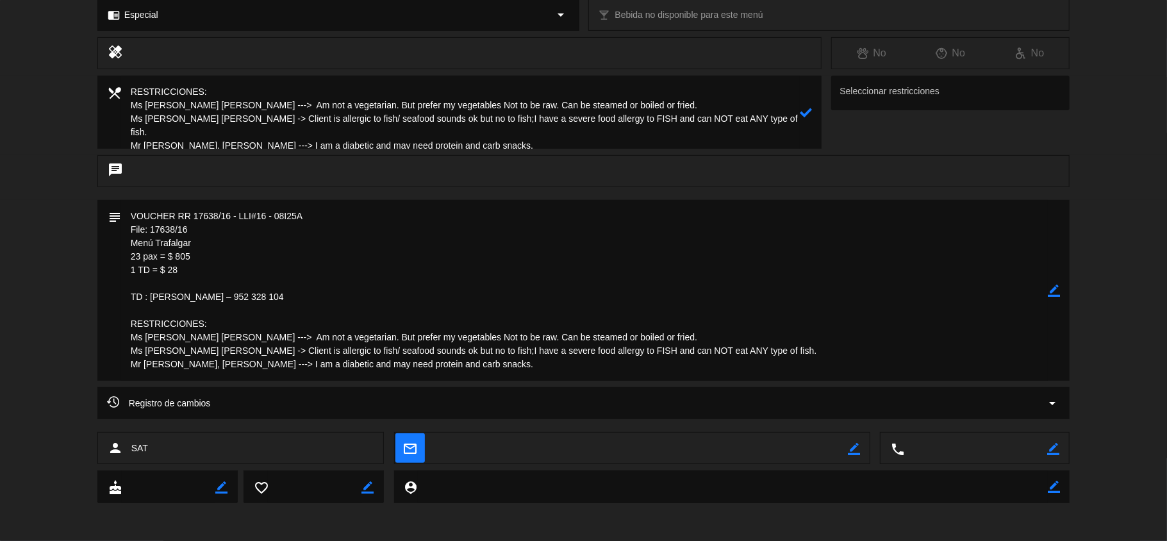
type textarea "RESTRICCIONES: Ms [PERSON_NAME] [PERSON_NAME] ---> Am not a vegetarian. But pre…"
click at [805, 110] on icon at bounding box center [805, 112] width 12 height 12
click at [1056, 290] on icon "border_color" at bounding box center [1053, 290] width 12 height 12
click at [1054, 290] on icon "border_color" at bounding box center [1053, 290] width 12 height 12
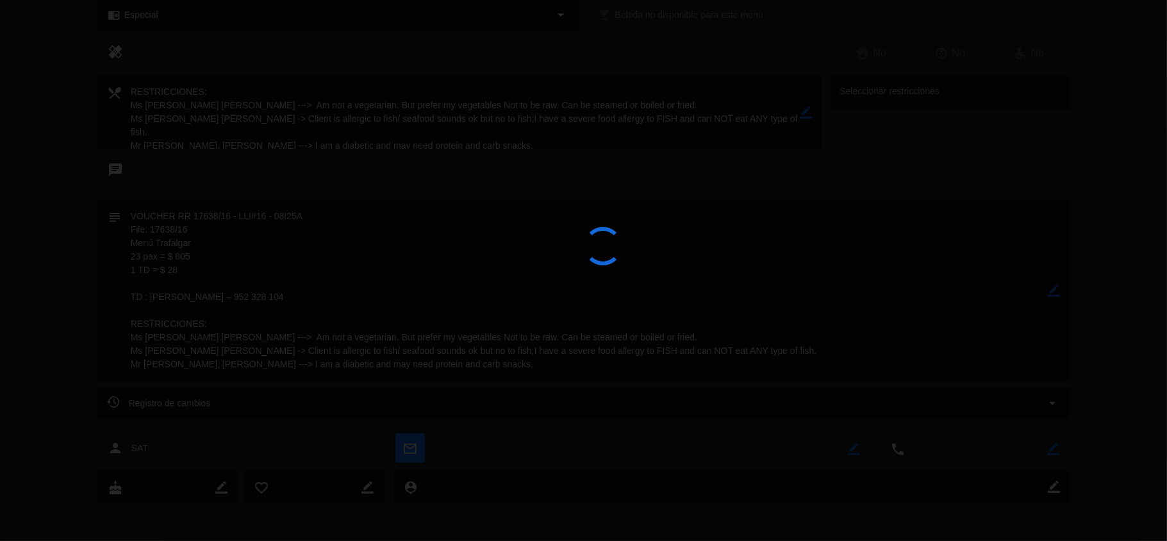
click at [1052, 290] on div at bounding box center [583, 270] width 1167 height 541
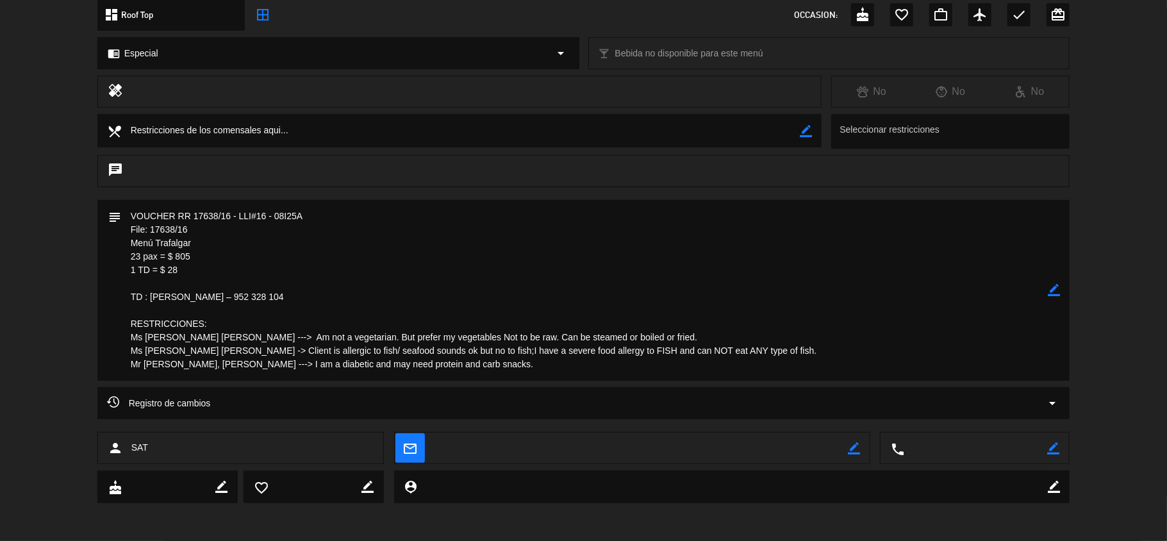
scroll to position [0, 0]
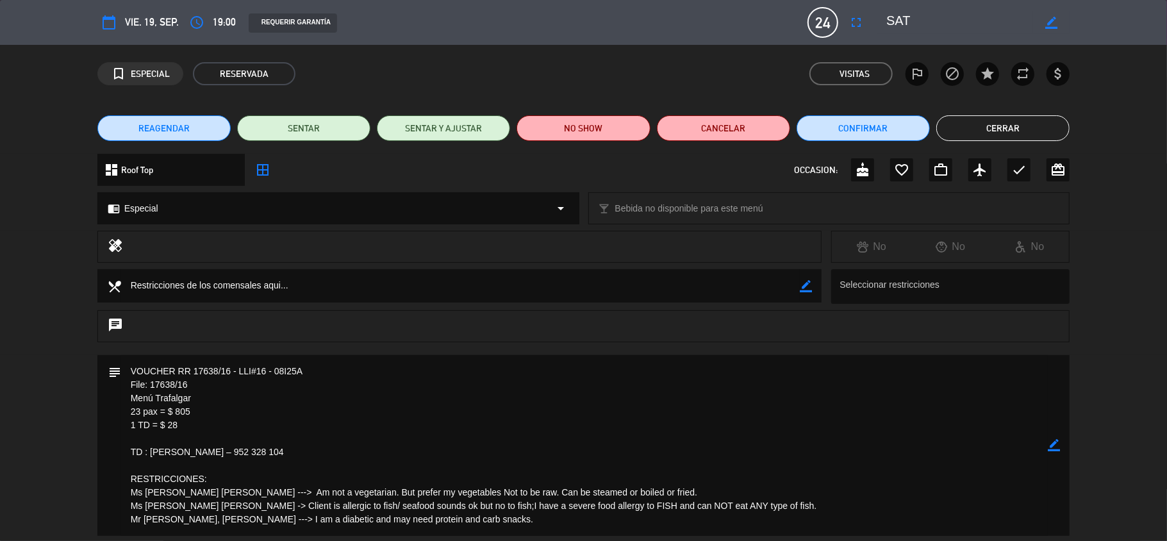
click at [1051, 441] on icon "border_color" at bounding box center [1053, 445] width 12 height 12
click at [1051, 441] on icon at bounding box center [1053, 445] width 12 height 12
drag, startPoint x: 309, startPoint y: 400, endPoint x: 406, endPoint y: 395, distance: 96.9
click at [309, 400] on textarea at bounding box center [584, 445] width 927 height 181
click at [1052, 446] on icon "border_color" at bounding box center [1053, 445] width 12 height 12
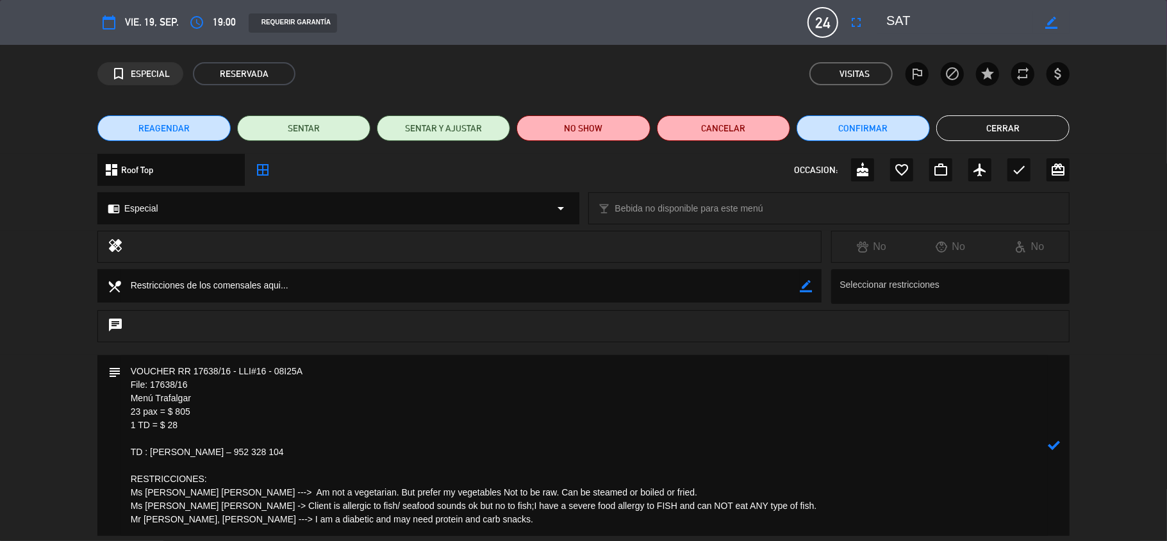
drag, startPoint x: 195, startPoint y: 423, endPoint x: 184, endPoint y: 442, distance: 21.2
click at [184, 442] on textarea at bounding box center [584, 445] width 927 height 181
click at [167, 439] on textarea at bounding box center [584, 445] width 927 height 181
click at [180, 429] on textarea at bounding box center [584, 445] width 927 height 181
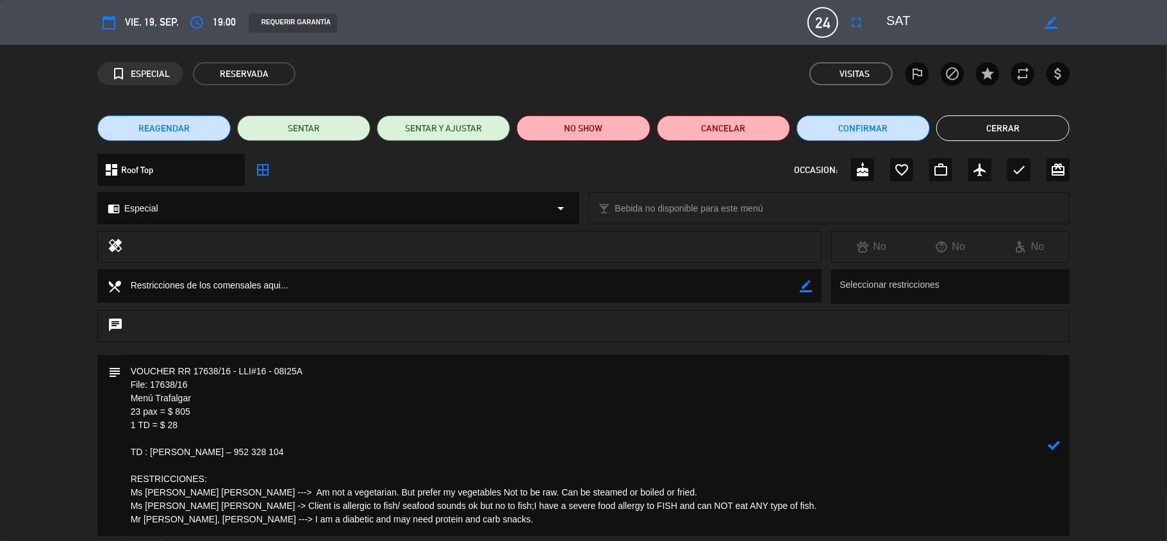
click at [180, 429] on textarea at bounding box center [584, 445] width 927 height 181
type textarea "VOUCHER RR 17638/16 - LLI#16 - 08I25A File: 17638/16 Menú Trafalgar 23 pax = $ …"
click at [1051, 439] on icon at bounding box center [1053, 445] width 12 height 12
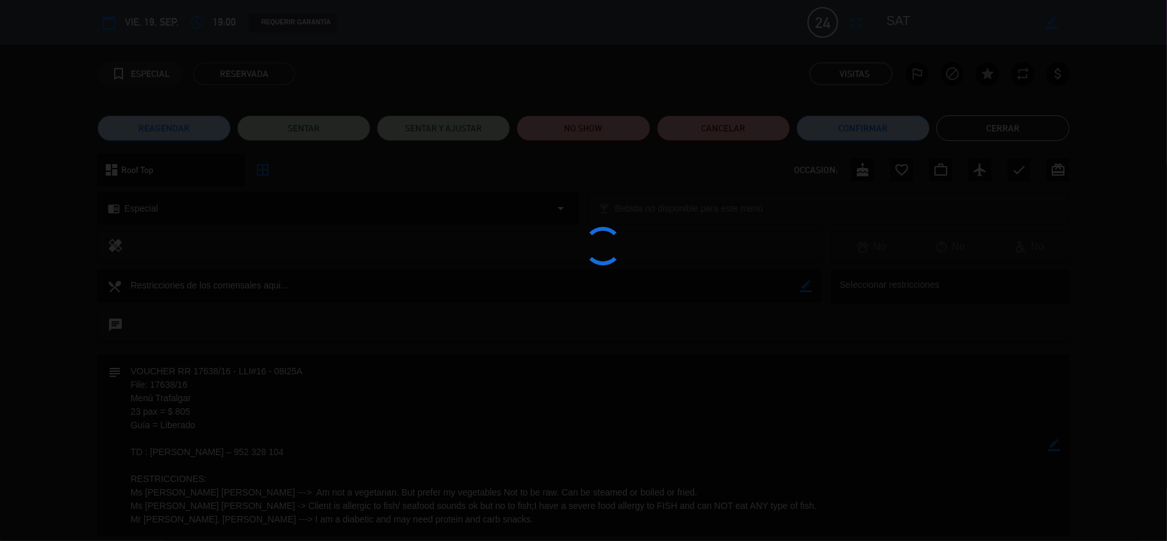
click at [1051, 439] on div at bounding box center [583, 270] width 1167 height 541
click at [1051, 441] on div at bounding box center [583, 270] width 1167 height 541
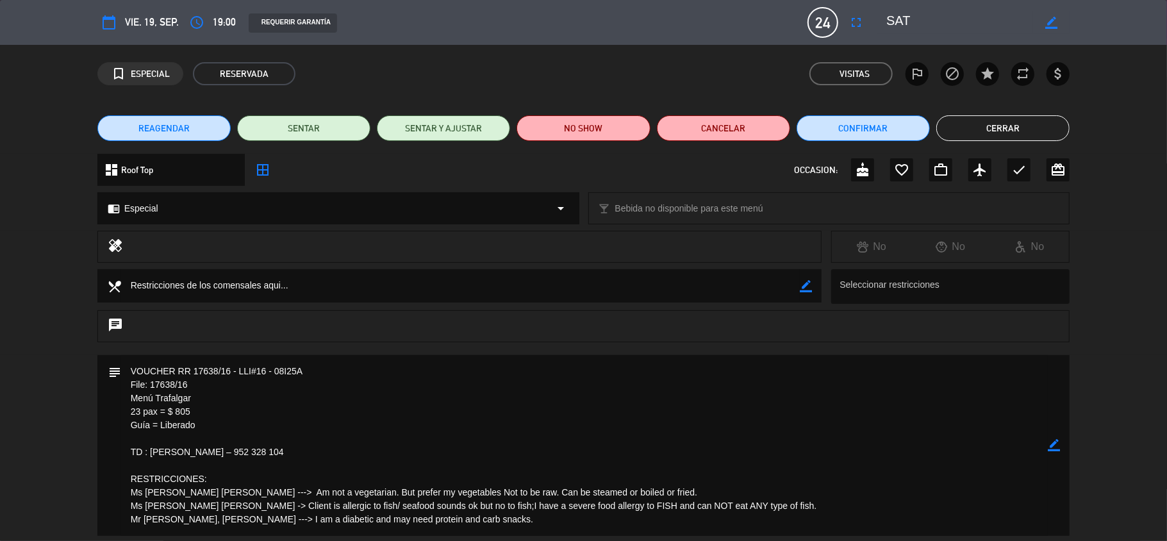
click at [1017, 124] on button "Cerrar" at bounding box center [1002, 128] width 133 height 26
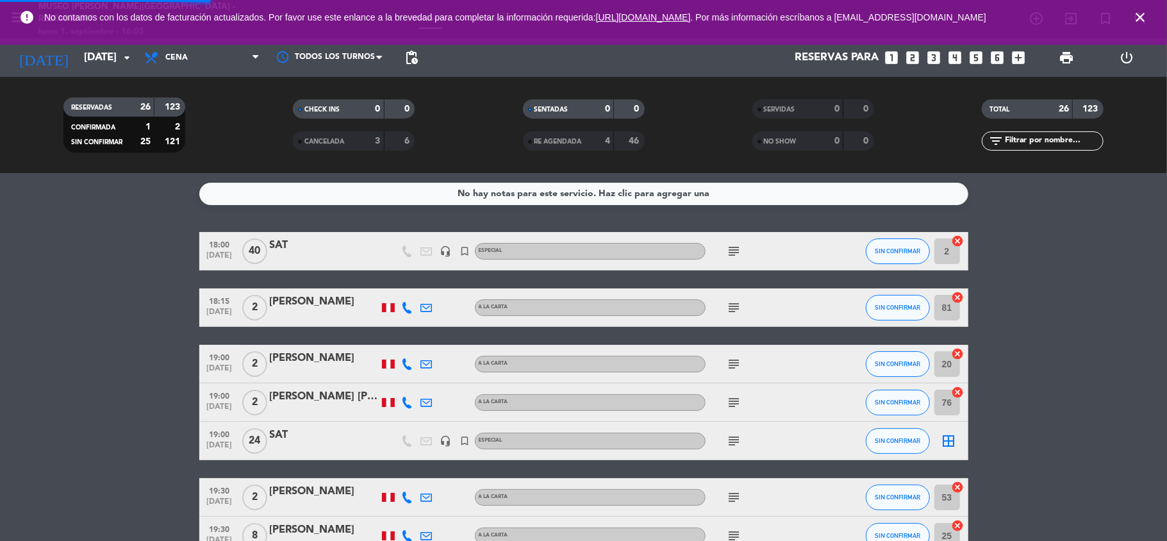
click at [1095, 224] on div "No hay notas para este servicio. Haz clic para agregar una 18:00 [DATE] SAT hea…" at bounding box center [583, 357] width 1167 height 368
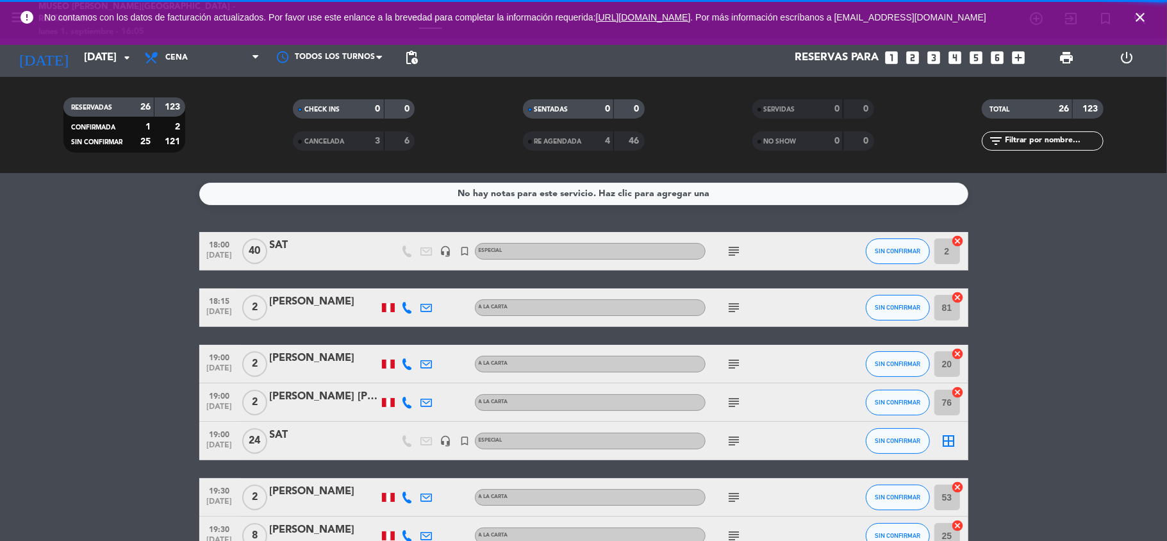
click at [1142, 16] on icon "close" at bounding box center [1139, 17] width 15 height 15
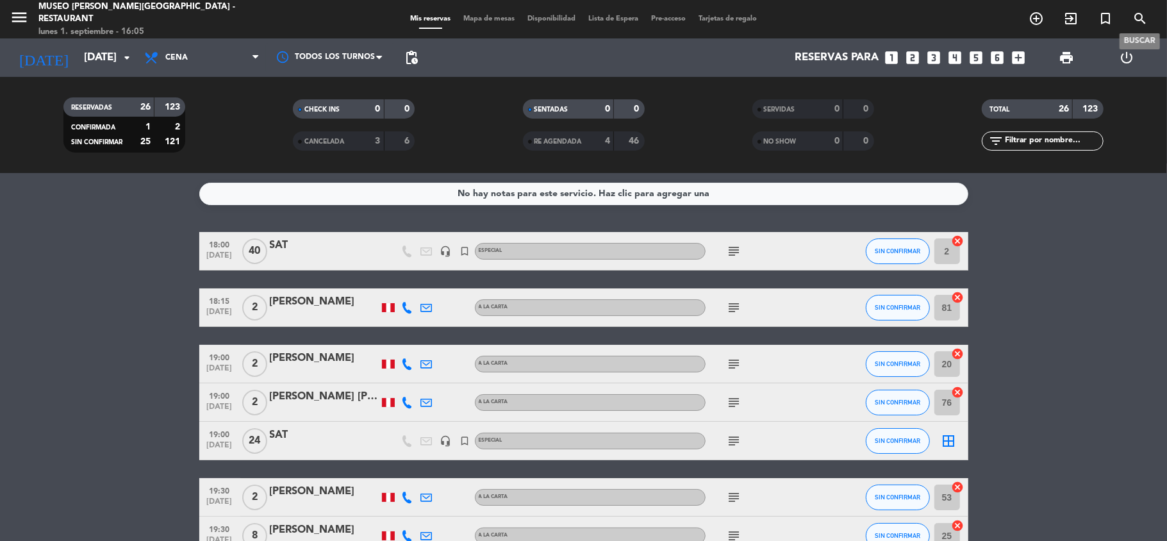
click at [78, 55] on input "[DATE]" at bounding box center [147, 57] width 138 height 25
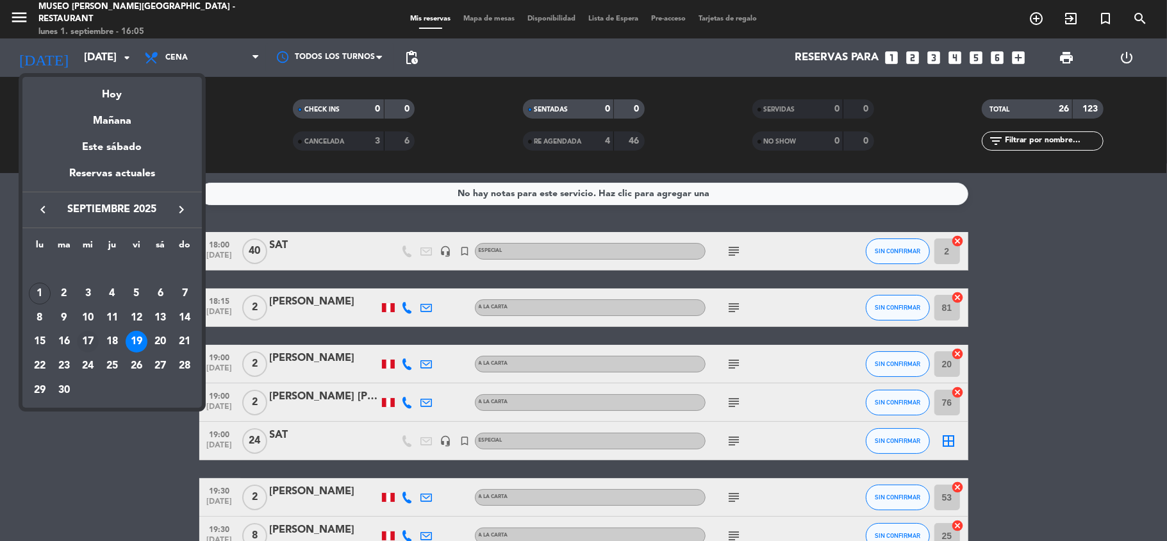
click at [81, 343] on div "17" at bounding box center [88, 342] width 22 height 22
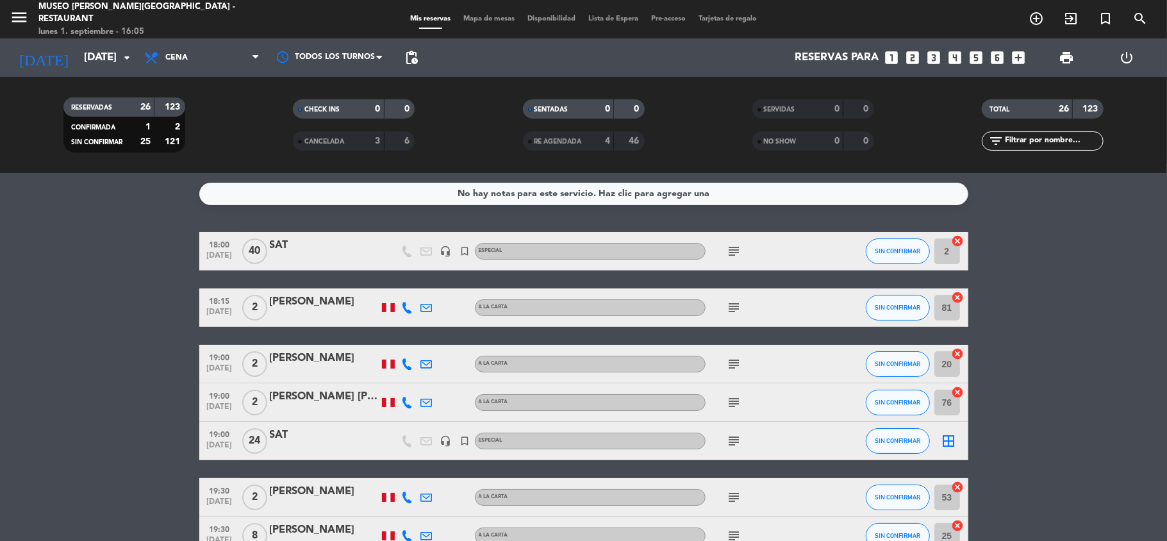
type input "mié. [DATE]"
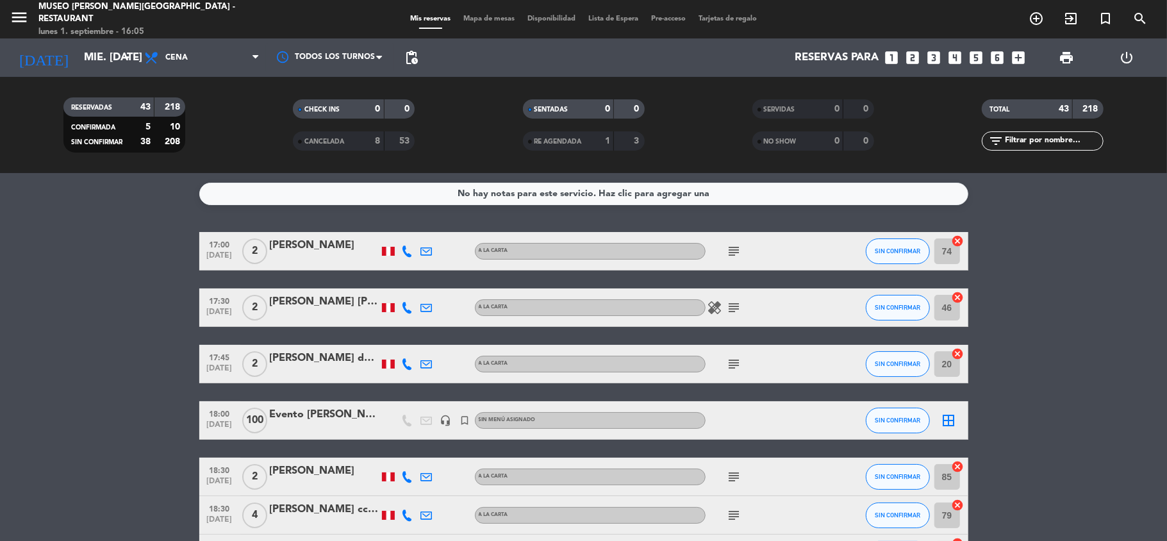
click at [1033, 142] on input "text" at bounding box center [1052, 141] width 99 height 14
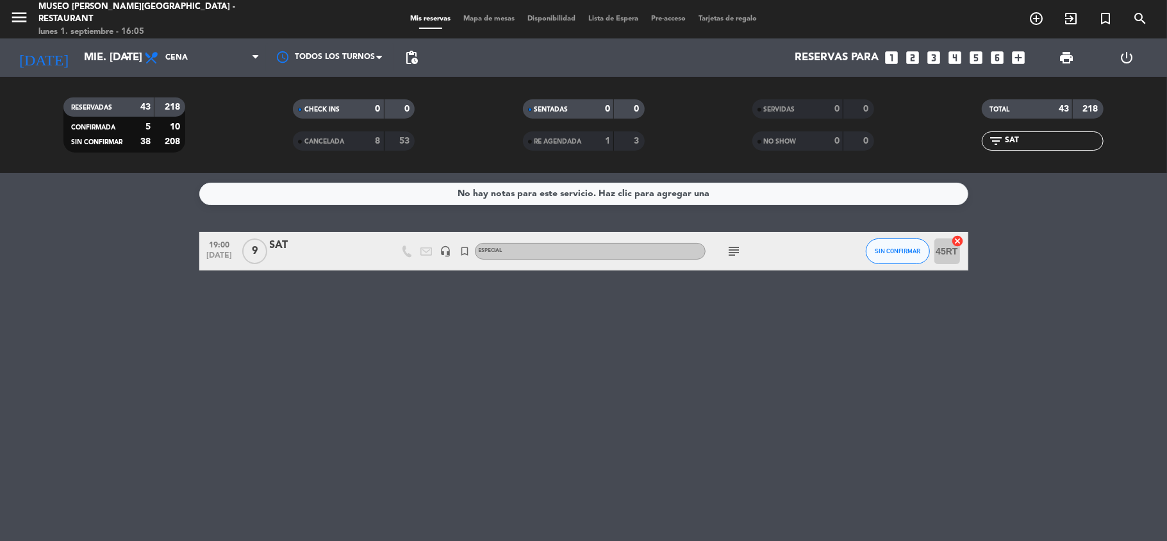
type input "SAT"
click at [282, 245] on div "SAT" at bounding box center [324, 245] width 109 height 17
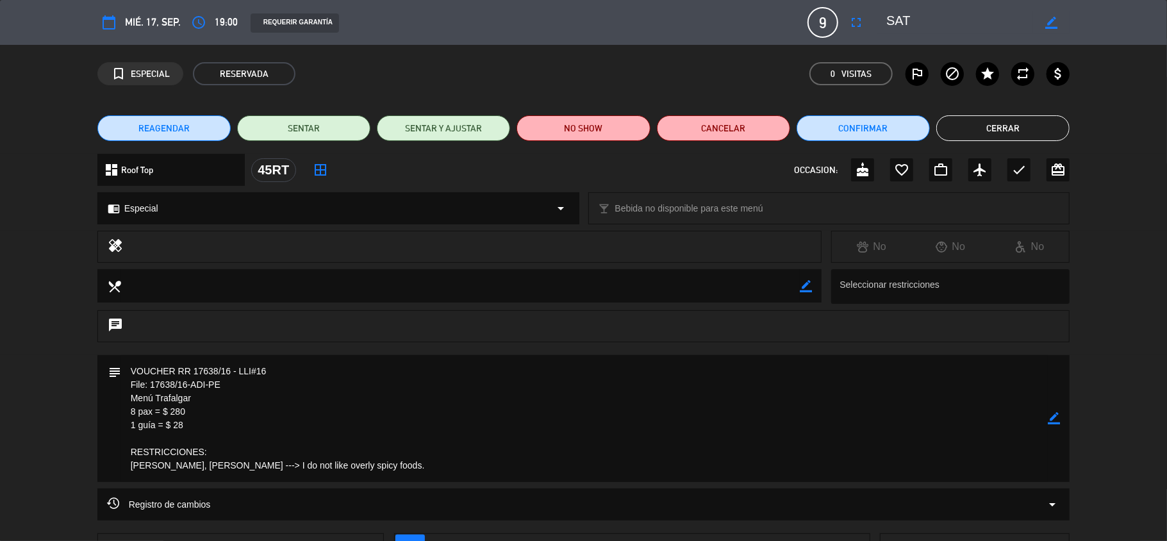
click at [257, 396] on textarea at bounding box center [584, 418] width 927 height 127
click at [1052, 421] on icon "border_color" at bounding box center [1053, 418] width 12 height 12
click at [1052, 421] on icon at bounding box center [1053, 418] width 12 height 12
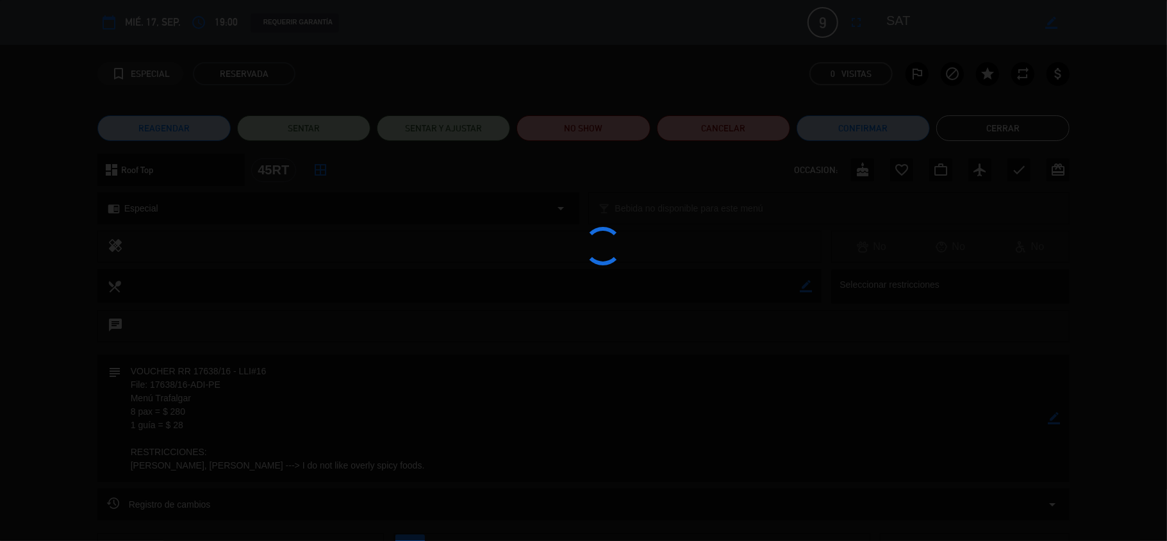
click at [1052, 421] on div at bounding box center [583, 270] width 1167 height 541
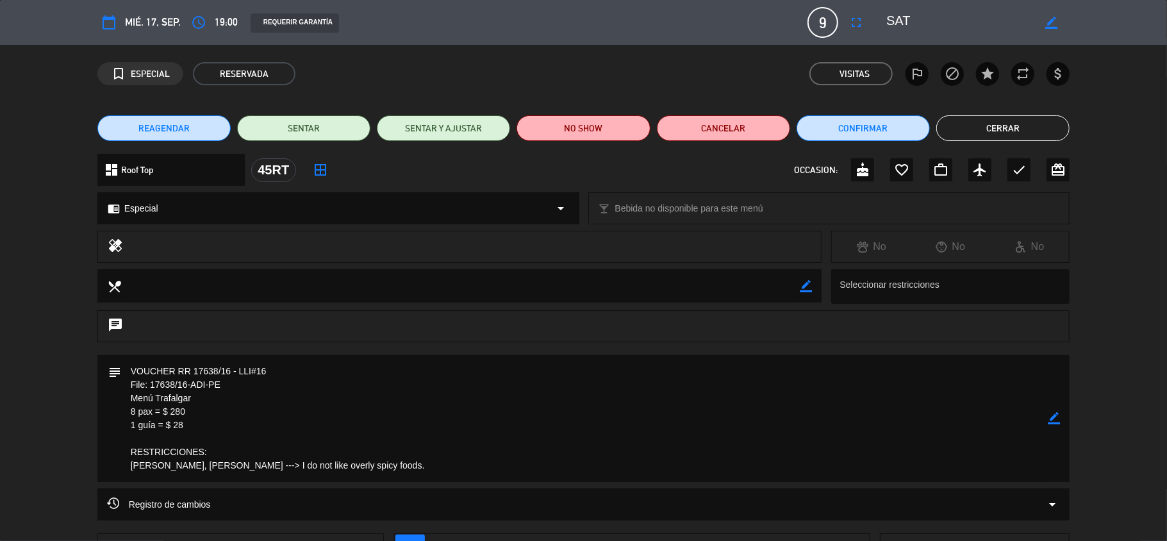
click at [1007, 128] on button "Cerrar" at bounding box center [1002, 128] width 133 height 26
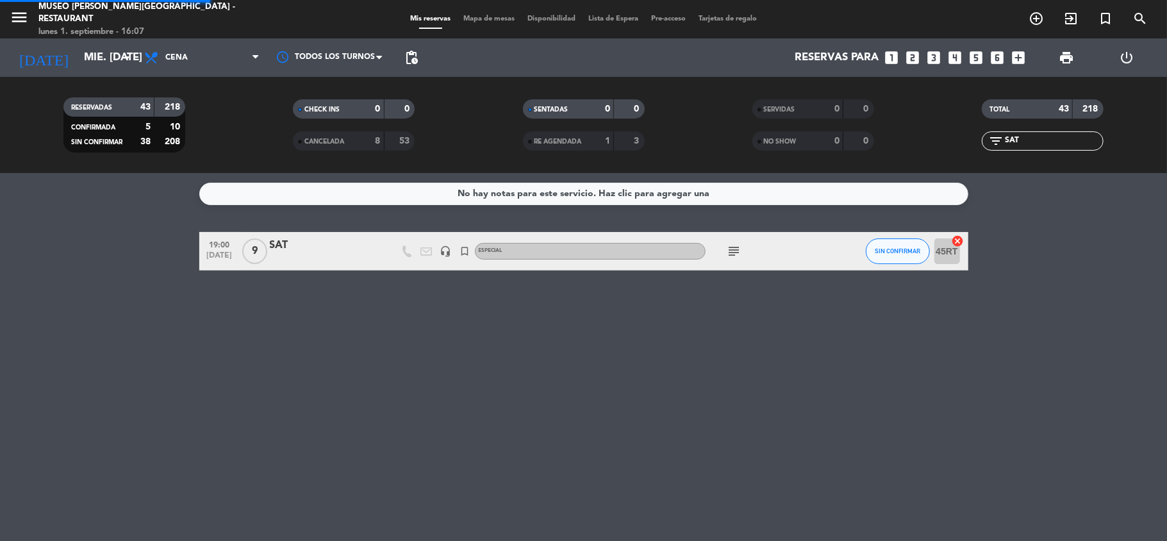
click at [1136, 243] on bookings-row "19:00 [DATE] 9 SAT headset_mic turned_in_not Especial subject SIN CONFIRMAR 45R…" at bounding box center [583, 251] width 1167 height 38
click at [94, 57] on input "mié. [DATE]" at bounding box center [147, 57] width 138 height 25
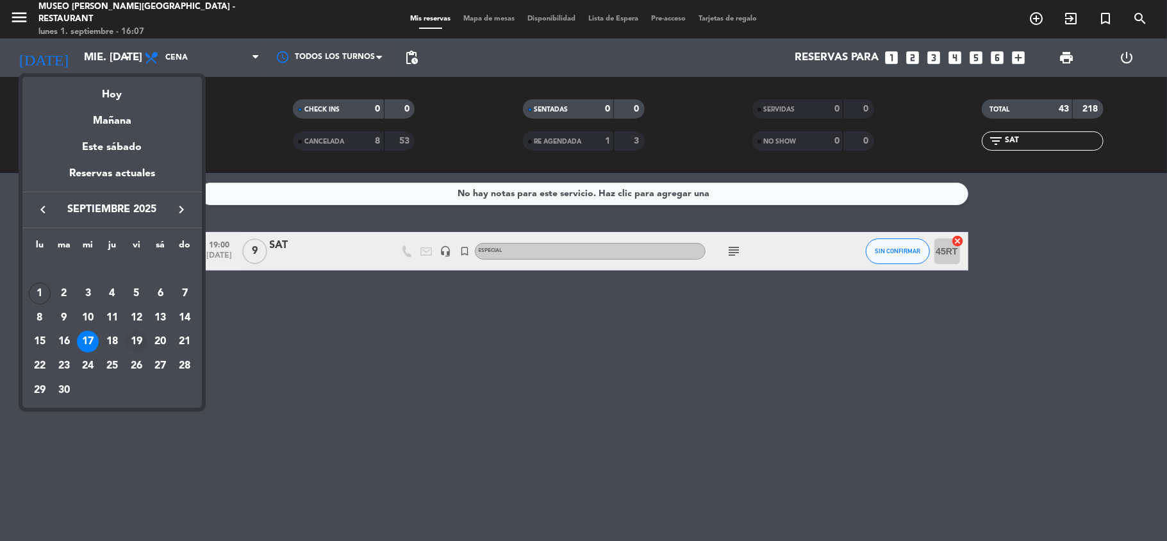
click at [129, 343] on div "19" at bounding box center [137, 342] width 22 height 22
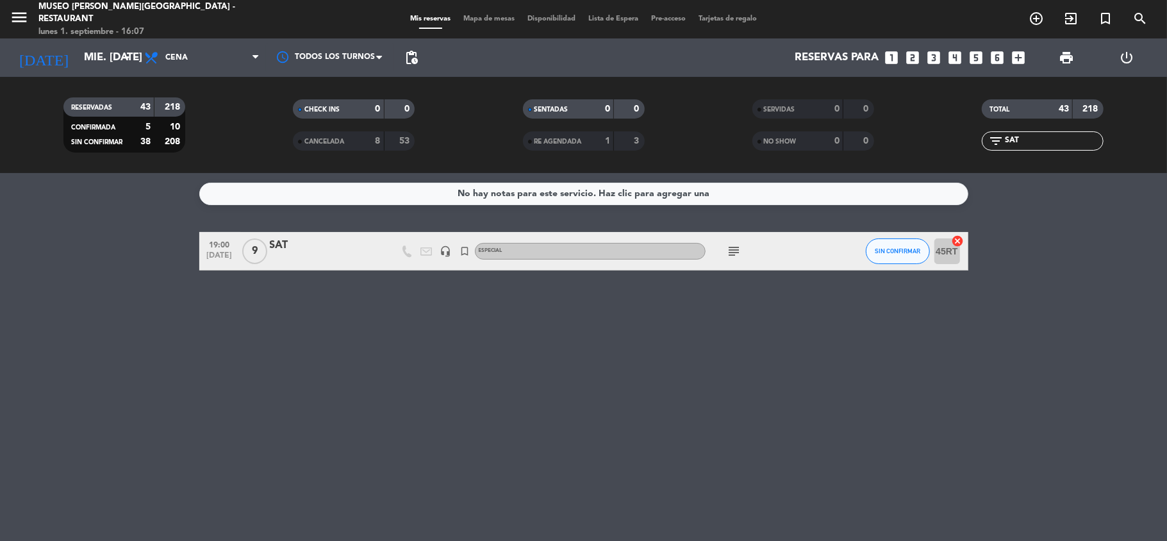
type input "[DATE]"
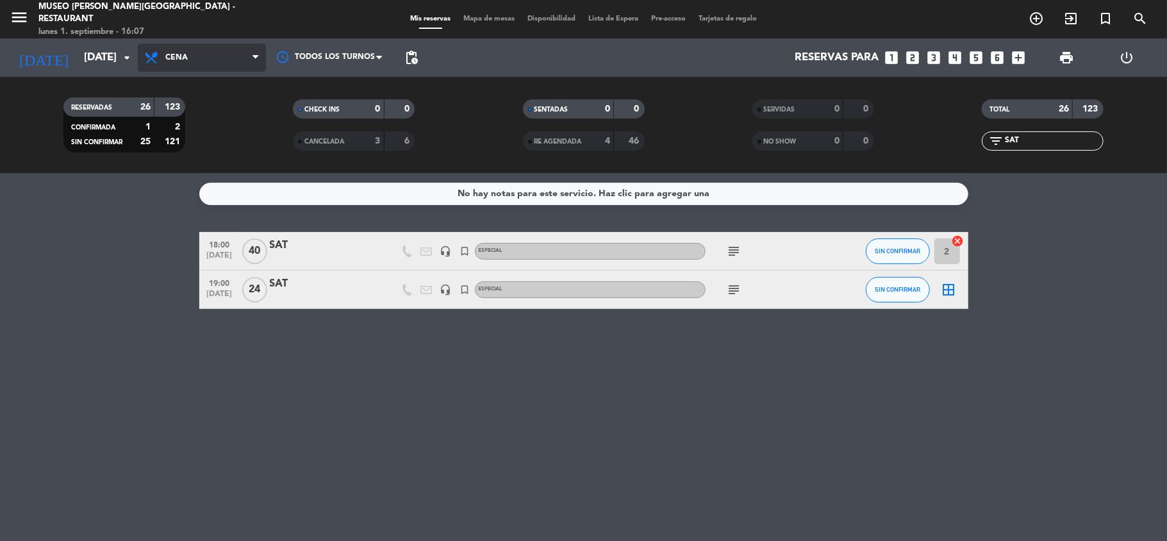
click at [227, 63] on span "Cena" at bounding box center [202, 58] width 128 height 28
click at [200, 147] on div "menu [GEOGRAPHIC_DATA][PERSON_NAME] - Restaurant [DATE] 1. septiembre - 16:07 M…" at bounding box center [583, 86] width 1167 height 173
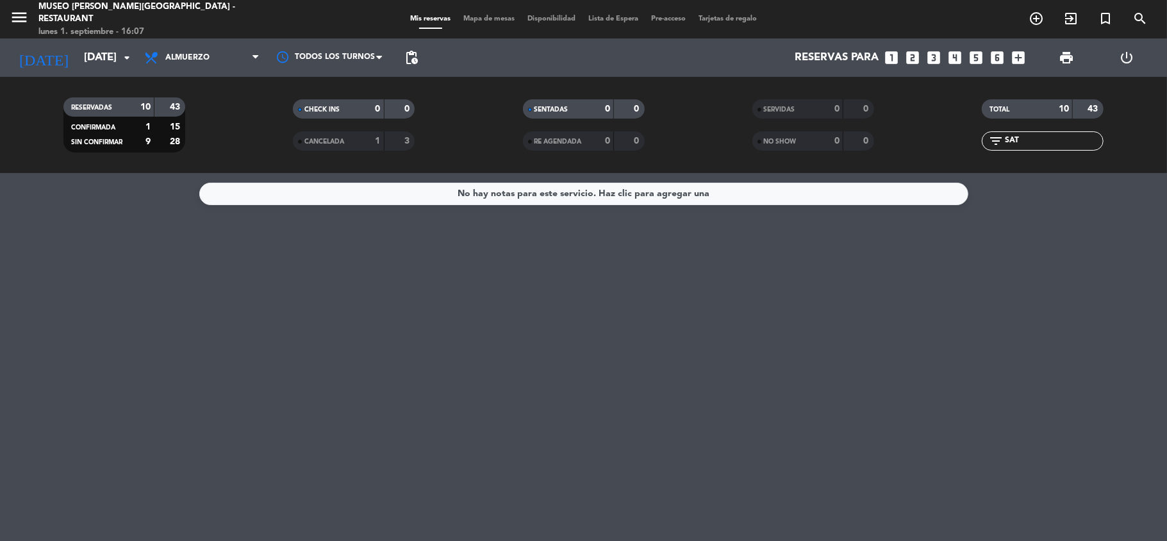
drag, startPoint x: 1017, startPoint y: 142, endPoint x: 974, endPoint y: 142, distance: 43.6
click at [975, 143] on div "filter_list SAT" at bounding box center [1042, 140] width 229 height 19
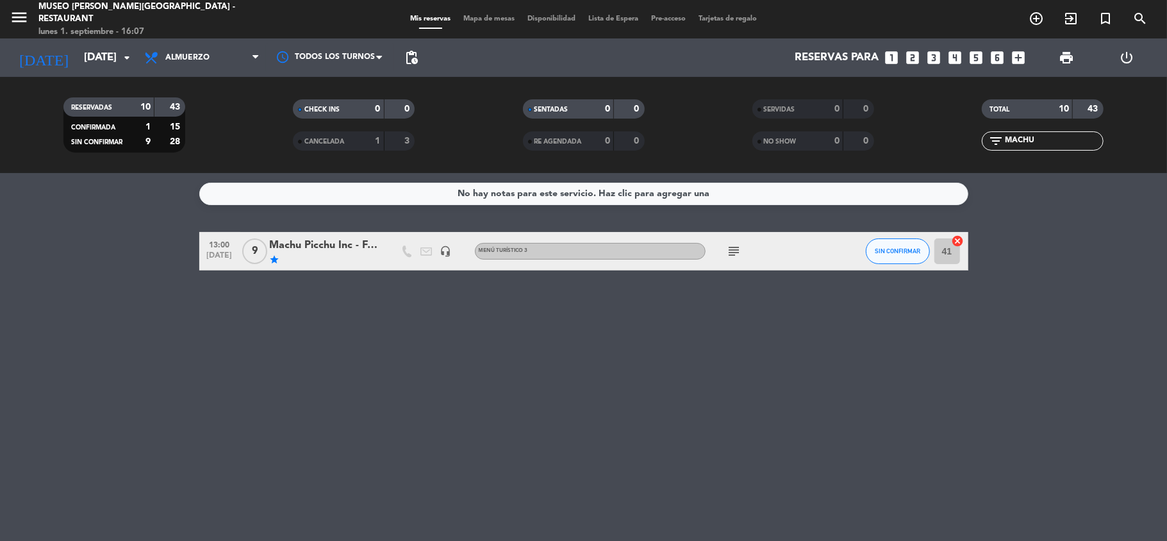
type input "MACHU"
click at [329, 247] on div "Machu Picchu Inc - FAM" at bounding box center [324, 245] width 109 height 17
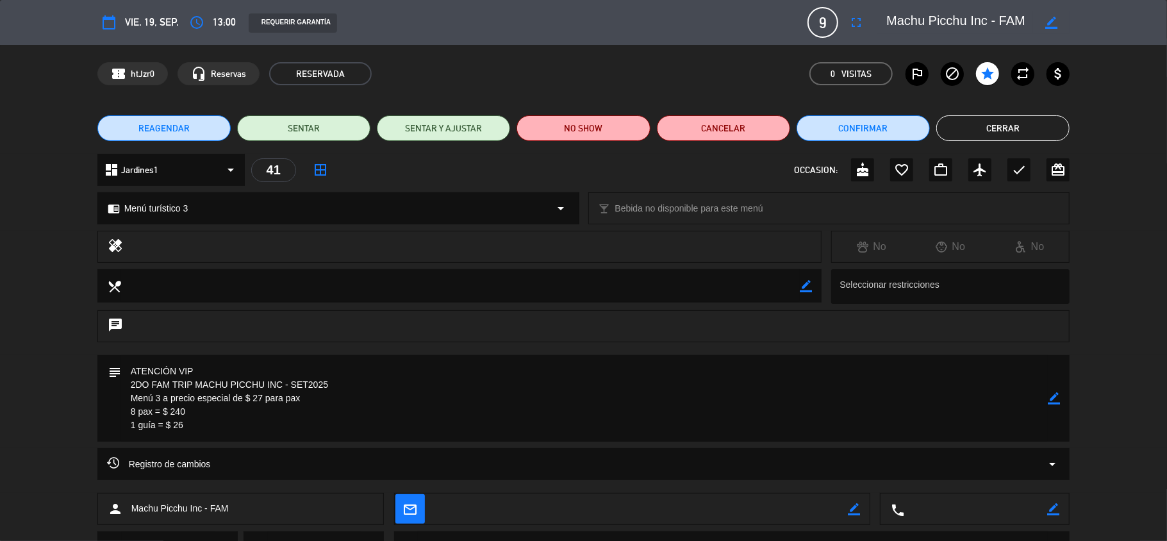
click at [256, 429] on textarea at bounding box center [584, 398] width 927 height 86
click at [1051, 395] on icon "border_color" at bounding box center [1053, 398] width 12 height 12
click at [199, 414] on textarea at bounding box center [584, 398] width 927 height 86
click at [1052, 393] on icon at bounding box center [1053, 398] width 12 height 12
click at [1054, 400] on icon "border_color" at bounding box center [1053, 398] width 12 height 12
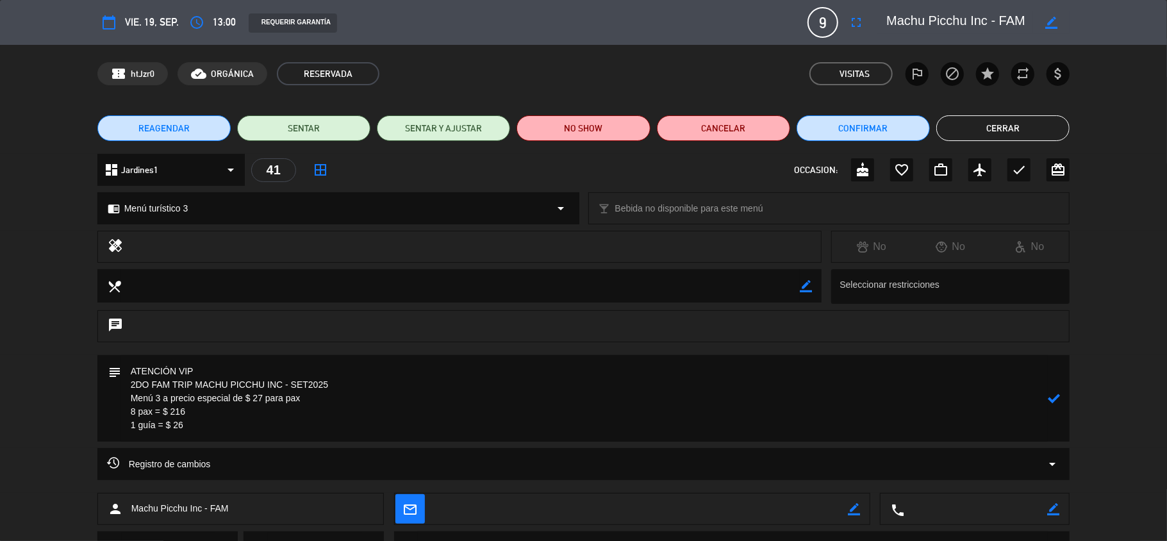
click at [136, 411] on textarea at bounding box center [584, 398] width 927 height 86
click at [213, 413] on textarea at bounding box center [584, 398] width 927 height 86
type textarea "ATENCIÓN VIP 2DO FAM TRIP MACHU PICCHU INC - SET2025 Menú 3 a precio especial d…"
click at [272, 429] on textarea at bounding box center [584, 398] width 927 height 86
click at [1049, 396] on icon at bounding box center [1053, 398] width 12 height 12
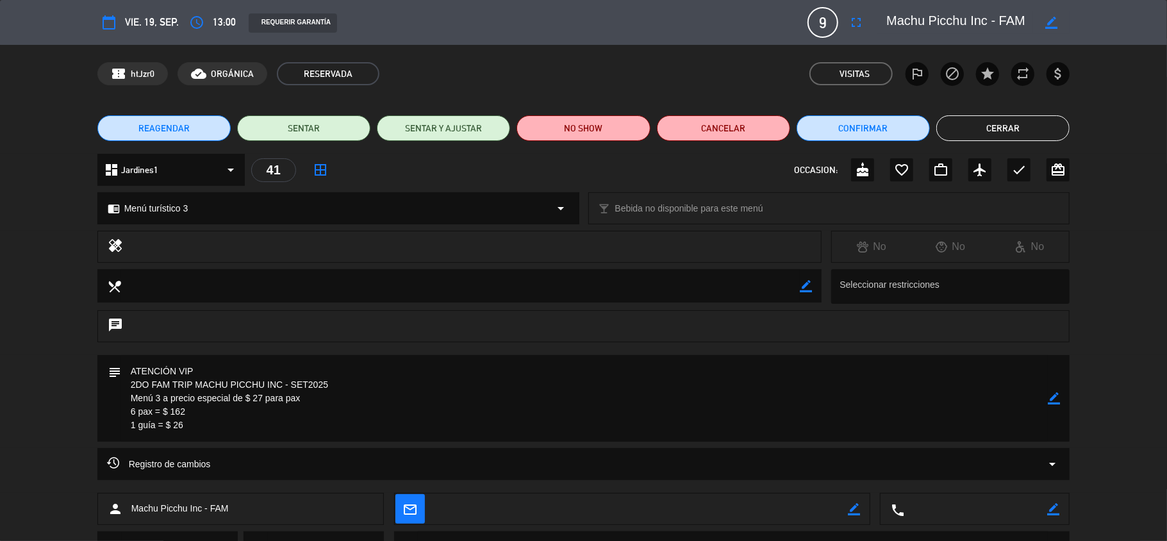
click at [1056, 397] on icon "border_color" at bounding box center [1053, 398] width 12 height 12
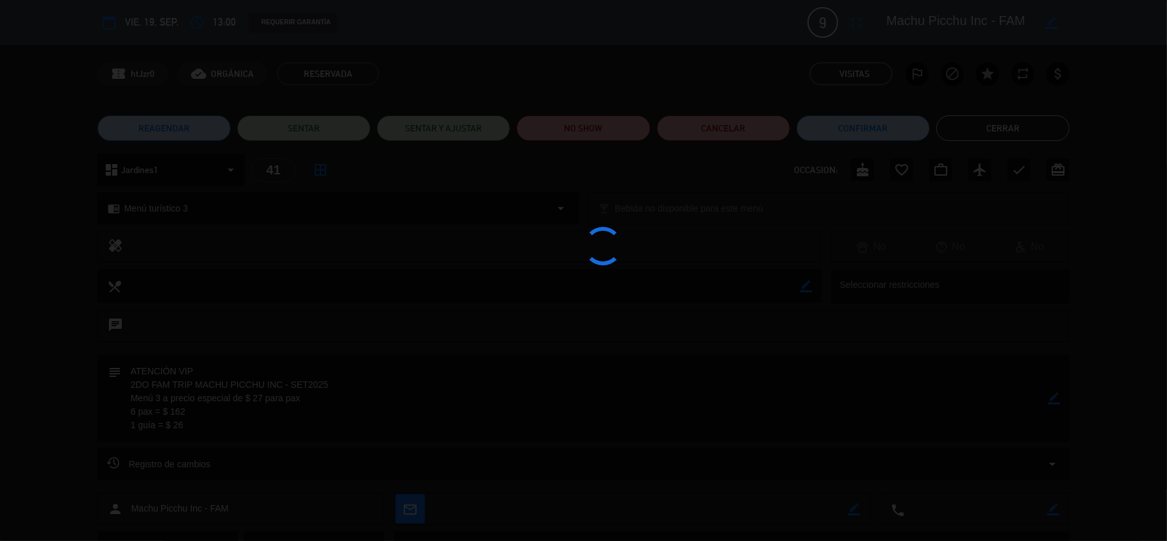
click at [1056, 397] on div at bounding box center [583, 270] width 1167 height 541
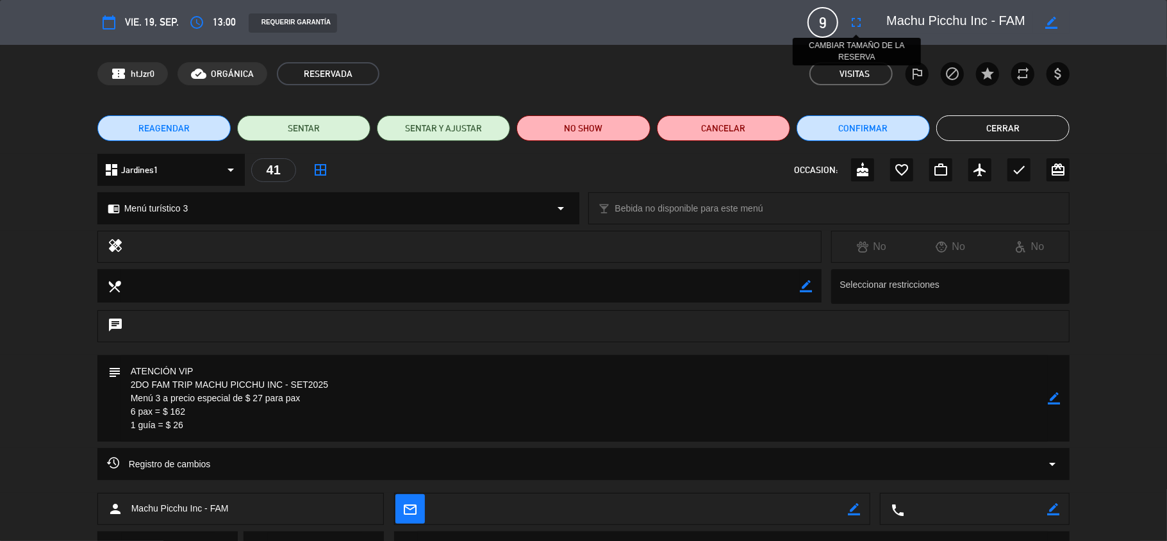
click at [860, 26] on icon "fullscreen" at bounding box center [855, 22] width 15 height 15
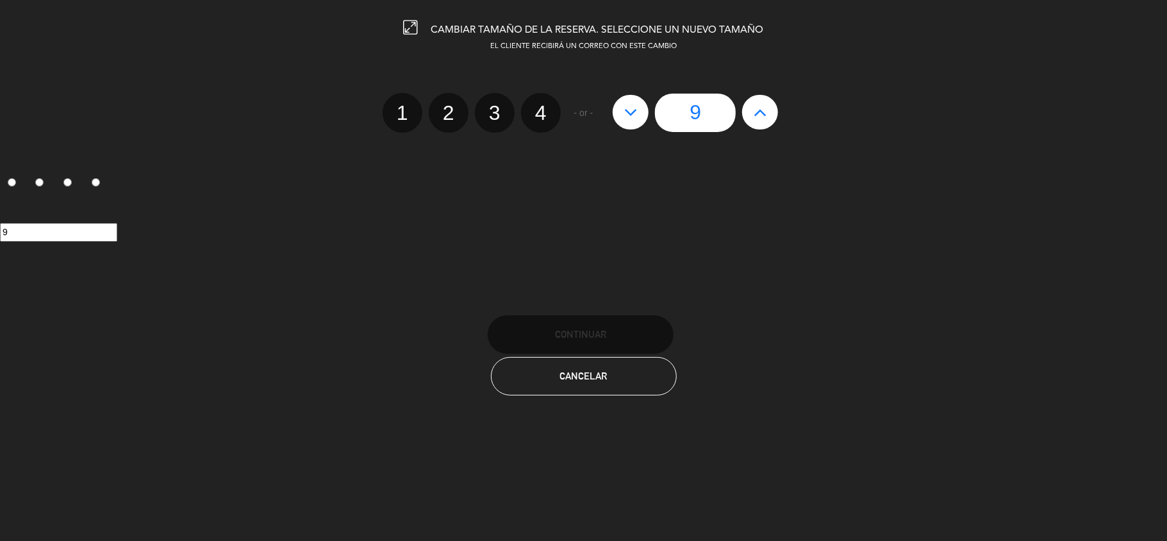
click at [633, 108] on icon at bounding box center [630, 112] width 13 height 20
type input "8"
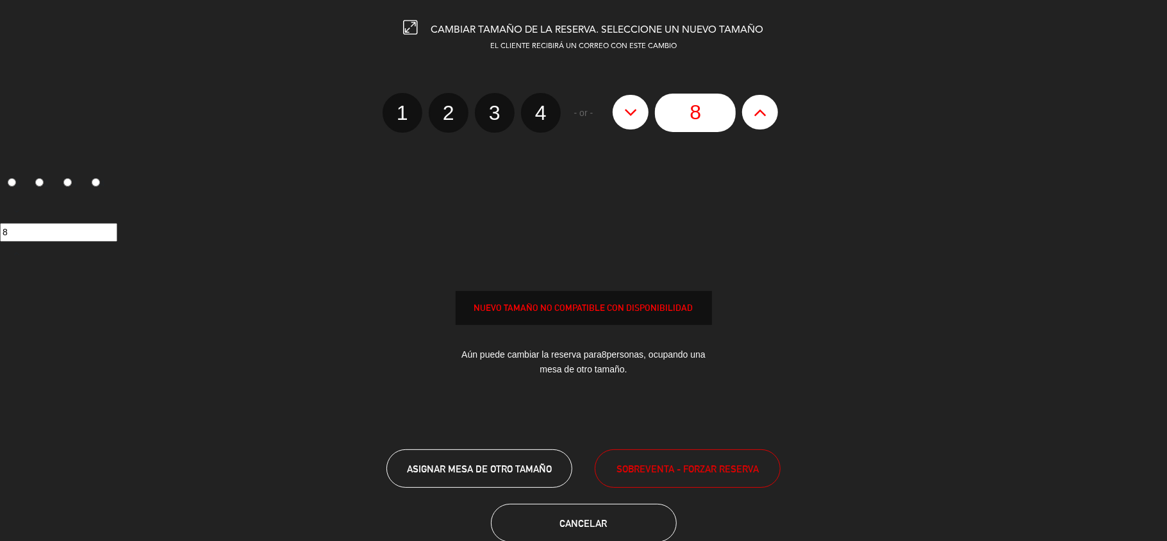
click at [633, 108] on icon at bounding box center [630, 112] width 13 height 20
type input "7"
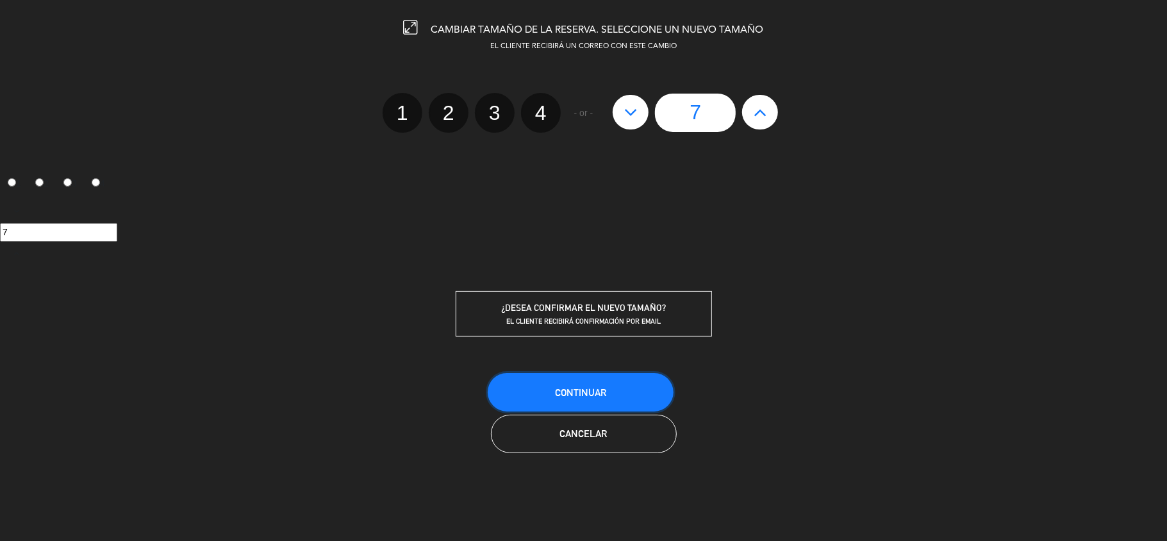
click at [594, 388] on span "Continuar" at bounding box center [580, 392] width 51 height 11
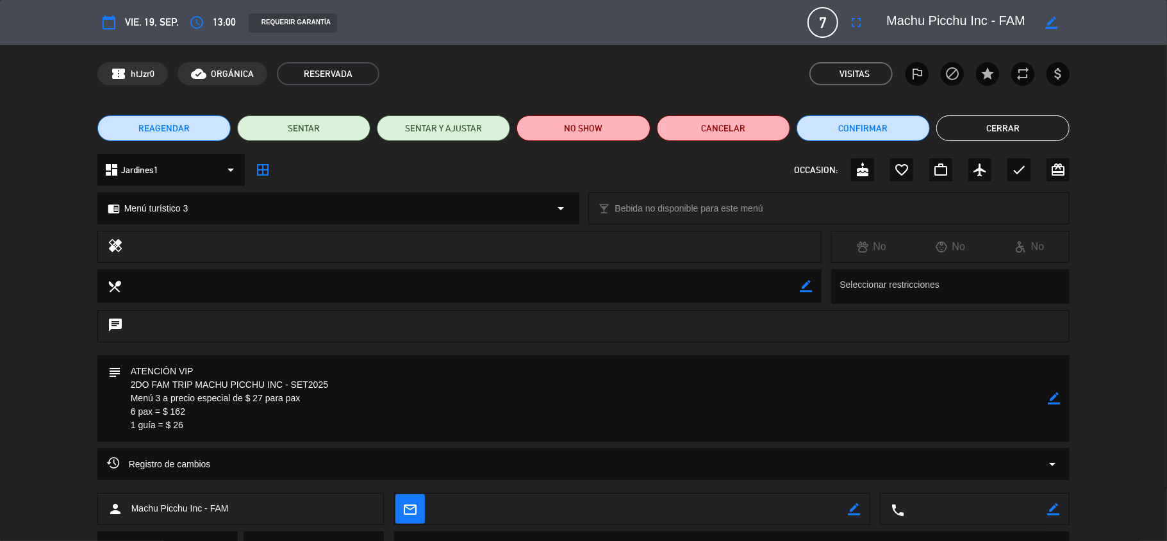
click at [1058, 400] on icon "border_color" at bounding box center [1053, 398] width 12 height 12
click at [1058, 400] on icon at bounding box center [1053, 398] width 12 height 12
click at [1118, 361] on div "subject border_color" at bounding box center [583, 401] width 1167 height 93
click at [1051, 21] on icon "border_color" at bounding box center [1051, 23] width 12 height 12
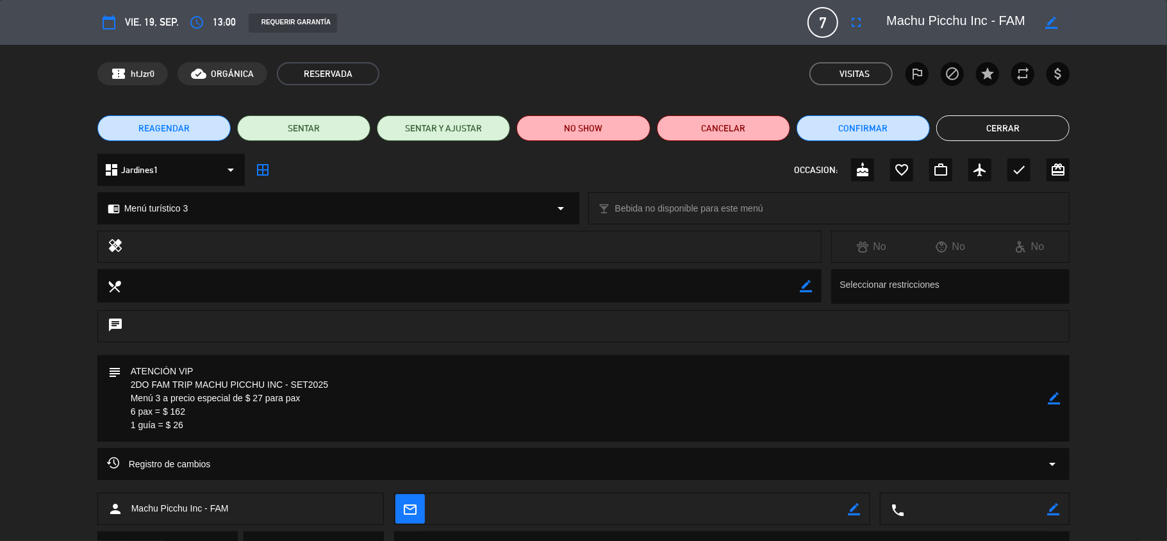
click at [1053, 26] on icon "border_color" at bounding box center [1051, 23] width 12 height 12
click at [1053, 24] on icon at bounding box center [1051, 23] width 12 height 12
click at [1008, 135] on button "Cerrar" at bounding box center [1002, 128] width 133 height 26
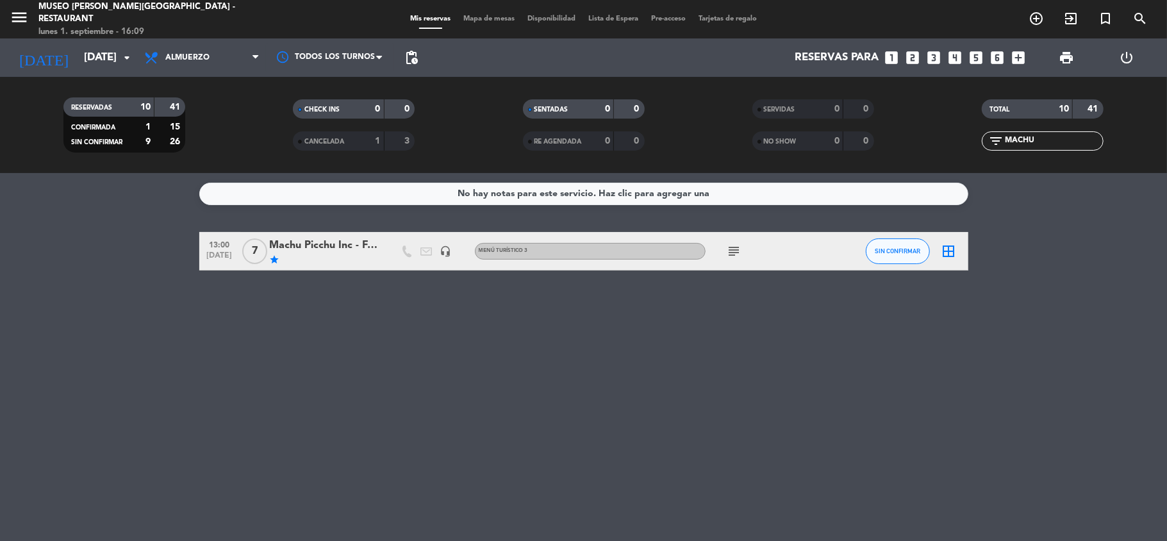
click at [337, 245] on div "Machu Picchu Inc - FAM" at bounding box center [324, 245] width 109 height 17
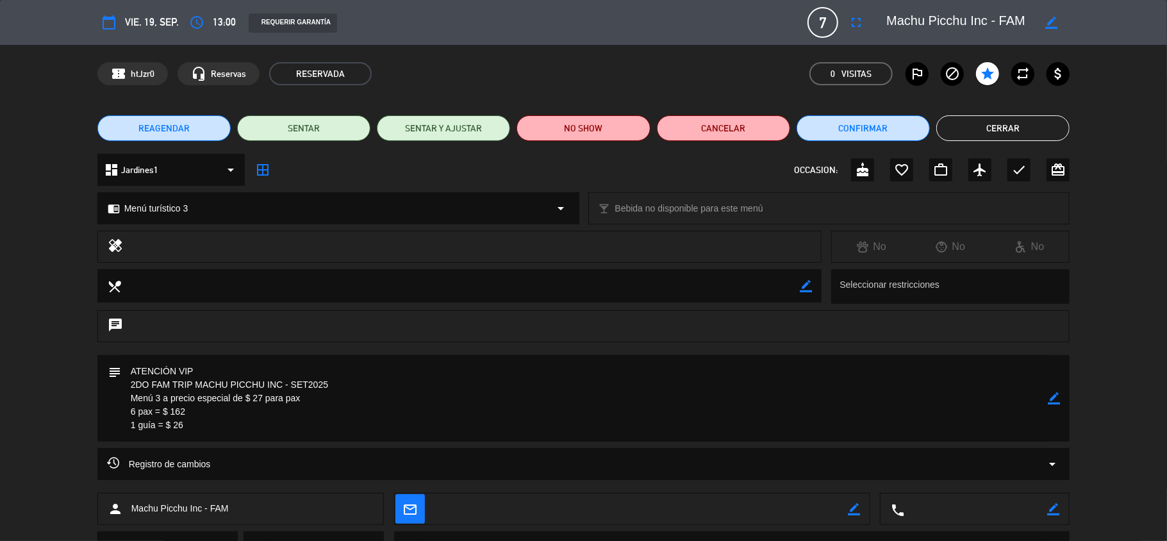
click at [965, 131] on button "Cerrar" at bounding box center [1002, 128] width 133 height 26
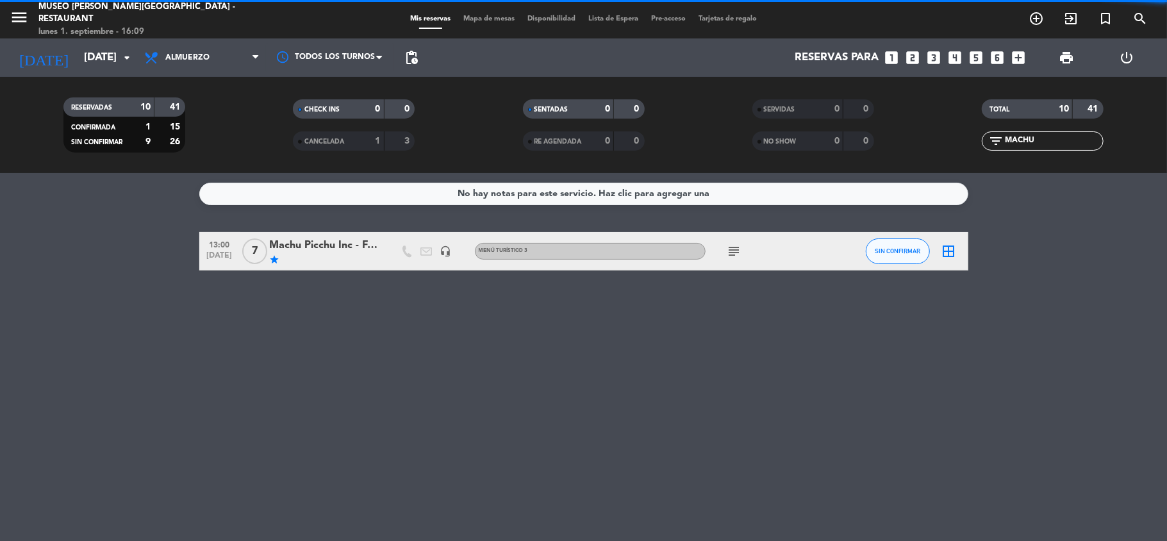
click at [488, 19] on span "Mapa de mesas" at bounding box center [489, 18] width 64 height 7
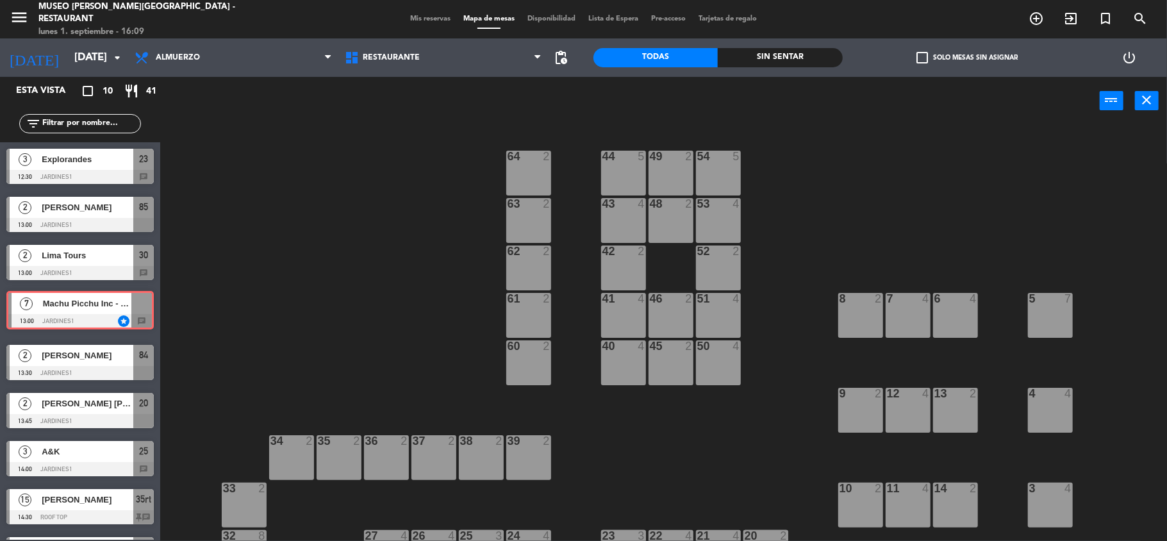
click at [69, 298] on div "7 Machu Picchu Inc - FAM 13:00 Jardines1 star chat 7 Machu Picchu Inc - FAM 13:…" at bounding box center [80, 312] width 160 height 52
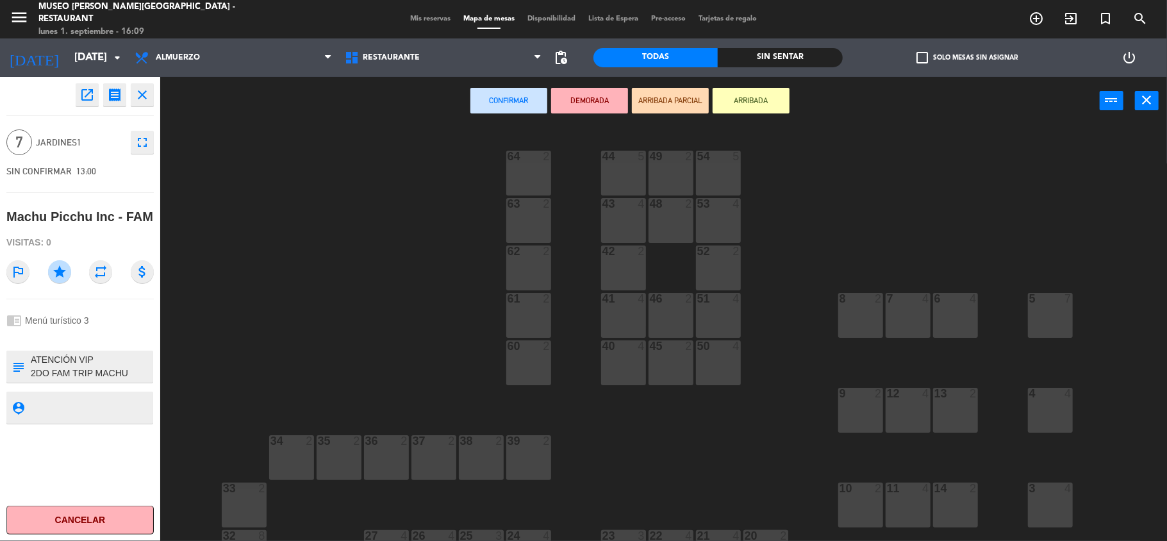
click at [711, 208] on div "53 4" at bounding box center [718, 220] width 45 height 45
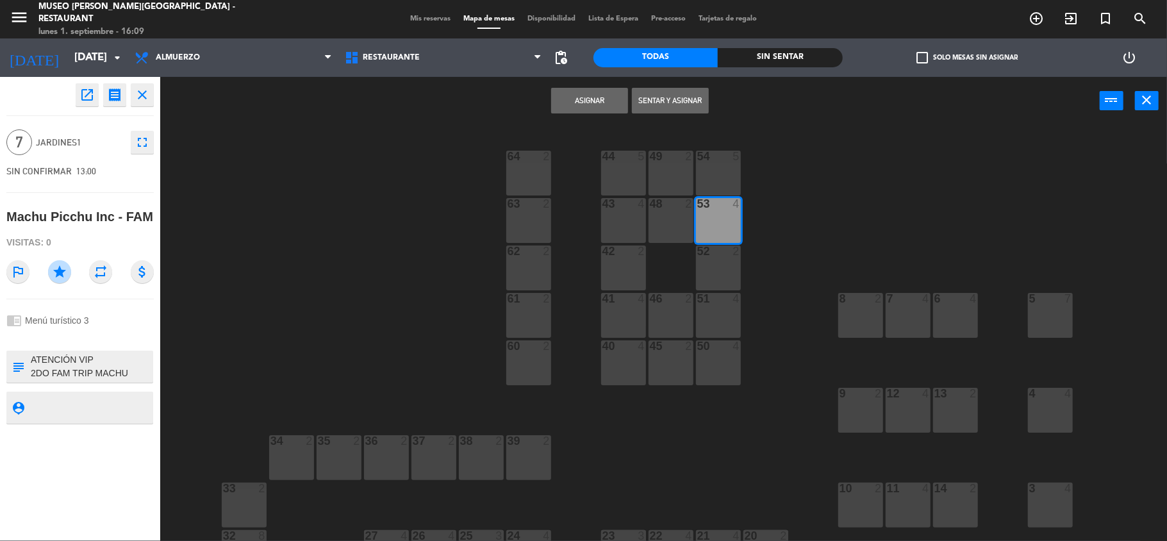
click at [676, 211] on div "48 2" at bounding box center [670, 220] width 45 height 45
click at [590, 102] on button "Asignar" at bounding box center [589, 101] width 77 height 26
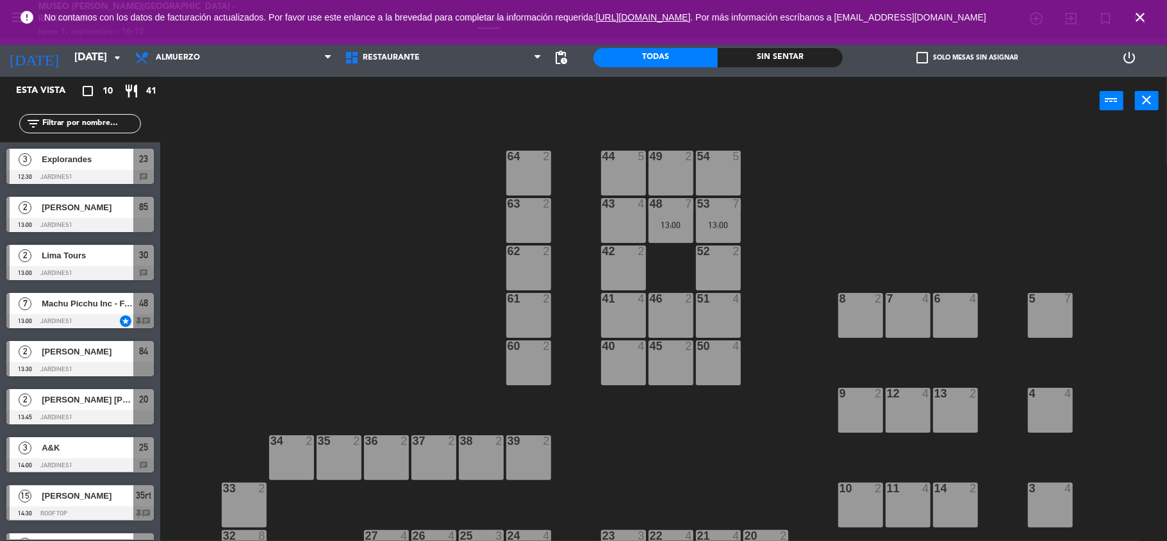
click at [1146, 12] on icon "close" at bounding box center [1139, 17] width 15 height 15
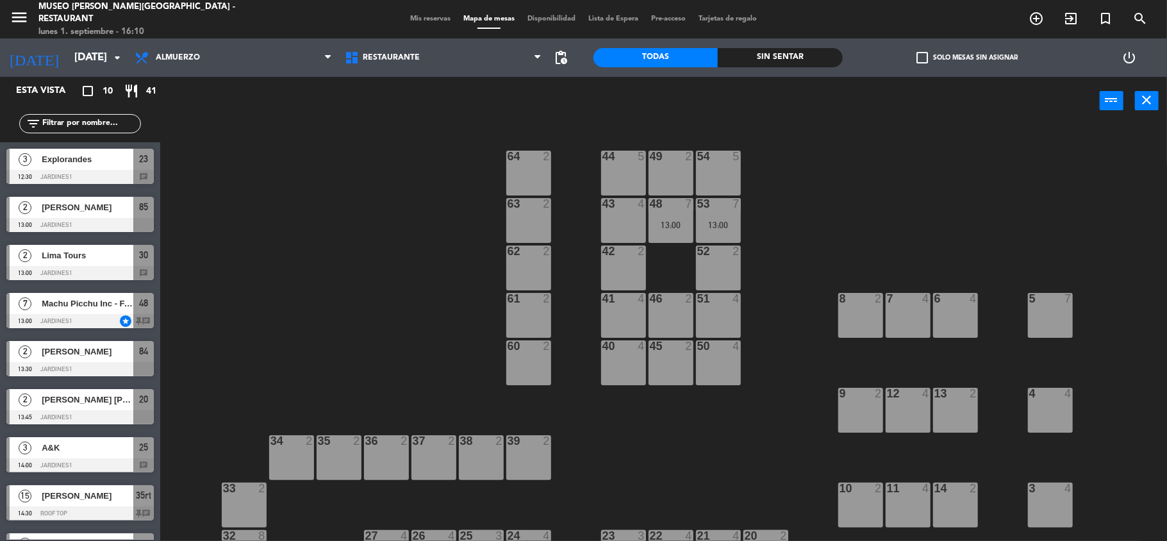
click at [422, 13] on div "Mis reservas Mapa de mesas Disponibilidad Lista de Espera Pre-acceso Tarjetas d…" at bounding box center [583, 19] width 359 height 12
click at [423, 17] on span "Mis reservas" at bounding box center [430, 18] width 53 height 7
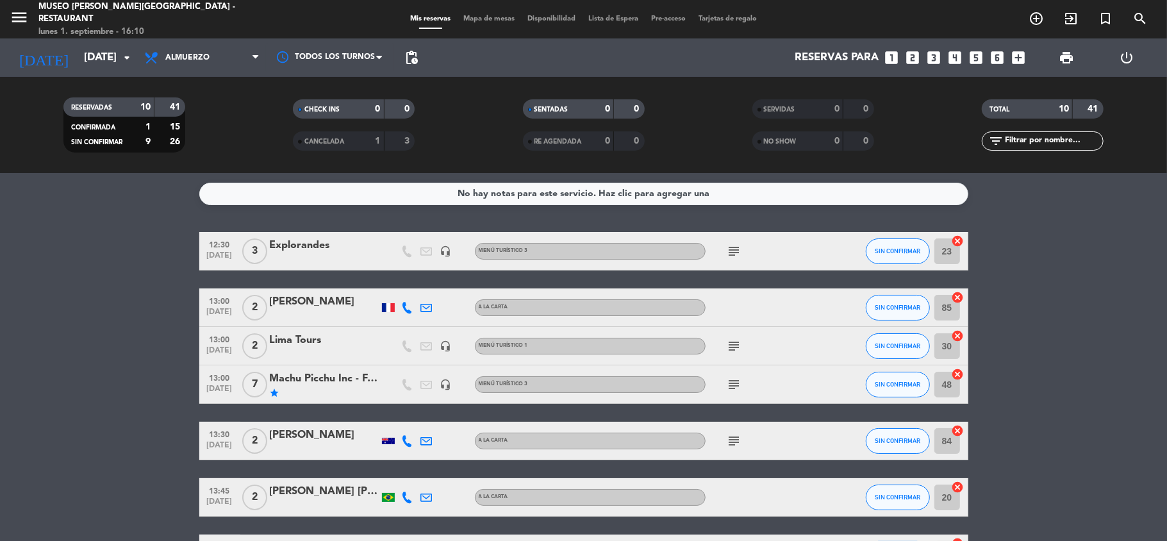
click at [300, 381] on div "Machu Picchu Inc - FAM" at bounding box center [324, 378] width 109 height 17
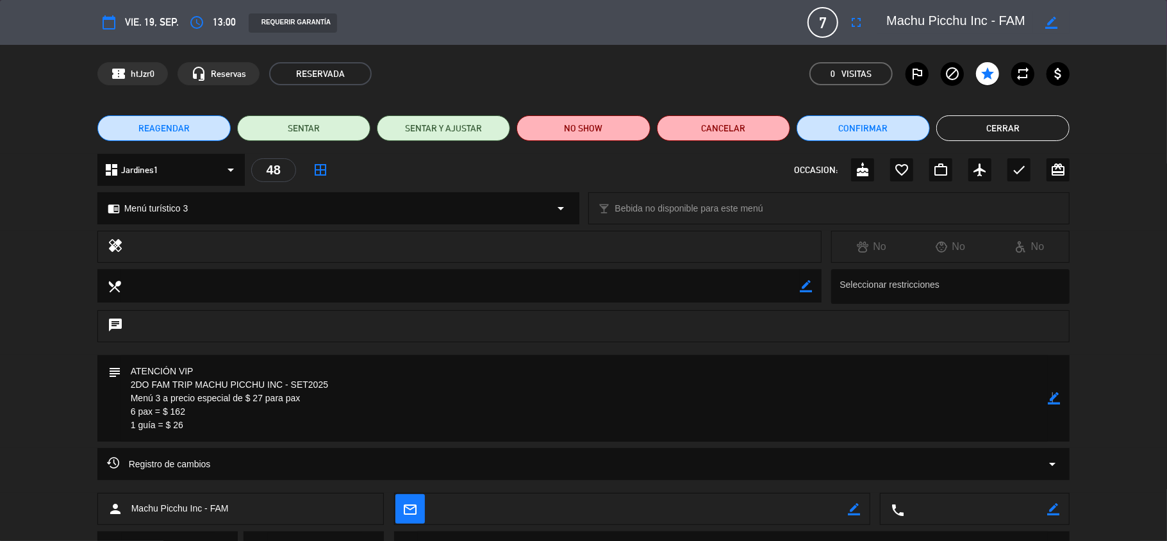
click at [1051, 395] on icon "border_color" at bounding box center [1053, 398] width 12 height 12
click at [1051, 395] on icon at bounding box center [1053, 398] width 12 height 12
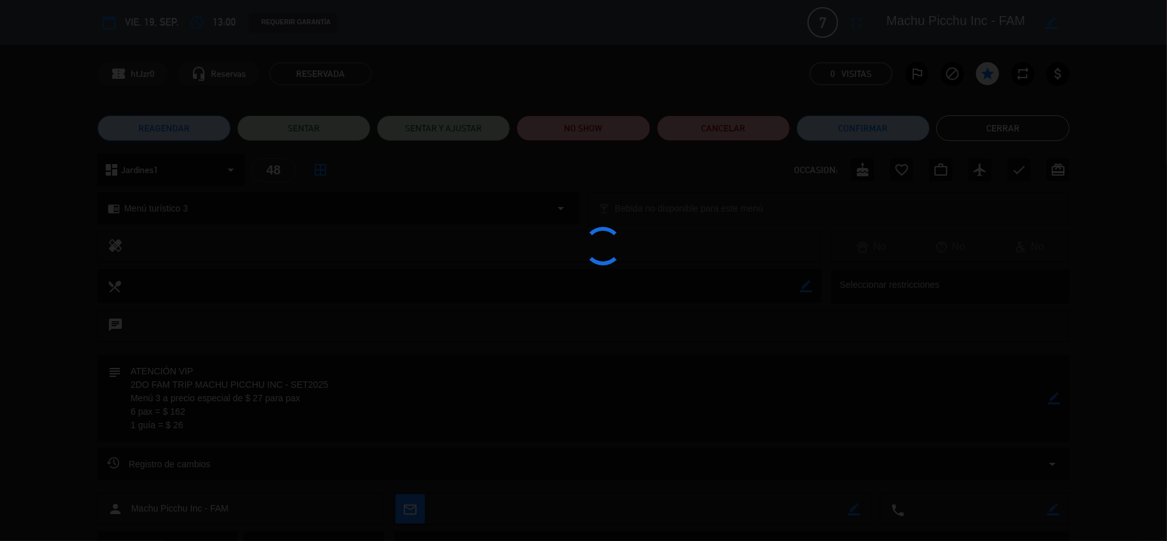
click at [1051, 395] on div at bounding box center [583, 270] width 1167 height 541
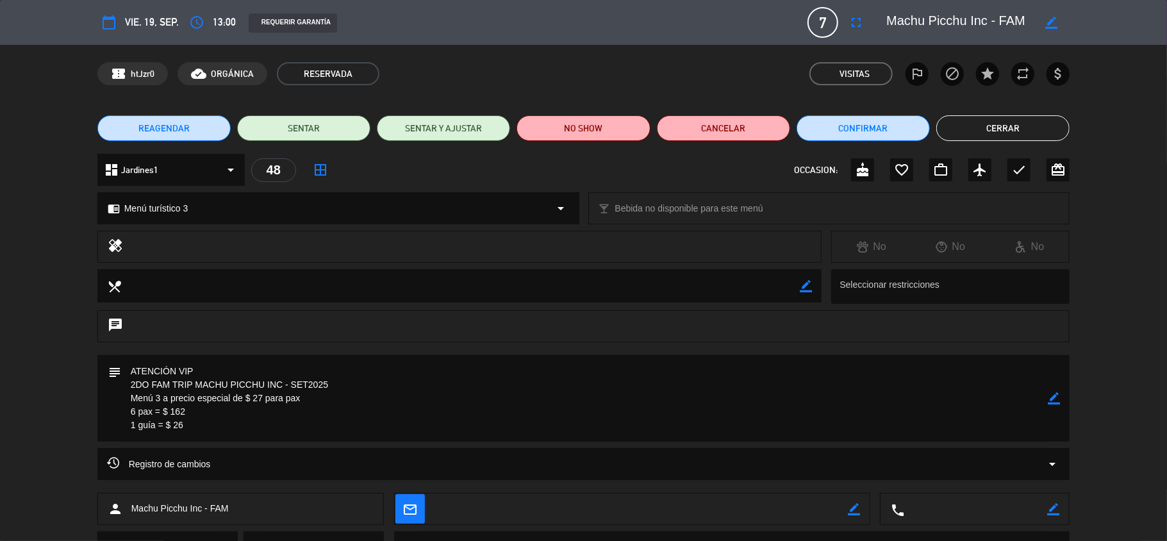
click at [995, 124] on button "Cerrar" at bounding box center [1002, 128] width 133 height 26
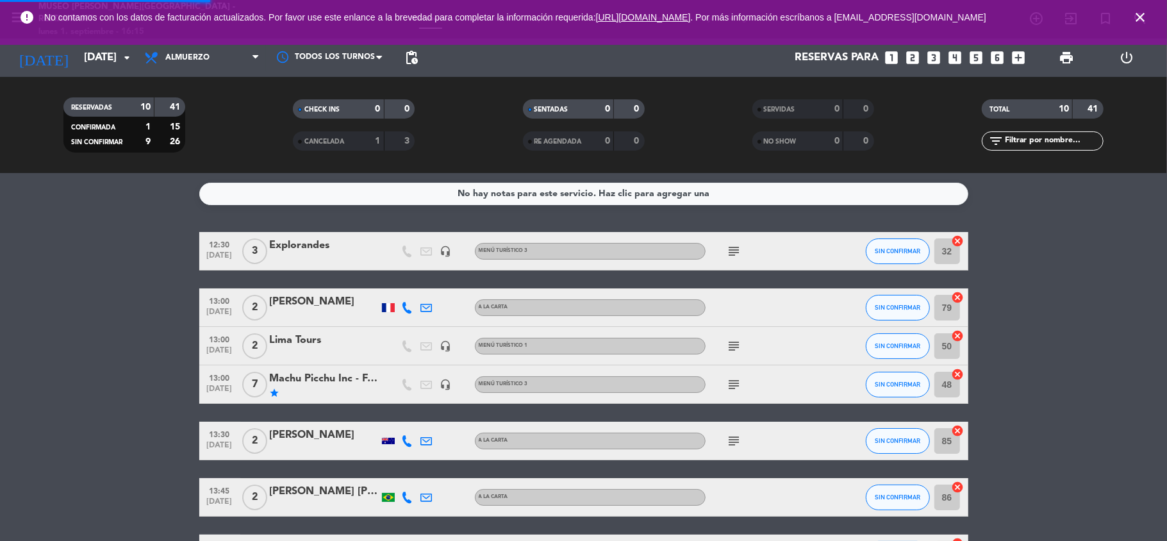
click at [1066, 206] on div "No hay notas para este servicio. Haz clic para agregar una 12:30 [DATE] 3 Explo…" at bounding box center [583, 357] width 1167 height 368
click at [1142, 15] on icon "close" at bounding box center [1139, 17] width 15 height 15
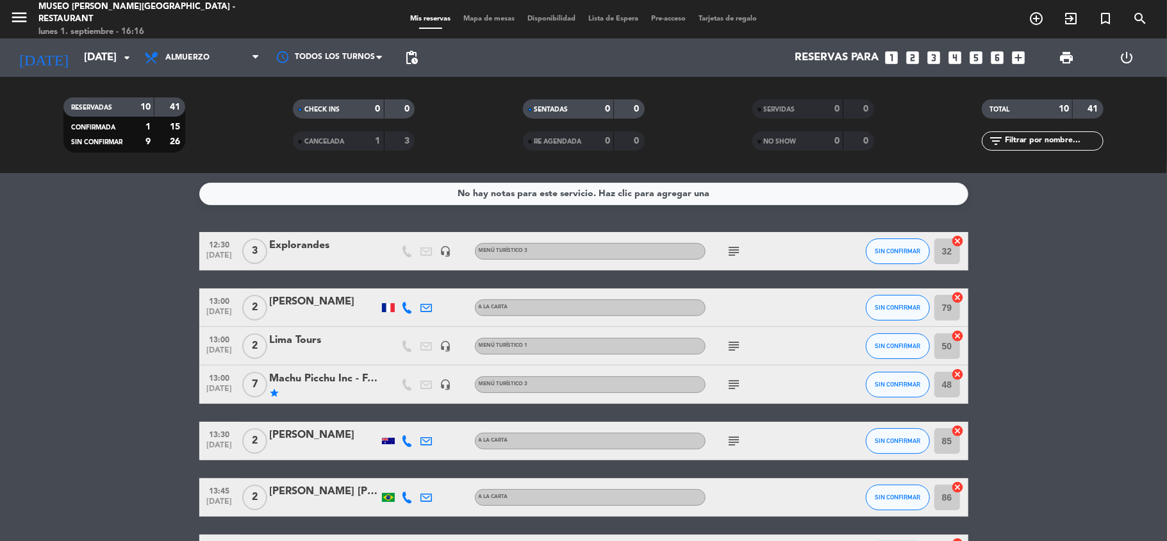
click at [1062, 369] on bookings-row "12:30 [DATE] 3 Explorandes headset_mic Menú turístico 3 subject SIN CONFIRMAR 3…" at bounding box center [583, 487] width 1167 height 510
click at [94, 62] on input "[DATE]" at bounding box center [147, 57] width 138 height 25
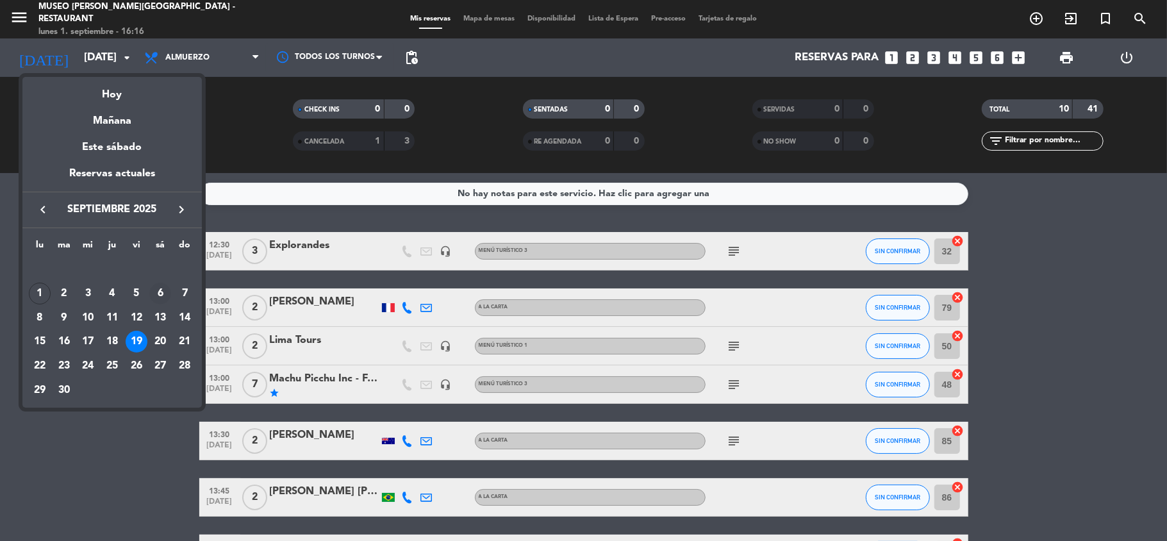
click at [157, 295] on div "6" at bounding box center [160, 294] width 22 height 22
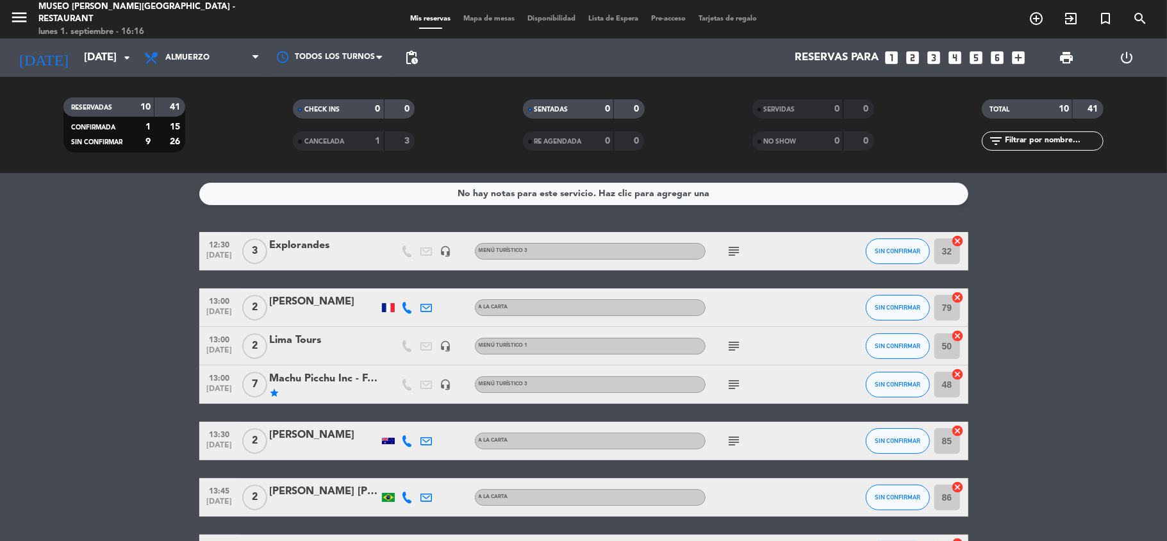
type input "[DATE]"
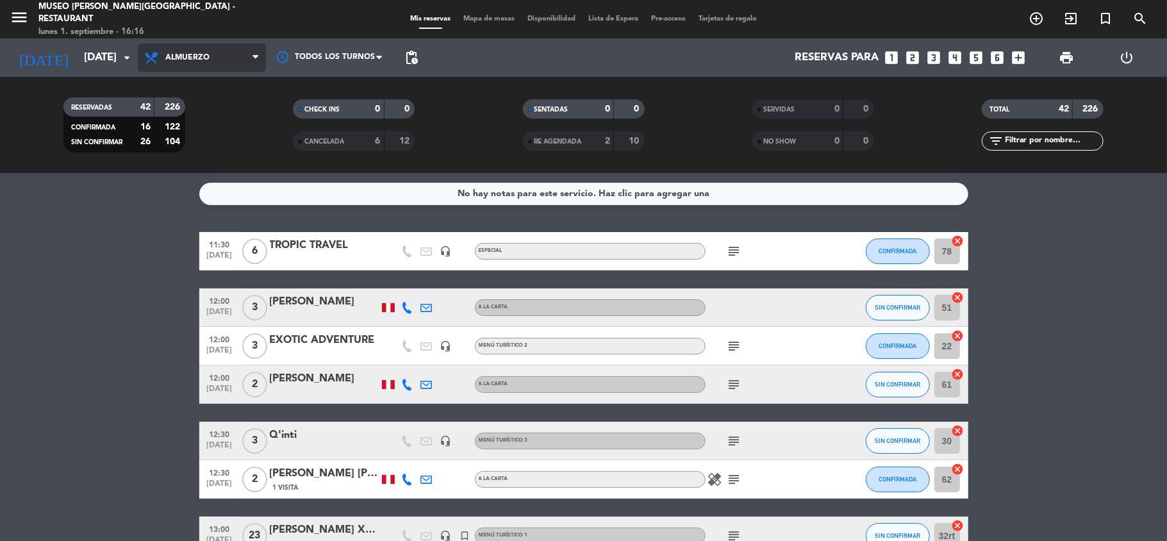
click at [247, 49] on span "Almuerzo" at bounding box center [202, 58] width 128 height 28
drag, startPoint x: 218, startPoint y: 170, endPoint x: 352, endPoint y: 167, distance: 134.6
click at [217, 170] on div "menu [GEOGRAPHIC_DATA][PERSON_NAME] - Restaurant [DATE] 1. septiembre - 16:16 M…" at bounding box center [583, 86] width 1167 height 173
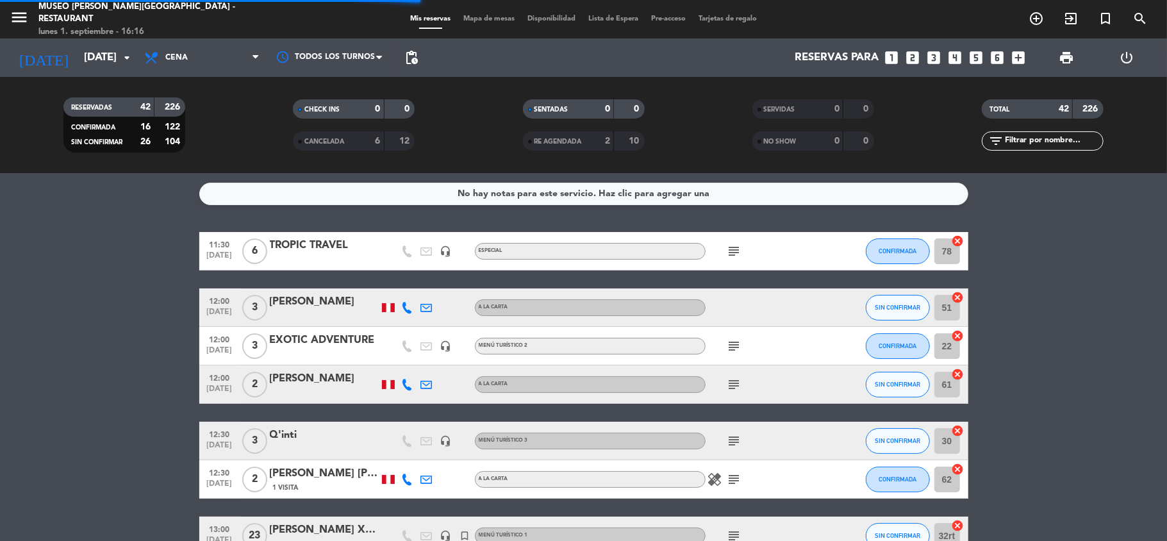
click at [915, 56] on icon "looks_two" at bounding box center [913, 57] width 17 height 17
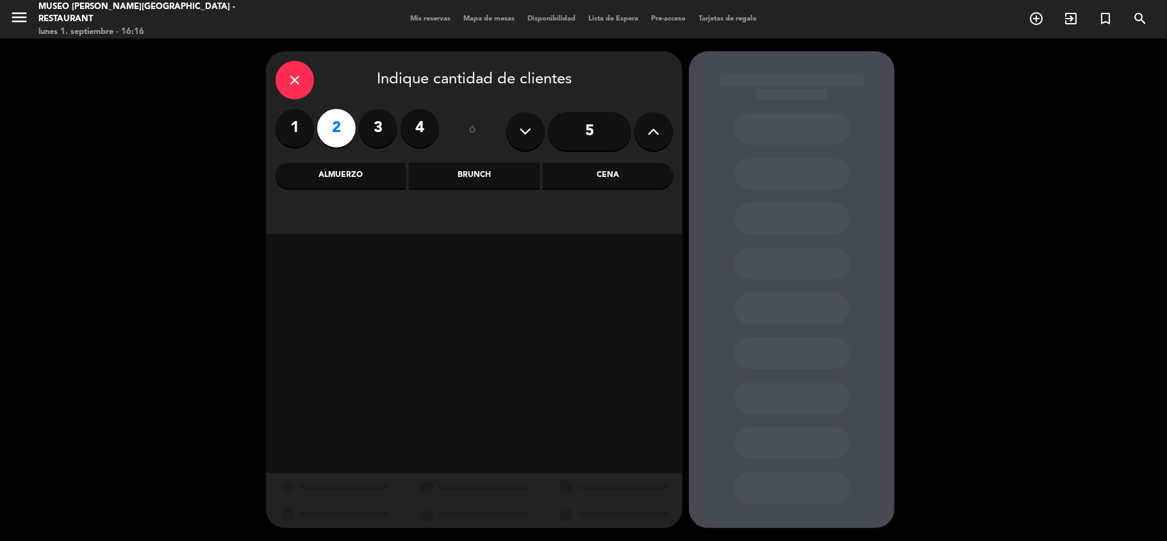
click at [611, 172] on div "Cena" at bounding box center [608, 176] width 130 height 26
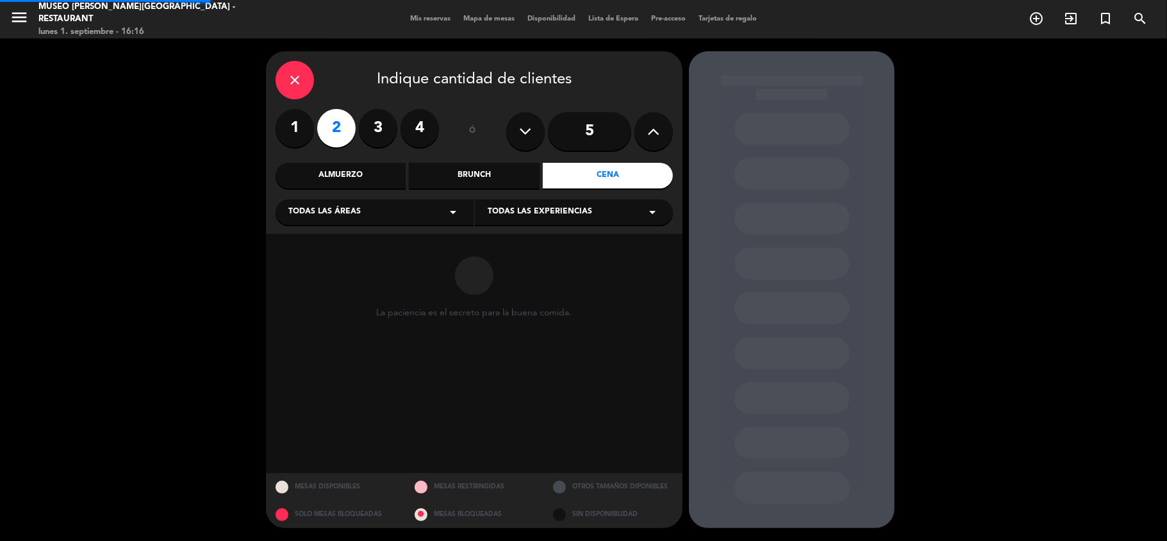
click at [390, 213] on div "Todas las áreas arrow_drop_down" at bounding box center [374, 212] width 198 height 26
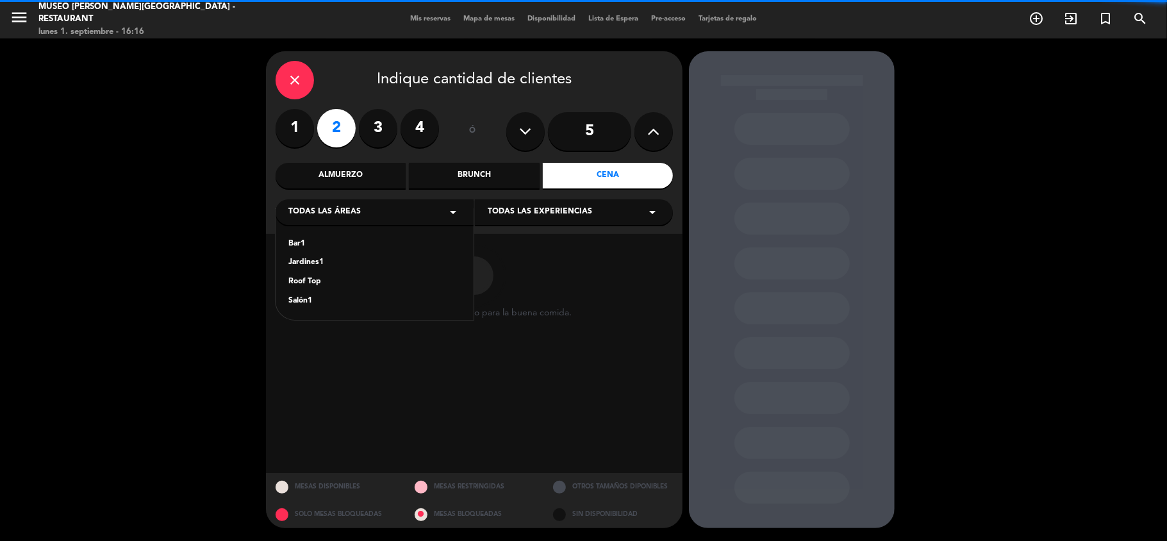
click at [318, 262] on div "Jardines1" at bounding box center [374, 262] width 172 height 13
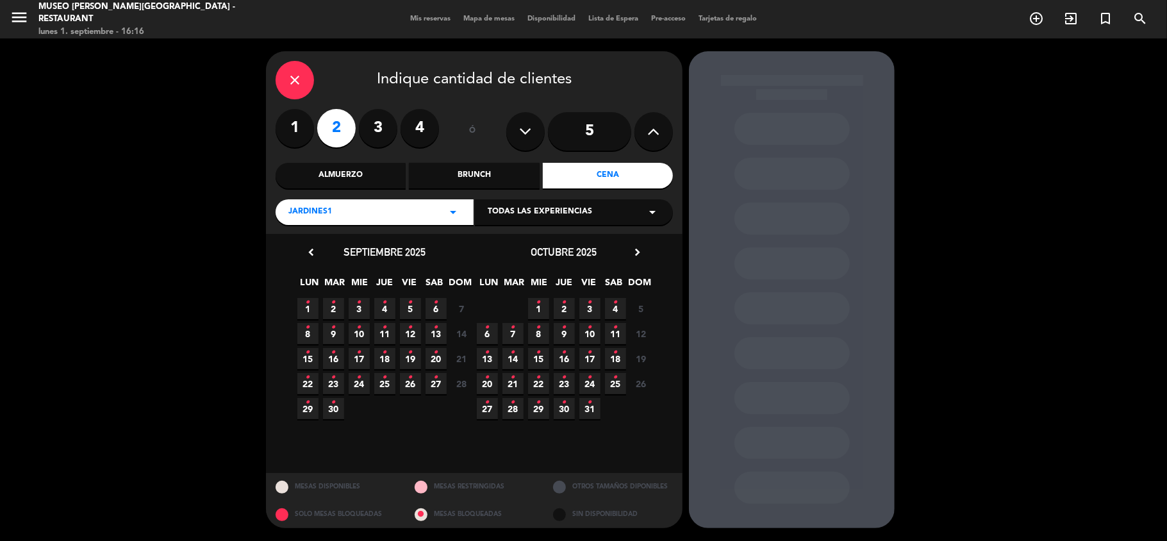
click at [436, 302] on icon "•" at bounding box center [436, 302] width 4 height 20
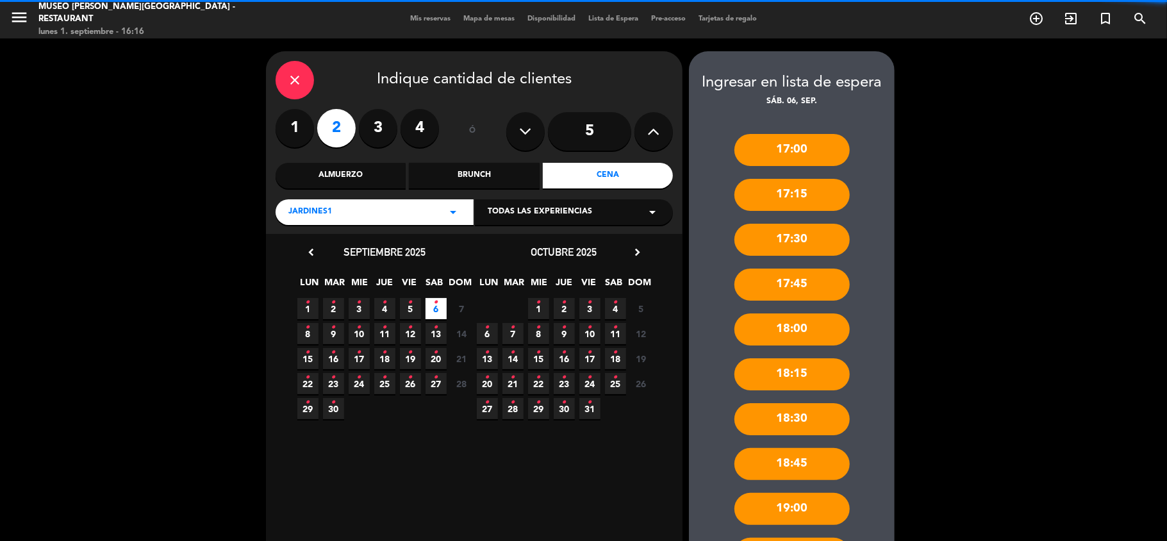
click at [439, 211] on div "Jardines1 arrow_drop_down" at bounding box center [374, 212] width 198 height 26
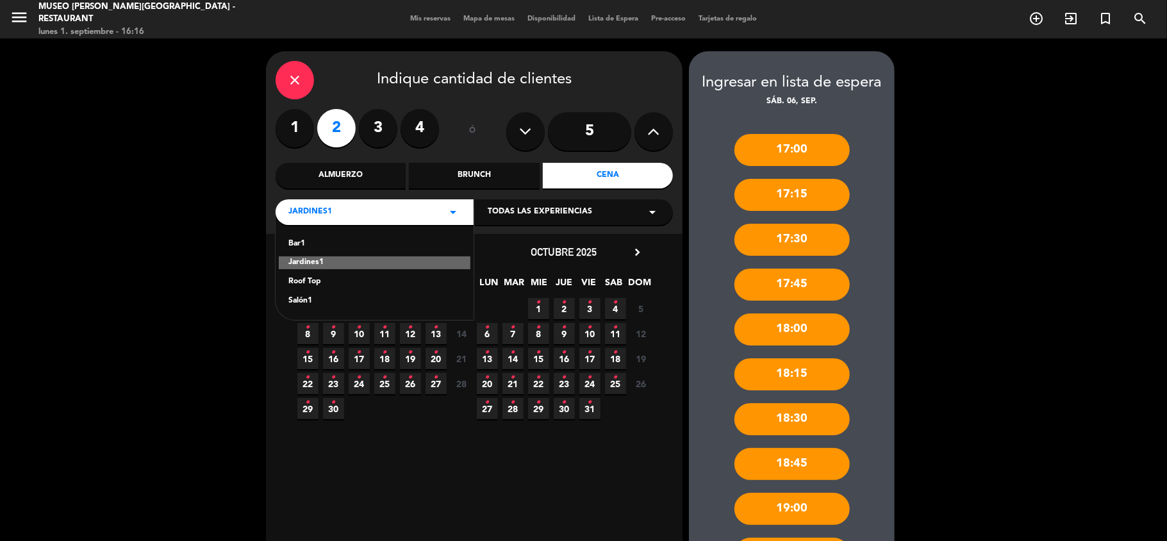
click at [302, 297] on div "Salón1" at bounding box center [374, 301] width 172 height 13
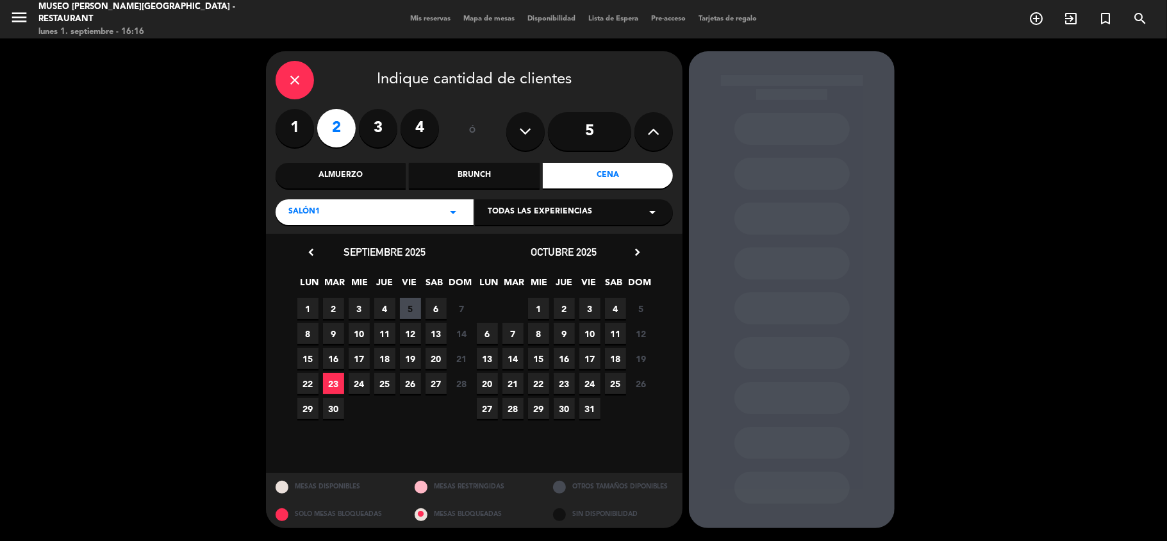
click at [438, 310] on span "6" at bounding box center [435, 308] width 21 height 21
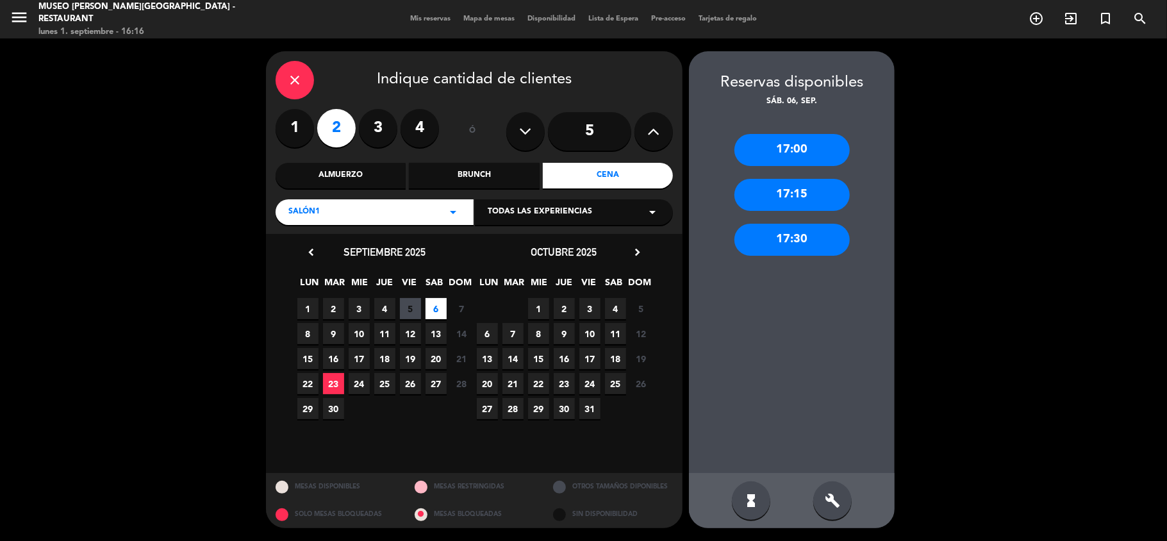
click at [395, 208] on div "Salón1 arrow_drop_down" at bounding box center [374, 212] width 198 height 26
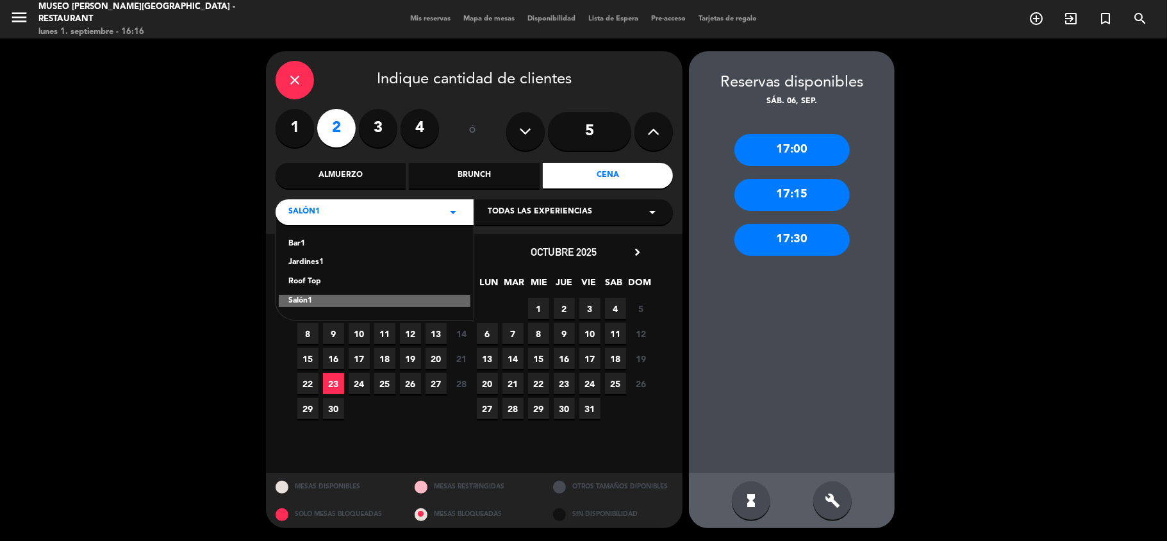
click at [308, 277] on div "Roof Top" at bounding box center [374, 281] width 172 height 13
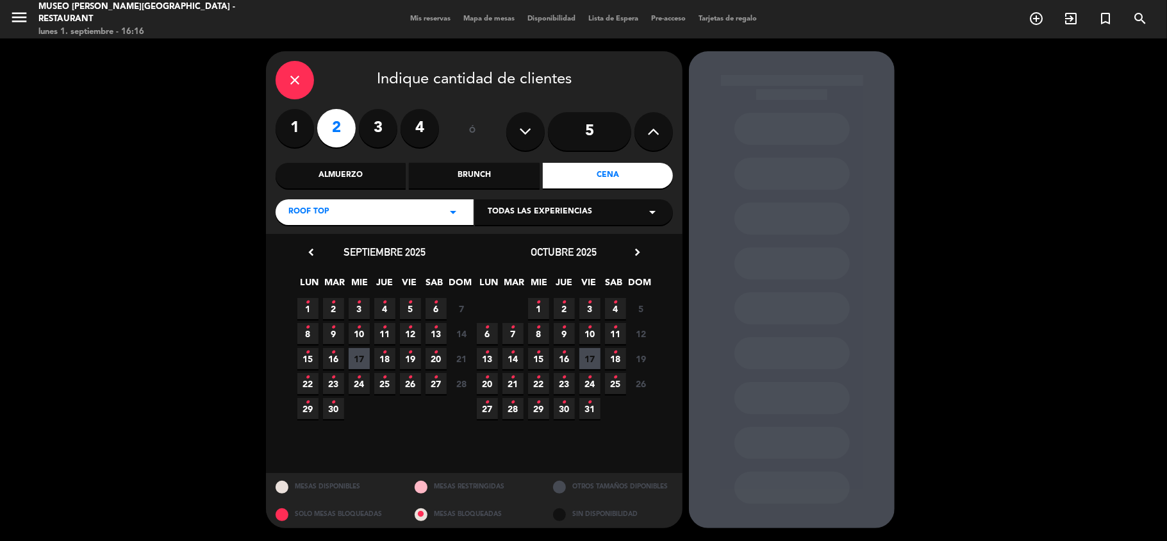
click at [438, 306] on span "6 •" at bounding box center [435, 308] width 21 height 21
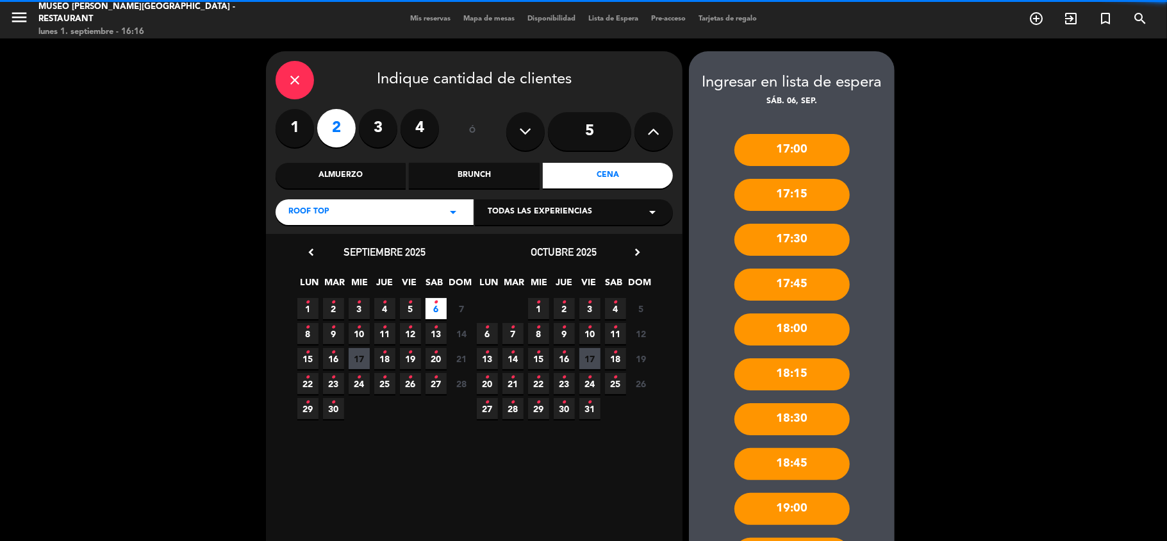
click at [409, 218] on div "Roof Top arrow_drop_down" at bounding box center [374, 212] width 198 height 26
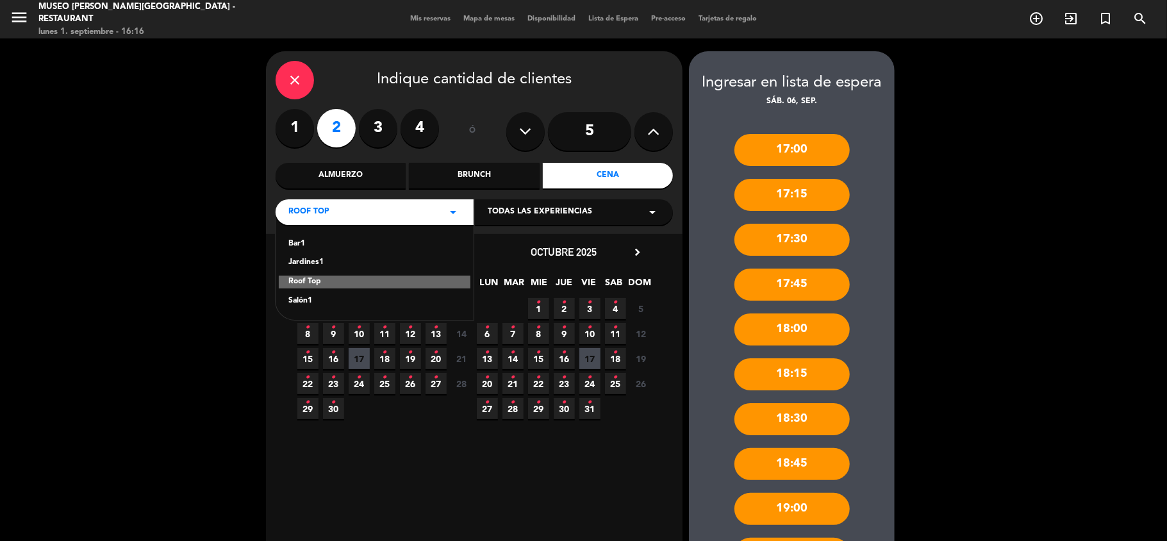
click at [306, 305] on div "Salón1" at bounding box center [374, 301] width 172 height 13
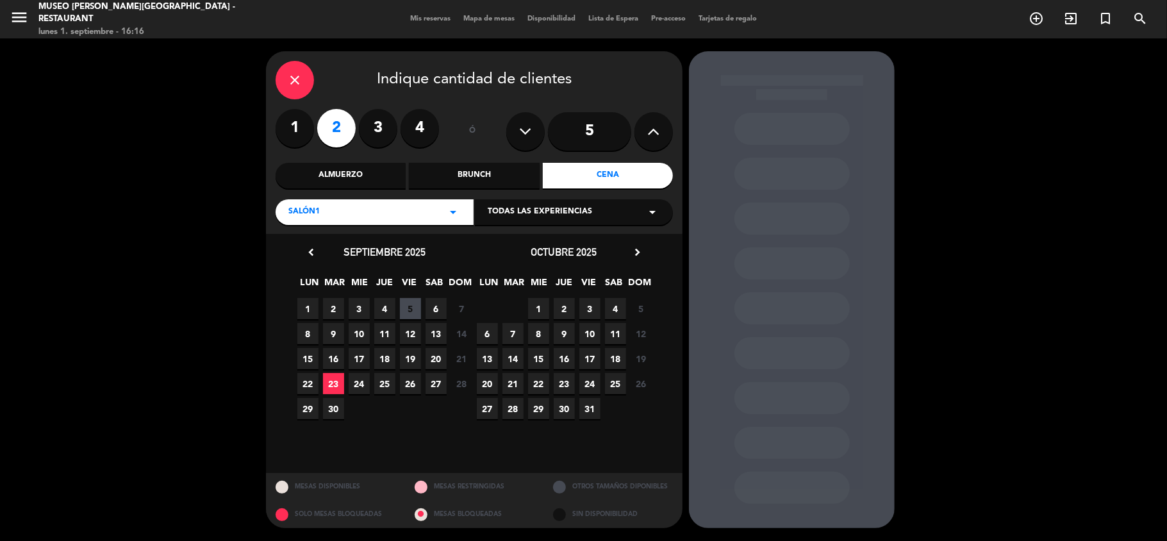
click at [432, 313] on span "6" at bounding box center [435, 308] width 21 height 21
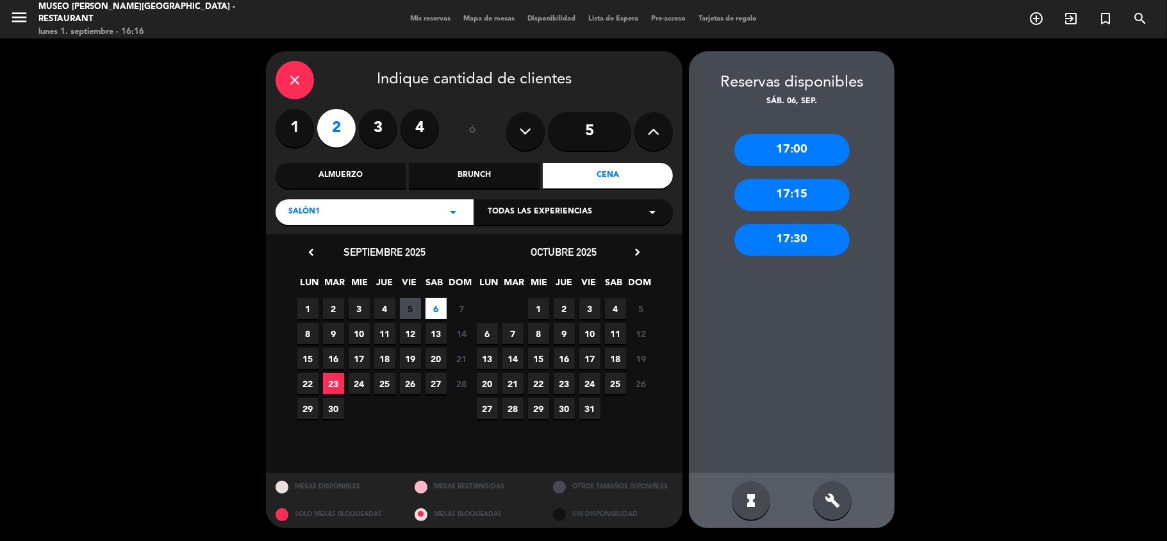
click at [290, 77] on icon "close" at bounding box center [294, 79] width 15 height 15
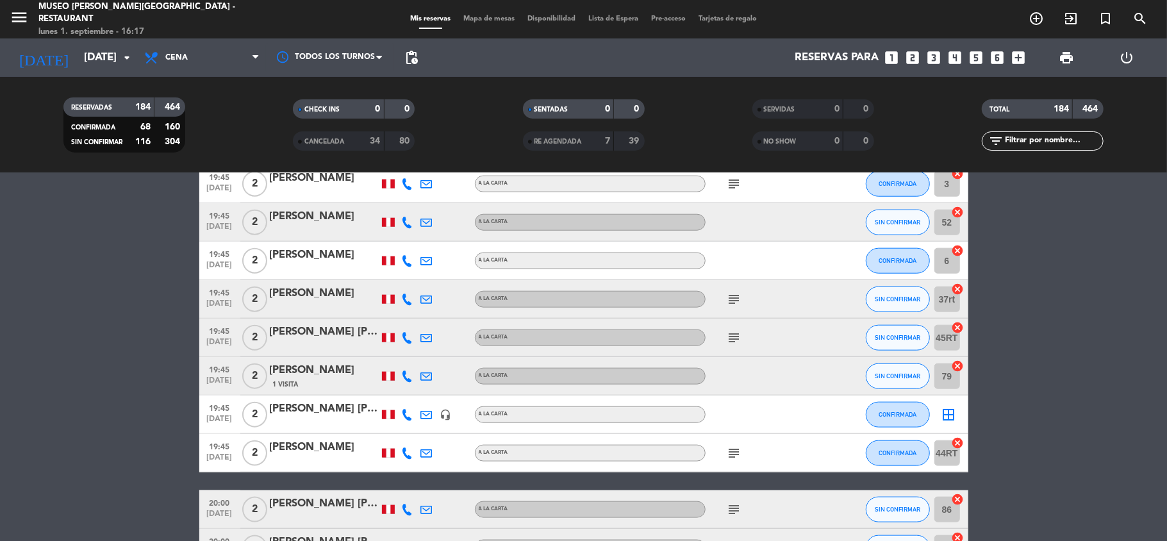
scroll to position [4527, 0]
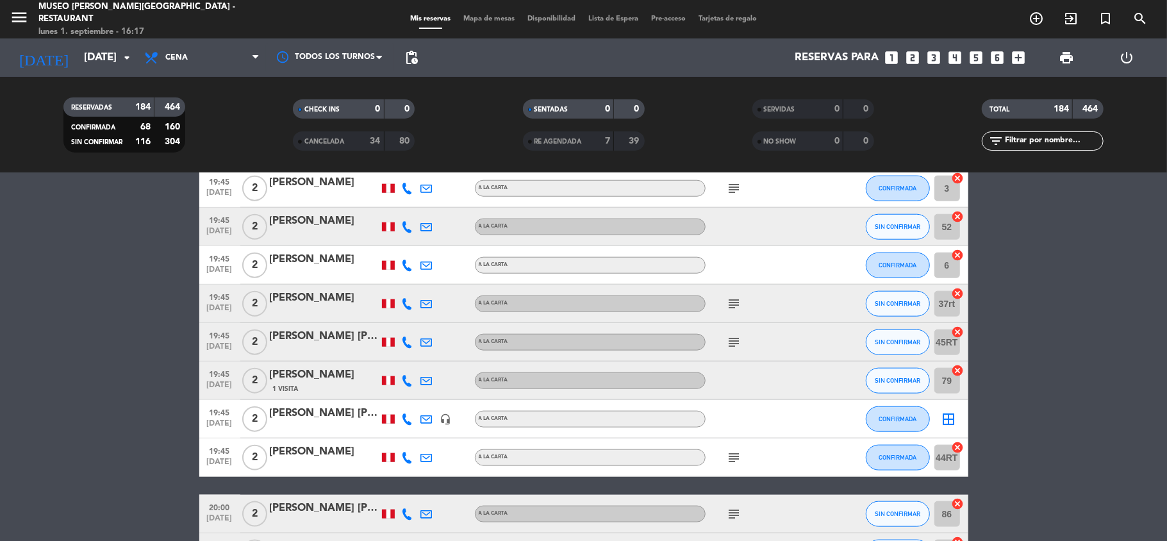
click at [329, 414] on div "[PERSON_NAME] [PERSON_NAME]" at bounding box center [324, 413] width 109 height 17
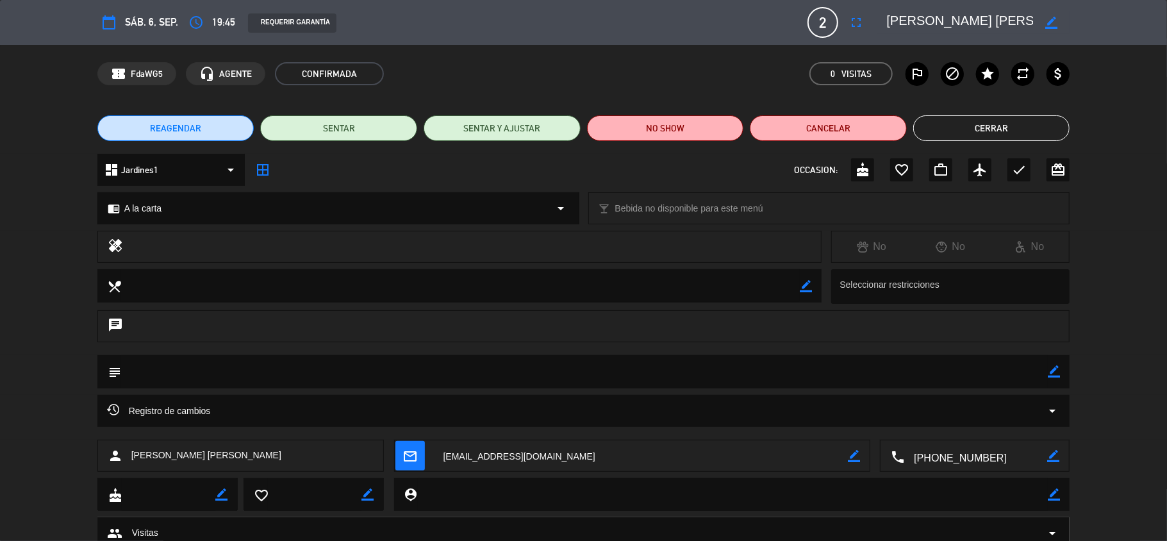
click at [1156, 319] on div "chat" at bounding box center [583, 332] width 1167 height 45
click at [939, 459] on textarea at bounding box center [975, 456] width 143 height 32
click at [993, 427] on button "Click para copiar content_paste" at bounding box center [964, 424] width 79 height 13
click at [1051, 372] on icon "border_color" at bounding box center [1053, 371] width 12 height 12
click at [1051, 373] on icon at bounding box center [1053, 371] width 12 height 12
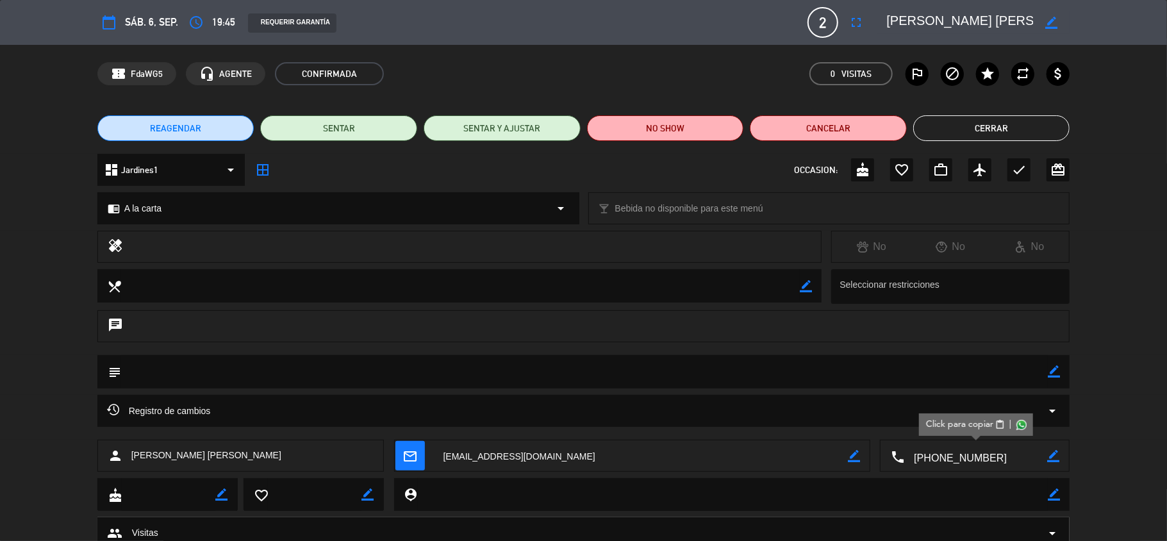
click at [1051, 373] on icon "border_color" at bounding box center [1053, 371] width 12 height 12
click at [985, 126] on button "Cerrar" at bounding box center [991, 128] width 157 height 26
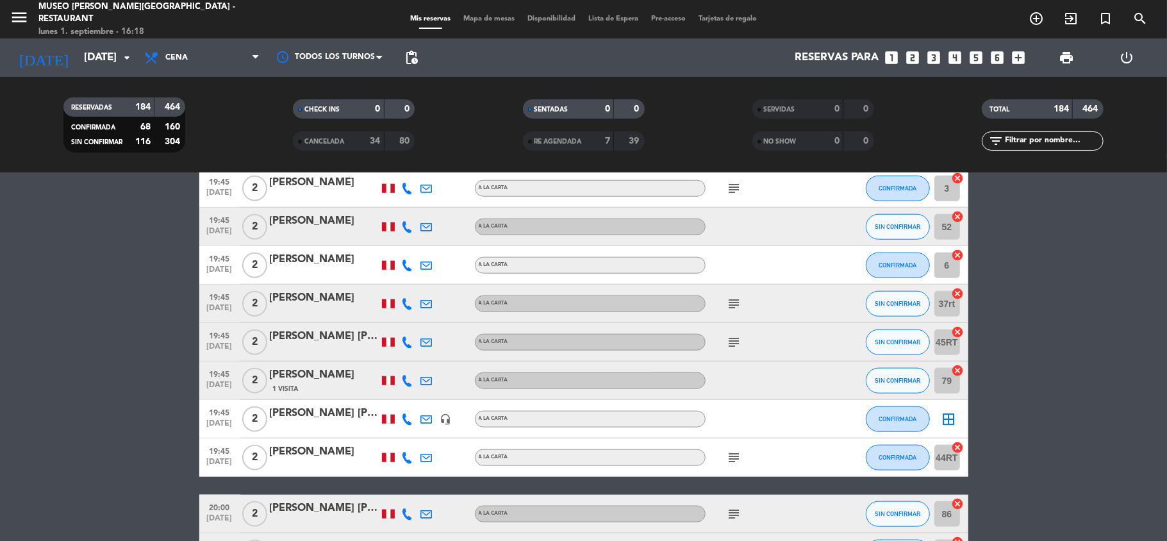
click at [912, 57] on icon "looks_two" at bounding box center [913, 57] width 17 height 17
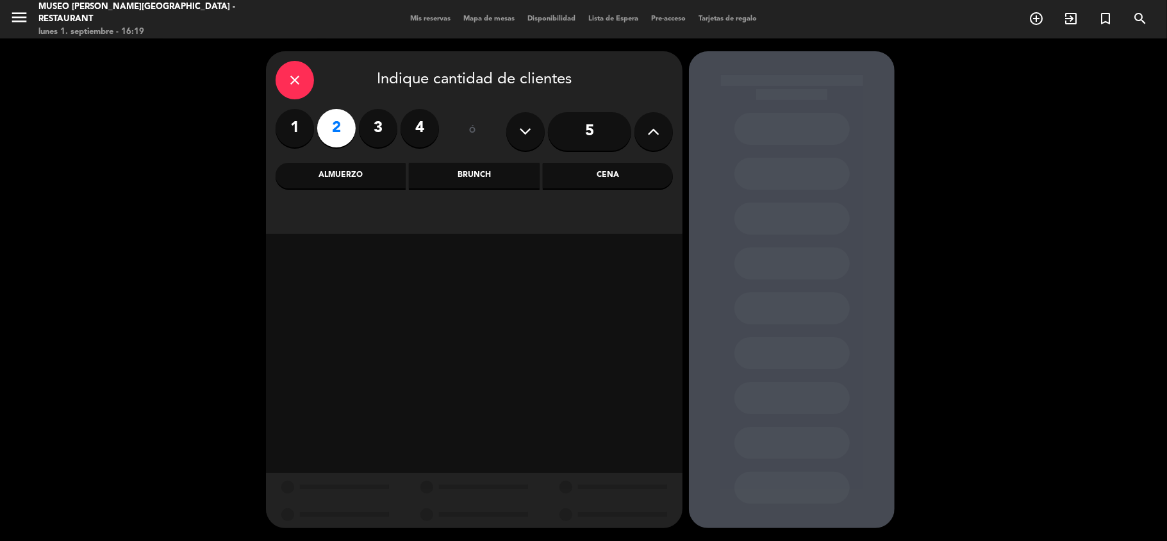
click at [618, 175] on div "Cena" at bounding box center [608, 176] width 130 height 26
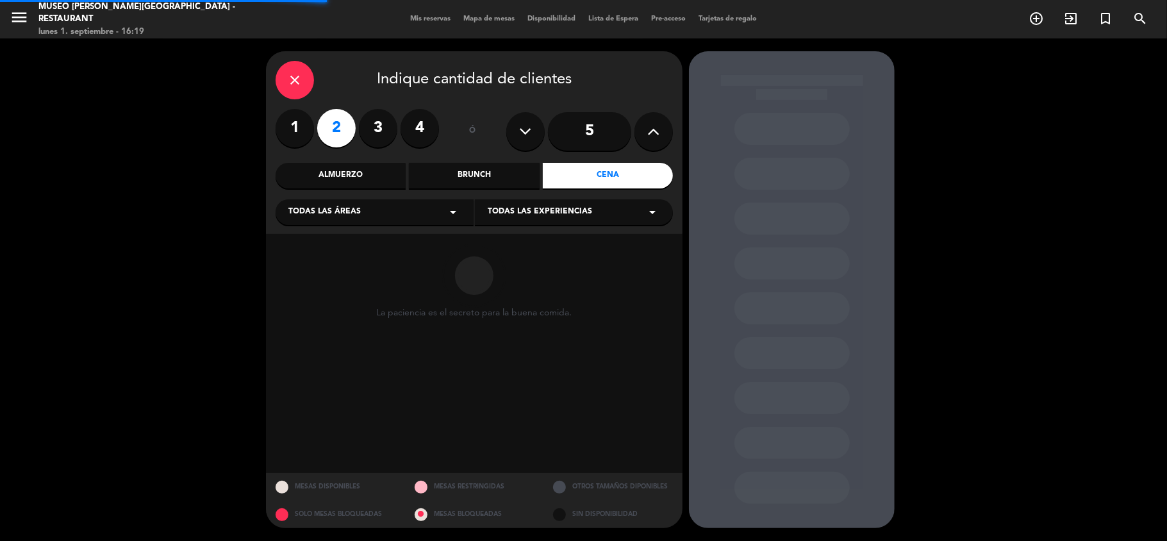
click at [352, 214] on span "Todas las áreas" at bounding box center [324, 212] width 72 height 13
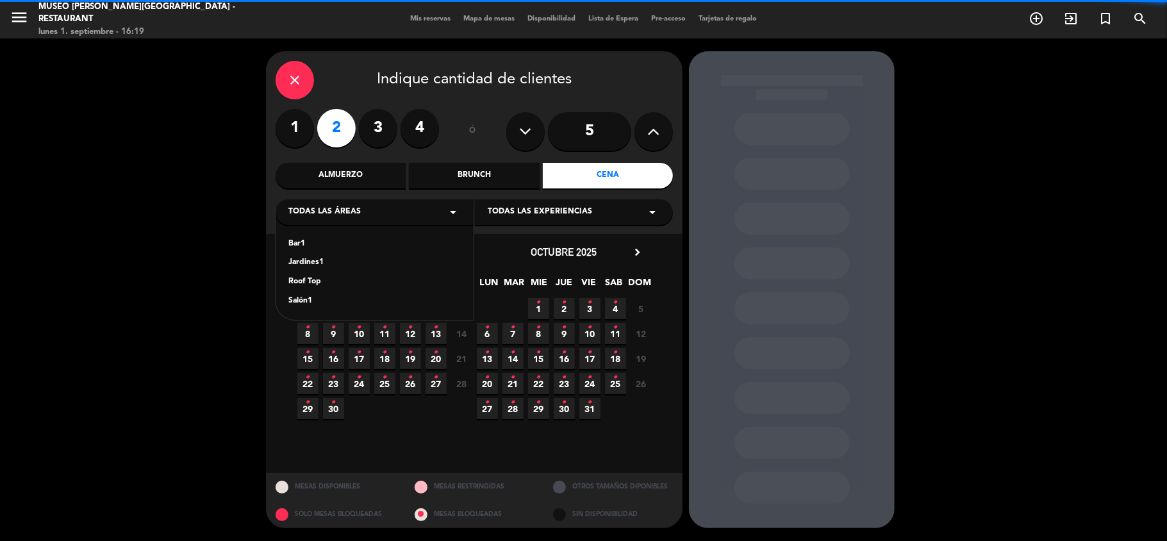
click at [313, 257] on div "Jardines1" at bounding box center [374, 262] width 172 height 13
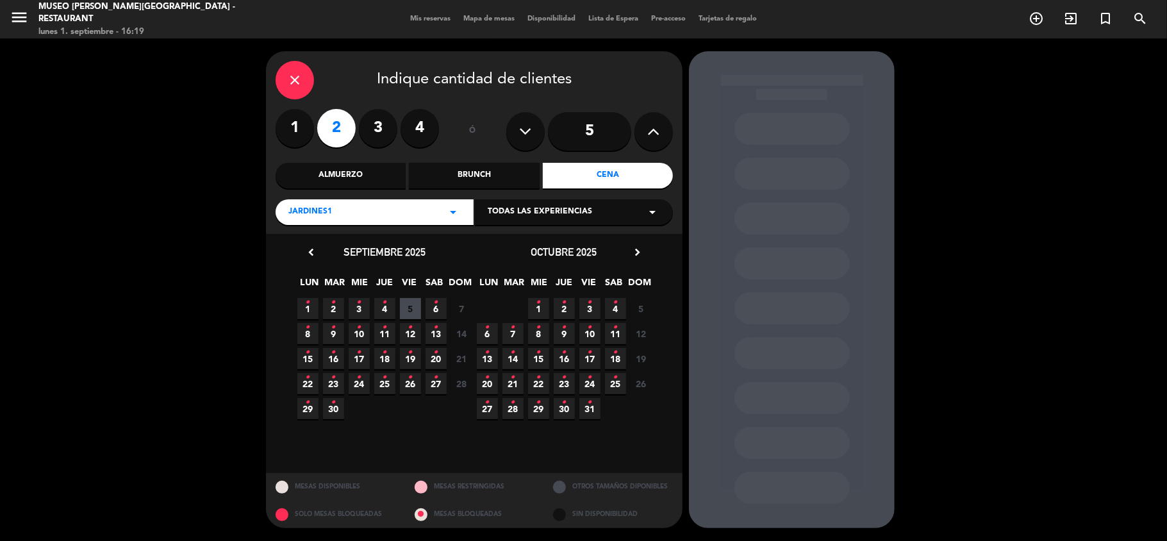
click at [410, 313] on span "5" at bounding box center [410, 308] width 21 height 21
click at [359, 209] on div "Jardines1 arrow_drop_down" at bounding box center [374, 212] width 198 height 26
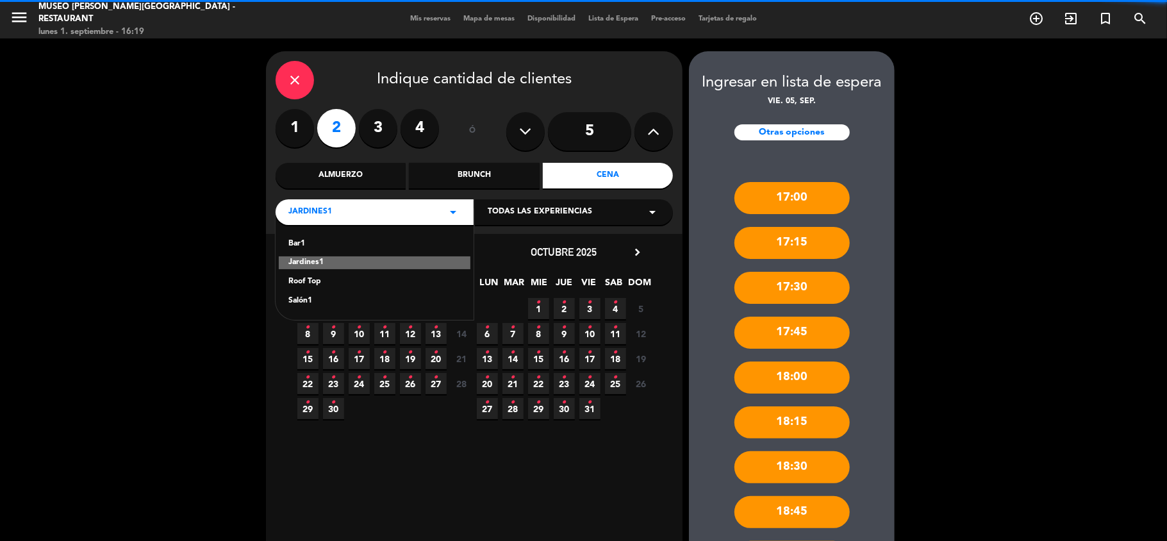
click at [301, 300] on div "Salón1" at bounding box center [374, 301] width 172 height 13
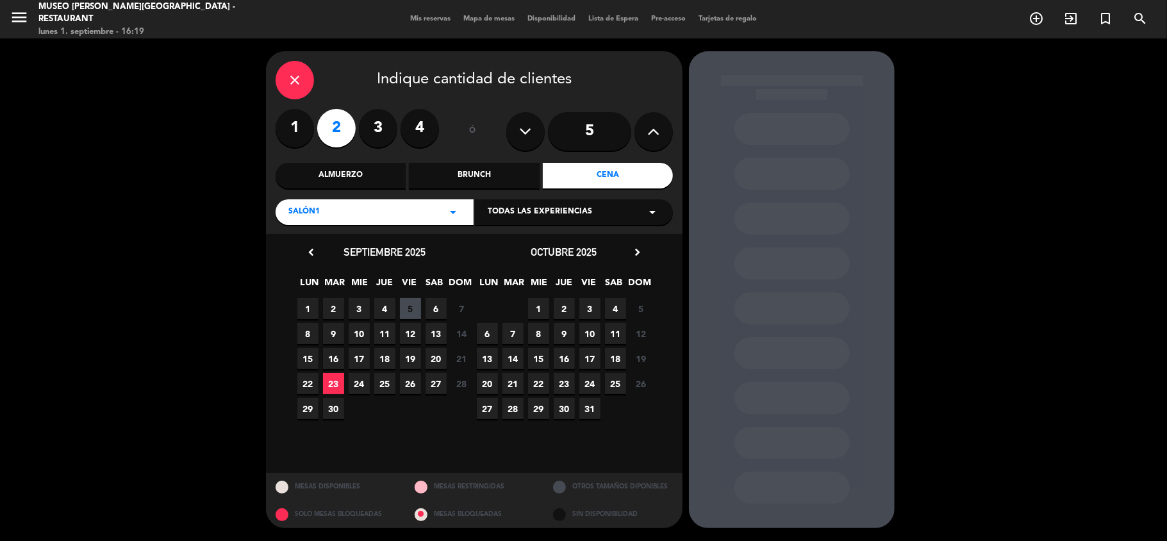
click at [416, 313] on span "5" at bounding box center [410, 308] width 21 height 21
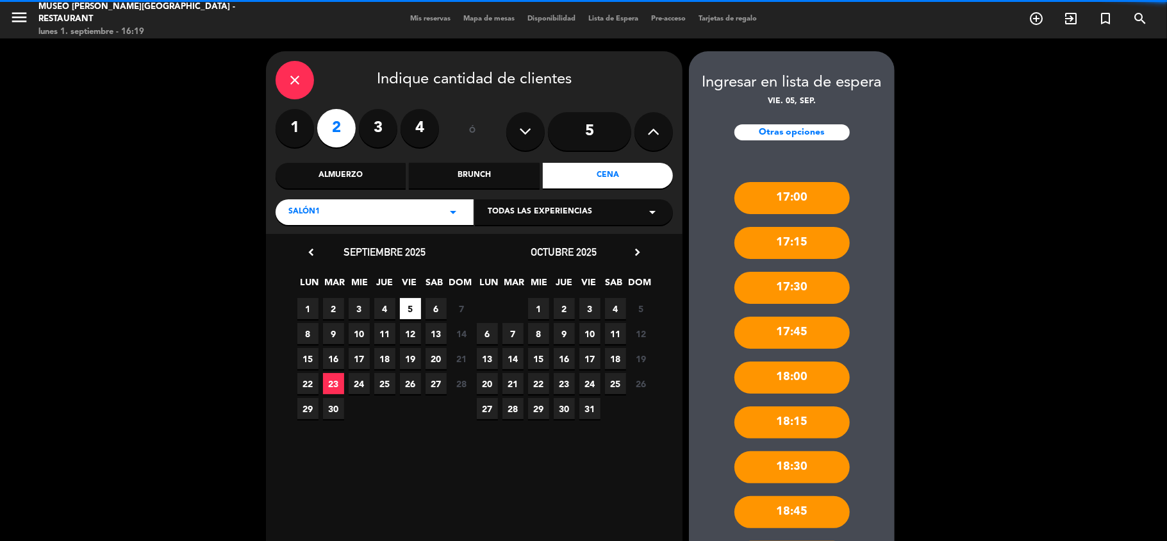
click at [416, 211] on div "Salón1 arrow_drop_down" at bounding box center [374, 212] width 198 height 26
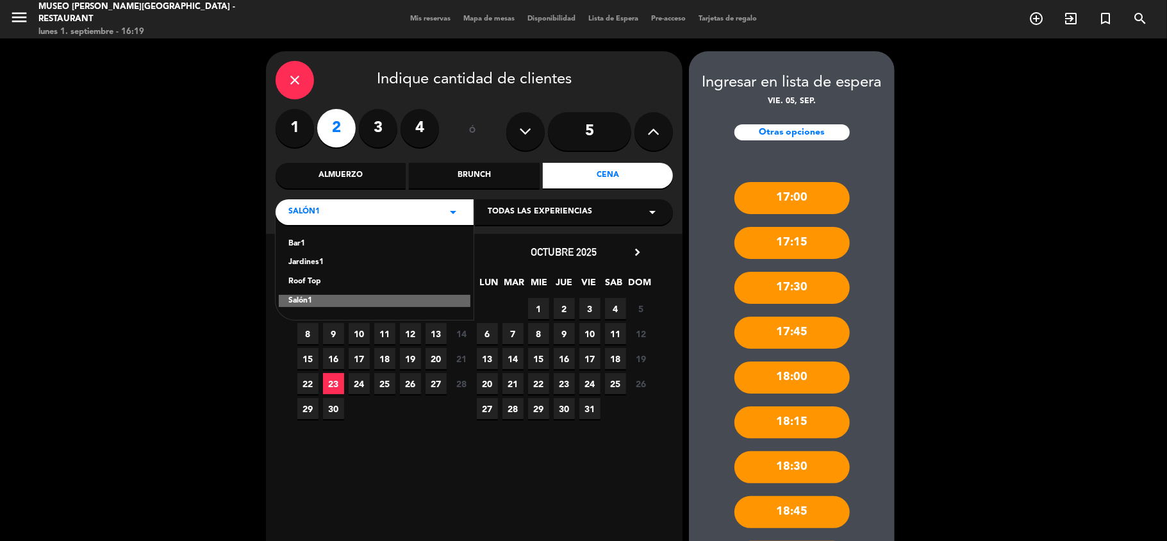
click at [306, 279] on div "Roof Top" at bounding box center [374, 281] width 172 height 13
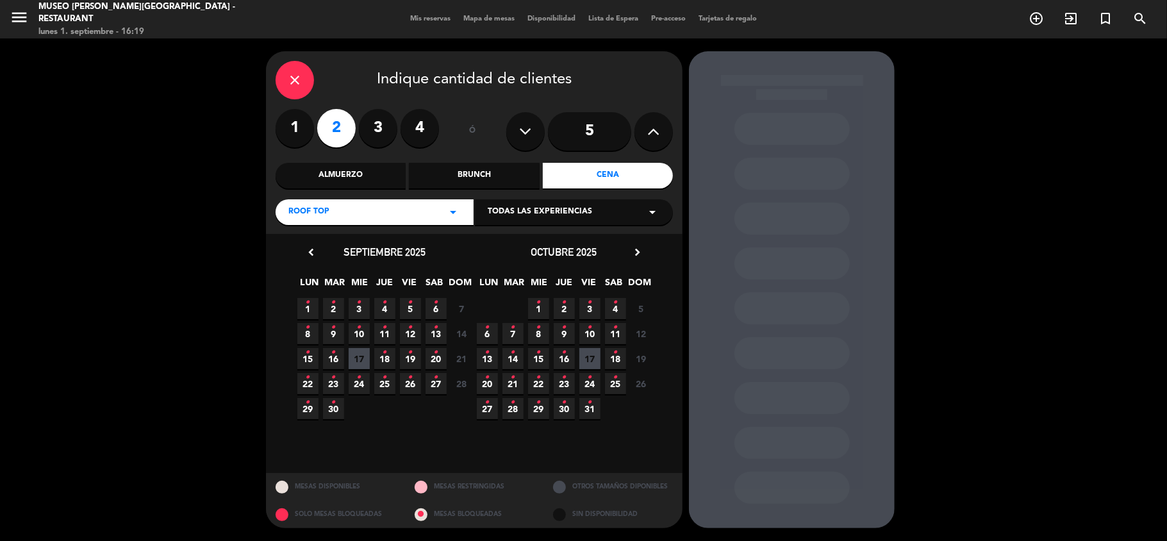
click at [406, 311] on span "5 •" at bounding box center [410, 308] width 21 height 21
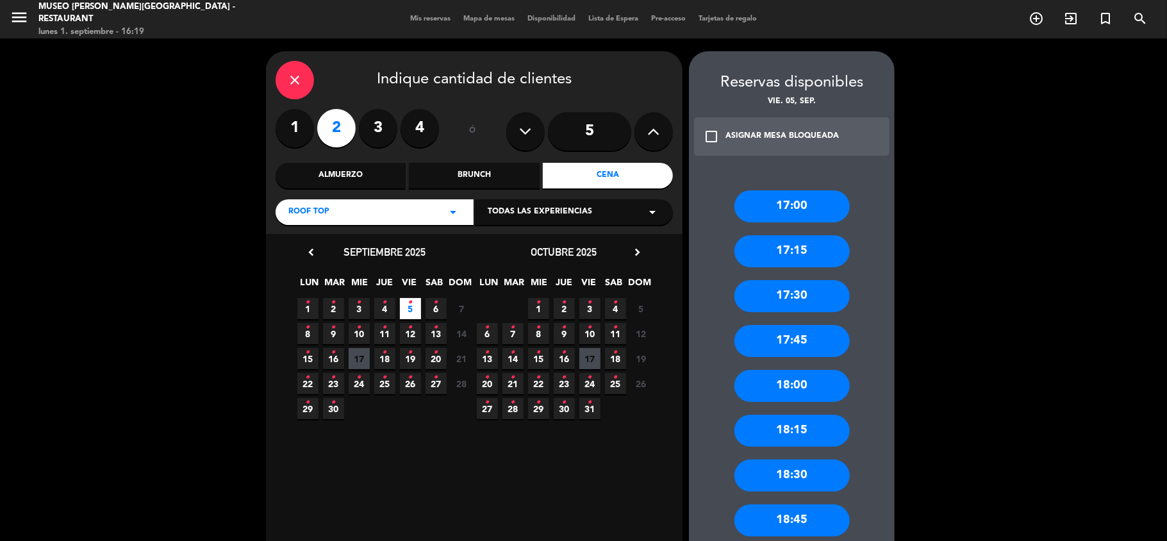
click at [308, 94] on div "close Indique cantidad de clientes" at bounding box center [473, 80] width 397 height 38
click at [277, 73] on div "close" at bounding box center [294, 80] width 38 height 38
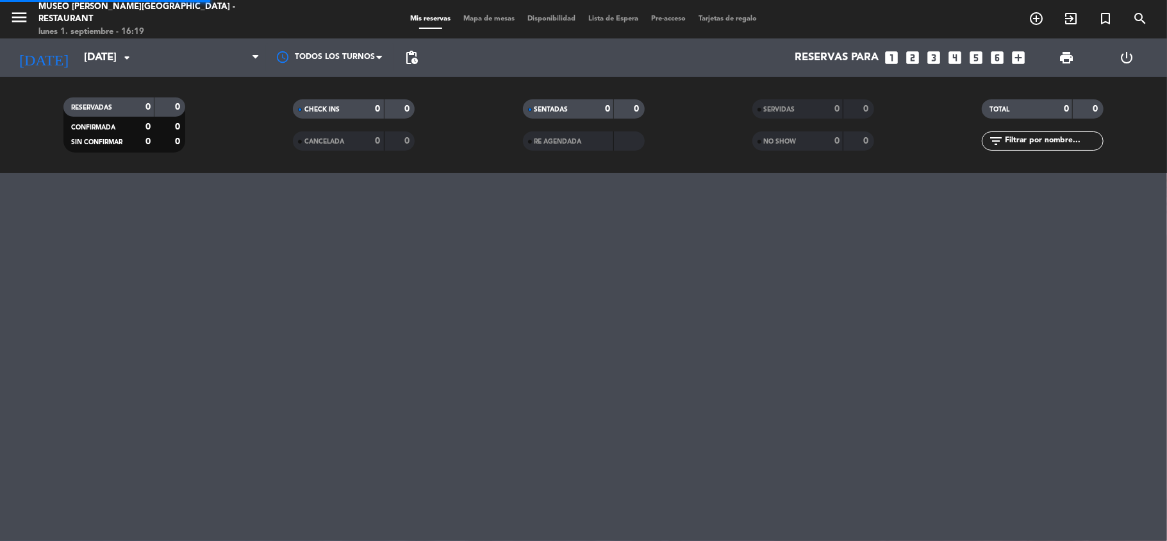
click at [290, 79] on div "RESERVADAS 0 0 CONFIRMADA 0 0 SIN CONFIRMAR 0 0 CHECK INS 0 0 CANCELADA 0 0 SEN…" at bounding box center [583, 125] width 1167 height 96
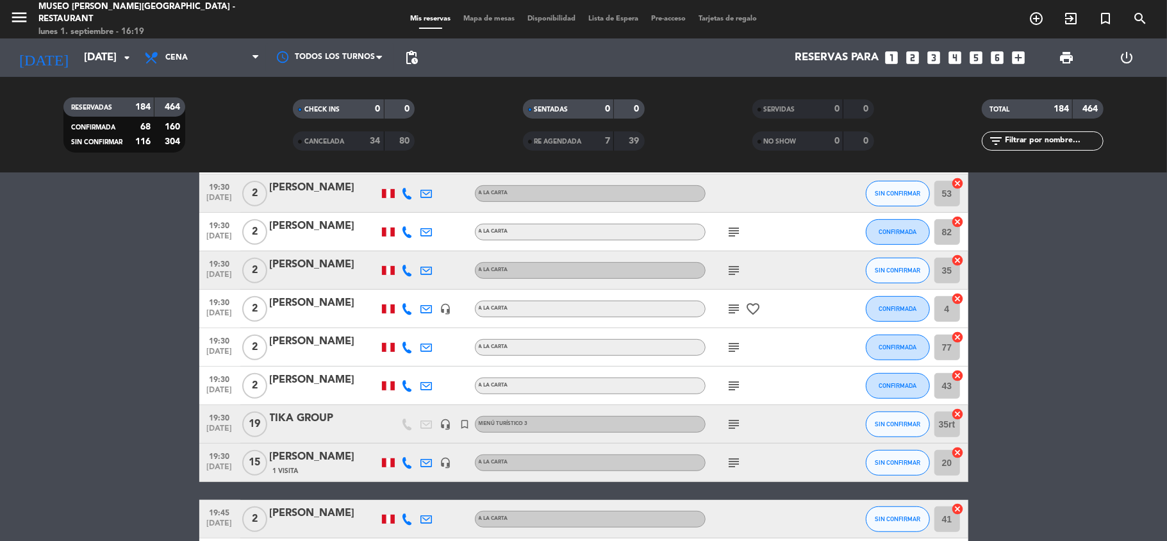
scroll to position [3929, 0]
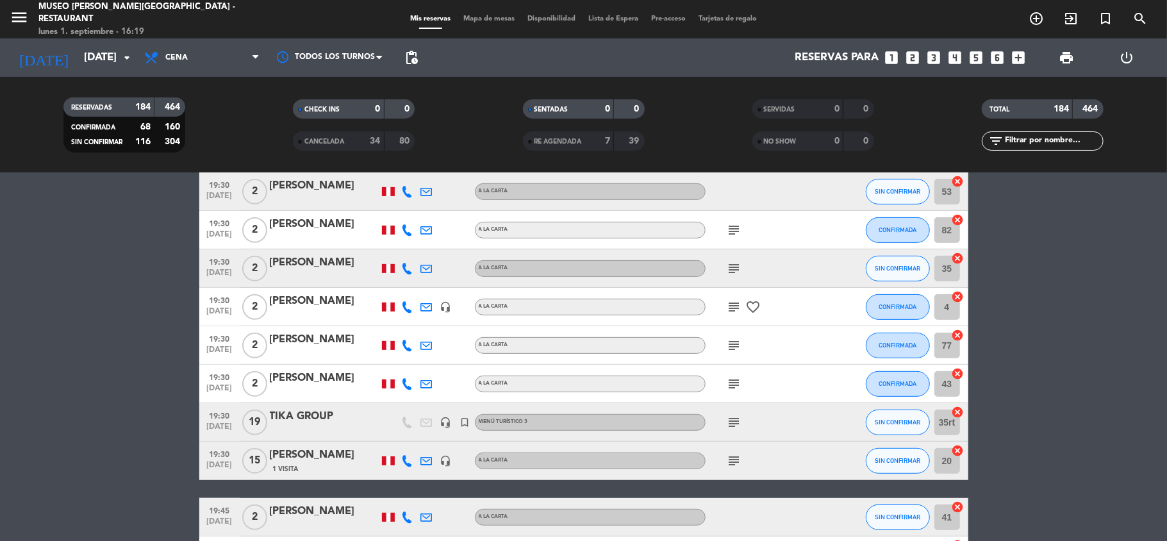
click at [447, 422] on icon "headset_mic" at bounding box center [446, 422] width 12 height 12
click at [443, 455] on icon "headset_mic" at bounding box center [446, 461] width 12 height 12
click at [214, 420] on span "19:30" at bounding box center [220, 414] width 32 height 15
click at [215, 457] on span "19:30" at bounding box center [220, 453] width 32 height 15
click at [726, 421] on icon "subject" at bounding box center [733, 421] width 15 height 15
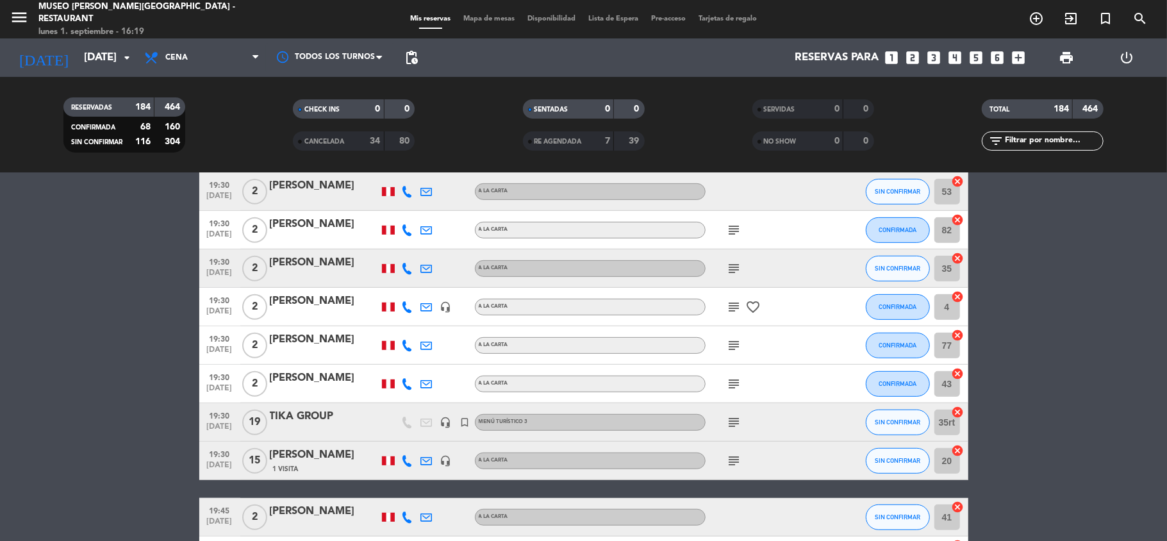
click at [314, 411] on div "TIKA GROUP" at bounding box center [324, 416] width 109 height 17
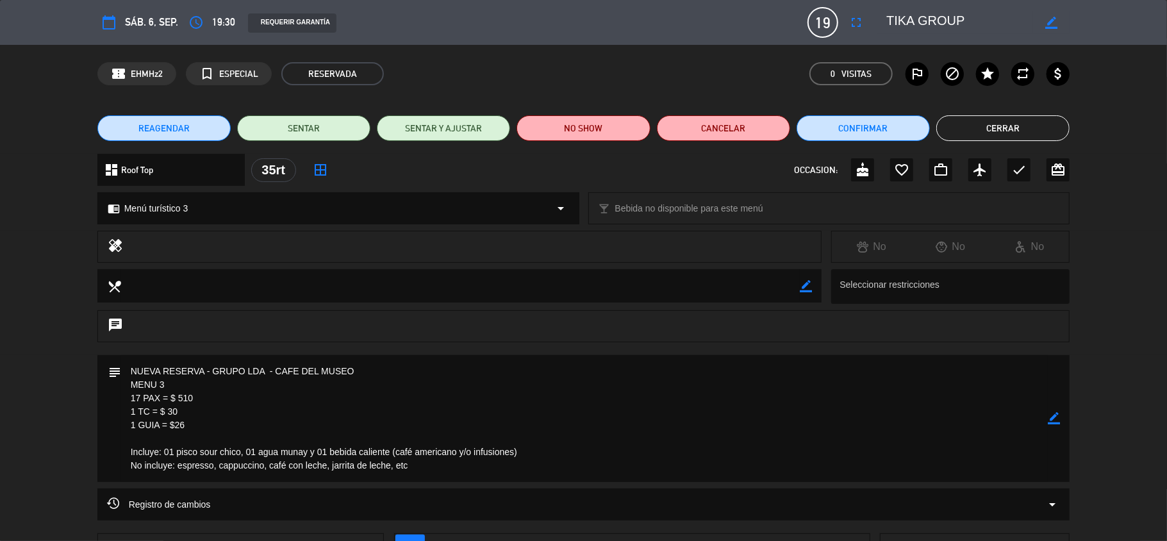
click at [1058, 416] on icon "border_color" at bounding box center [1053, 418] width 12 height 12
click at [478, 472] on textarea at bounding box center [584, 418] width 927 height 127
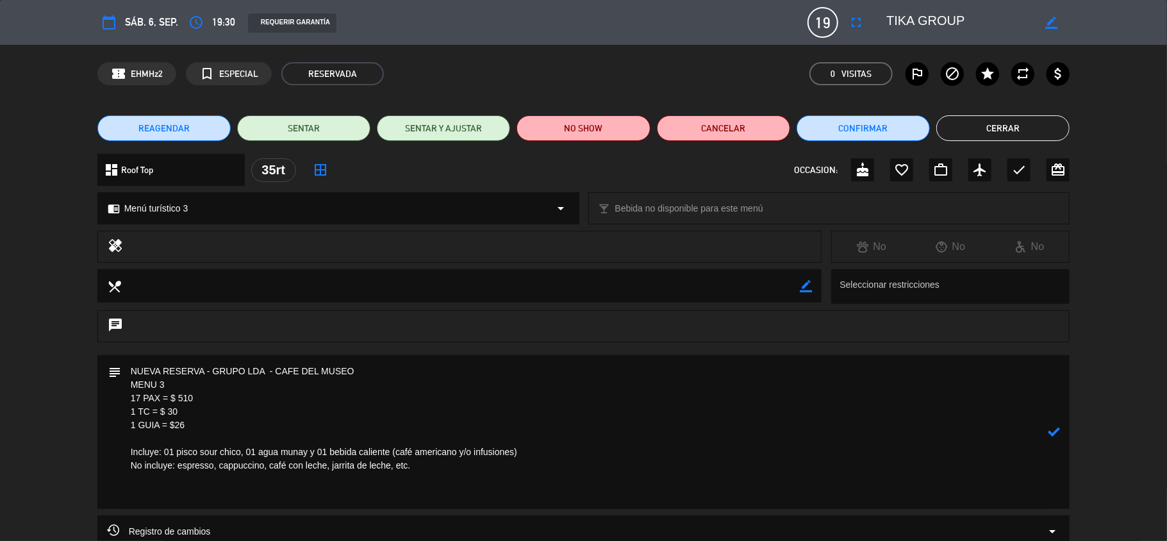
paste textarea "Causa Limeña: Papa amarilla prensada al limón, rellena [PERSON_NAME] de pollo…"
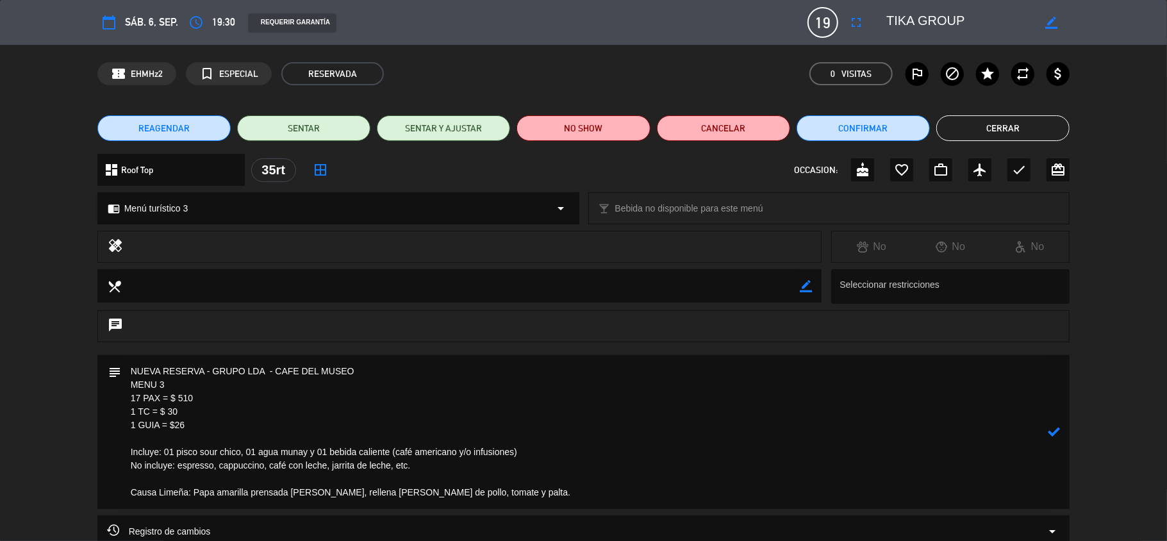
scroll to position [10, 0]
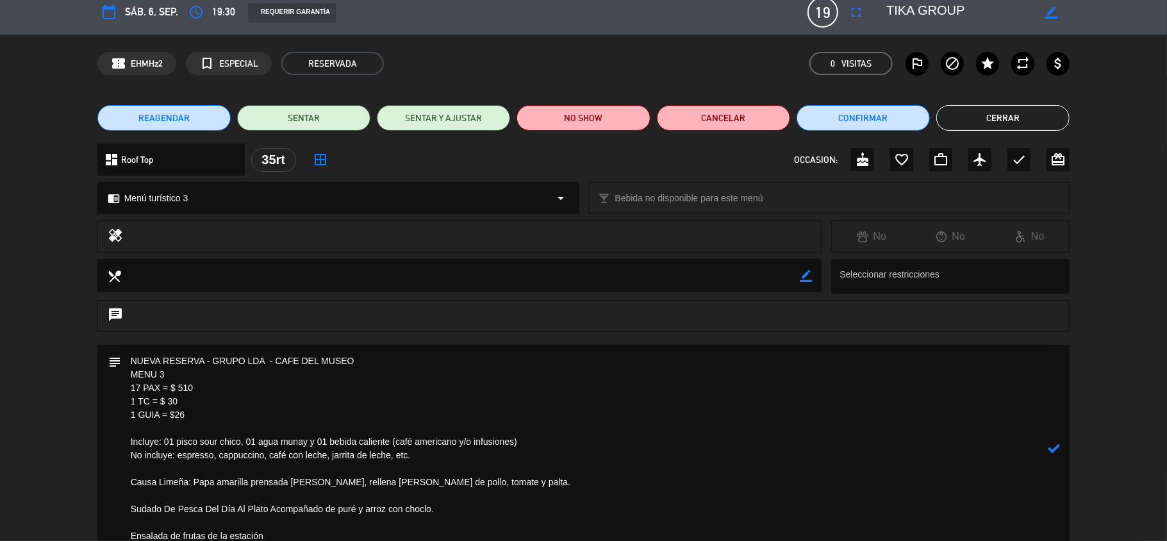
click at [149, 503] on textarea at bounding box center [584, 449] width 927 height 208
click at [150, 497] on textarea at bounding box center [584, 449] width 927 height 208
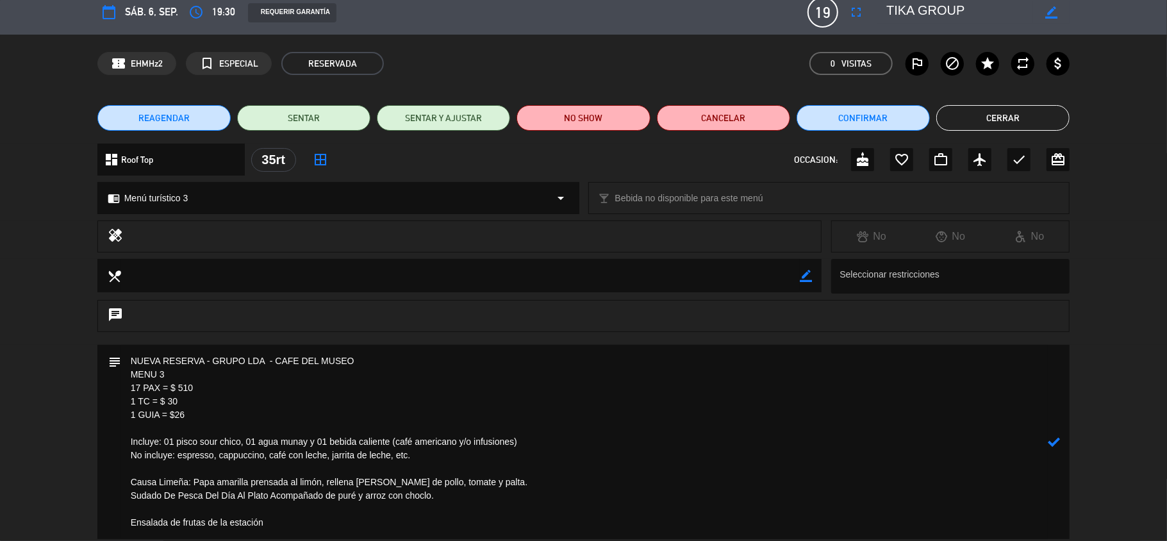
click at [162, 516] on textarea at bounding box center [584, 442] width 927 height 194
click at [164, 510] on textarea at bounding box center [584, 442] width 927 height 194
click at [147, 507] on textarea at bounding box center [584, 442] width 927 height 194
drag, startPoint x: 510, startPoint y: 478, endPoint x: 190, endPoint y: 482, distance: 319.7
click at [190, 482] on textarea at bounding box center [584, 435] width 927 height 181
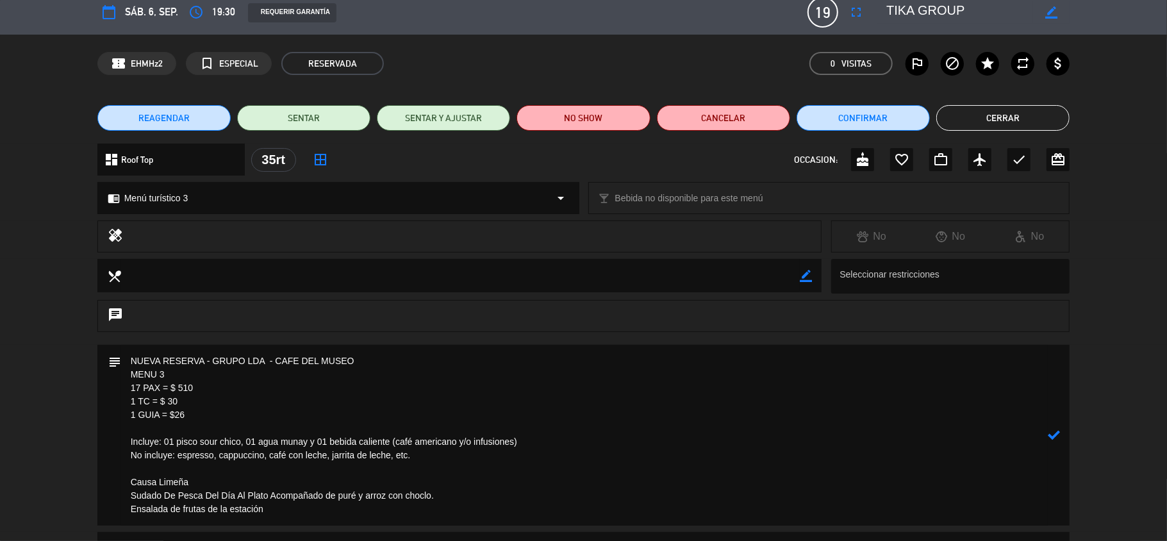
drag, startPoint x: 455, startPoint y: 495, endPoint x: 274, endPoint y: 496, distance: 180.7
click at [274, 496] on textarea at bounding box center [584, 435] width 927 height 181
click at [277, 505] on textarea at bounding box center [584, 435] width 927 height 181
click at [1052, 432] on icon at bounding box center [1053, 435] width 12 height 12
click at [1046, 436] on textarea at bounding box center [584, 435] width 927 height 181
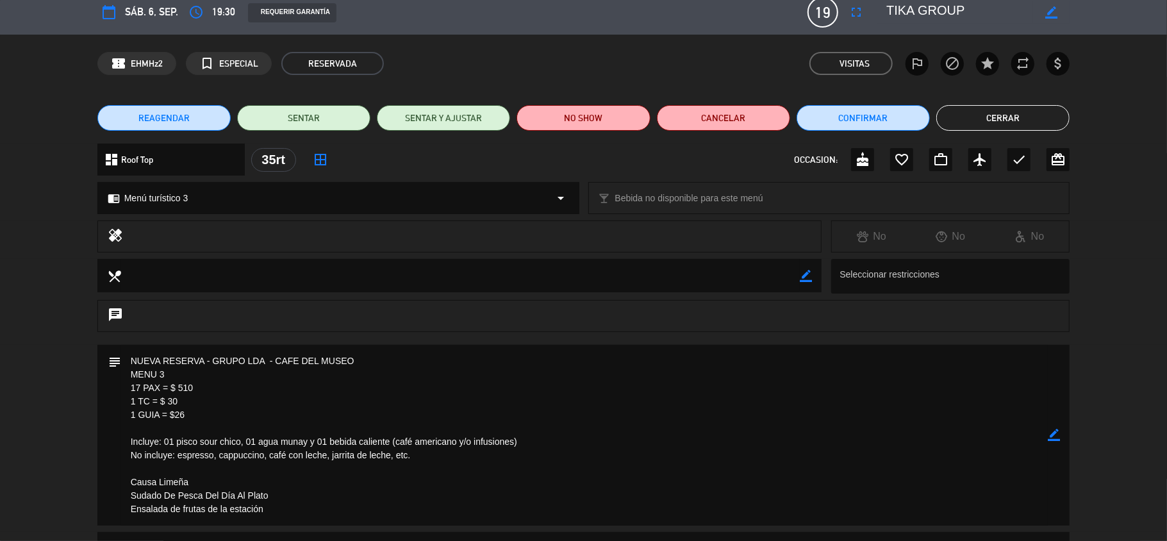
click at [1054, 433] on icon "border_color" at bounding box center [1053, 435] width 12 height 12
click at [348, 513] on textarea at bounding box center [584, 435] width 927 height 181
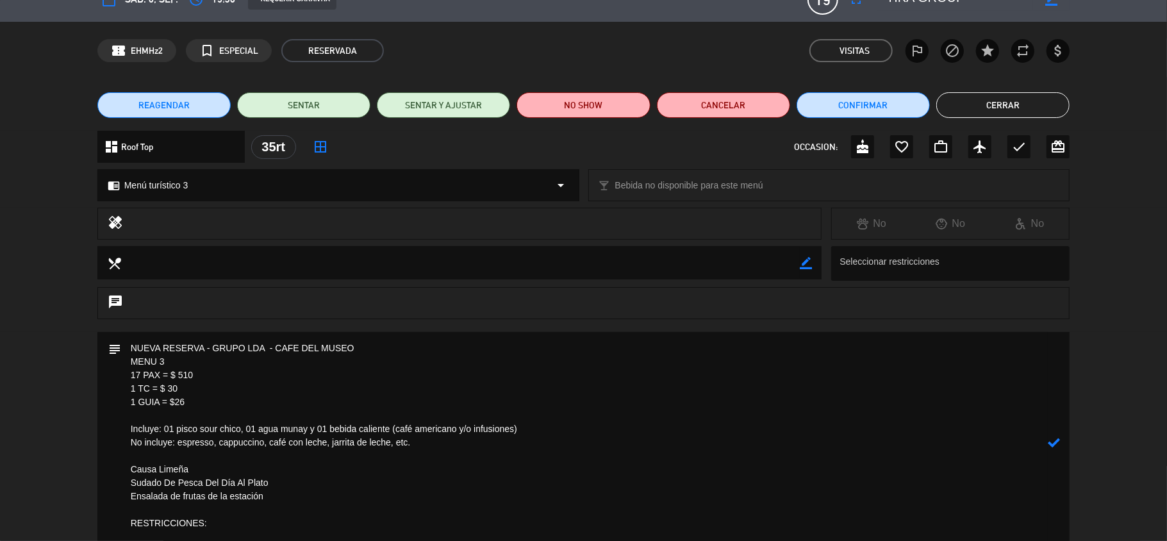
paste textarea "Restricciones [PERSON_NAME] [PERSON_NAME]: sin carne, ok pescado [PERSON_NAME]:…"
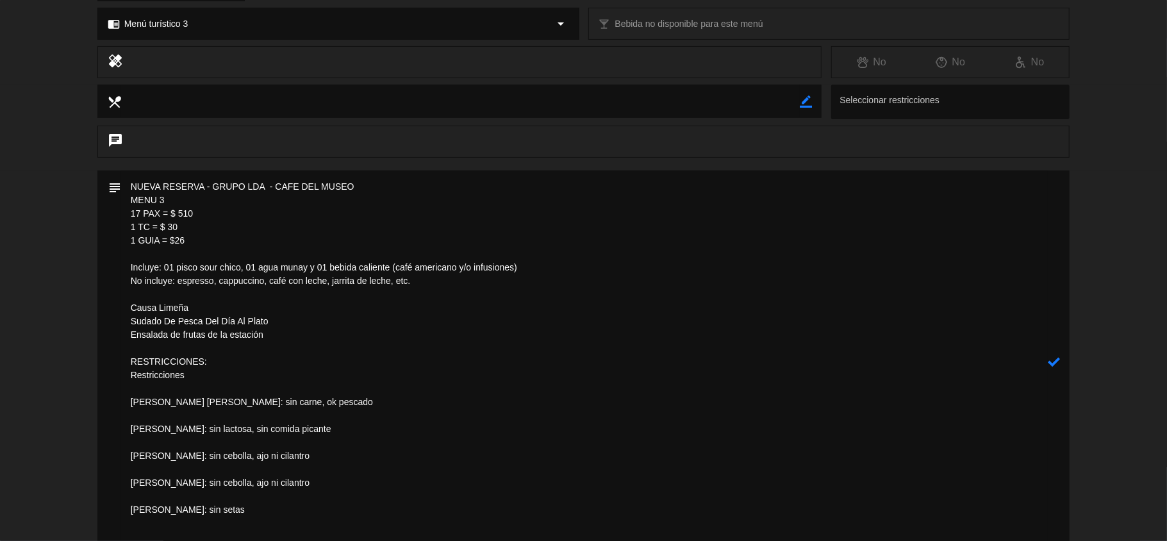
drag, startPoint x: 199, startPoint y: 375, endPoint x: 76, endPoint y: 375, distance: 123.0
click at [76, 375] on div "subject" at bounding box center [583, 364] width 1167 height 389
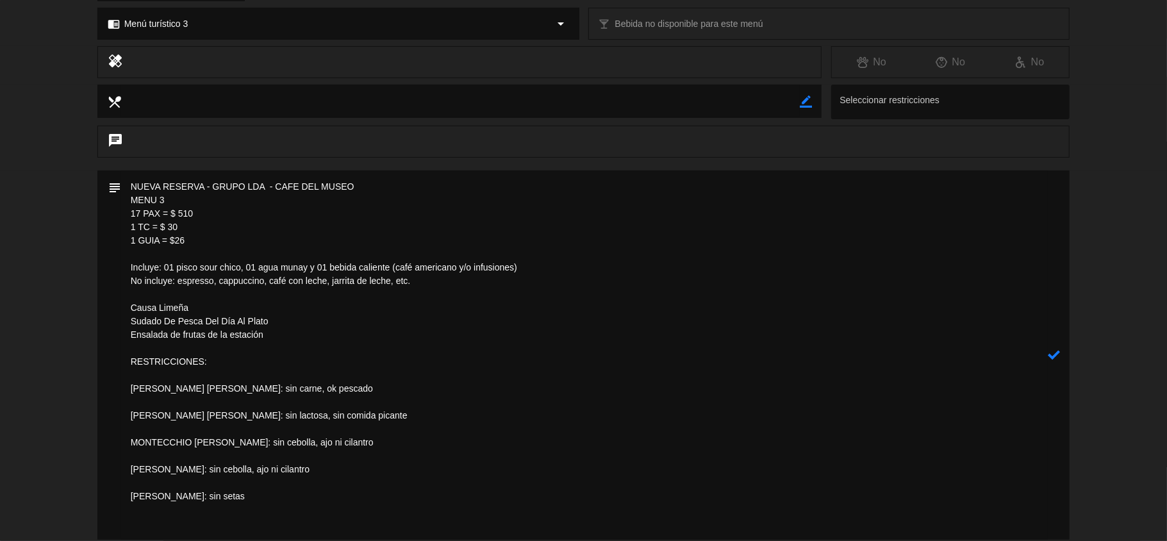
click at [147, 398] on textarea at bounding box center [584, 354] width 927 height 369
click at [136, 372] on textarea at bounding box center [584, 354] width 927 height 369
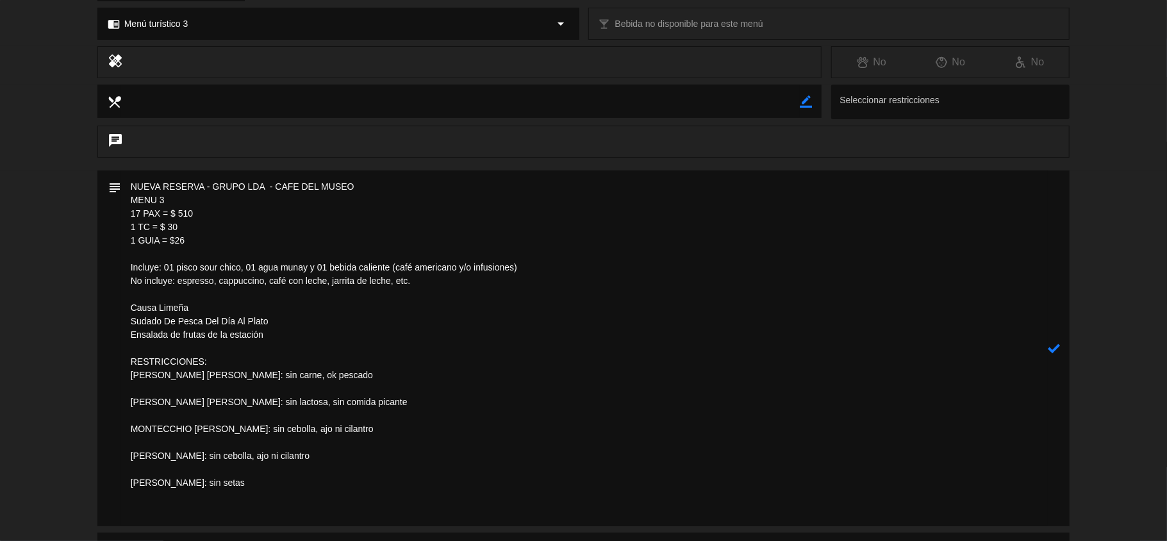
click at [144, 383] on textarea at bounding box center [584, 348] width 927 height 356
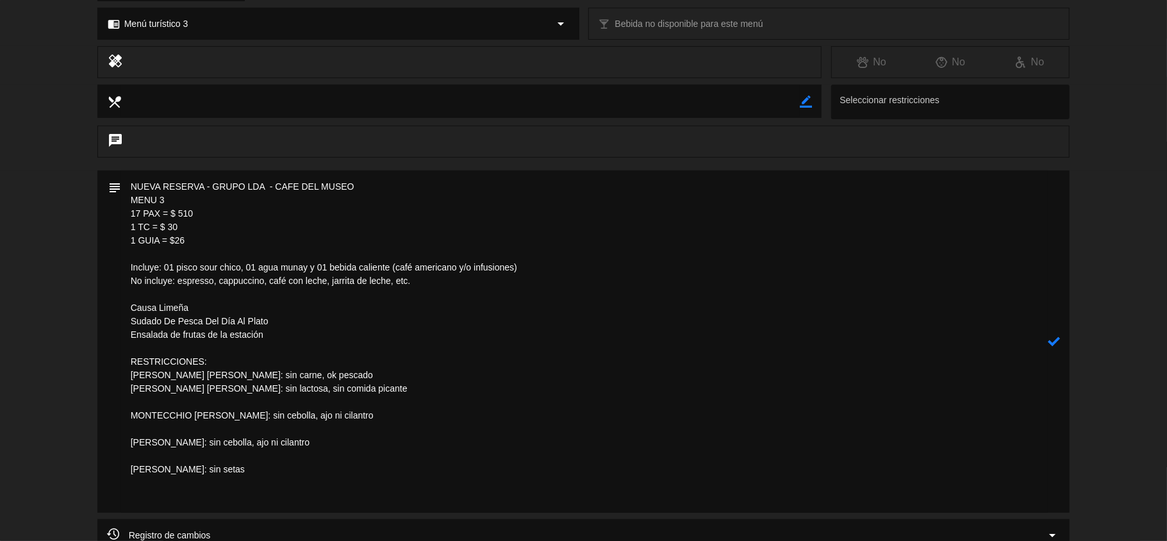
click at [143, 395] on textarea at bounding box center [584, 341] width 927 height 342
click at [150, 396] on textarea at bounding box center [584, 341] width 927 height 342
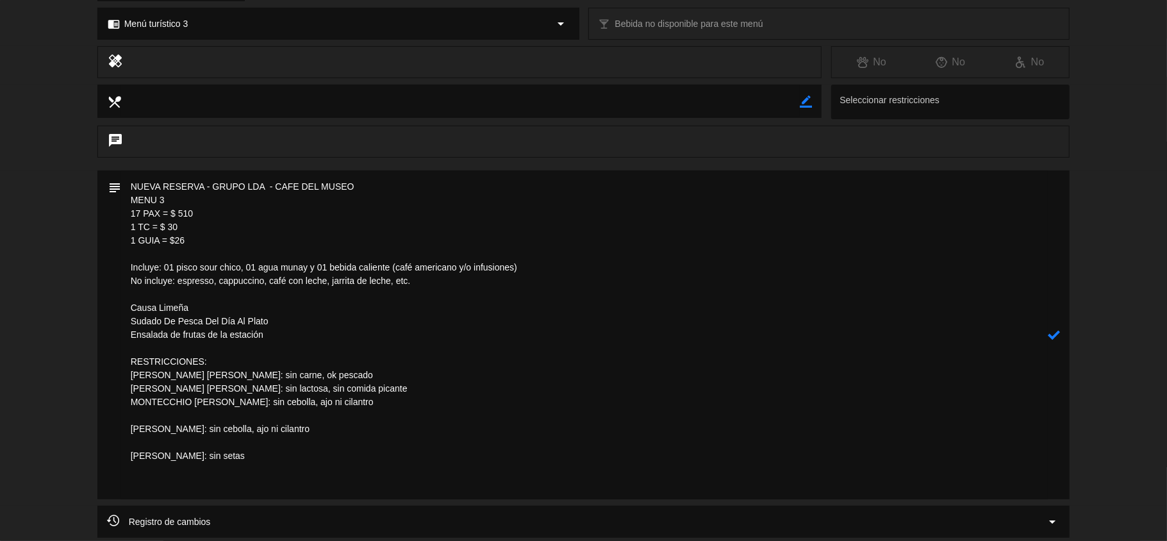
click at [146, 411] on textarea at bounding box center [584, 334] width 927 height 329
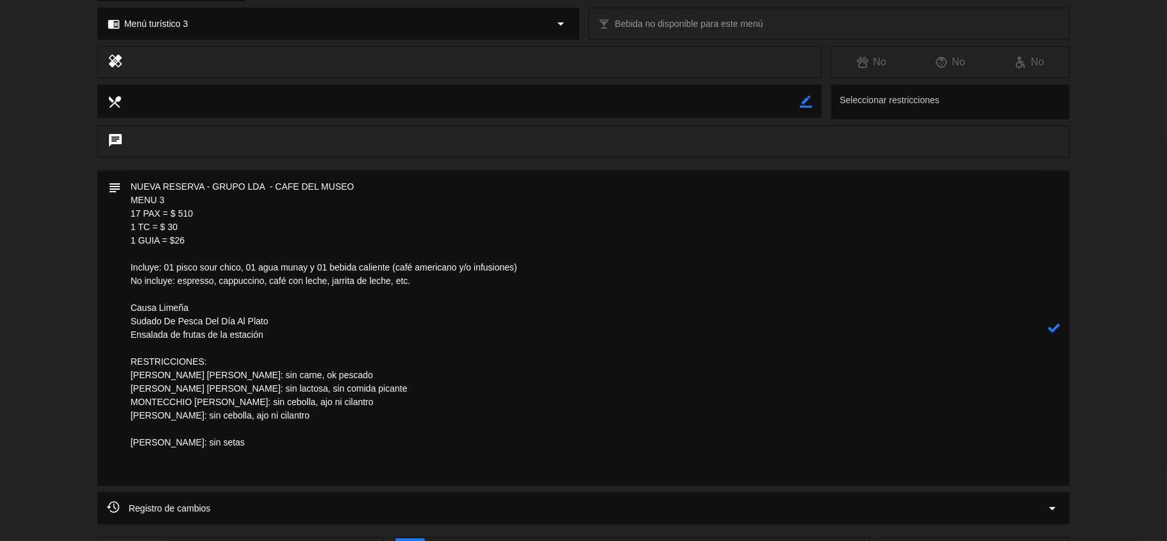
click at [151, 424] on textarea at bounding box center [584, 327] width 927 height 315
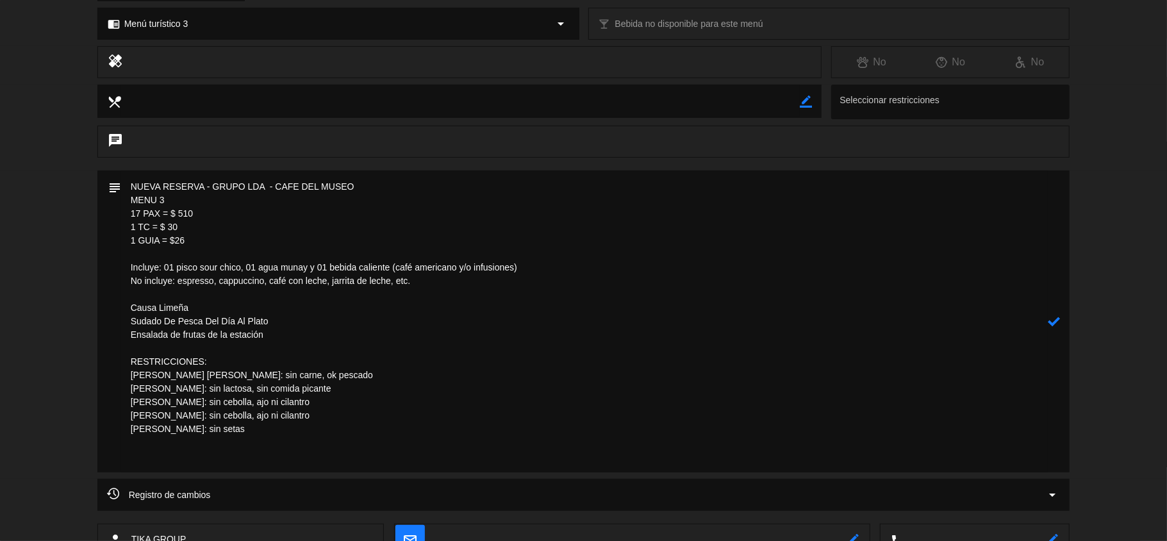
click at [139, 461] on textarea at bounding box center [584, 321] width 927 height 302
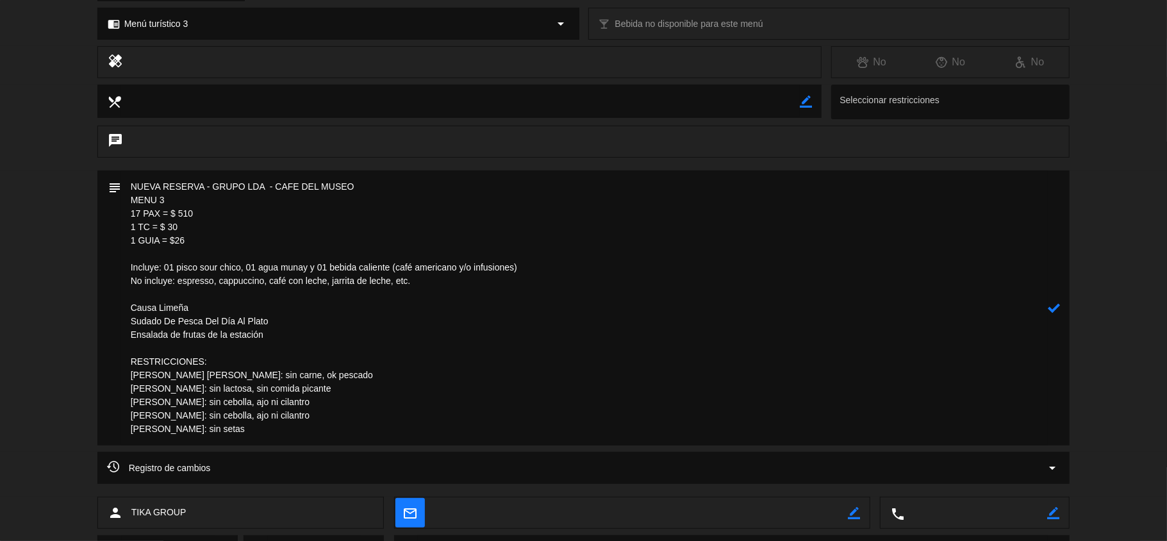
drag, startPoint x: 259, startPoint y: 428, endPoint x: 126, endPoint y: 365, distance: 147.0
click at [126, 365] on textarea at bounding box center [584, 307] width 927 height 275
type textarea "NUEVA RESERVA - GRUPO LDA - CAFE DEL MUSEO MENU 3 17 PAX = $ 510 1 TC = $ 30 1 …"
click at [1054, 313] on icon at bounding box center [1053, 308] width 12 height 12
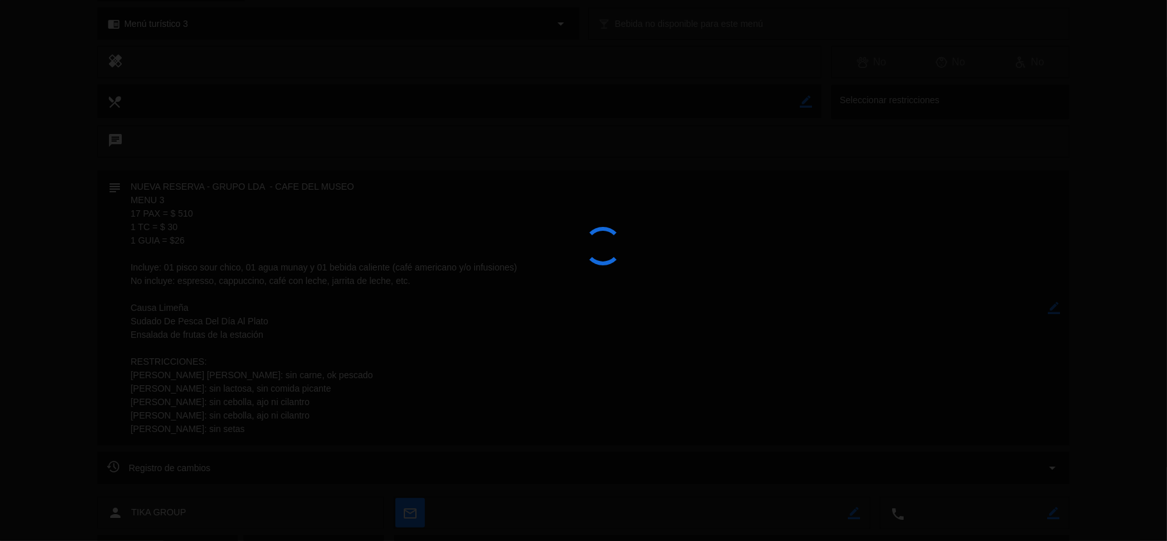
click at [1053, 313] on div at bounding box center [583, 270] width 1167 height 541
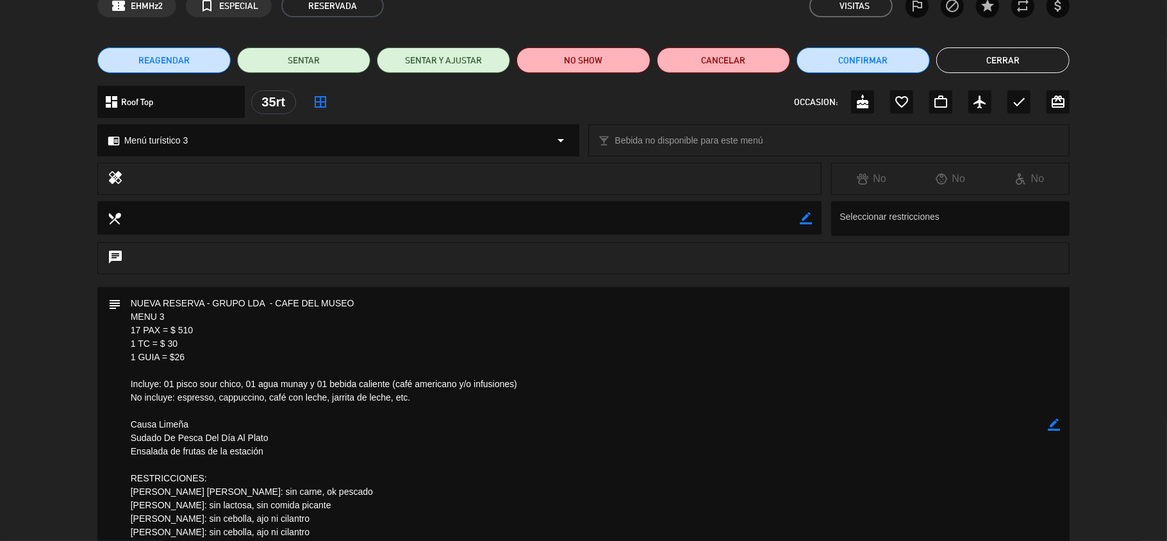
scroll to position [0, 0]
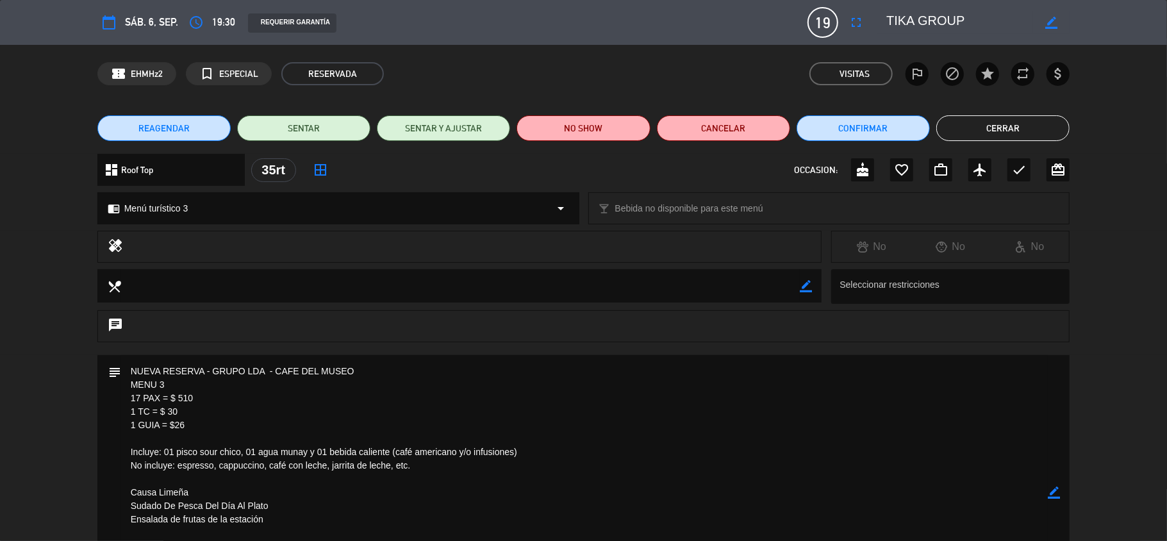
click at [808, 284] on icon "border_color" at bounding box center [805, 286] width 12 height 12
click at [753, 283] on textarea at bounding box center [460, 285] width 679 height 33
paste textarea "RESTRICCIONES: [PERSON_NAME] [PERSON_NAME]: sin carne, ok pescado [PERSON_NAME]…"
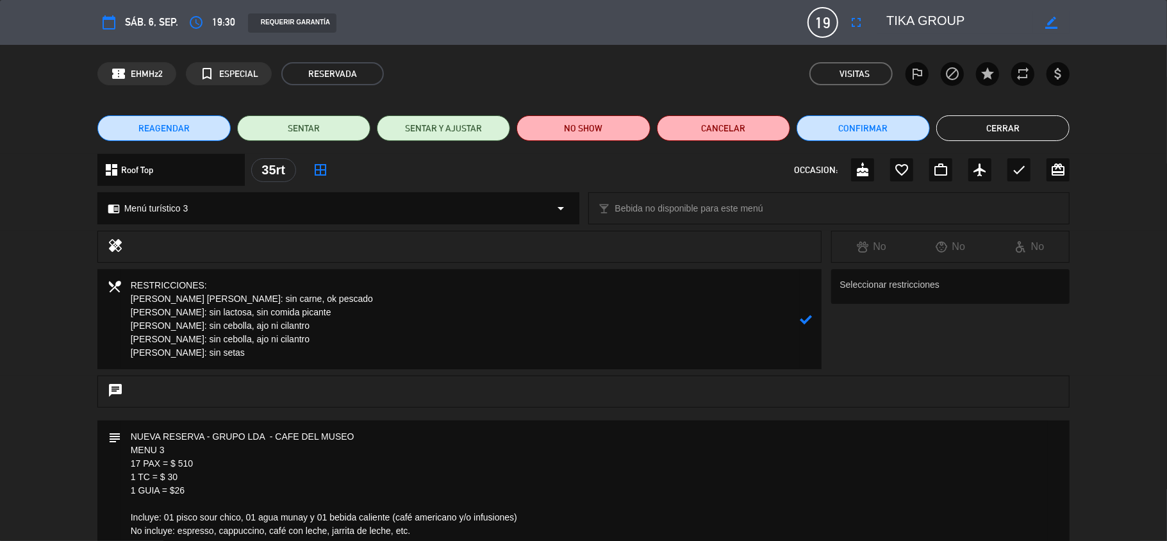
type textarea "RESTRICCIONES: [PERSON_NAME] [PERSON_NAME]: sin carne, ok pescado [PERSON_NAME]…"
click at [803, 319] on icon at bounding box center [805, 319] width 12 height 12
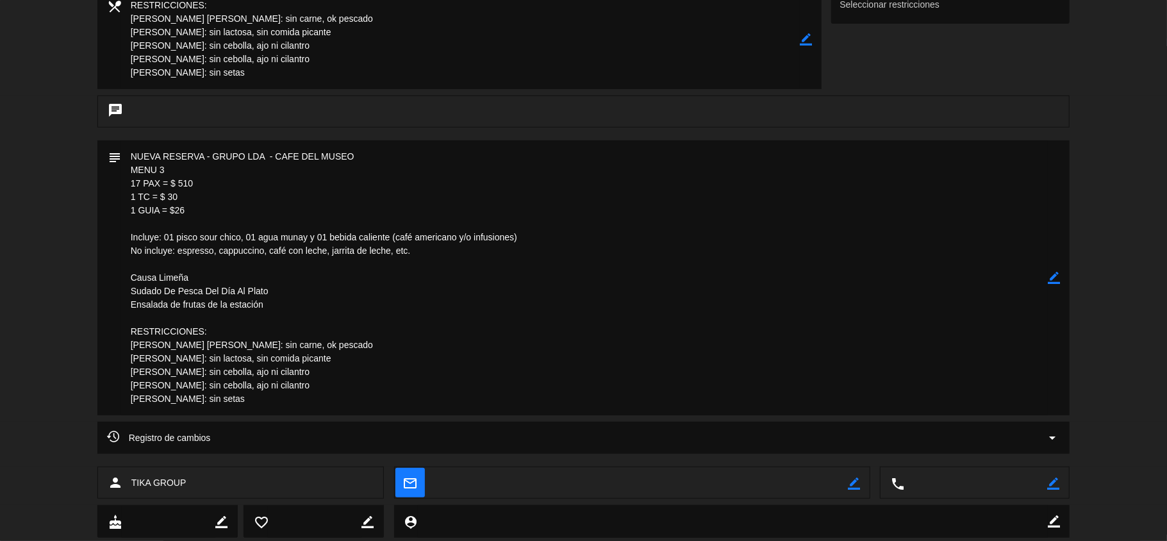
scroll to position [315, 0]
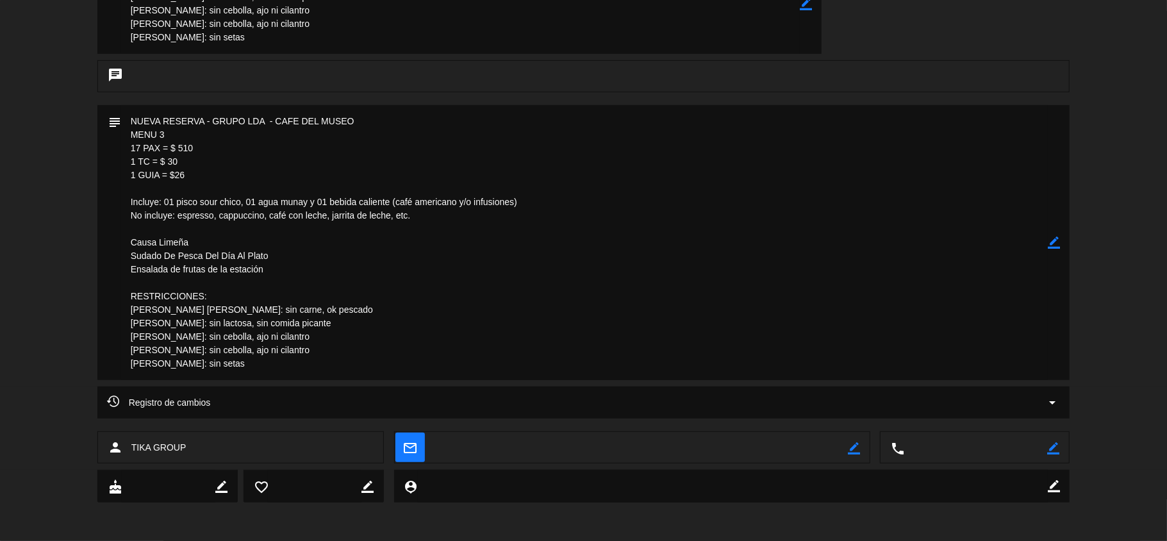
click at [1056, 242] on icon "border_color" at bounding box center [1053, 242] width 12 height 12
click at [261, 308] on textarea at bounding box center [584, 242] width 927 height 275
click at [252, 313] on textarea at bounding box center [584, 242] width 927 height 275
drag, startPoint x: 282, startPoint y: 326, endPoint x: 273, endPoint y: 328, distance: 9.2
click at [273, 328] on textarea at bounding box center [584, 242] width 927 height 275
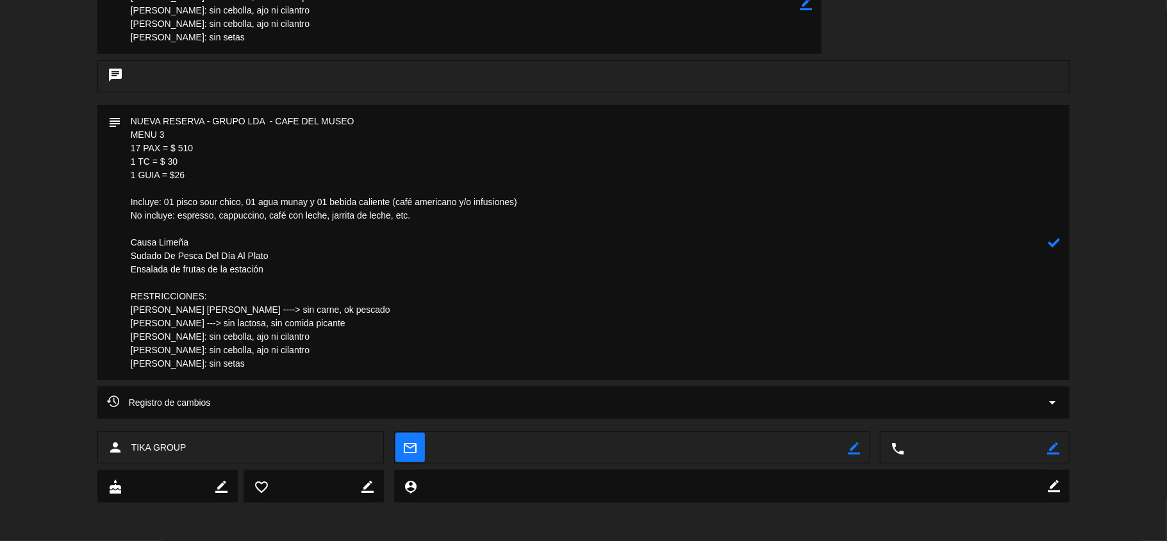
click at [222, 341] on textarea at bounding box center [584, 242] width 927 height 275
click at [236, 352] on textarea at bounding box center [584, 242] width 927 height 275
drag, startPoint x: 211, startPoint y: 361, endPoint x: 219, endPoint y: 388, distance: 28.0
click at [213, 361] on textarea at bounding box center [584, 242] width 927 height 275
drag, startPoint x: 158, startPoint y: 343, endPoint x: 98, endPoint y: 300, distance: 73.8
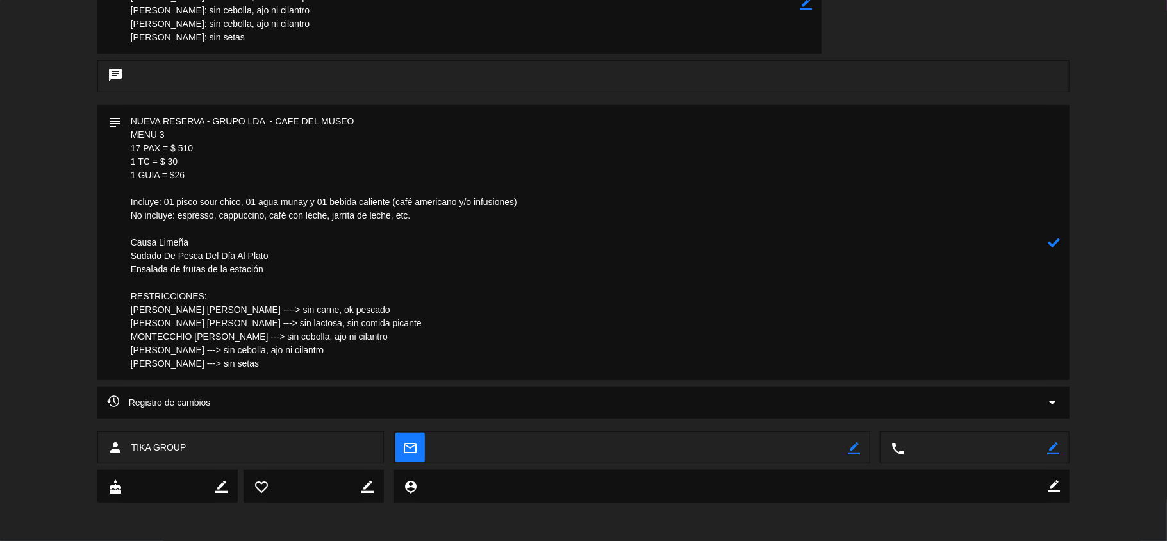
click at [98, 300] on div "subject" at bounding box center [583, 242] width 972 height 275
type textarea "NUEVA RESERVA - GRUPO LDA - CAFE DEL MUSEO MENU 3 17 PAX = $ 510 1 TC = $ 30 1 …"
click at [1056, 238] on icon at bounding box center [1053, 242] width 12 height 12
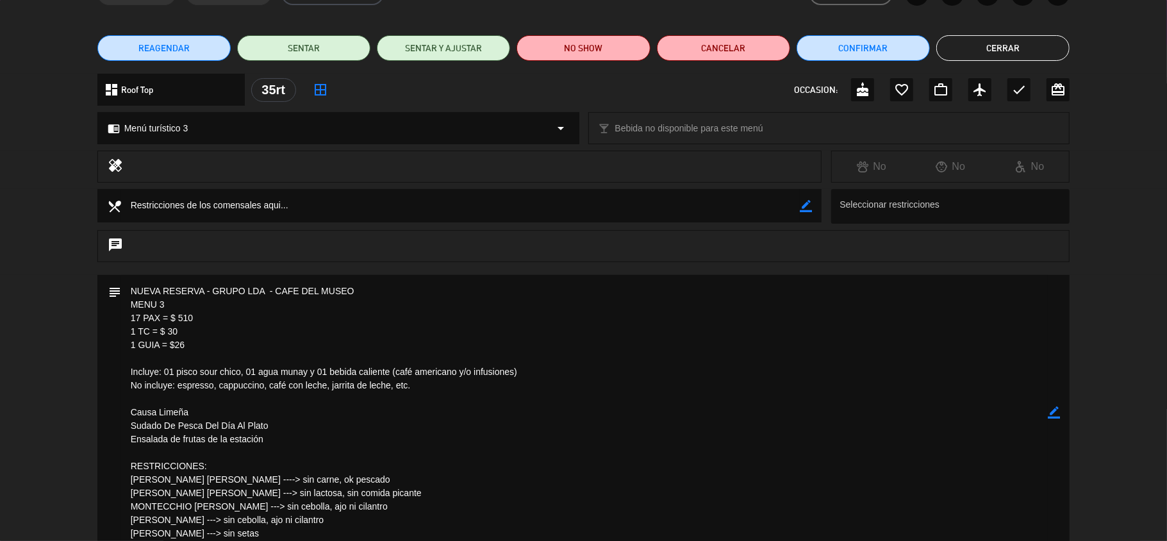
scroll to position [0, 0]
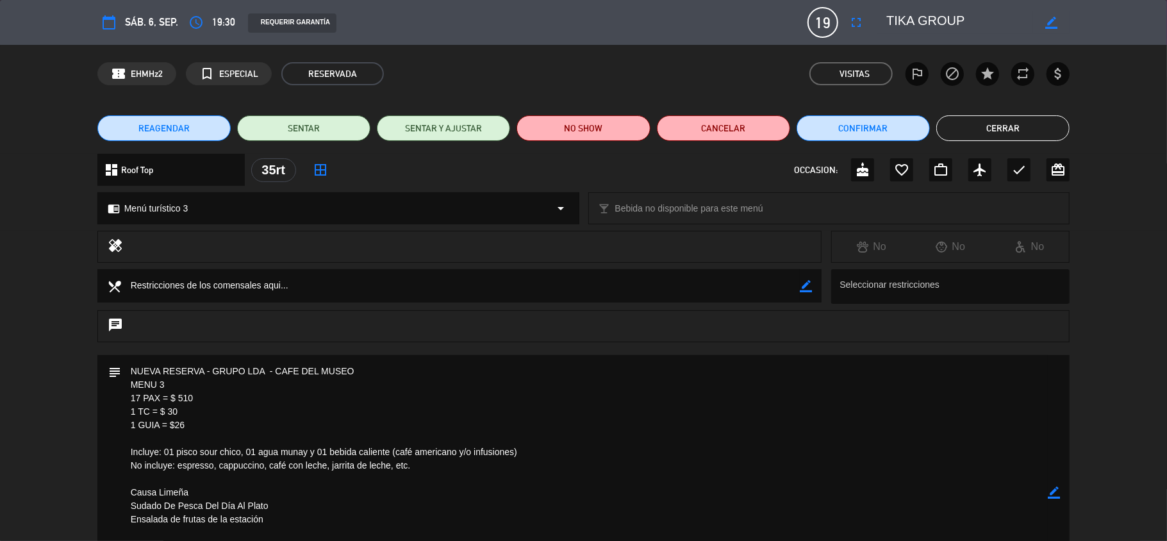
click at [965, 133] on button "Cerrar" at bounding box center [1002, 128] width 133 height 26
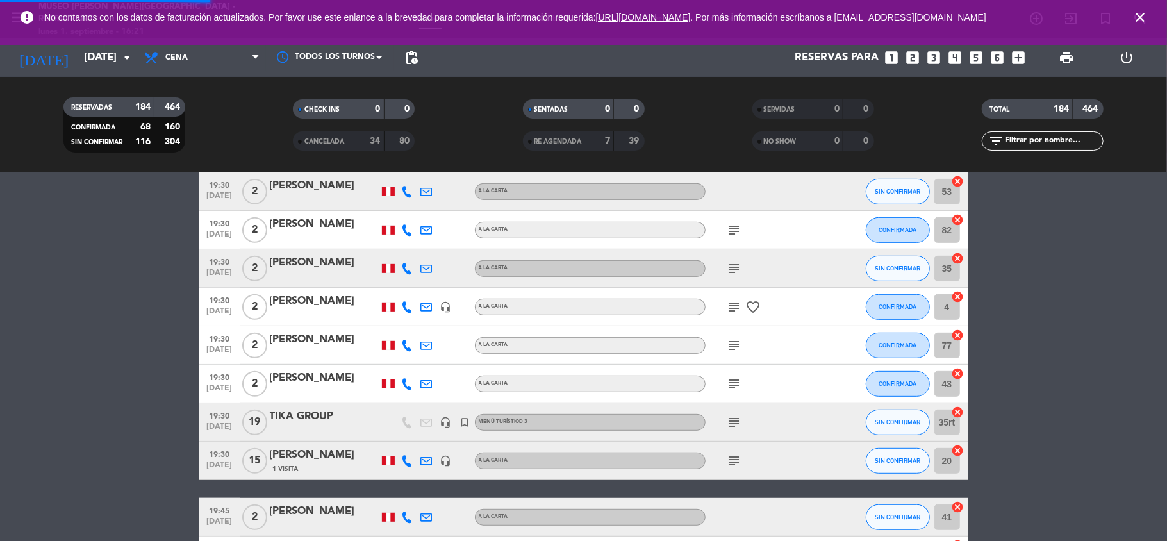
click at [314, 418] on div "TIKA GROUP" at bounding box center [324, 416] width 109 height 17
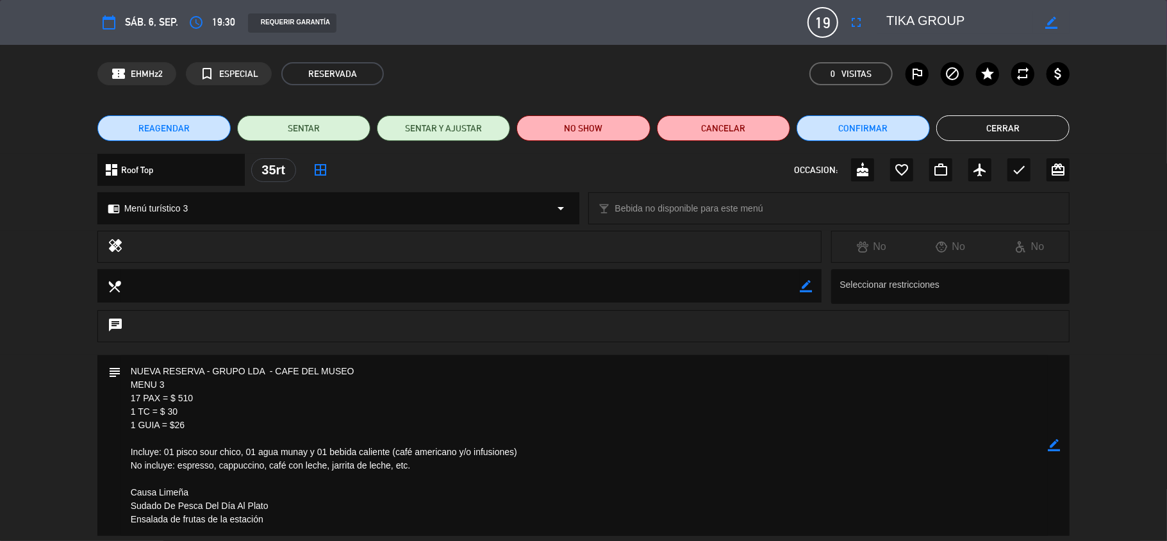
drag, startPoint x: 805, startPoint y: 284, endPoint x: 723, endPoint y: 284, distance: 82.0
click at [805, 285] on icon "border_color" at bounding box center [805, 286] width 12 height 12
click at [977, 128] on button "Cerrar" at bounding box center [1002, 128] width 133 height 26
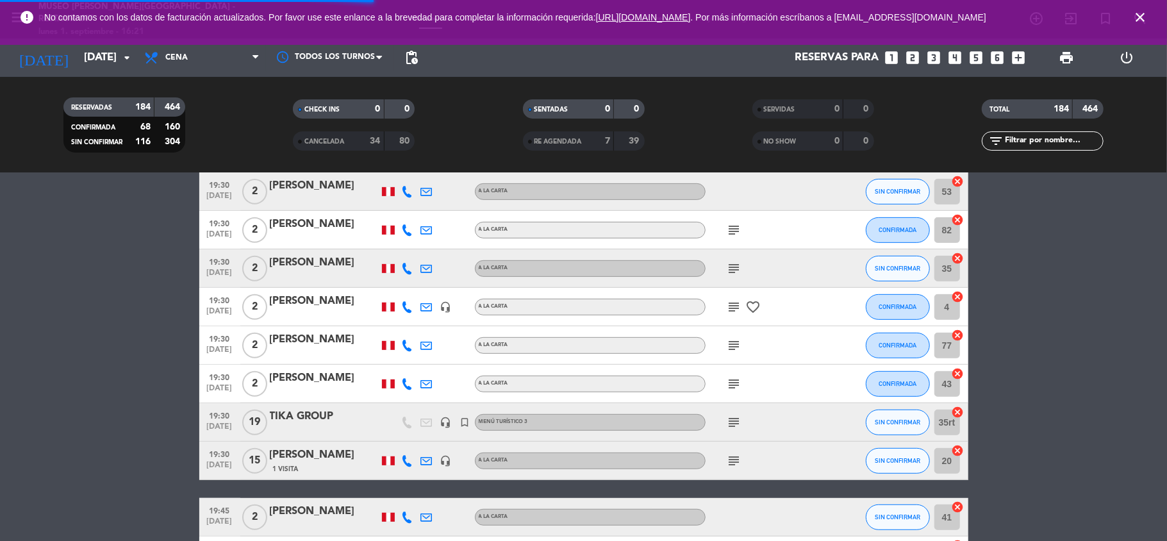
click at [293, 418] on div "TIKA GROUP" at bounding box center [324, 416] width 109 height 17
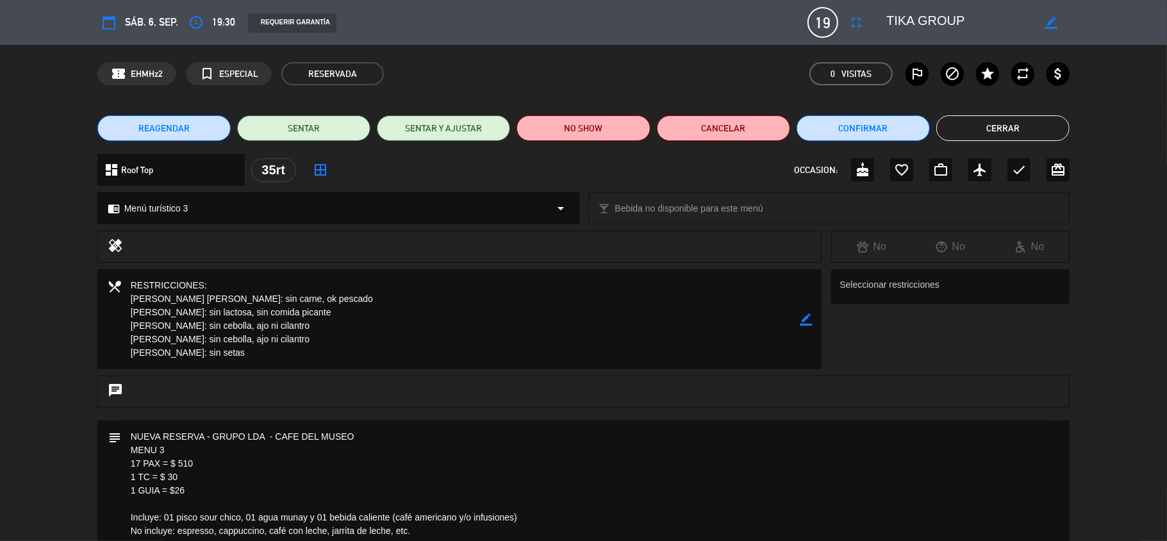
click at [802, 321] on icon "border_color" at bounding box center [805, 319] width 12 height 12
drag, startPoint x: 273, startPoint y: 357, endPoint x: 15, endPoint y: 272, distance: 271.5
click at [19, 287] on div "local_dining Seleccionar restricciones" at bounding box center [583, 322] width 1167 height 106
click at [322, 369] on div "local_dining Seleccionar restricciones" at bounding box center [583, 322] width 1167 height 106
drag, startPoint x: 273, startPoint y: 356, endPoint x: 24, endPoint y: 258, distance: 267.4
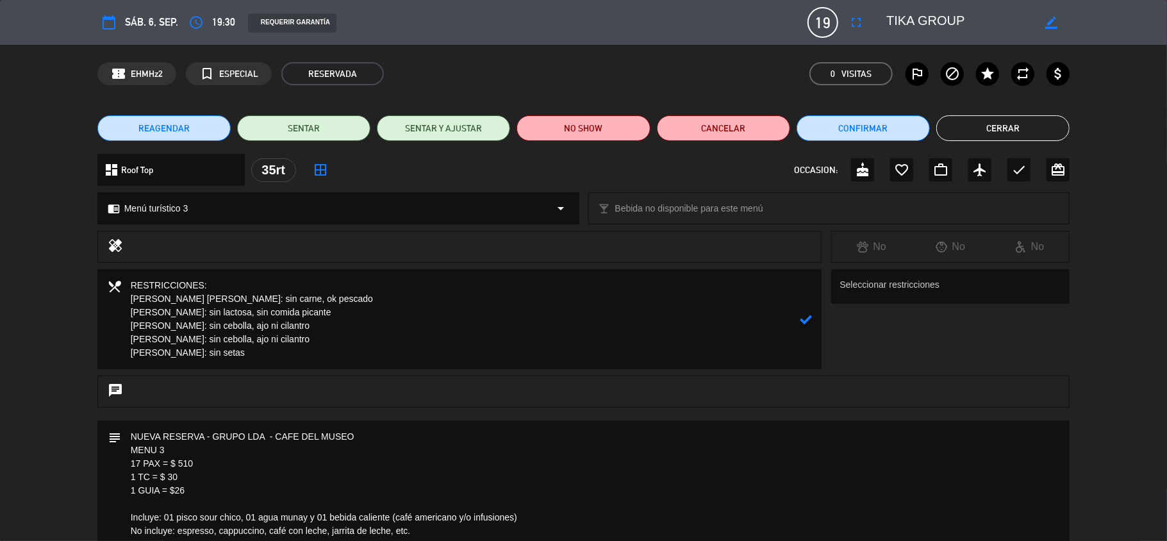
click at [29, 269] on div "local_dining Seleccionar restricciones" at bounding box center [583, 322] width 1167 height 106
paste textarea "----> sin carne, ok pescado [PERSON_NAME] [PERSON_NAME] ---> sin lactosa, sin c…"
type textarea "RESTRICCIONES: [PERSON_NAME] [PERSON_NAME] ----> sin carne, ok pescado [PERSON_…"
click at [805, 318] on icon at bounding box center [805, 319] width 12 height 12
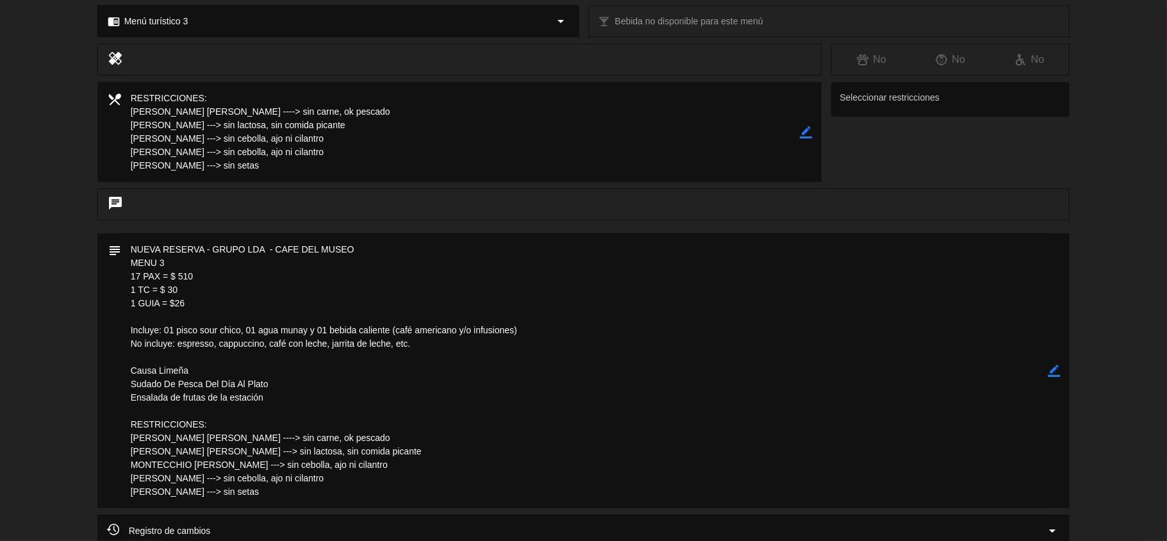
scroll to position [170, 0]
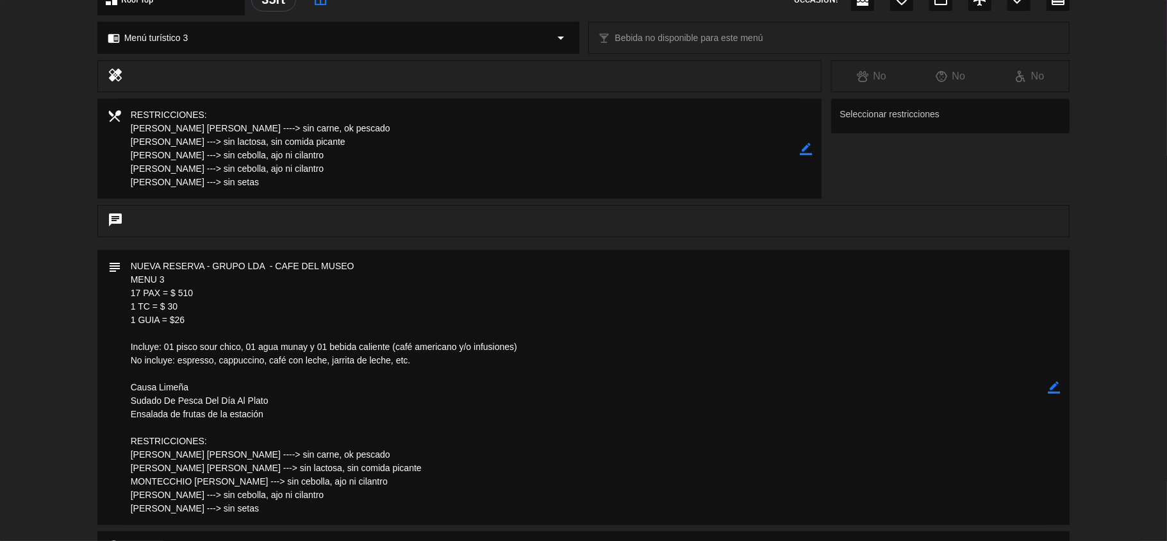
click at [1054, 383] on icon "border_color" at bounding box center [1053, 387] width 12 height 12
click at [1054, 383] on icon at bounding box center [1053, 387] width 12 height 12
click at [0, 0] on div at bounding box center [0, 0] width 0 height 0
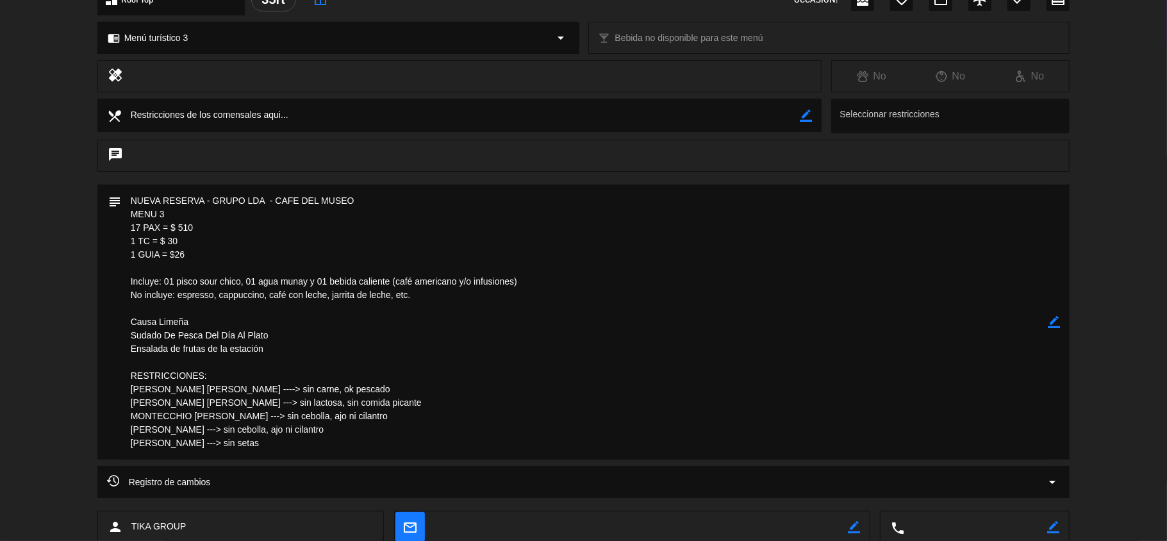
click at [1051, 321] on icon "border_color" at bounding box center [1053, 322] width 12 height 12
click at [1051, 321] on icon at bounding box center [1053, 322] width 12 height 12
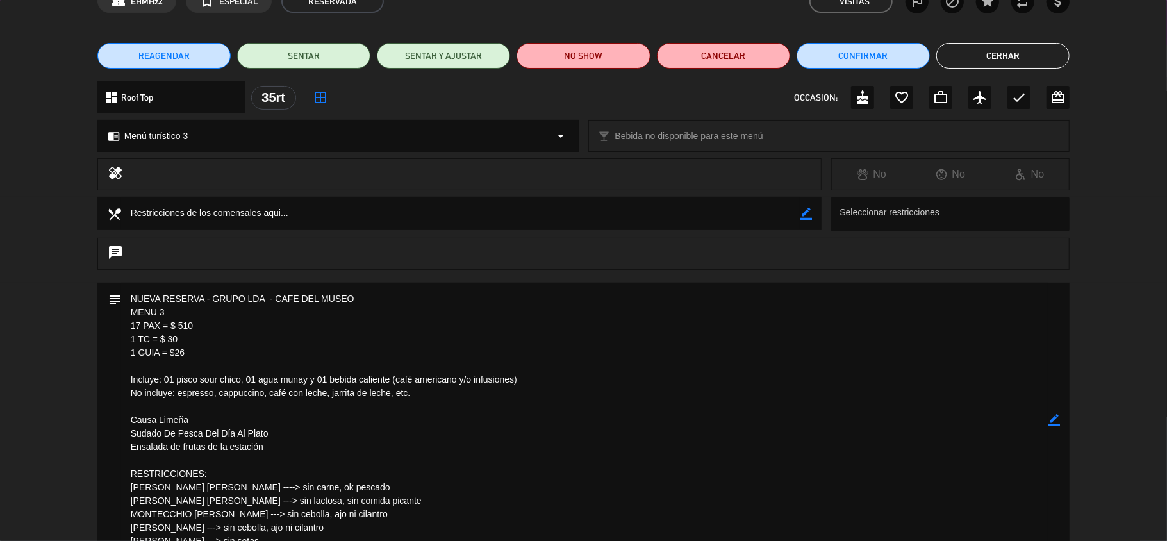
scroll to position [0, 0]
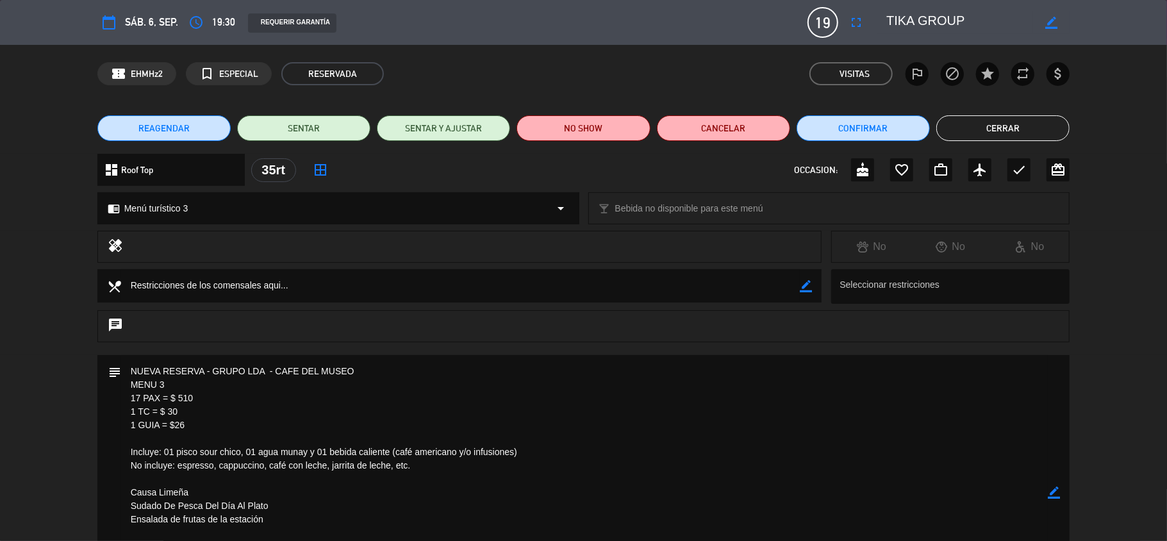
click at [989, 124] on button "Cerrar" at bounding box center [1002, 128] width 133 height 26
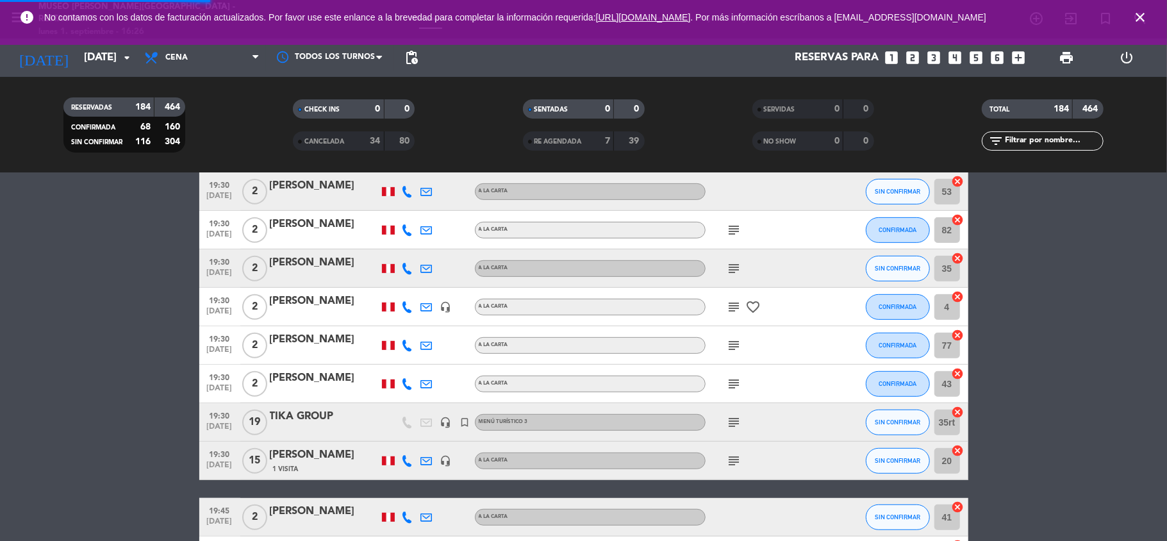
click at [1143, 17] on icon "close" at bounding box center [1139, 17] width 15 height 15
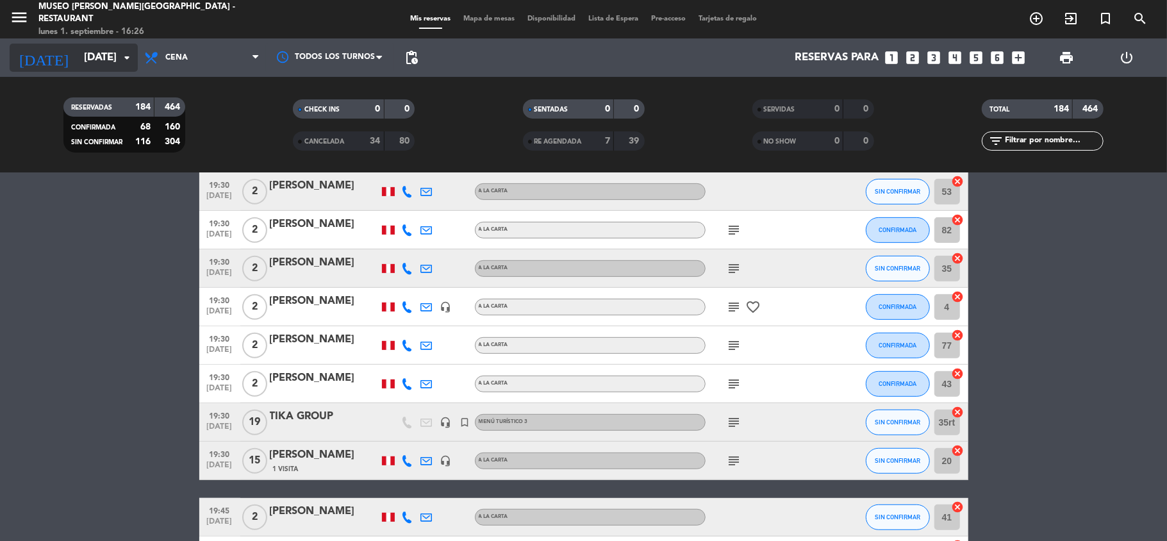
click at [78, 65] on input "[DATE]" at bounding box center [147, 57] width 138 height 25
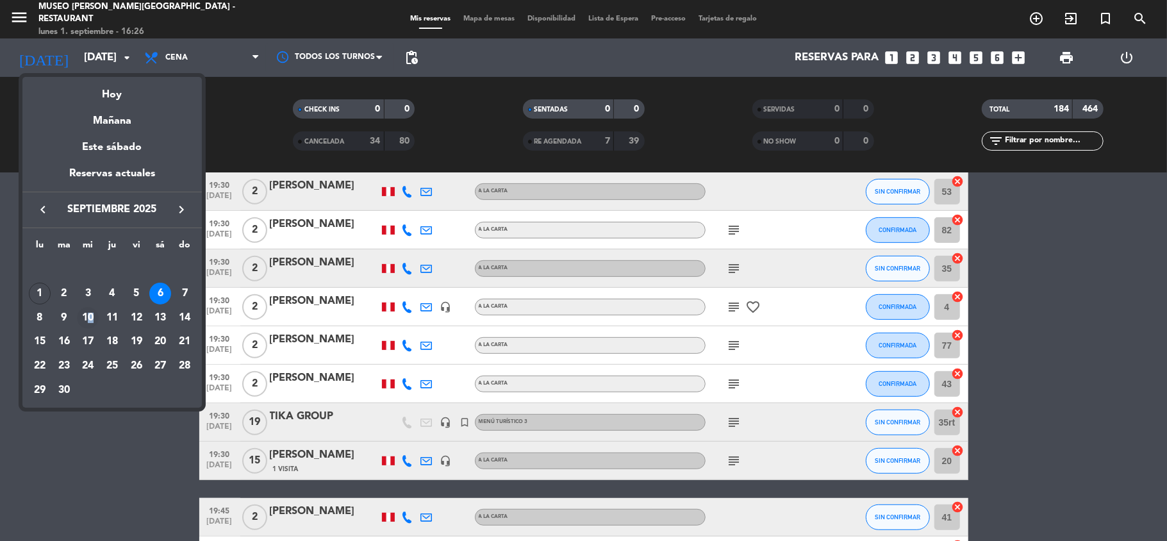
click at [90, 314] on div "10" at bounding box center [88, 318] width 22 height 22
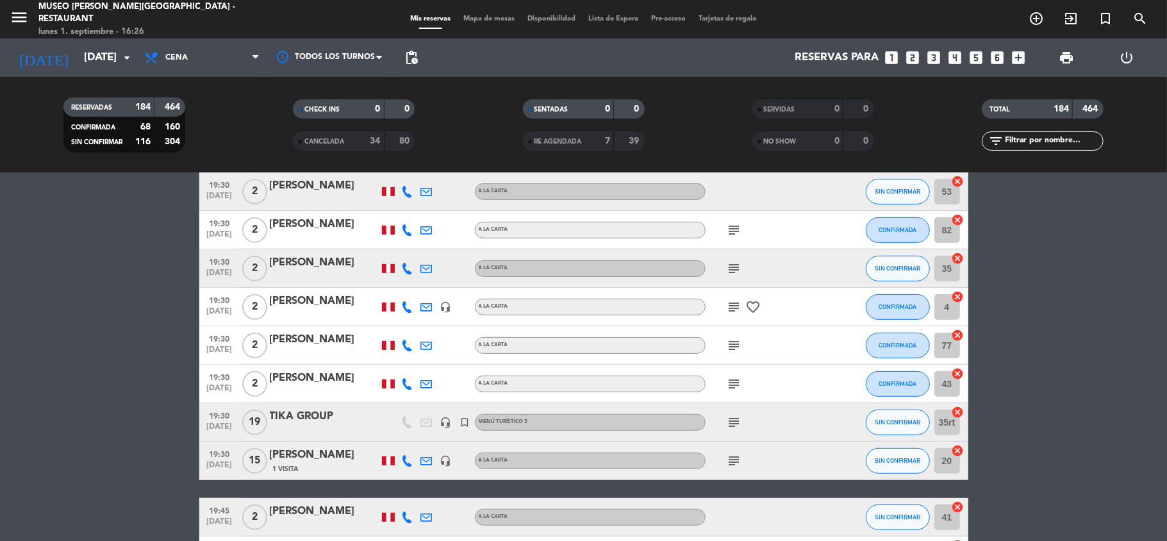
type input "[DATE]"
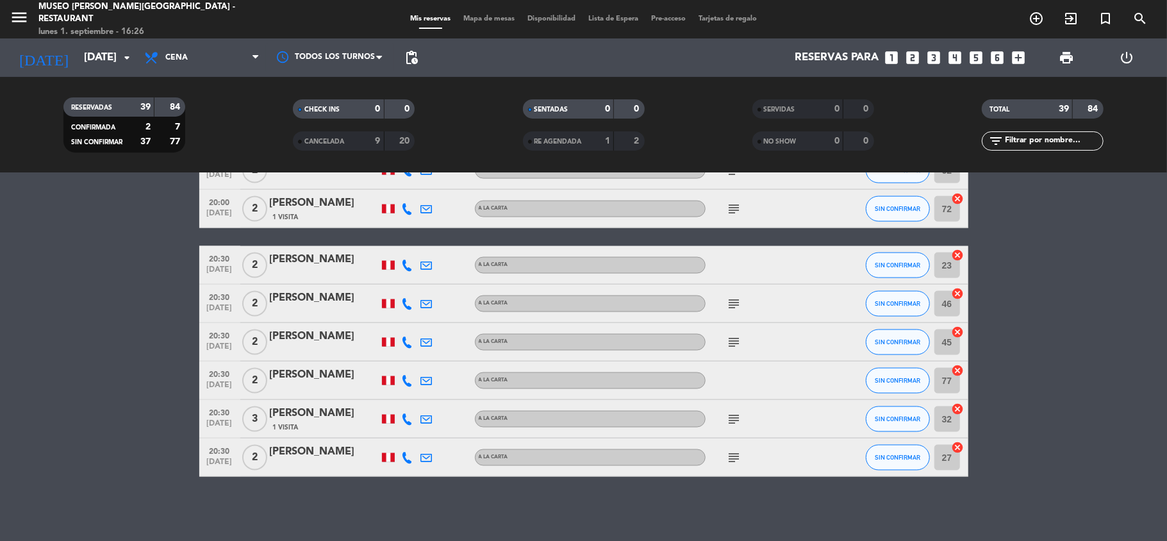
scroll to position [1433, 0]
click at [213, 65] on span "Cena" at bounding box center [202, 58] width 128 height 28
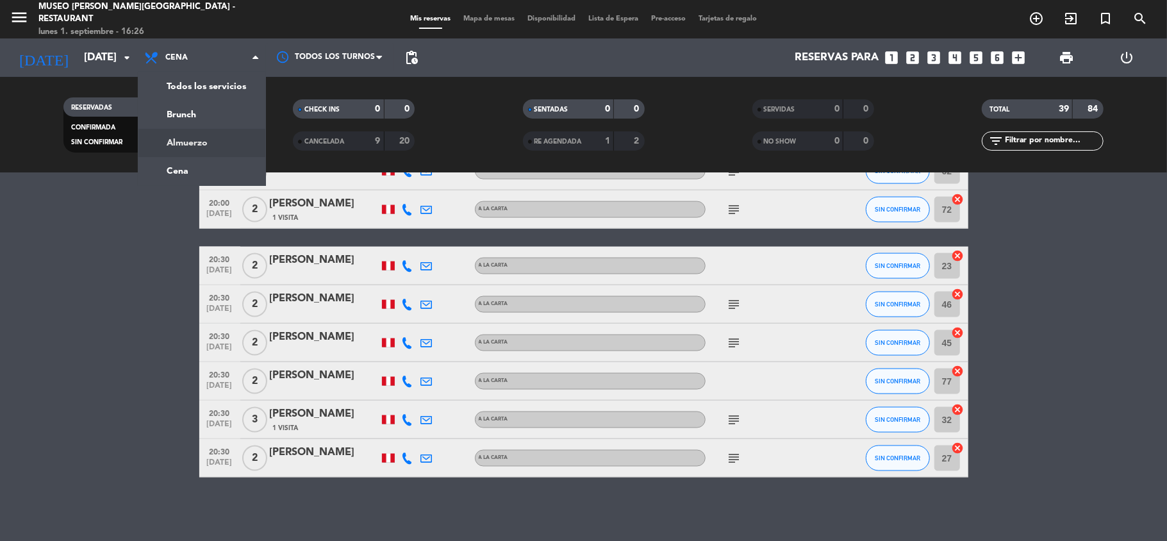
click at [195, 141] on div "menu [GEOGRAPHIC_DATA][PERSON_NAME] - Restaurant [DATE] 1. septiembre - 16:26 M…" at bounding box center [583, 86] width 1167 height 173
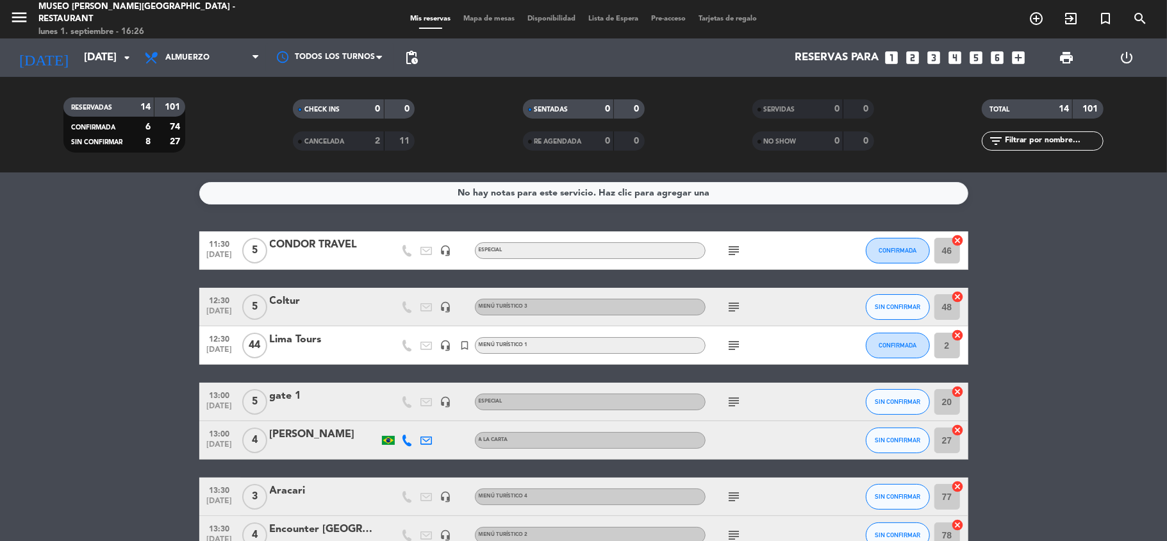
scroll to position [0, 0]
click at [298, 343] on div "Lima Tours" at bounding box center [324, 340] width 109 height 17
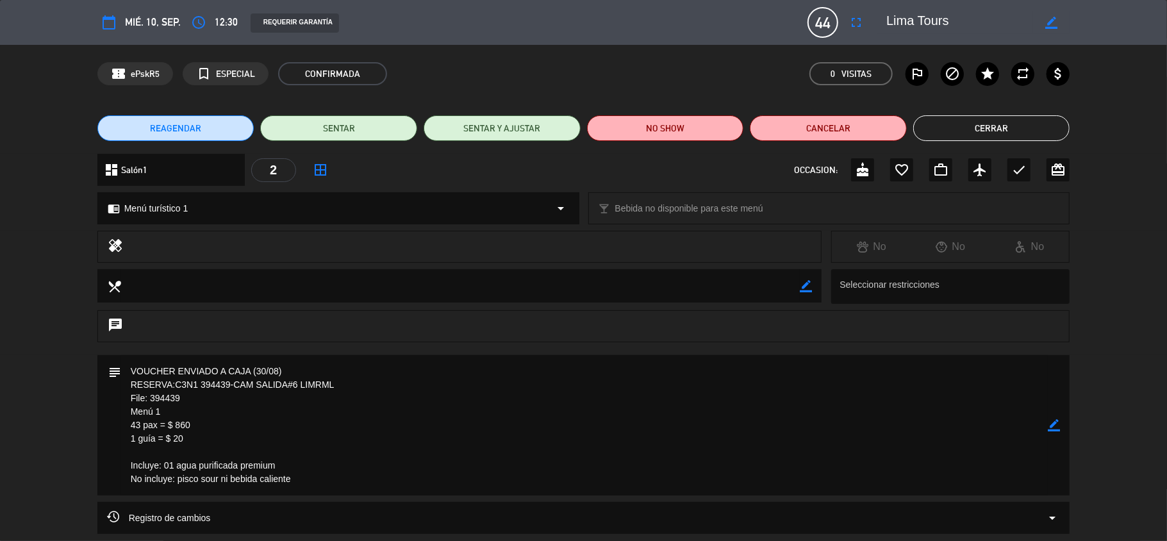
click at [1049, 425] on icon "border_color" at bounding box center [1053, 425] width 12 height 12
click at [350, 488] on textarea at bounding box center [584, 425] width 927 height 140
paste textarea "-Entradas: CREMA DE VEGETALES Fondo: RISOTTO CRIOLLO Postre: Ensalada de Frutas…"
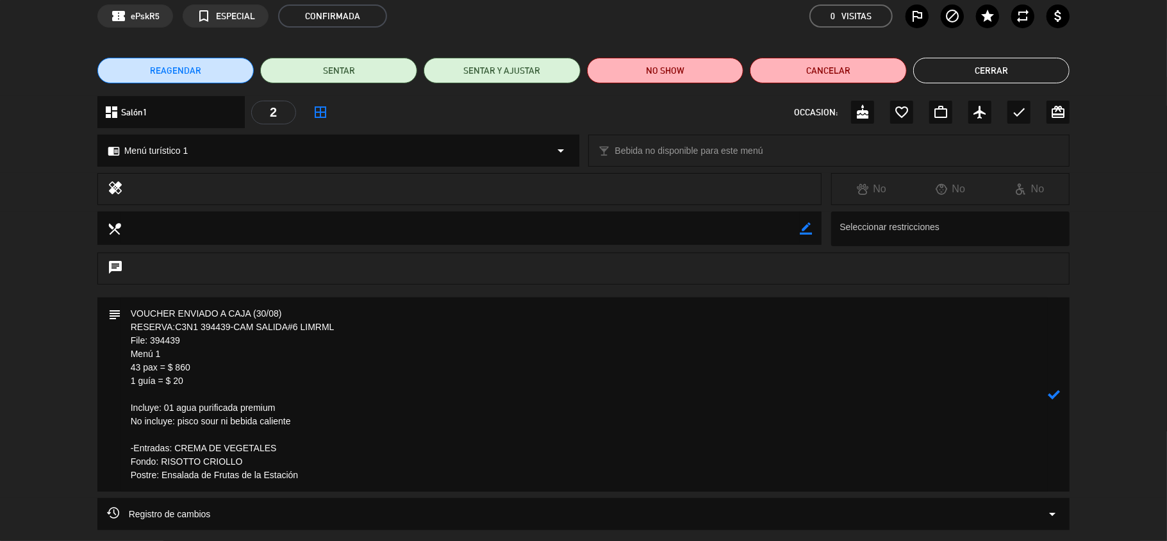
scroll to position [85, 0]
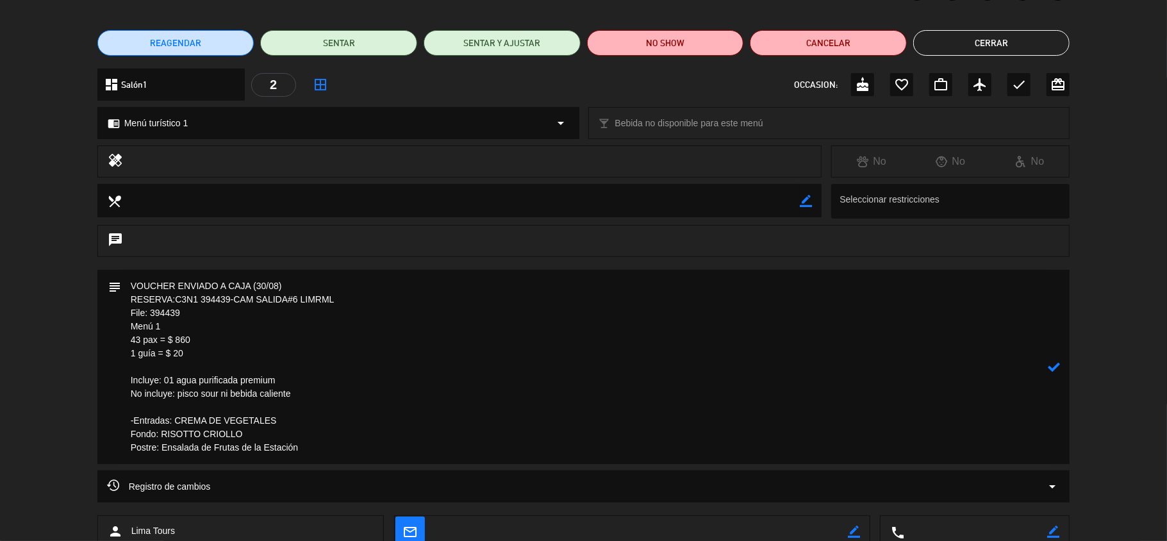
click at [131, 421] on textarea at bounding box center [584, 367] width 927 height 194
type textarea "VOUCHER ENVIADO A CAJA (30/08) RESERVA:C3N1 394439-CAM SALIDA#6 LIMRML File: 39…"
click at [1051, 362] on icon at bounding box center [1053, 367] width 12 height 12
click at [1051, 367] on icon "border_color" at bounding box center [1053, 367] width 12 height 12
click at [1051, 367] on icon at bounding box center [1053, 367] width 12 height 12
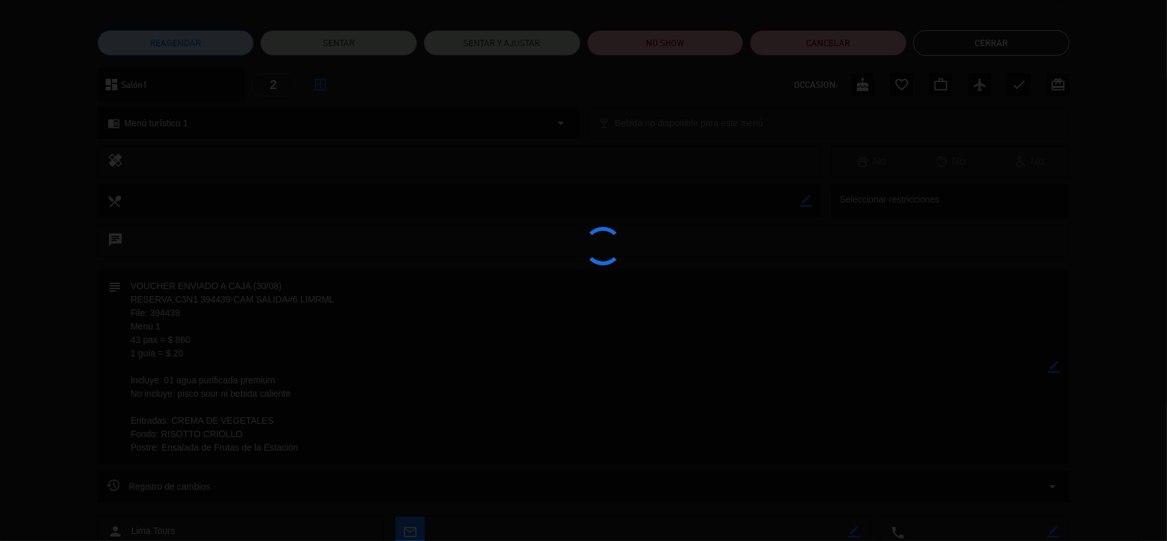
click at [1051, 367] on div at bounding box center [583, 270] width 1167 height 541
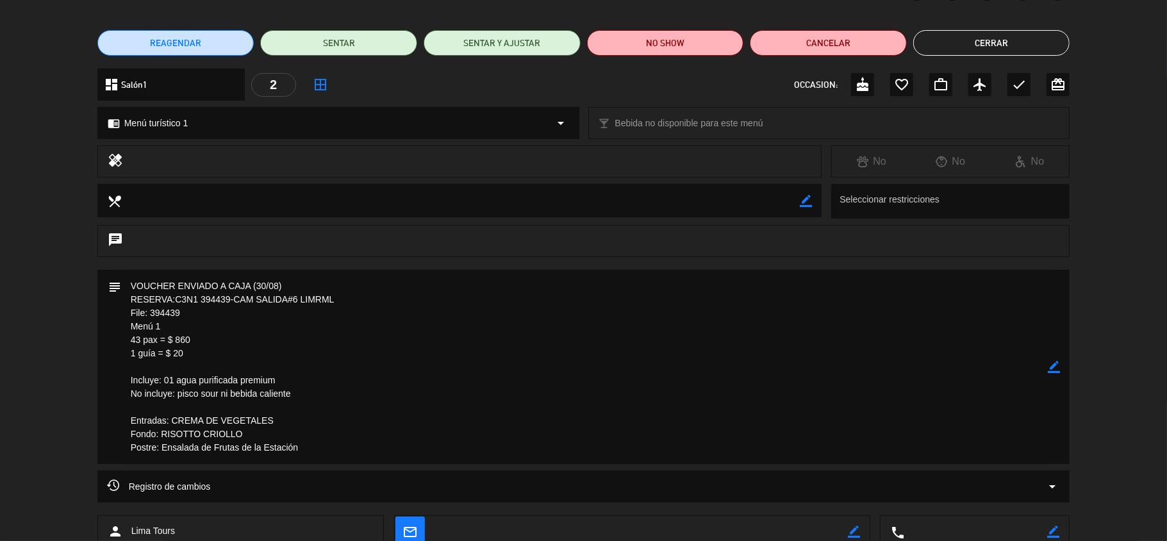
click at [1052, 367] on icon "border_color" at bounding box center [1053, 367] width 12 height 12
click at [1052, 367] on icon at bounding box center [1053, 367] width 12 height 12
click at [0, 0] on div at bounding box center [0, 0] width 0 height 0
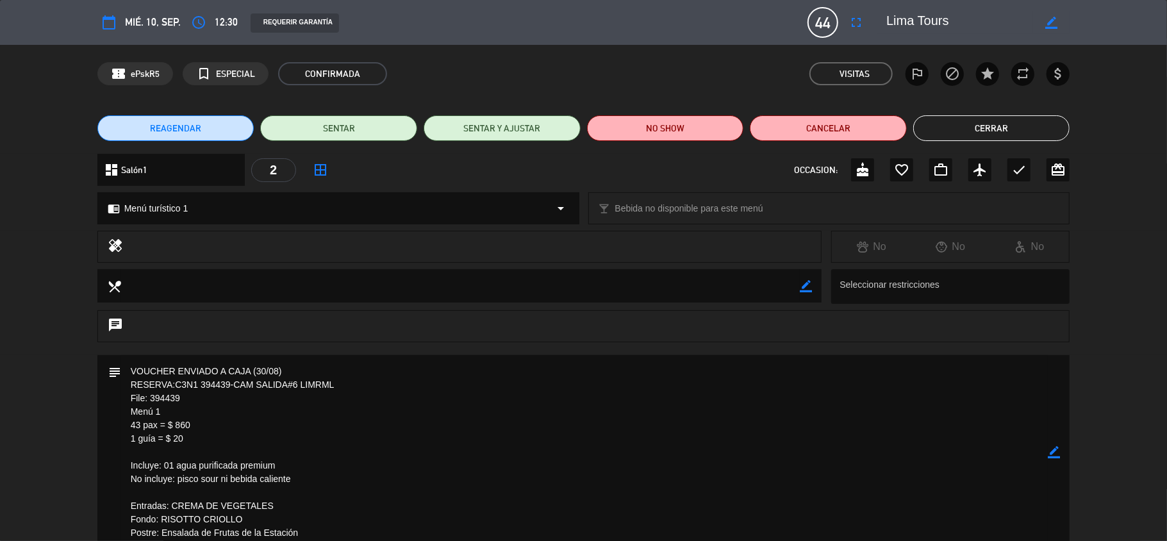
click at [982, 131] on button "Cerrar" at bounding box center [991, 128] width 157 height 26
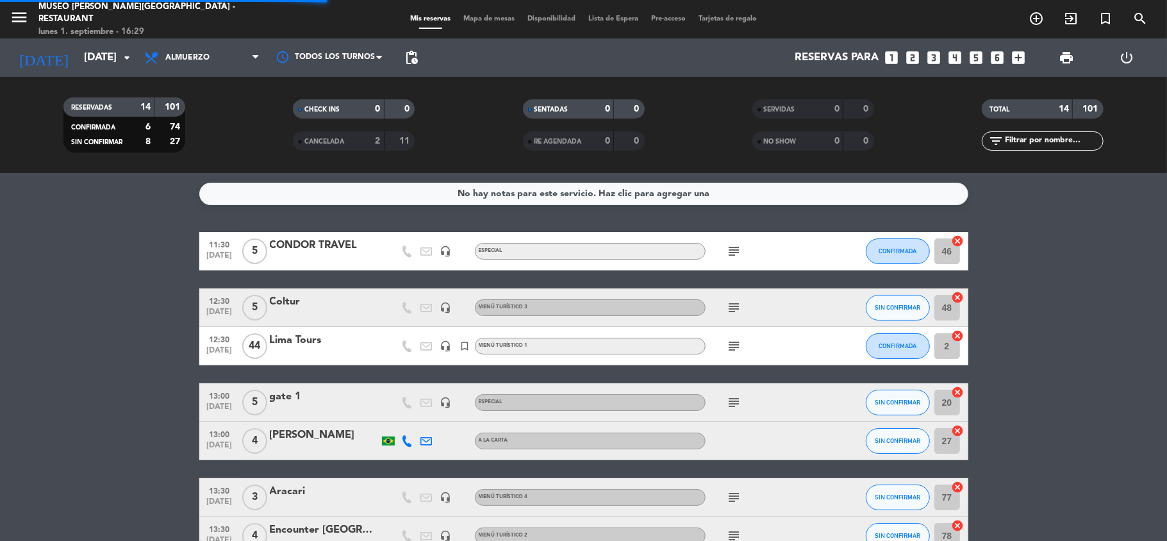
drag, startPoint x: 1074, startPoint y: 249, endPoint x: 1037, endPoint y: 241, distance: 38.1
click at [86, 63] on input "[DATE]" at bounding box center [147, 57] width 138 height 25
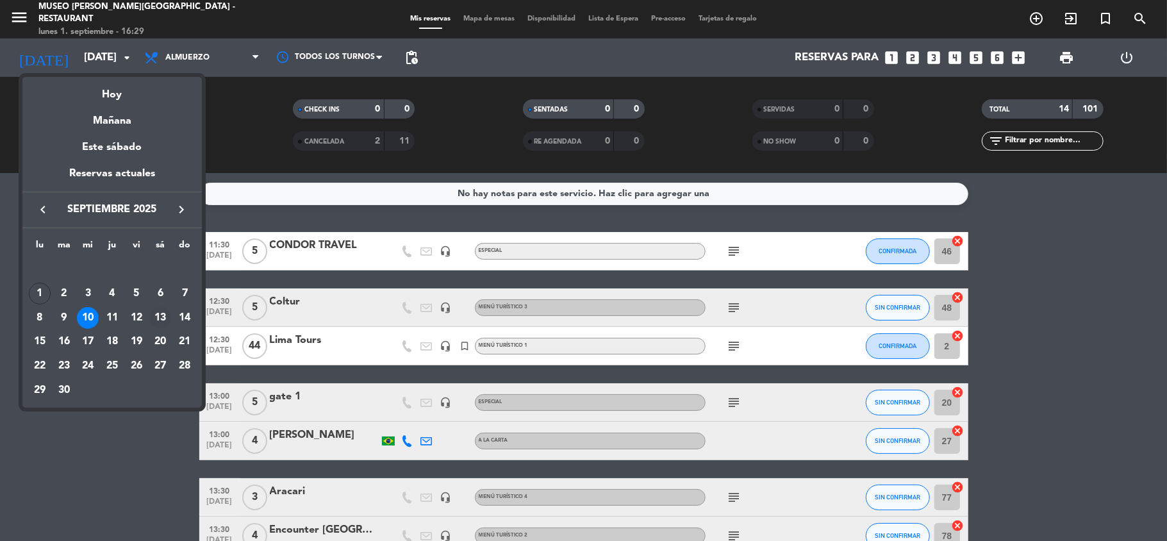
click at [159, 316] on div "13" at bounding box center [160, 318] width 22 height 22
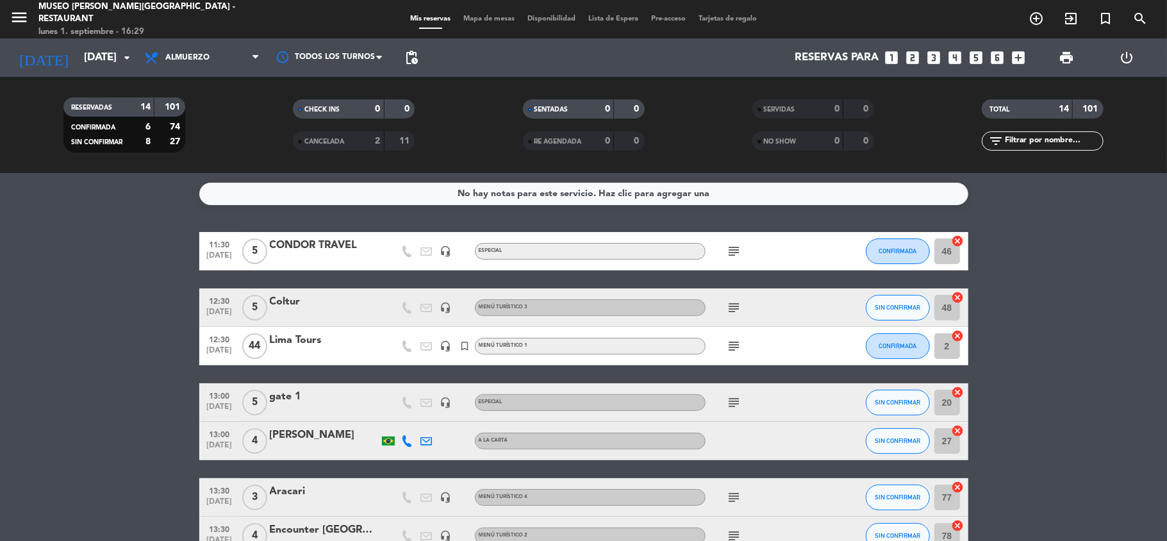
type input "sáb. [DATE]"
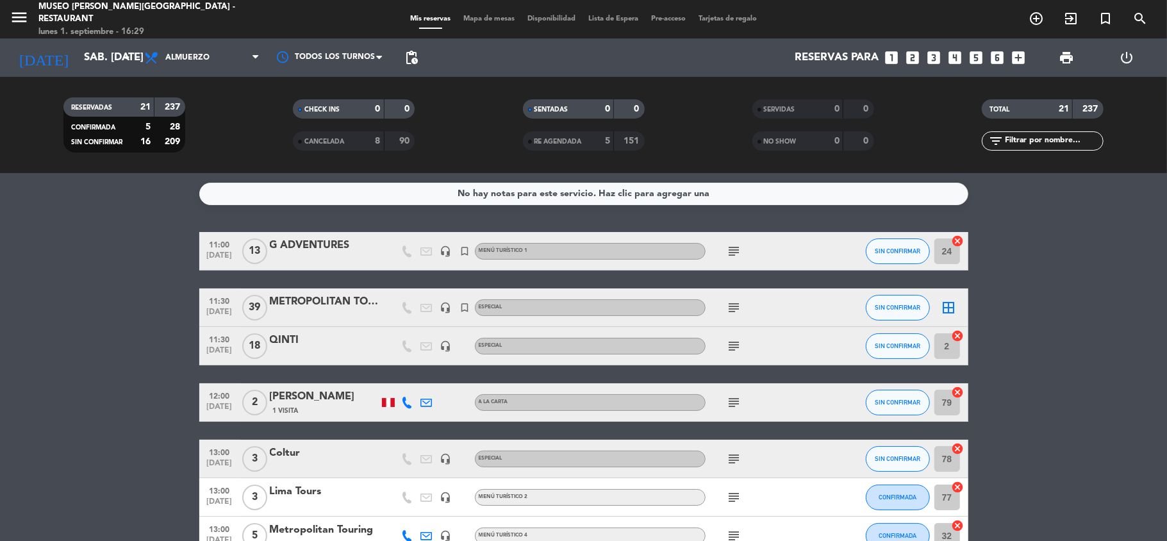
click at [1017, 146] on input "text" at bounding box center [1052, 141] width 99 height 14
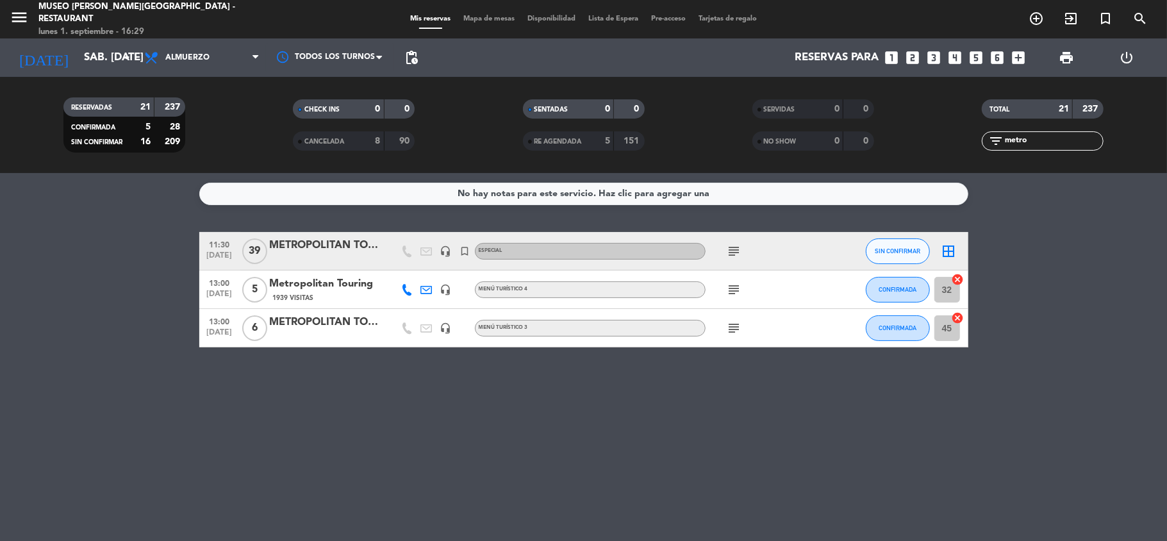
type input "metro"
click at [308, 246] on div "METROPOLITAN TOURING" at bounding box center [324, 245] width 109 height 17
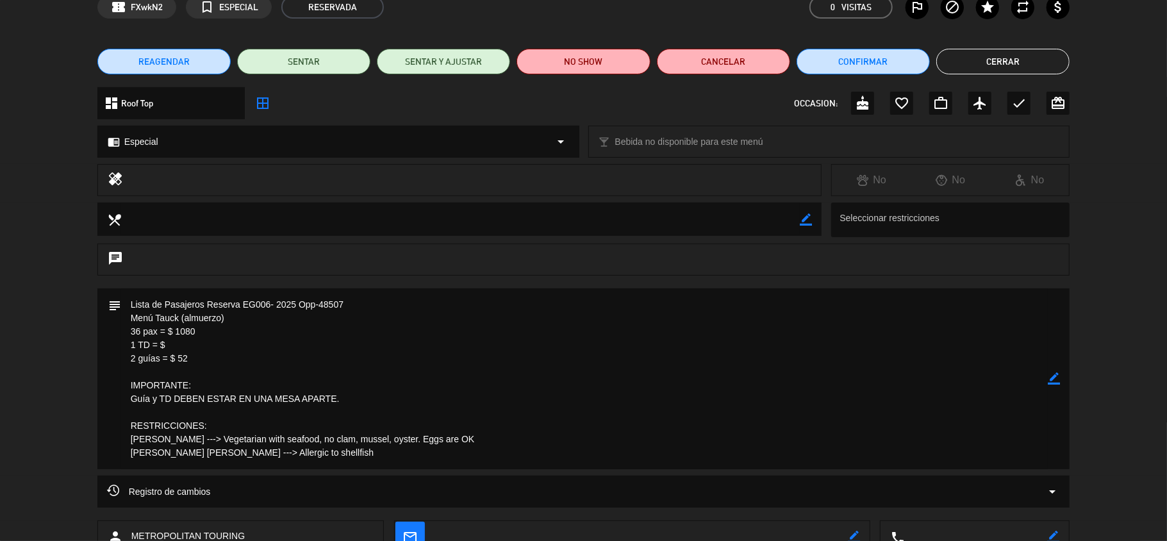
scroll to position [170, 0]
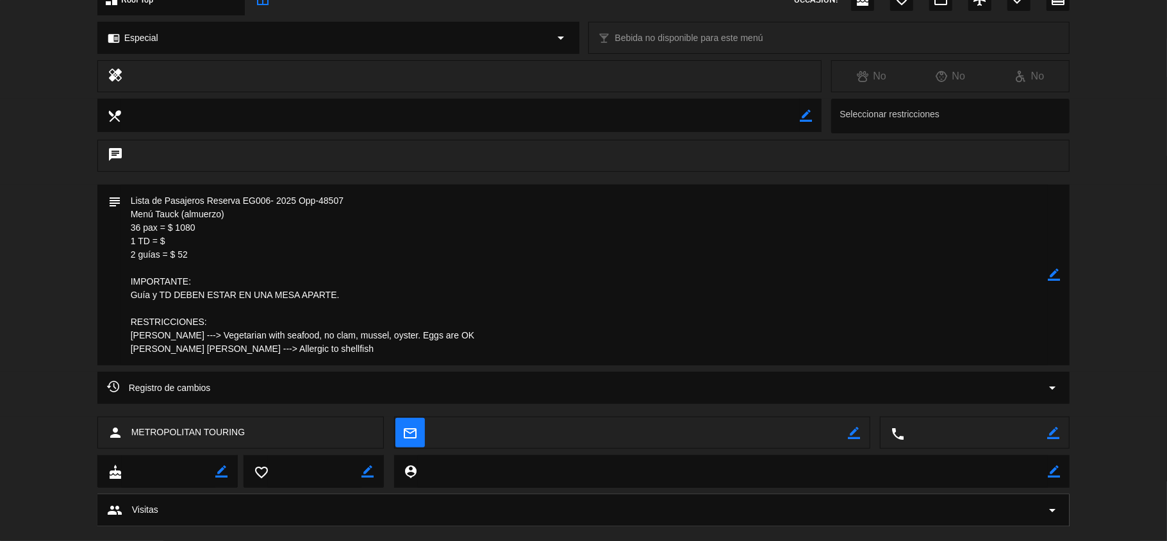
click at [1049, 275] on icon "border_color" at bounding box center [1053, 274] width 12 height 12
click at [142, 224] on textarea at bounding box center [584, 274] width 927 height 181
click at [188, 226] on textarea at bounding box center [584, 274] width 927 height 181
click at [229, 229] on textarea at bounding box center [584, 274] width 927 height 181
drag, startPoint x: 172, startPoint y: 242, endPoint x: 113, endPoint y: 239, distance: 59.0
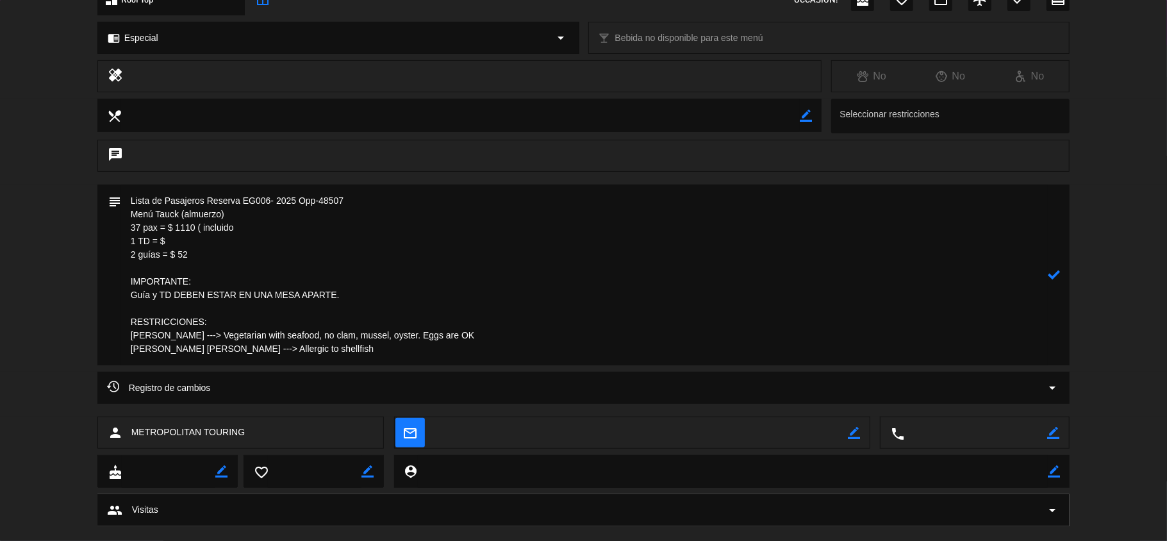
click at [113, 239] on div "subject" at bounding box center [583, 274] width 972 height 181
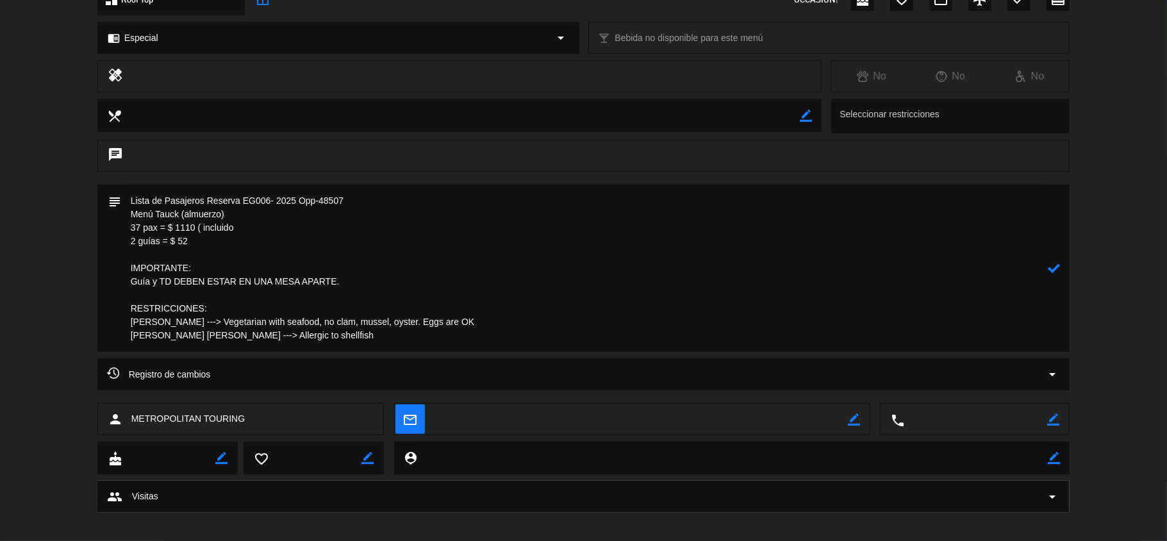
click at [137, 242] on textarea at bounding box center [584, 267] width 927 height 167
click at [216, 237] on textarea at bounding box center [584, 267] width 927 height 167
type textarea "Lista de Pasajeros Reserva EG006- 2025 Opp-48507 Menú Tauck (almuerzo) 37 pax =…"
click at [788, 287] on textarea at bounding box center [584, 267] width 927 height 167
click at [1056, 265] on icon at bounding box center [1053, 268] width 12 height 12
